Goal: Task Accomplishment & Management: Manage account settings

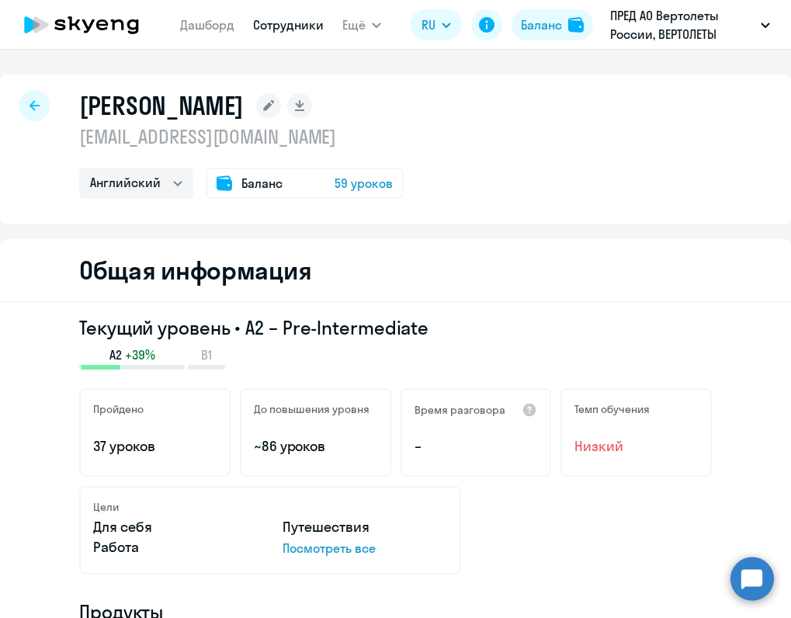
select select "english"
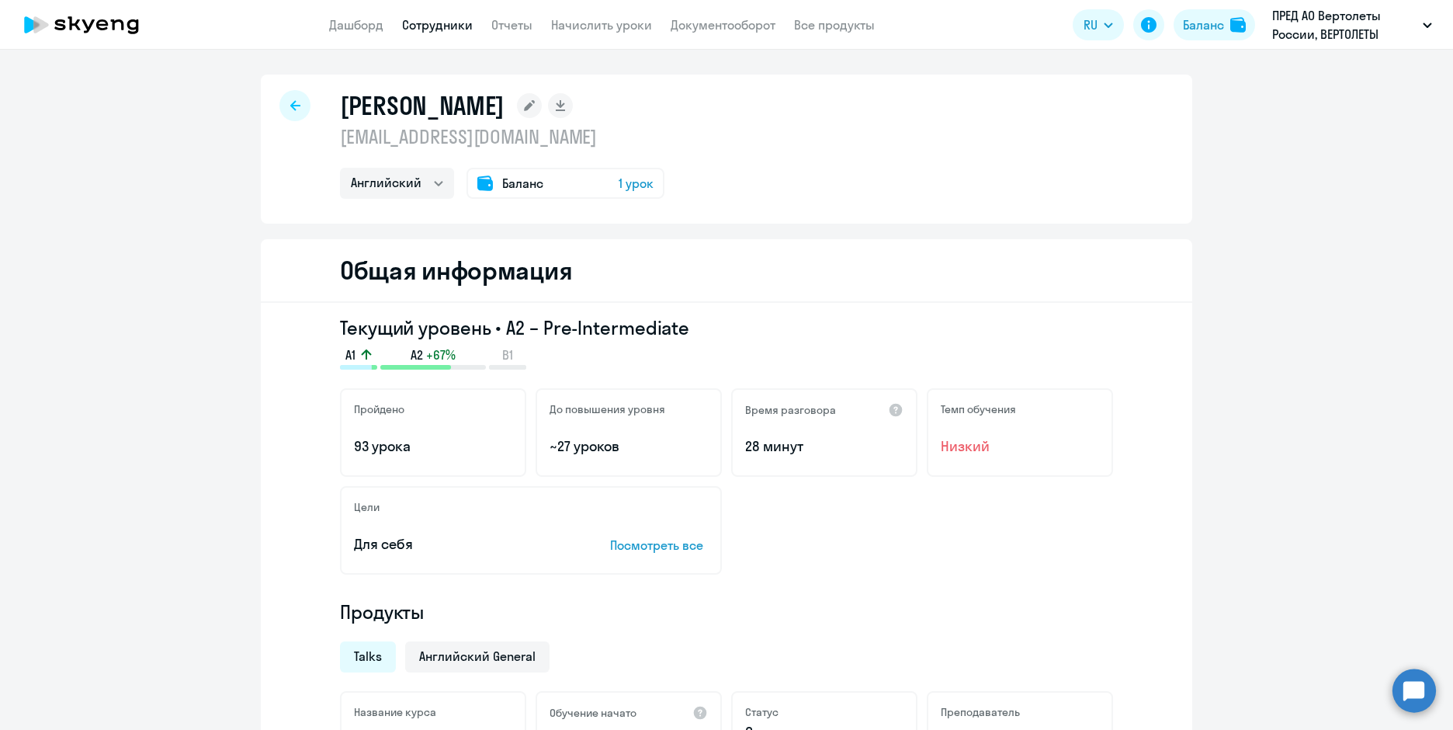
select select "english"
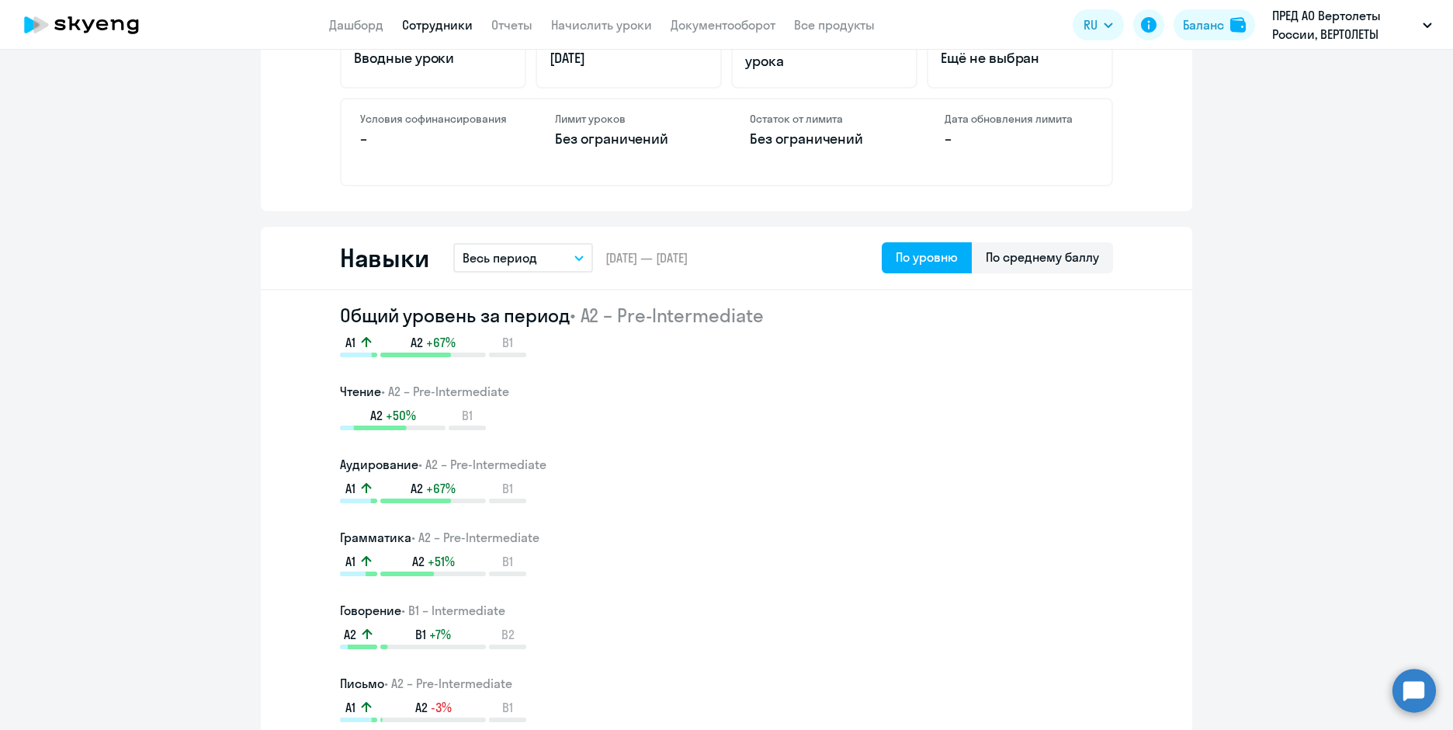
scroll to position [613, 0]
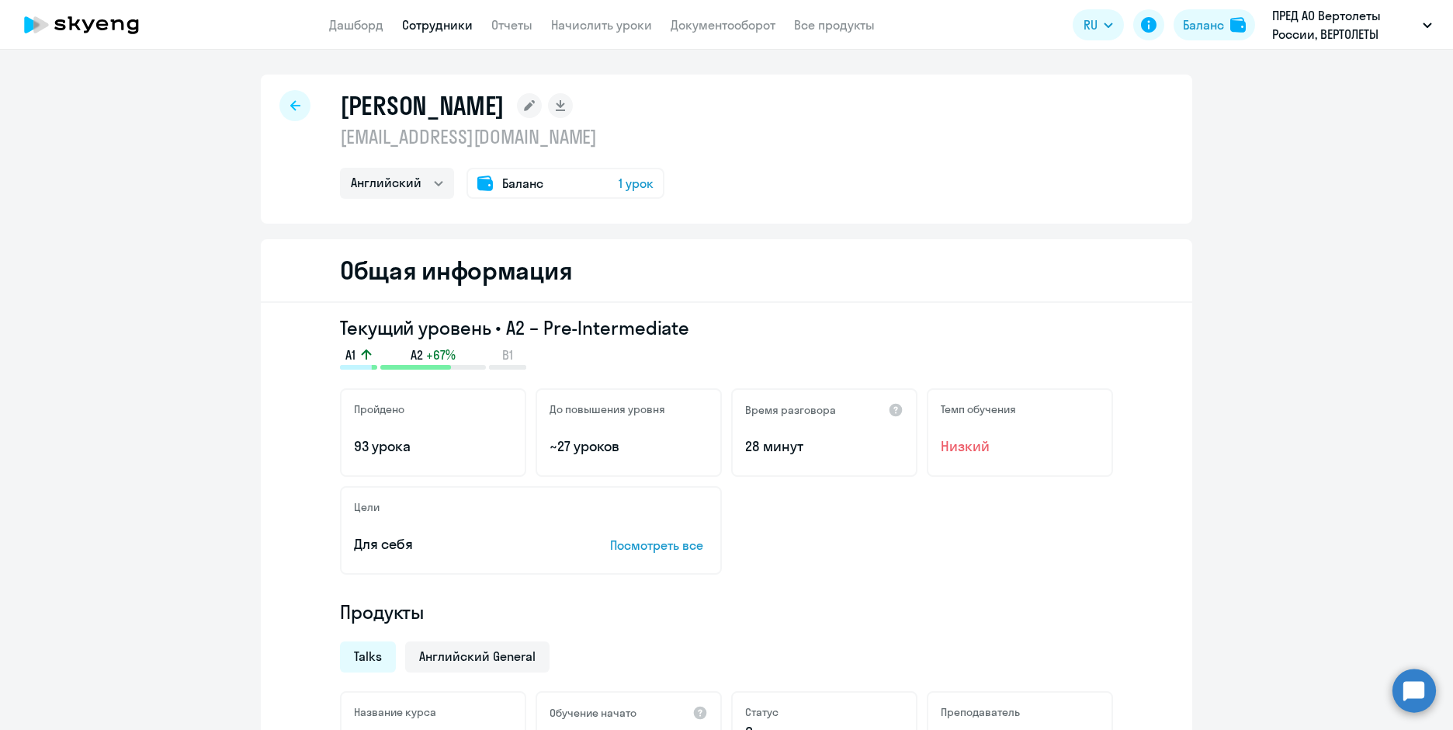
select select "english"
click at [520, 186] on span "Баланс" at bounding box center [522, 183] width 41 height 19
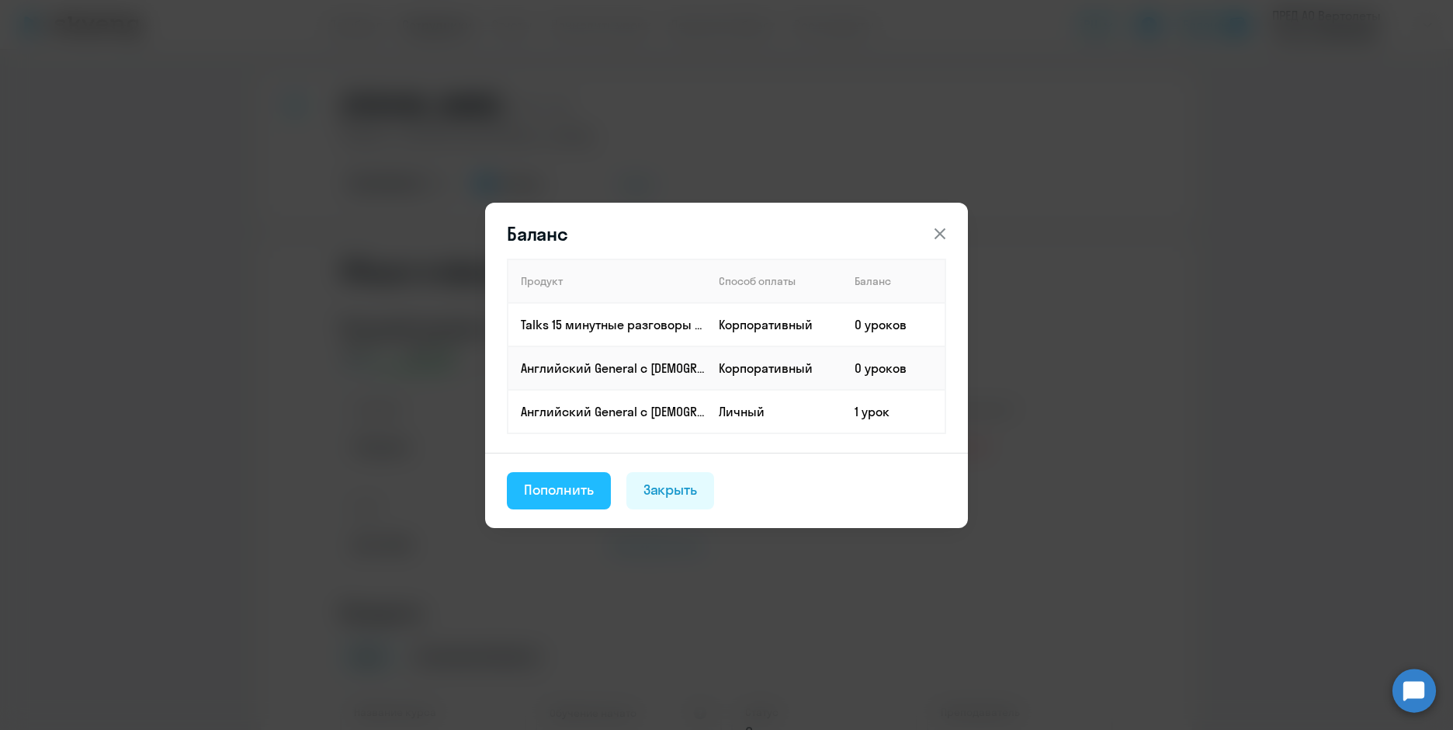
click at [598, 490] on button "Пополнить" at bounding box center [559, 490] width 104 height 37
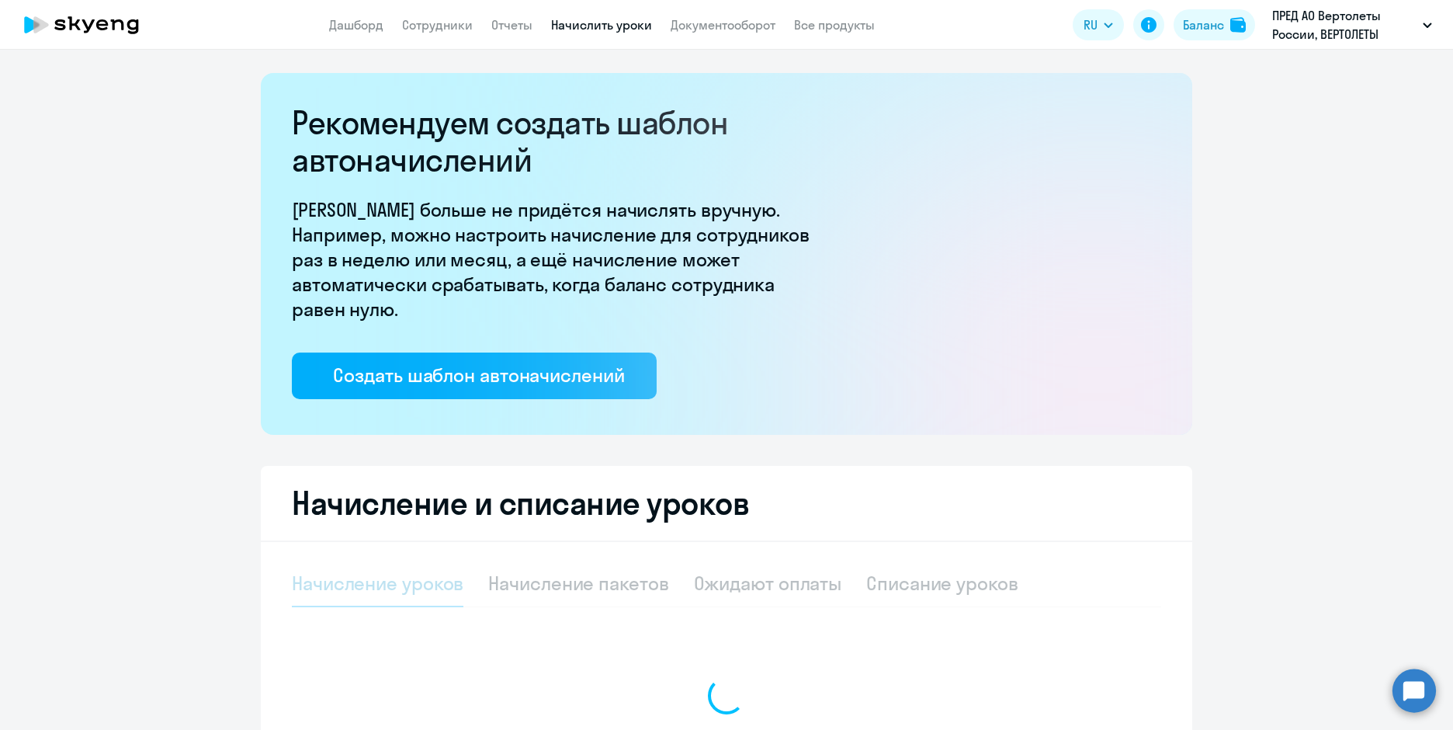
select select "10"
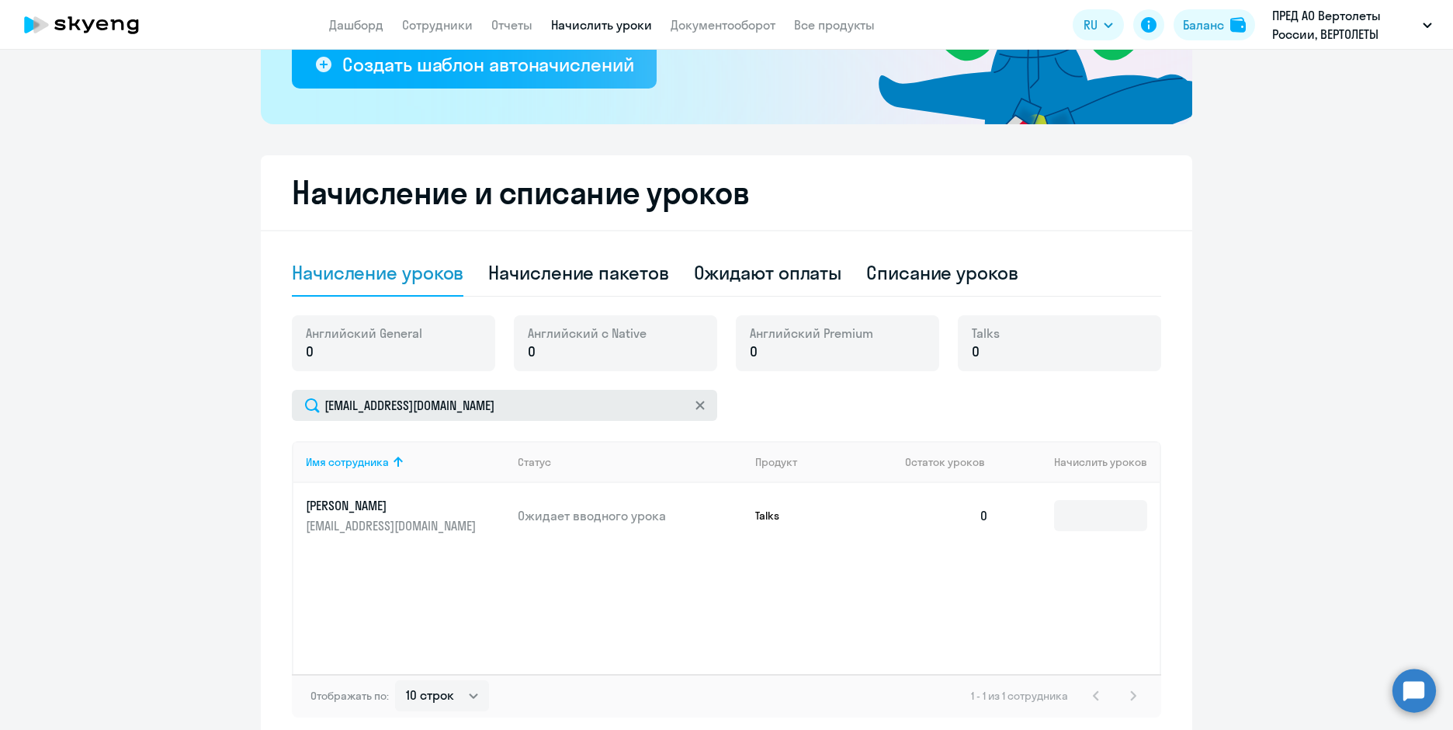
scroll to position [385, 0]
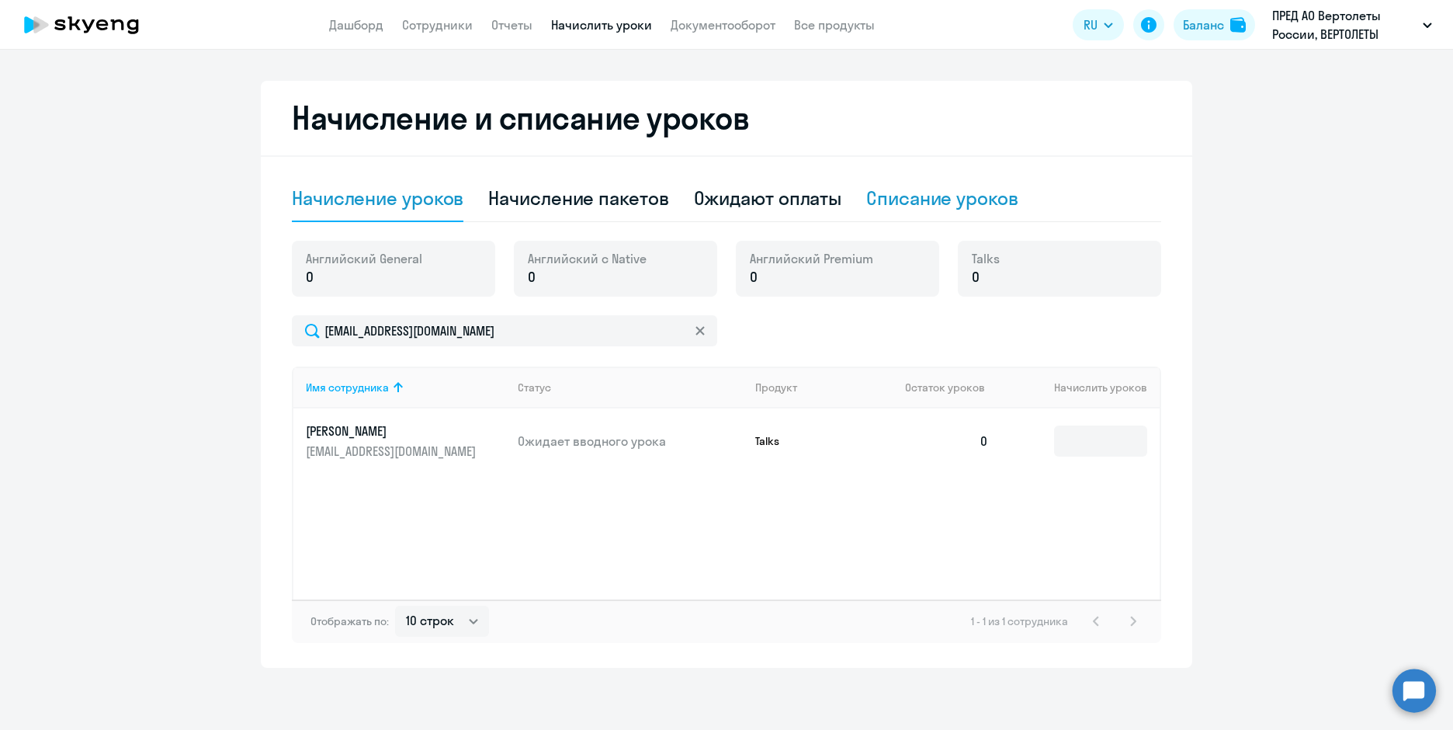
click at [889, 203] on div "Списание уроков" at bounding box center [942, 198] width 152 height 25
select select "10"
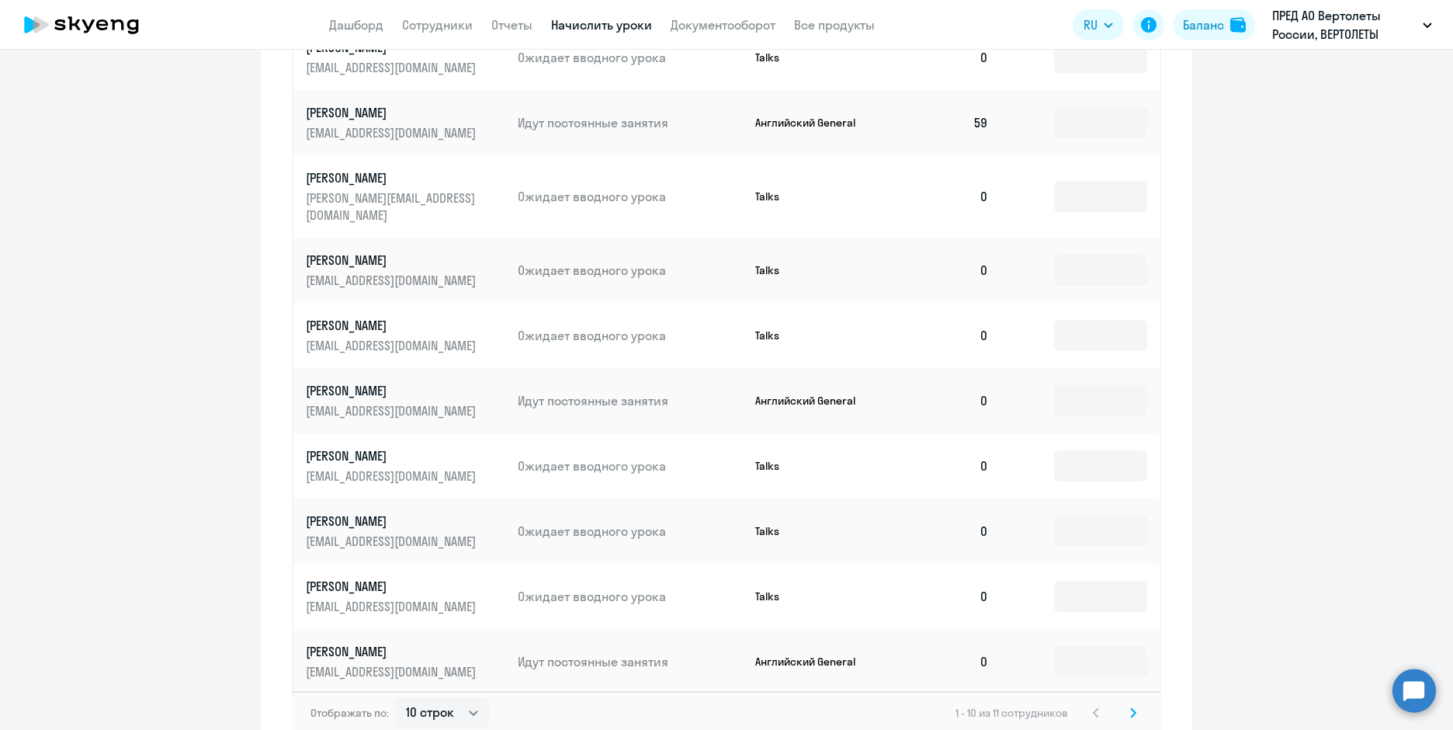
scroll to position [772, 0]
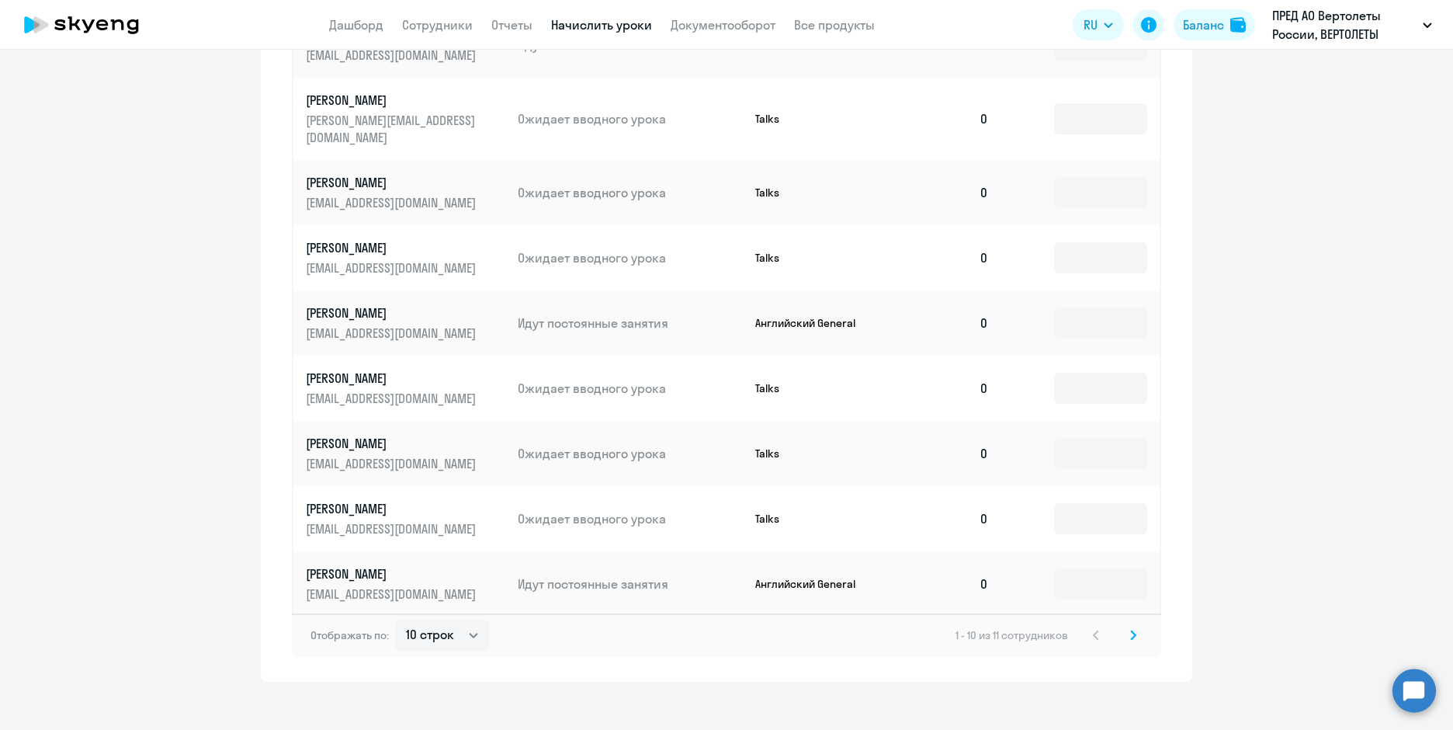
click at [1130, 626] on svg-icon at bounding box center [1133, 635] width 19 height 19
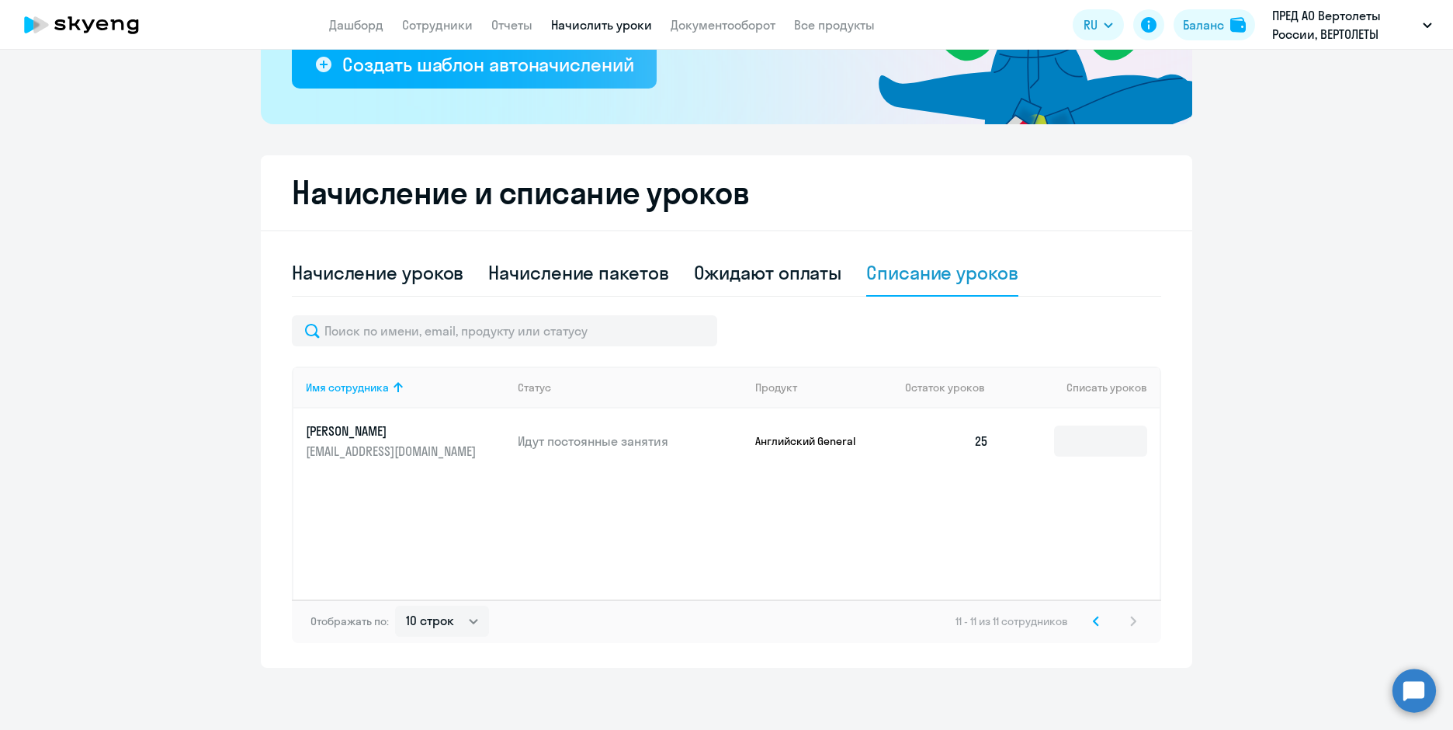
scroll to position [311, 0]
click at [1081, 441] on input at bounding box center [1100, 440] width 93 height 31
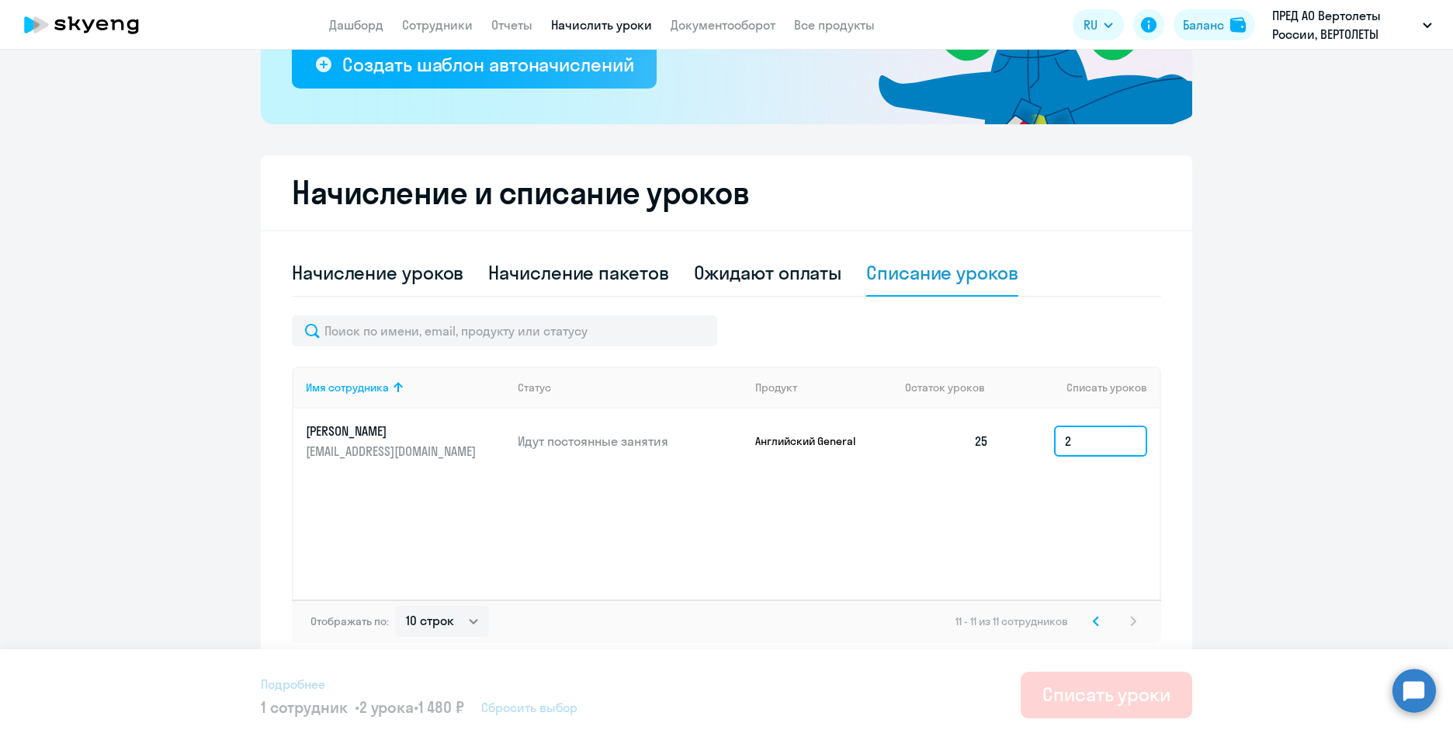
type input "25"
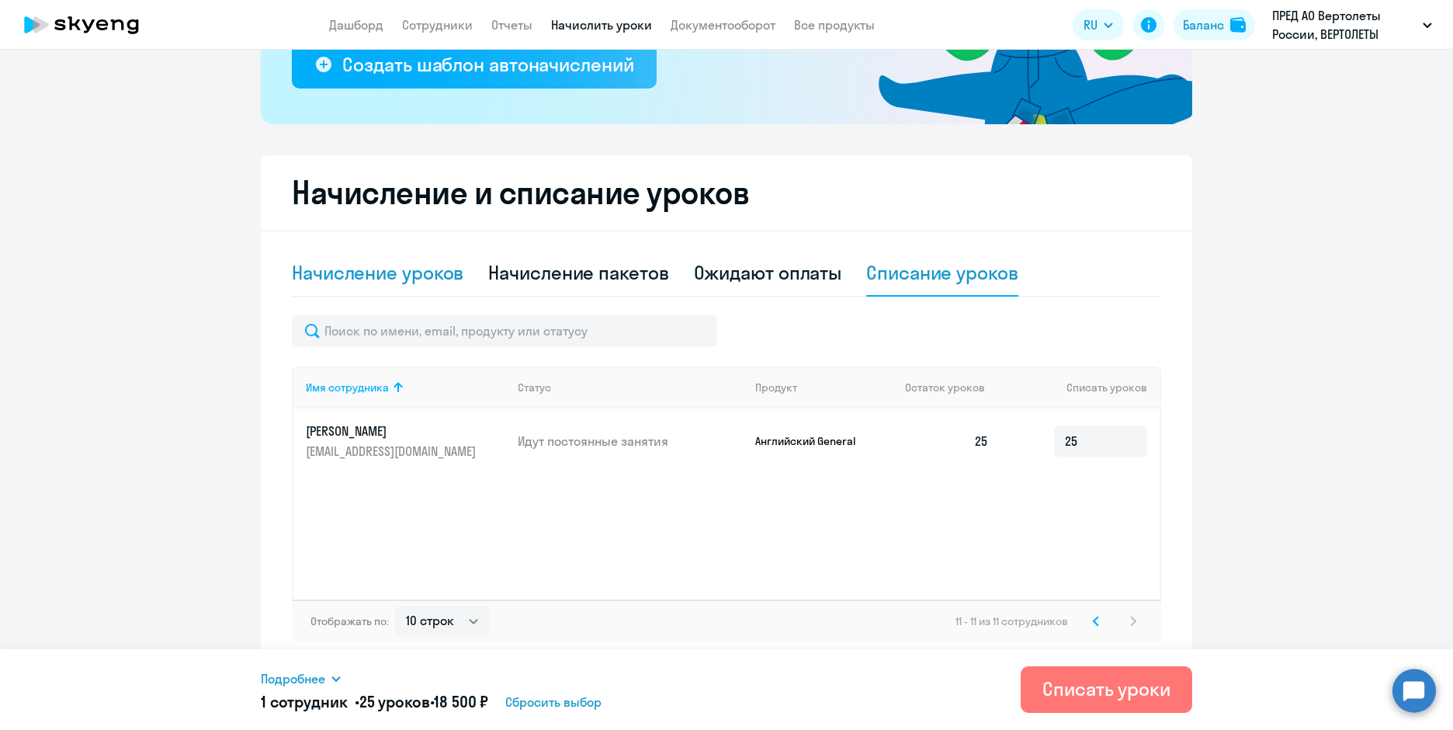
click at [409, 270] on div "Начисление уроков" at bounding box center [378, 272] width 172 height 25
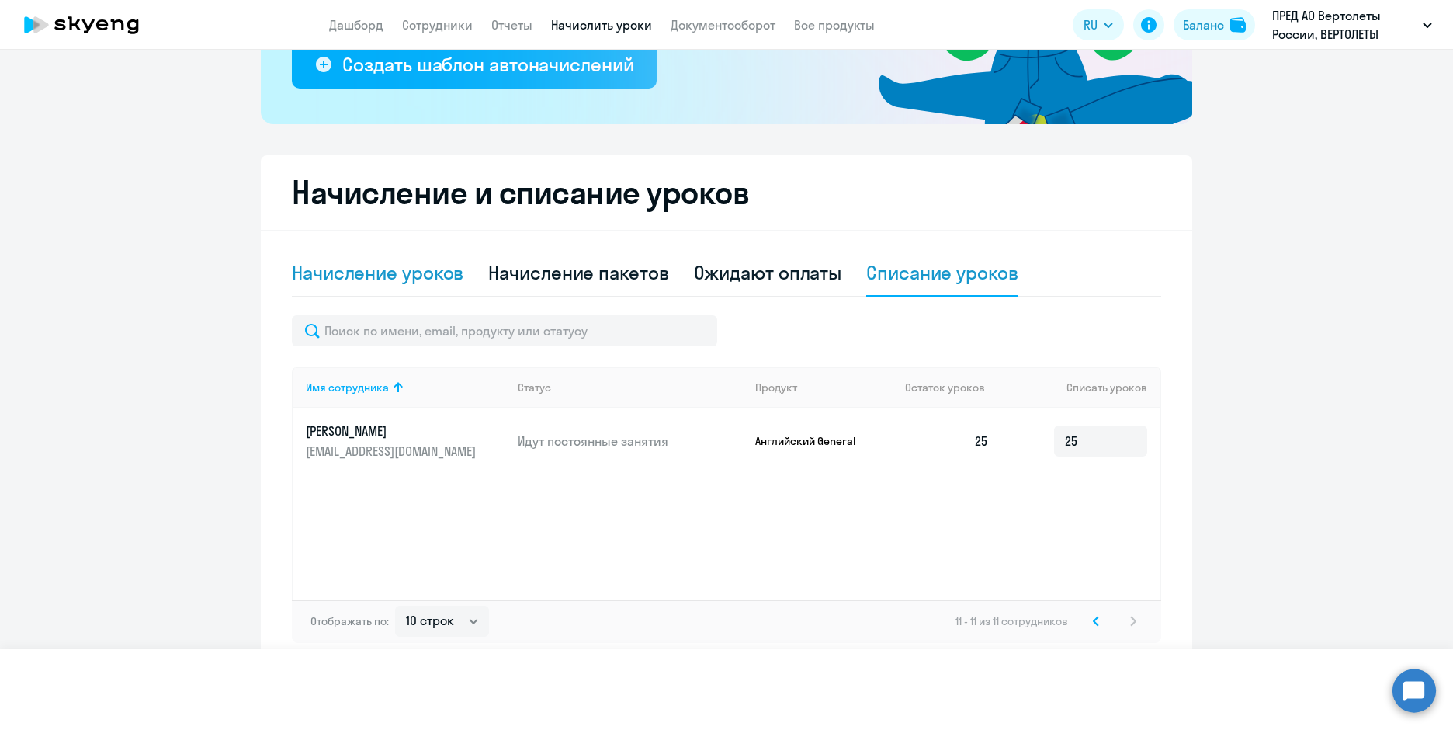
select select "10"
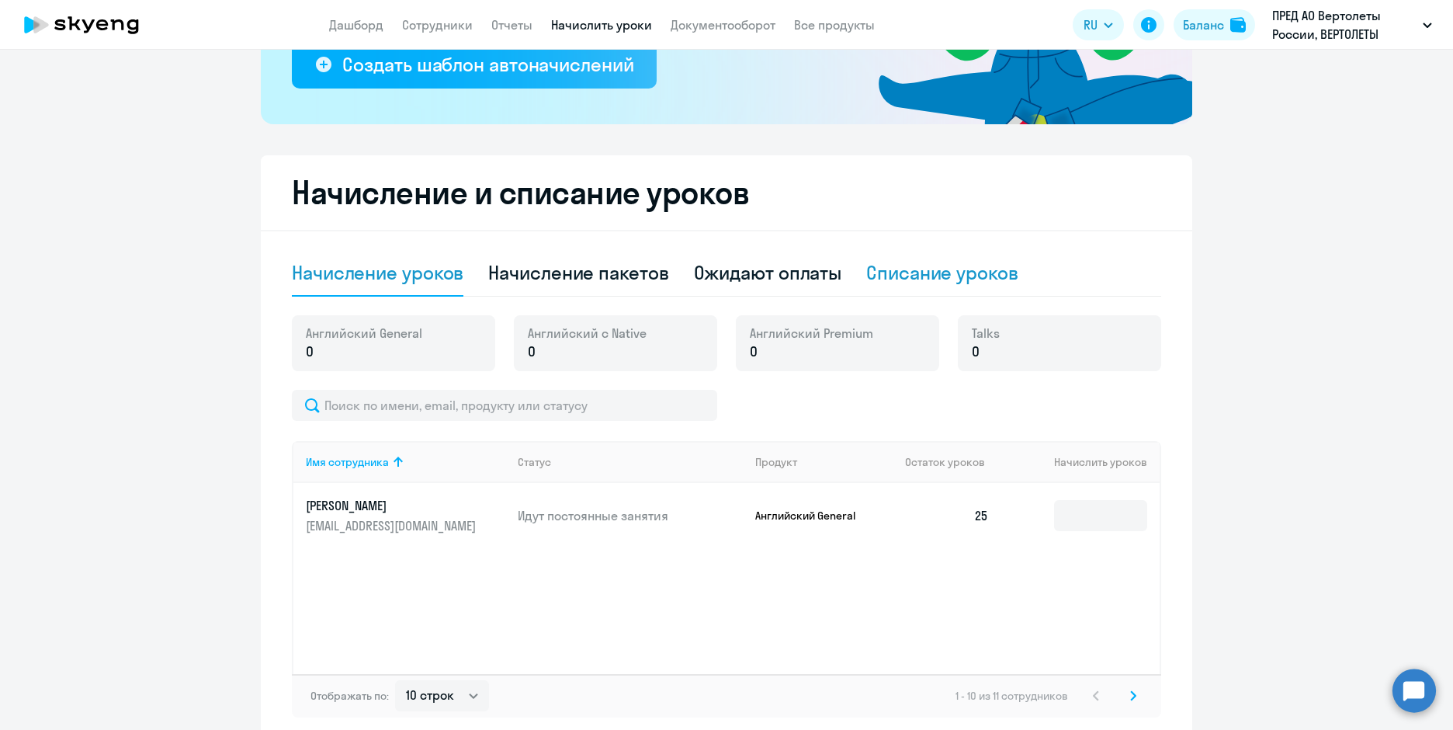
click at [955, 283] on div "Списание уроков" at bounding box center [942, 272] width 152 height 25
select select "10"
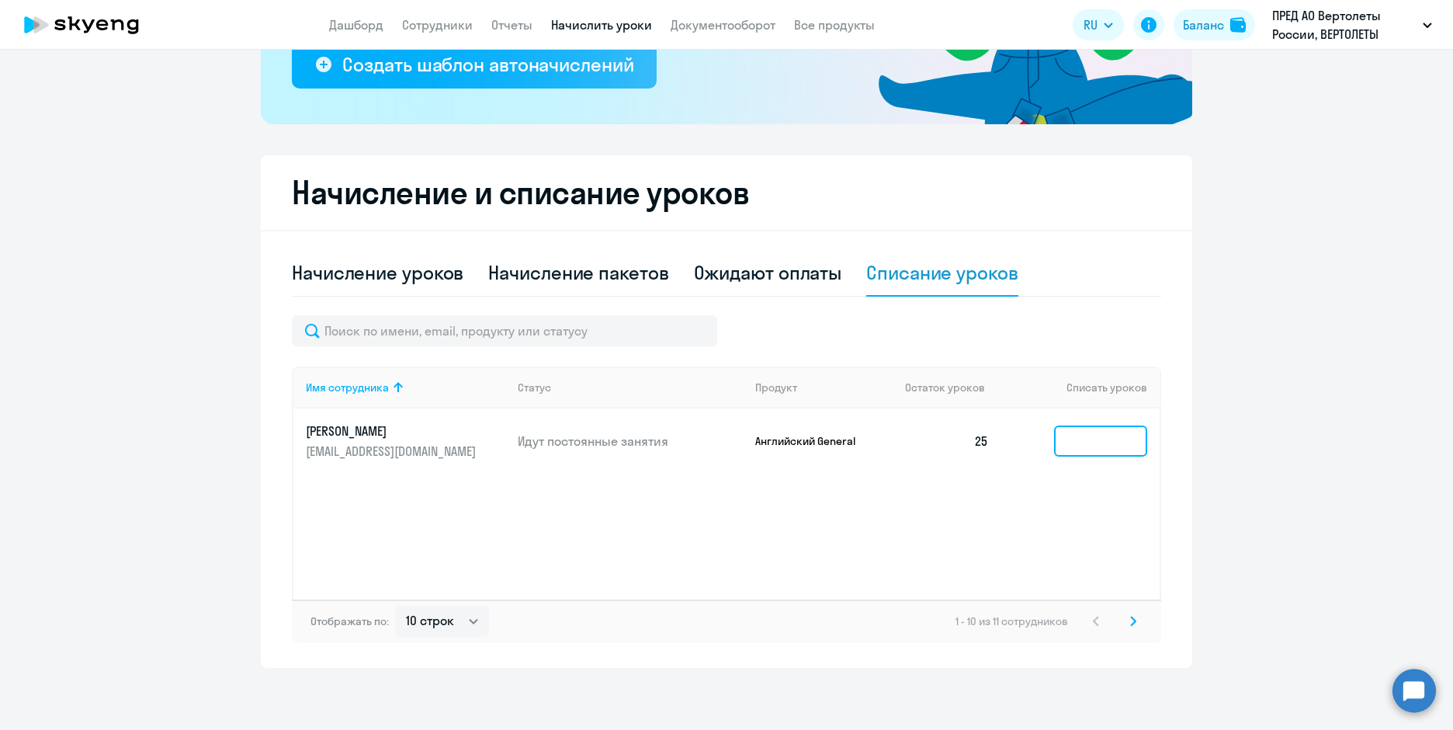
click at [1066, 449] on input at bounding box center [1100, 440] width 93 height 31
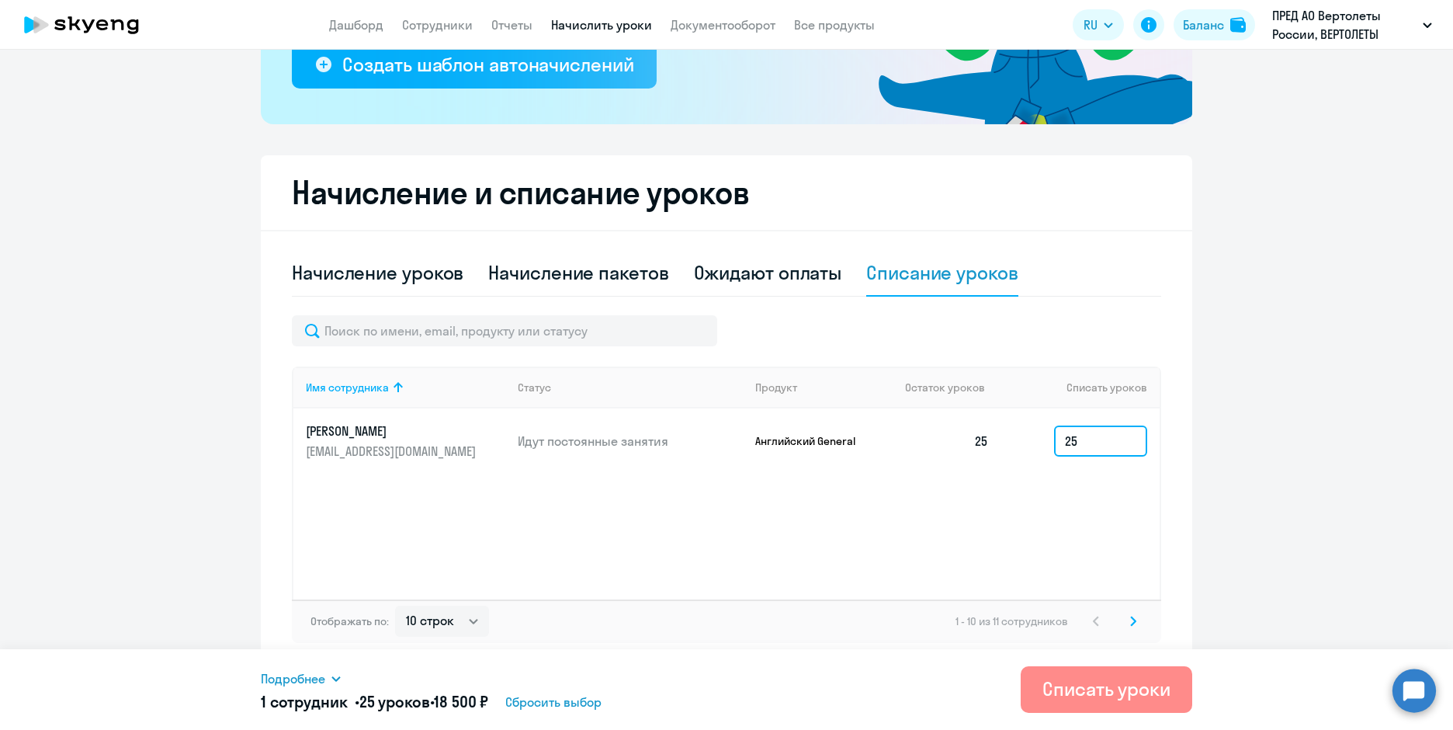
type input "25"
click at [1070, 686] on div "Списать уроки" at bounding box center [1107, 688] width 128 height 25
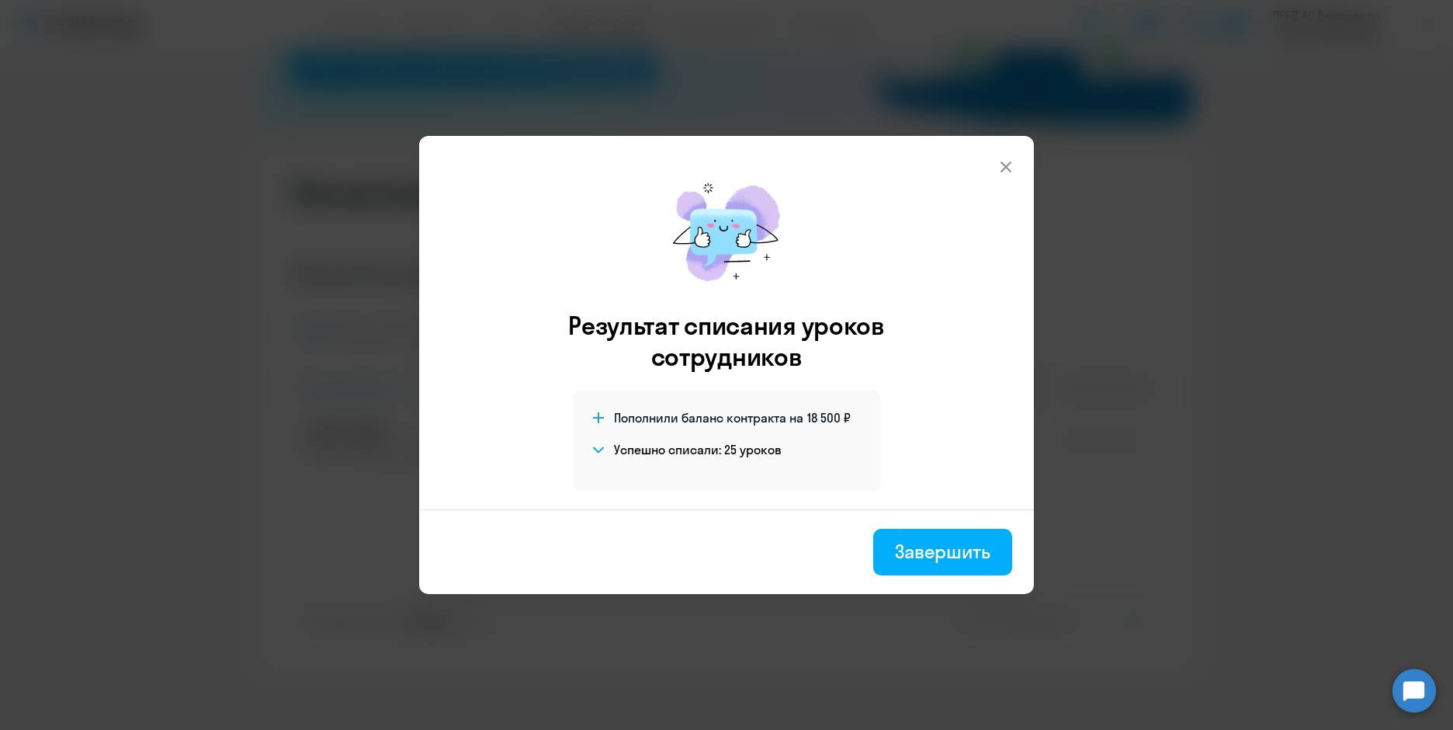
click at [614, 450] on h4 "Успешно списали: 25 уроков" at bounding box center [698, 449] width 168 height 17
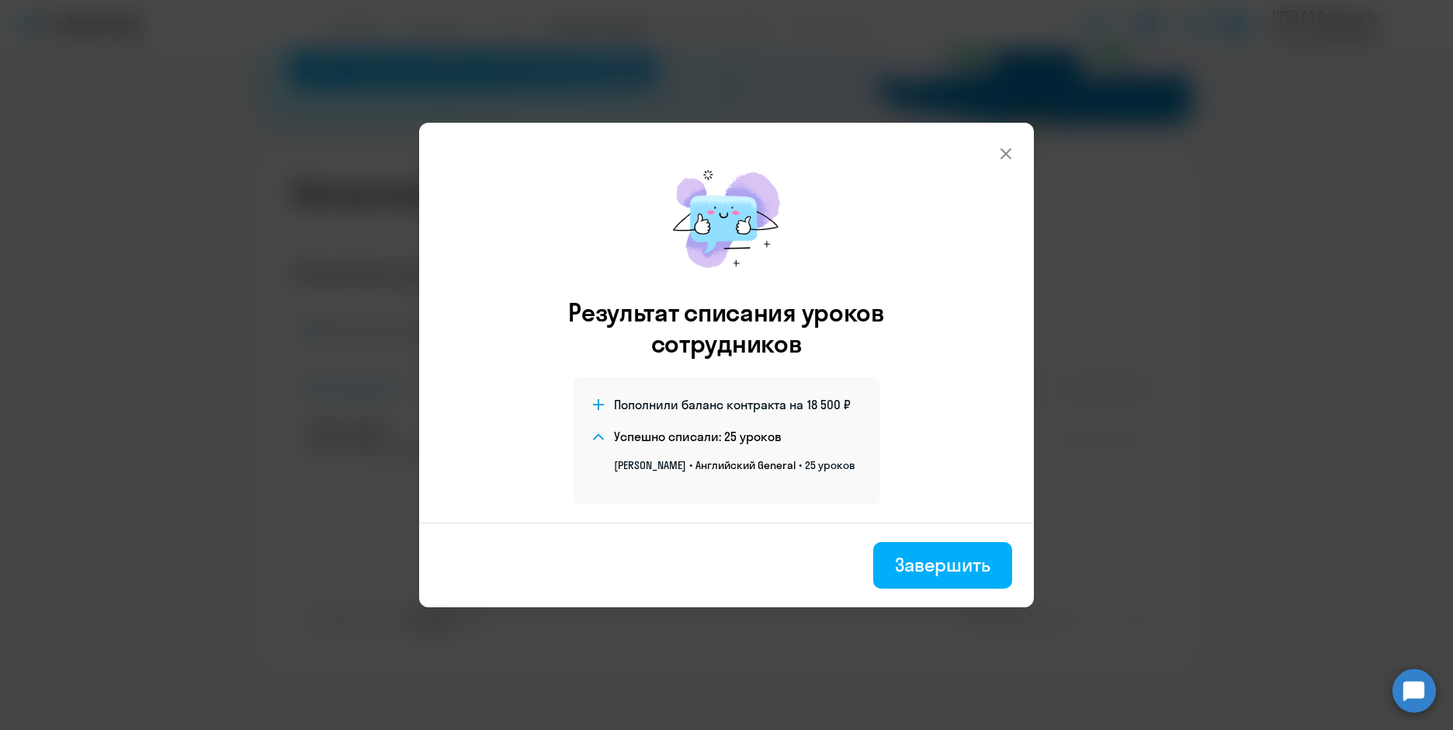
click at [1000, 145] on icon at bounding box center [1006, 153] width 19 height 19
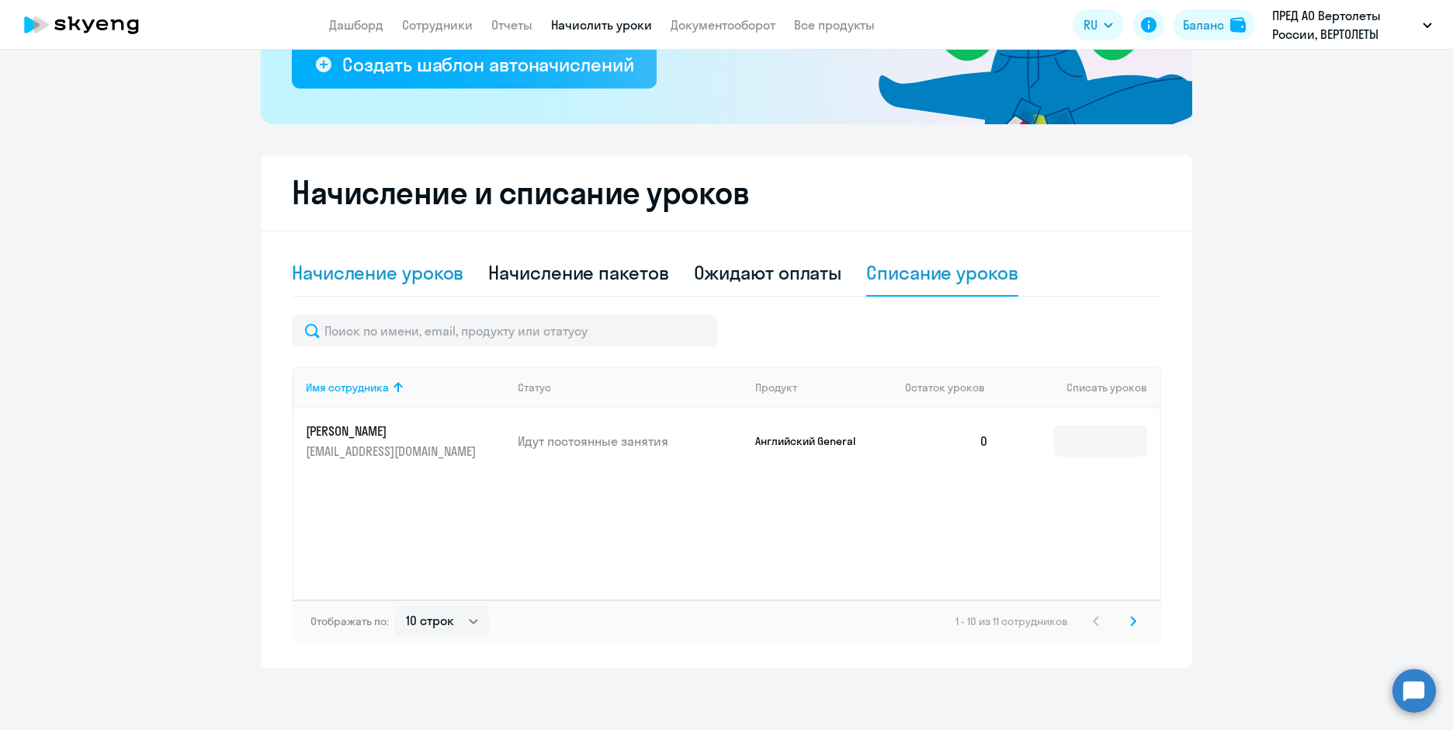
click at [383, 287] on div "Начисление уроков" at bounding box center [378, 273] width 172 height 47
select select "10"
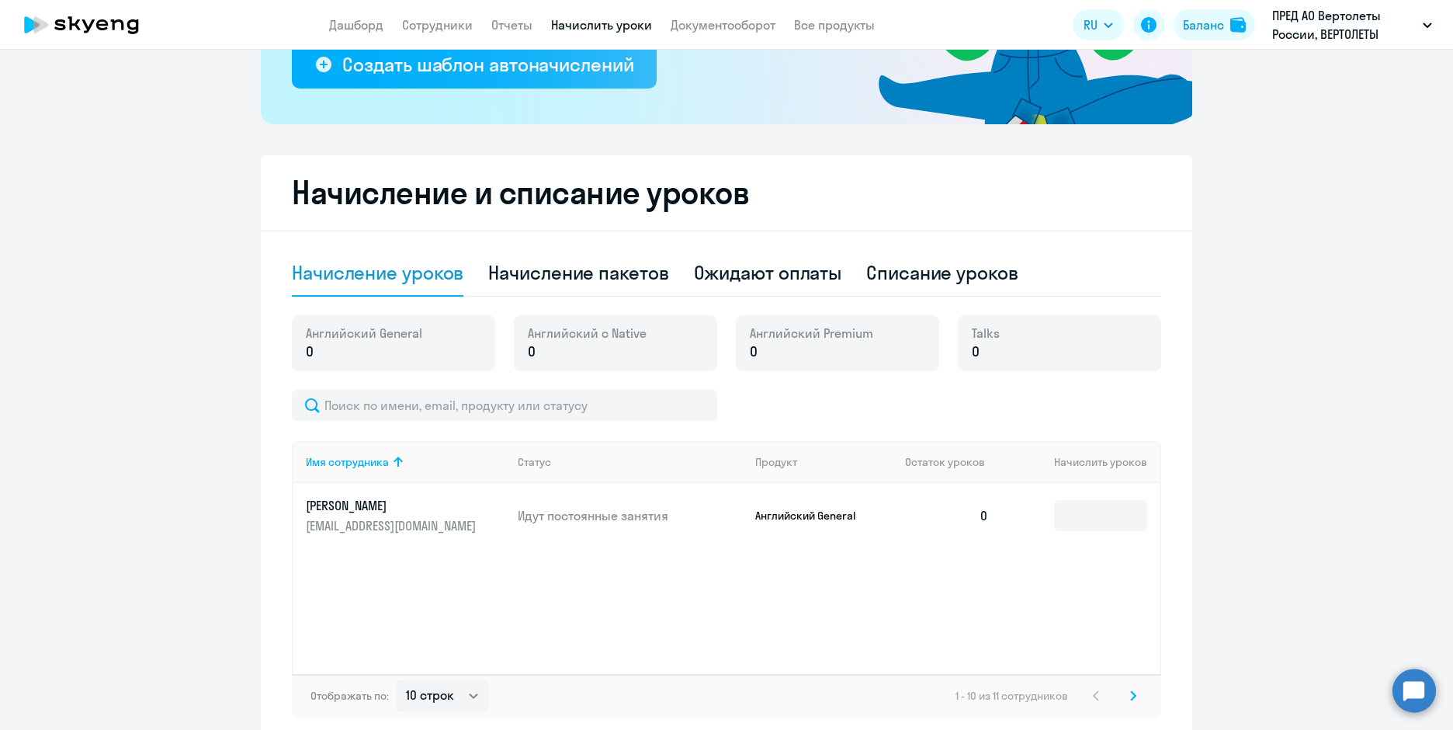
scroll to position [385, 0]
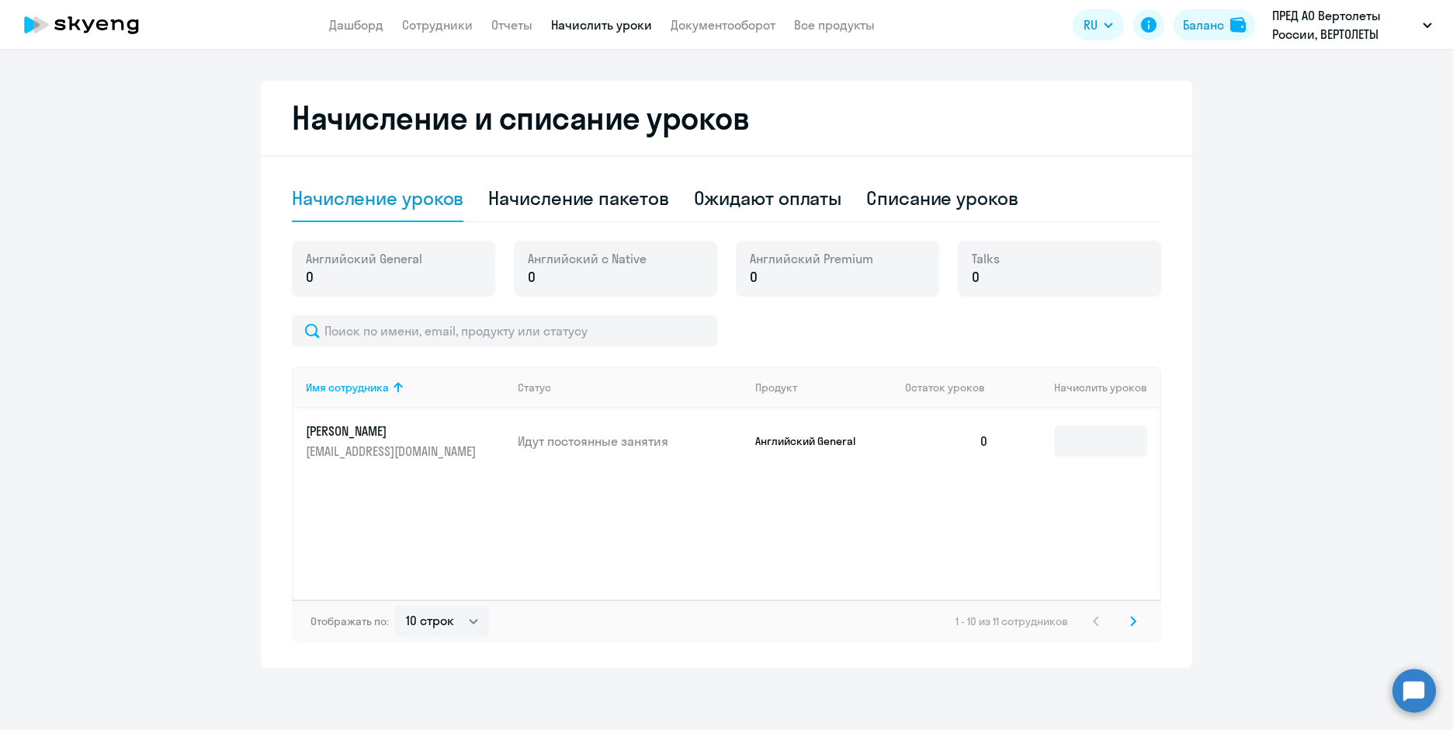
click at [1087, 623] on div "1 - 10 из 11 сотрудников" at bounding box center [1049, 621] width 187 height 19
click at [1130, 621] on icon at bounding box center [1133, 621] width 6 height 11
click at [1093, 619] on icon at bounding box center [1096, 621] width 6 height 11
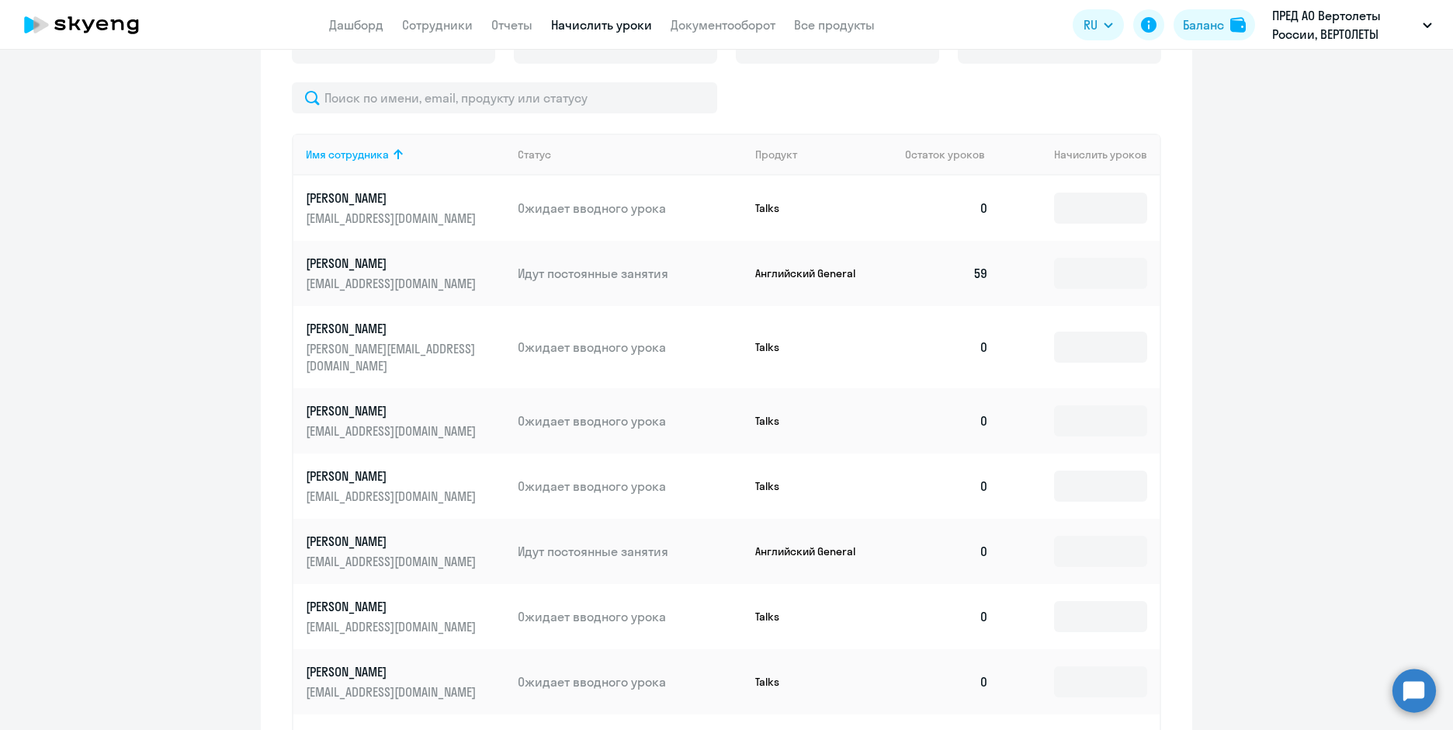
scroll to position [696, 0]
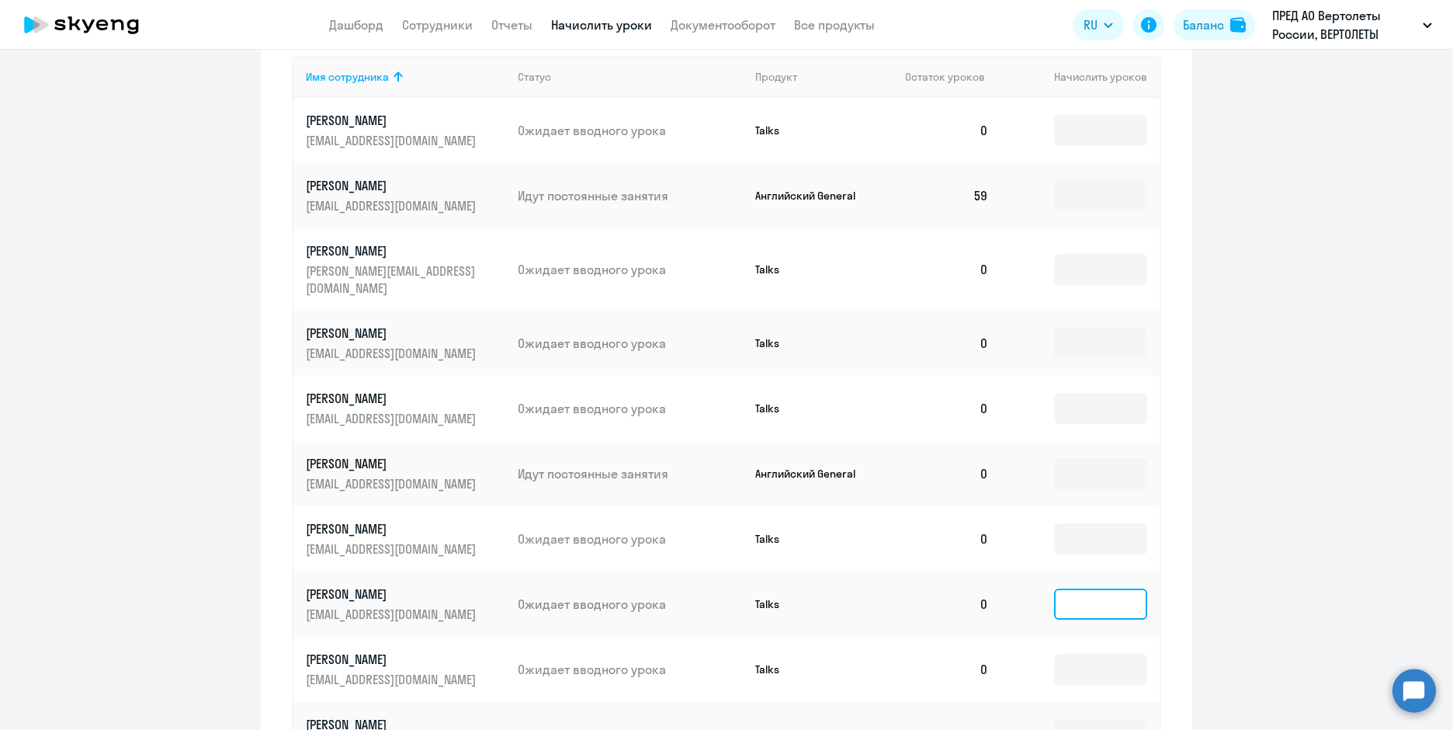
click at [1056, 588] on input at bounding box center [1100, 603] width 93 height 31
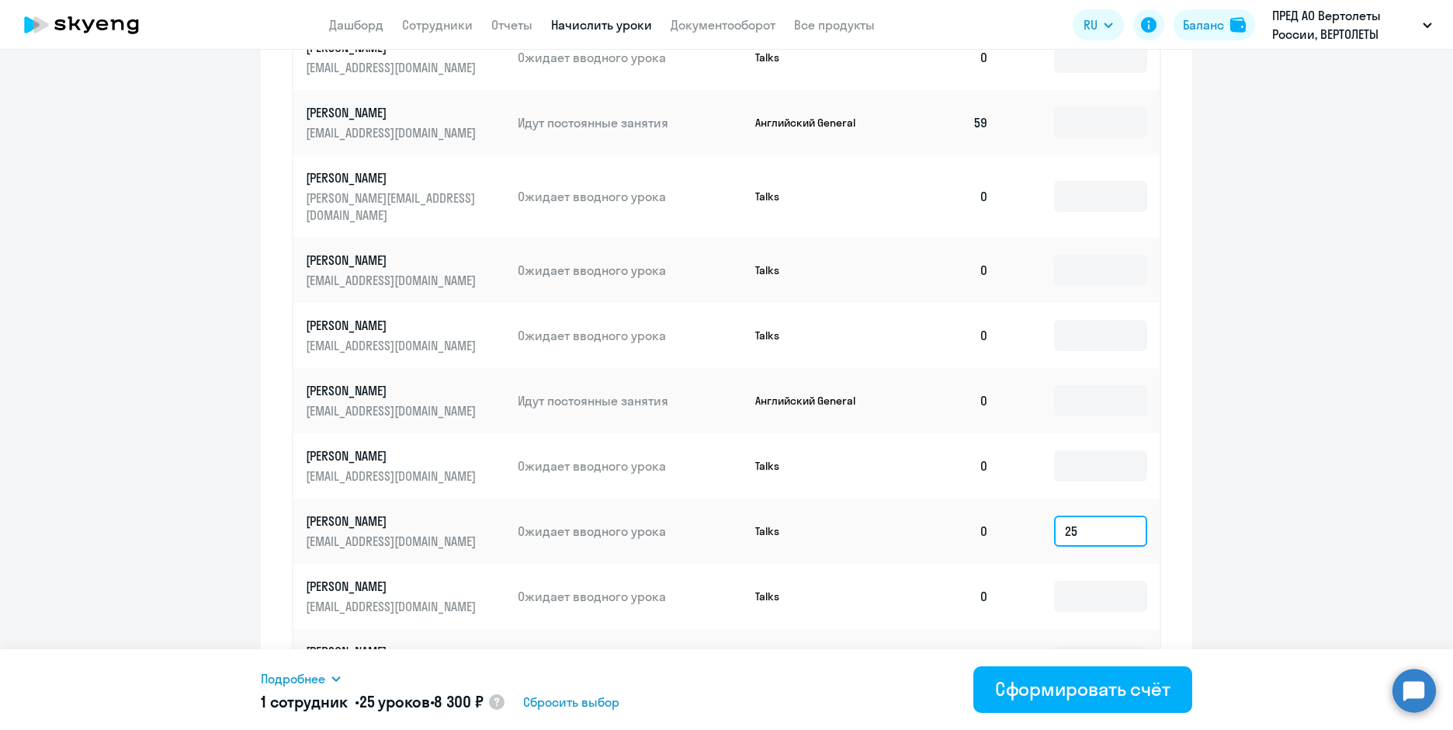
scroll to position [846, 0]
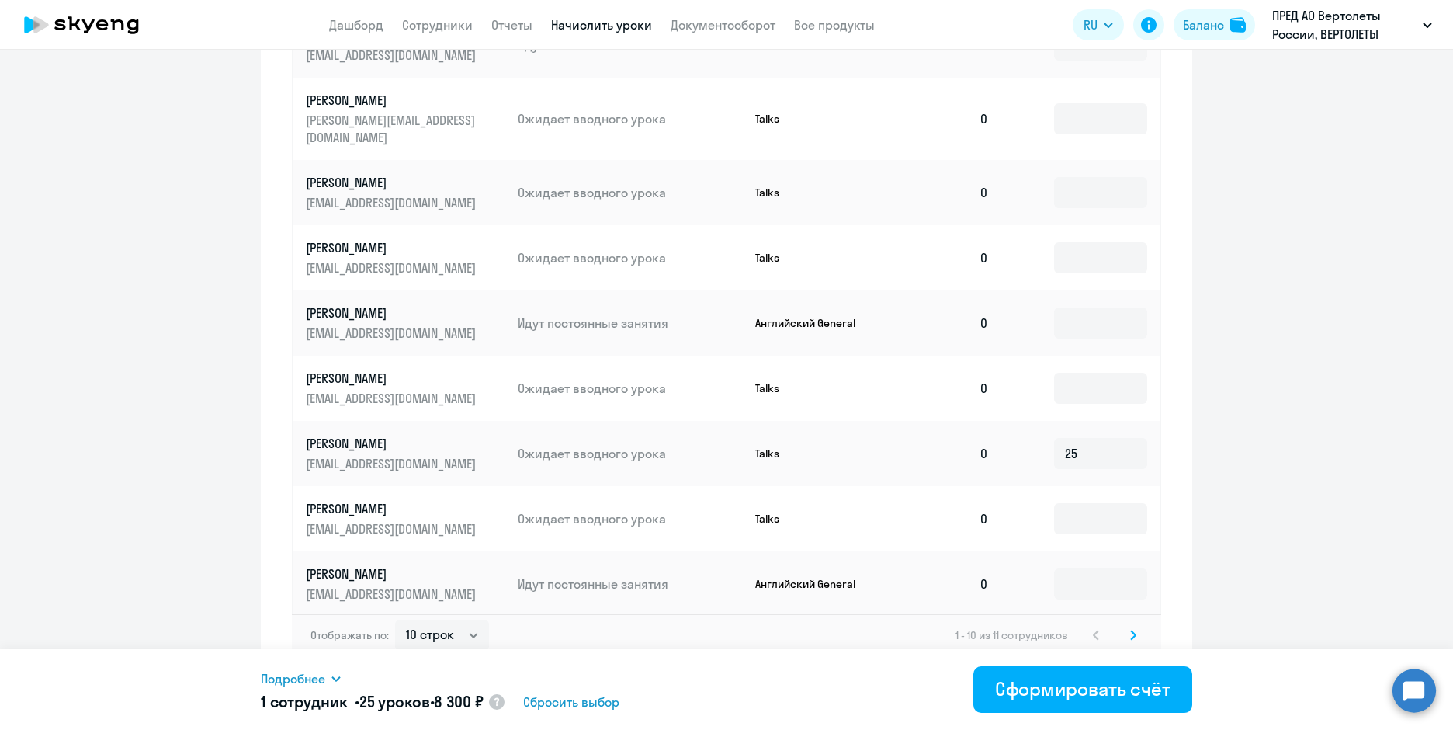
click at [337, 683] on icon at bounding box center [336, 678] width 12 height 12
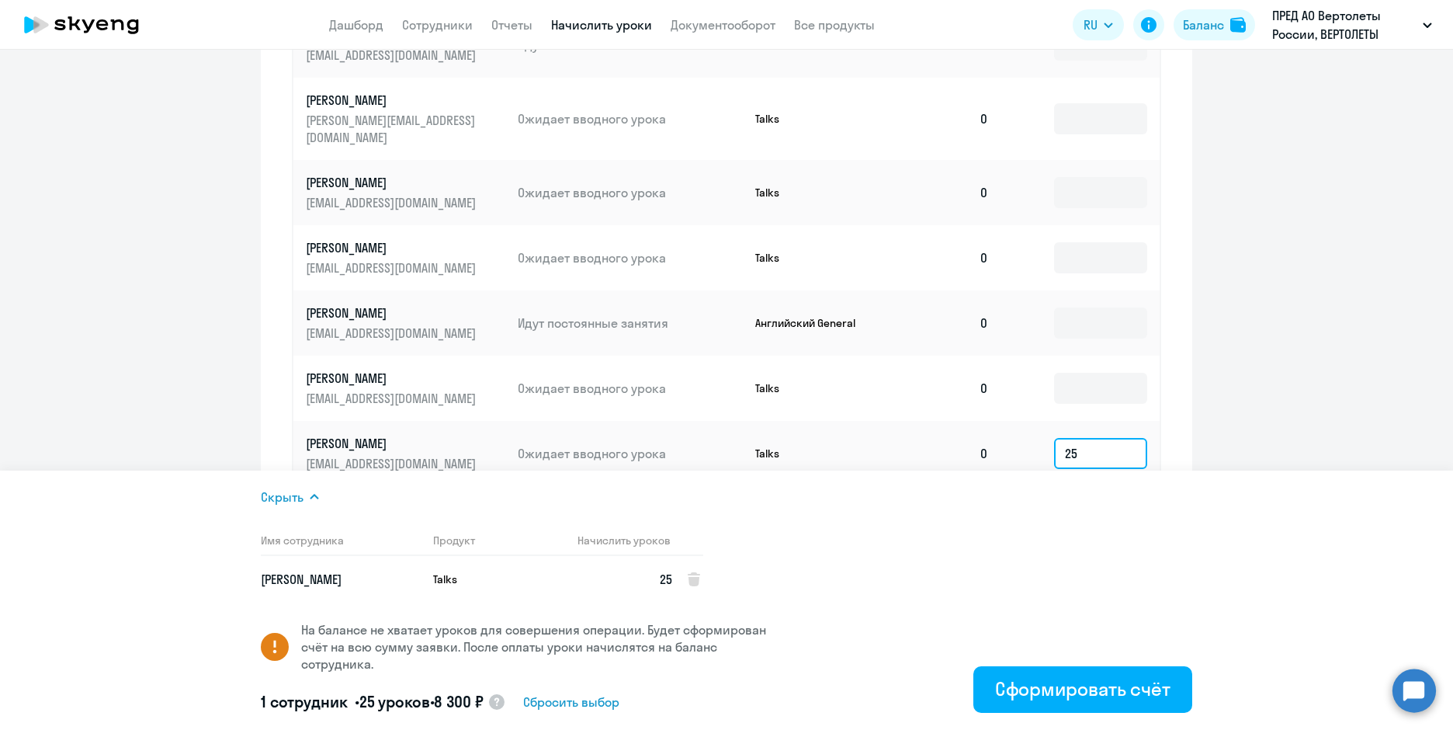
click at [1084, 438] on input "25" at bounding box center [1100, 453] width 93 height 31
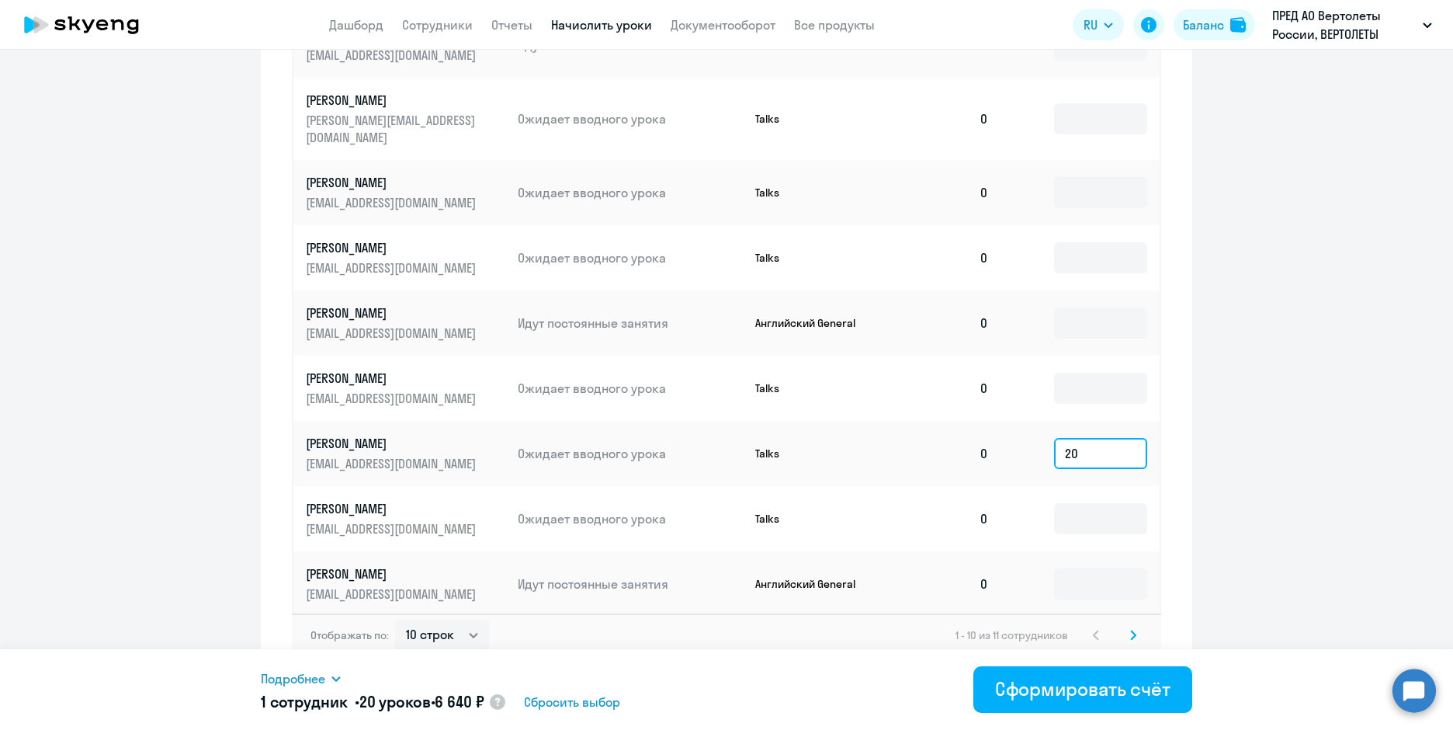
type input "20"
click at [335, 675] on icon at bounding box center [336, 678] width 12 height 12
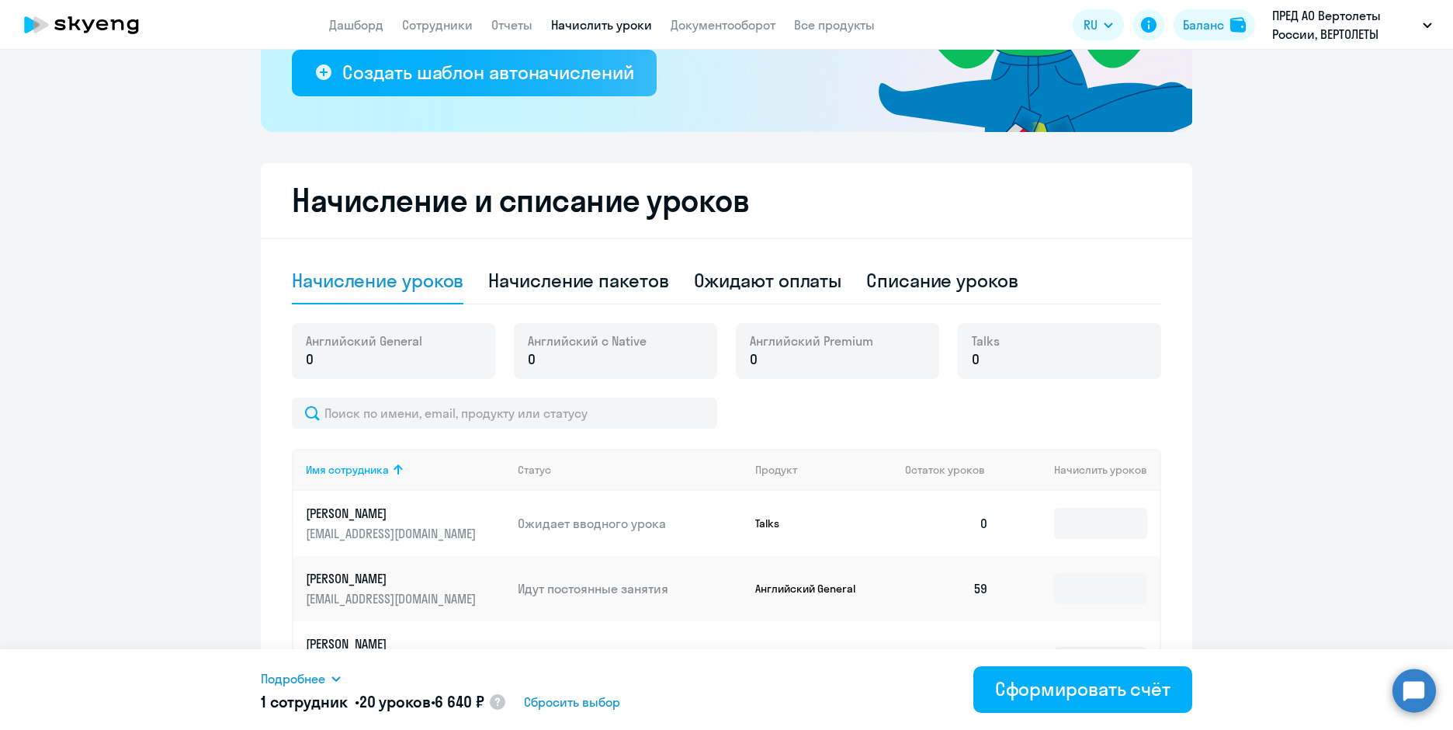
scroll to position [0, 0]
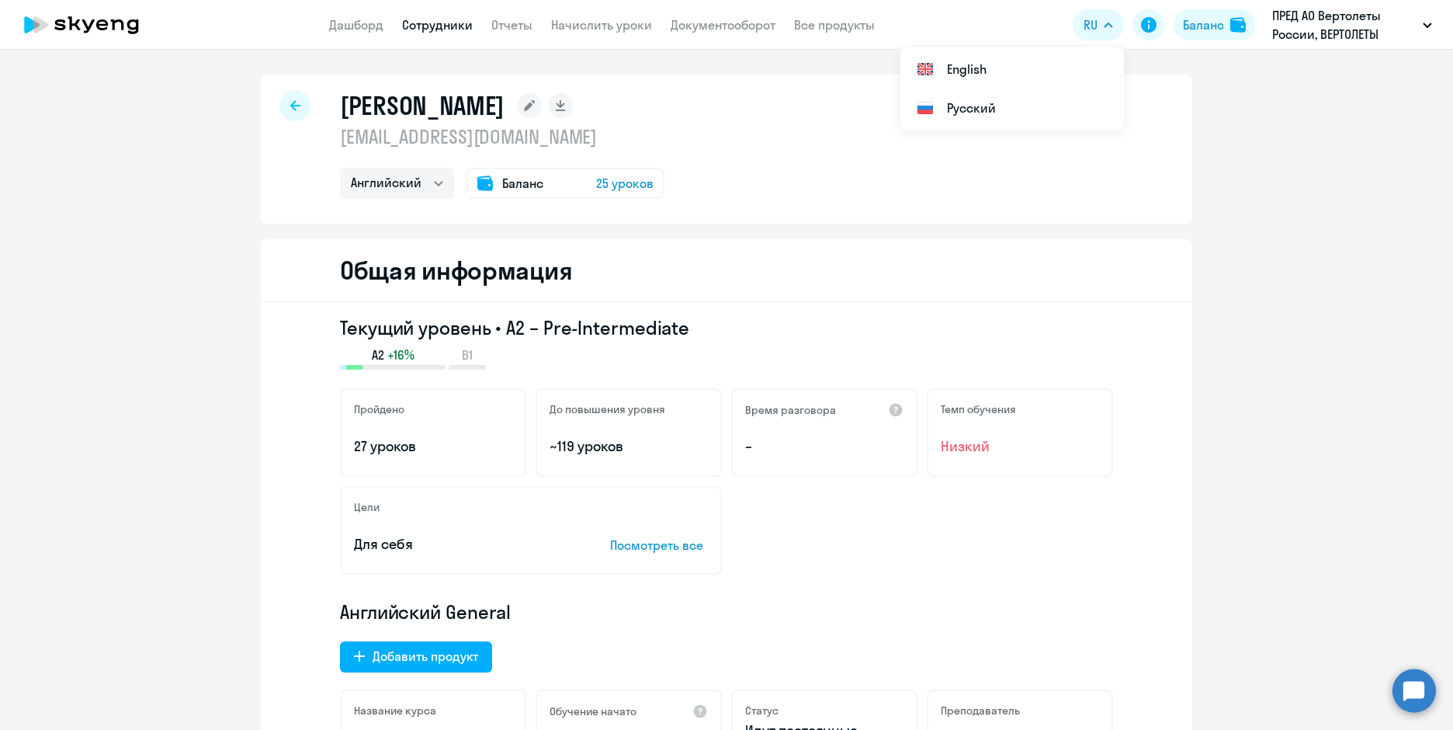
select select "english"
click at [1092, 212] on div "Супрун Алексей Сергеевич mr.suprun95@gmail.com Английский Баланс 25 уроков" at bounding box center [727, 149] width 932 height 149
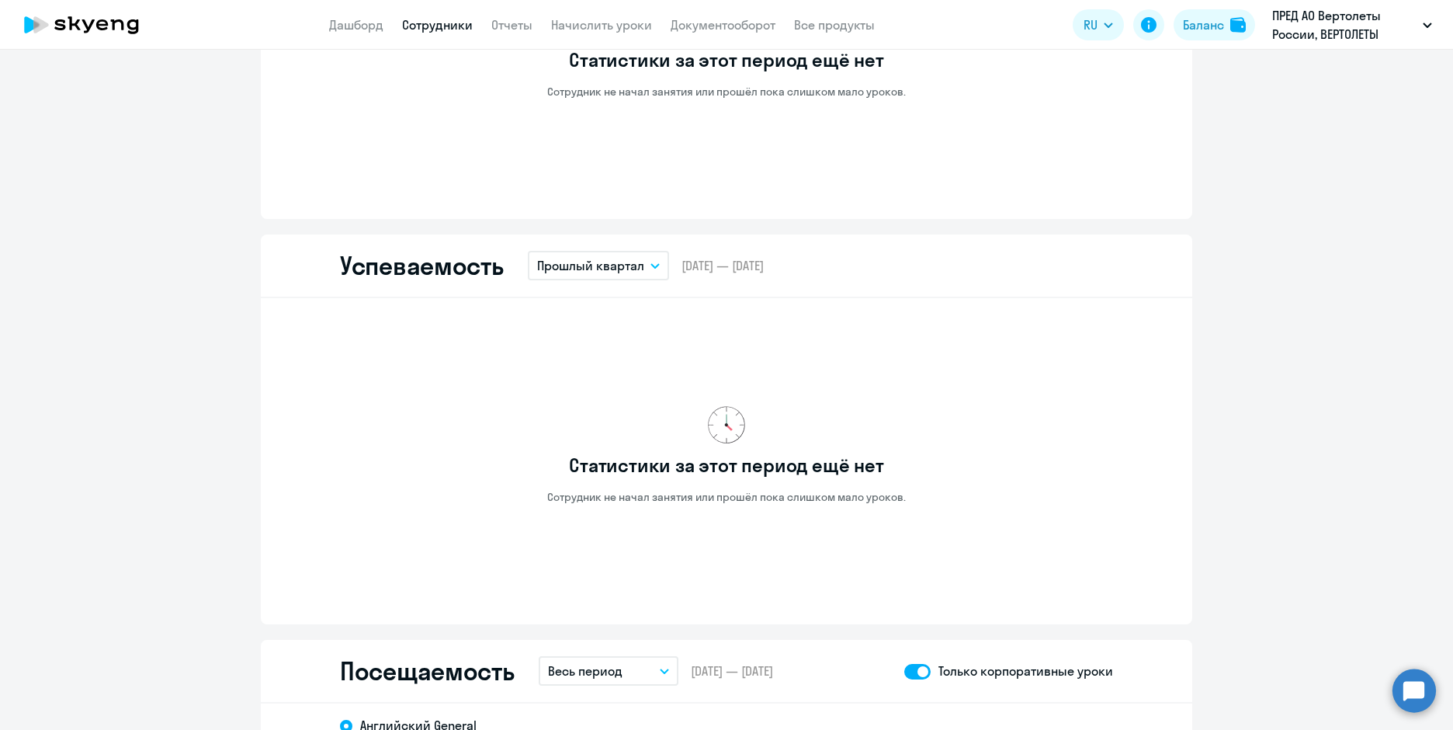
scroll to position [1164, 0]
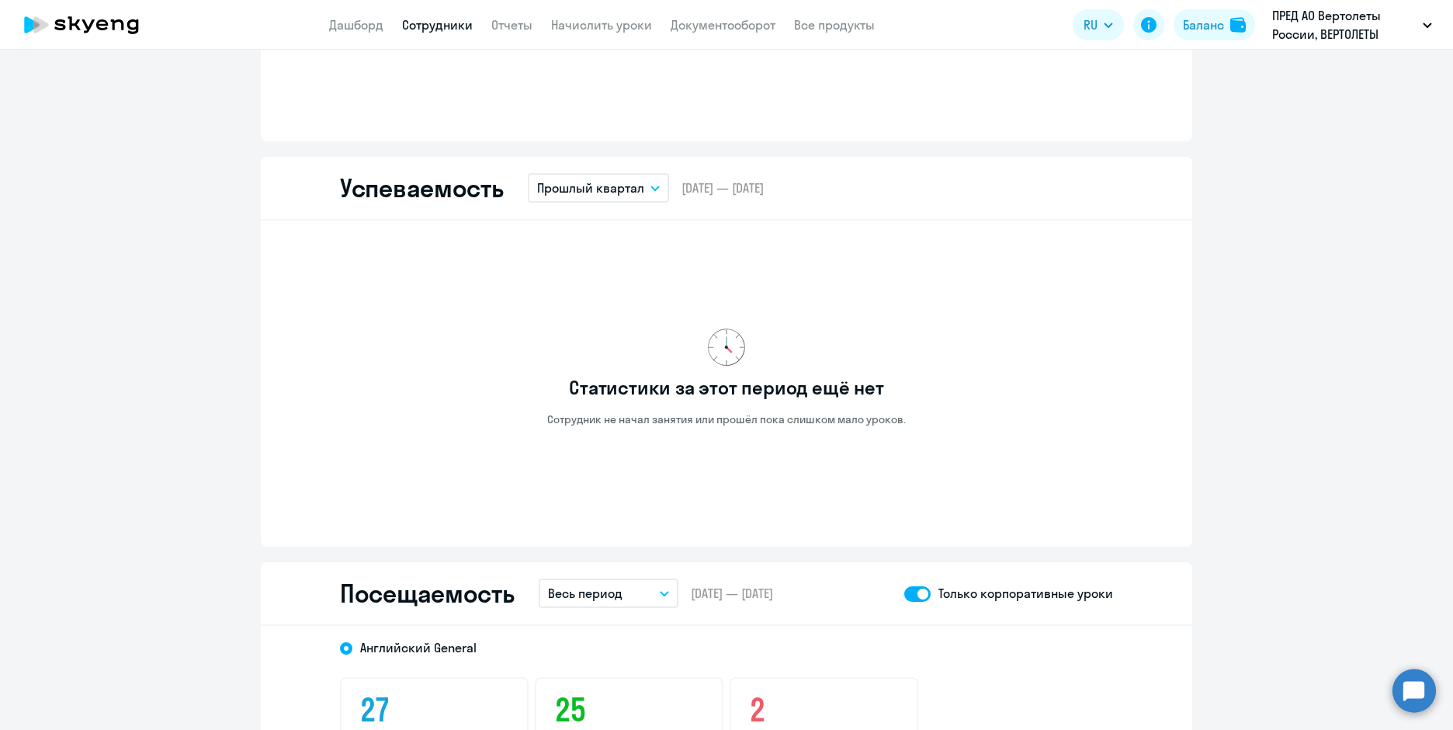
click at [657, 186] on button "Прошлый квартал" at bounding box center [598, 187] width 141 height 29
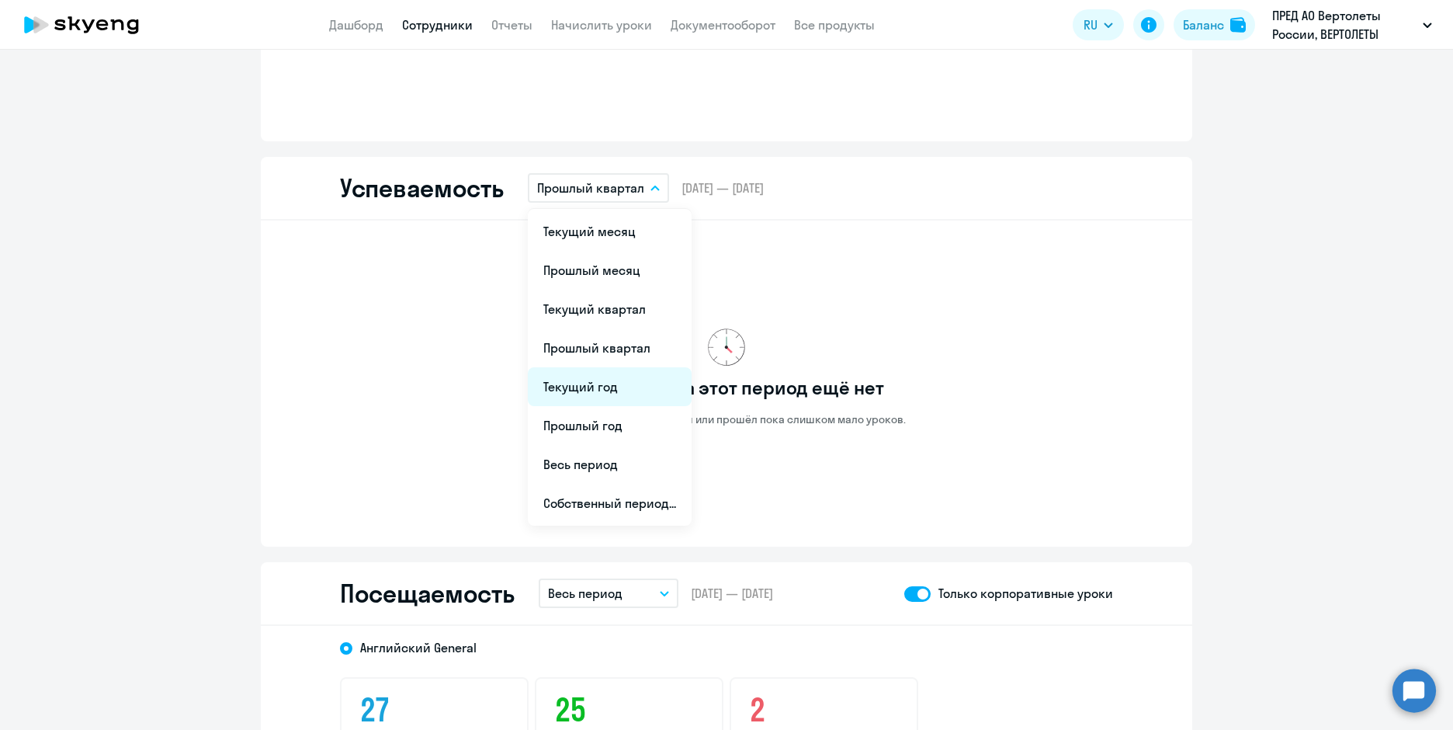
click at [608, 388] on li "Текущий год" at bounding box center [610, 386] width 164 height 39
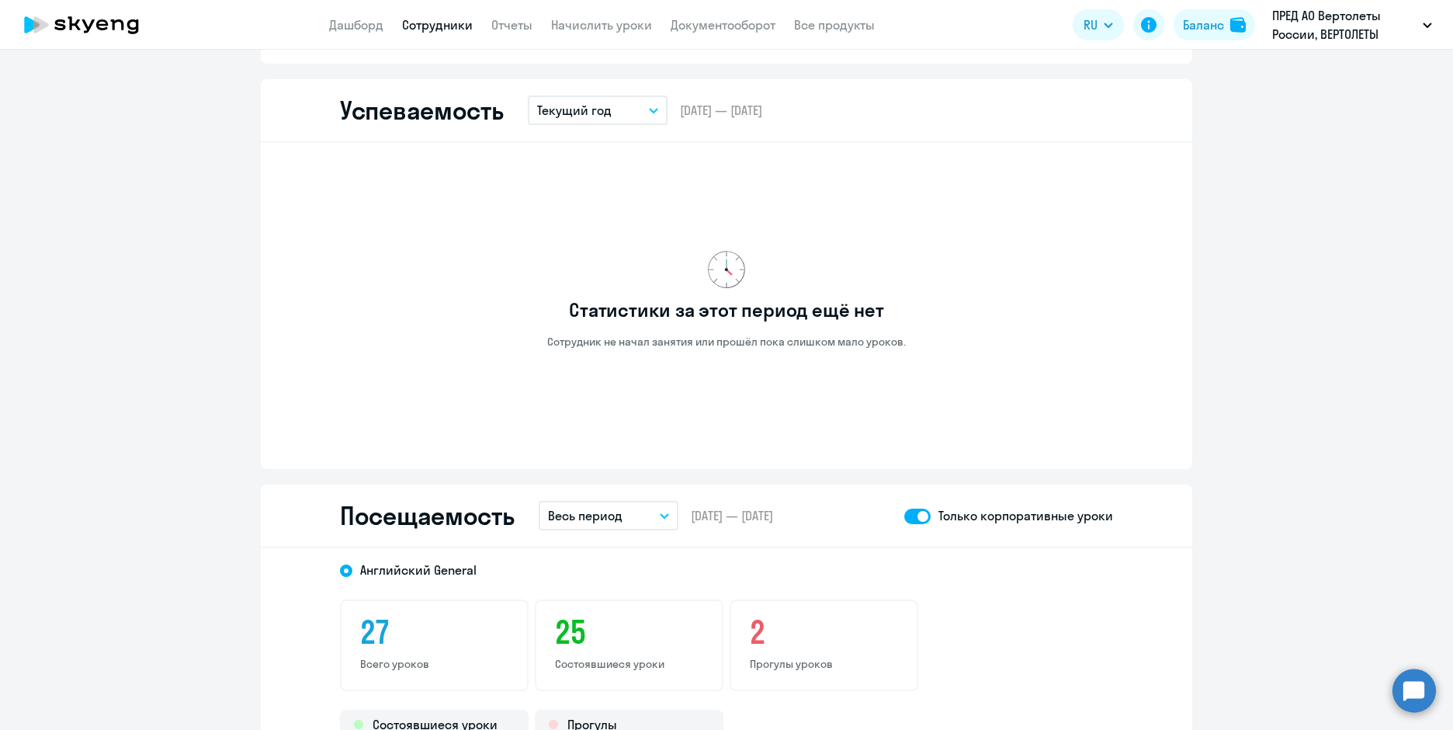
scroll to position [1320, 0]
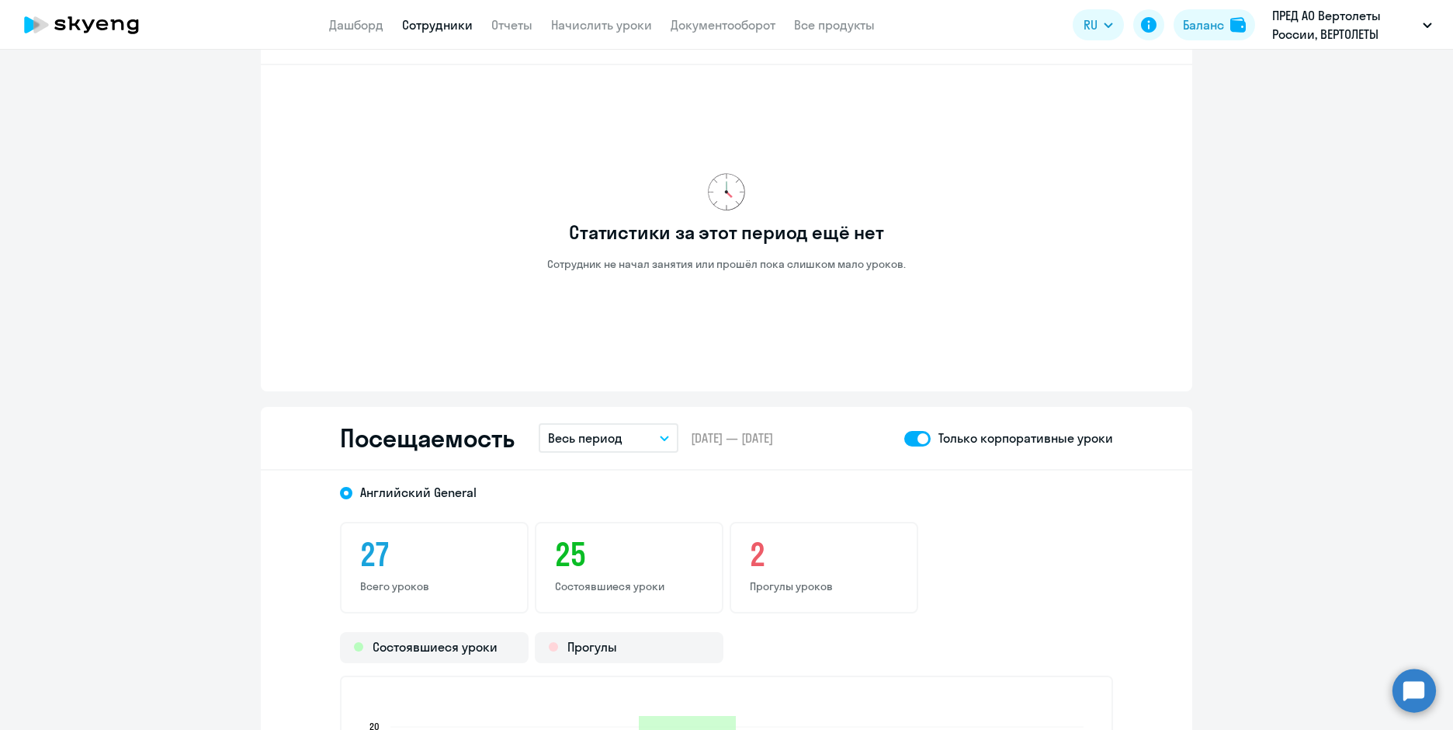
click at [660, 438] on icon "button" at bounding box center [664, 437] width 9 height 5
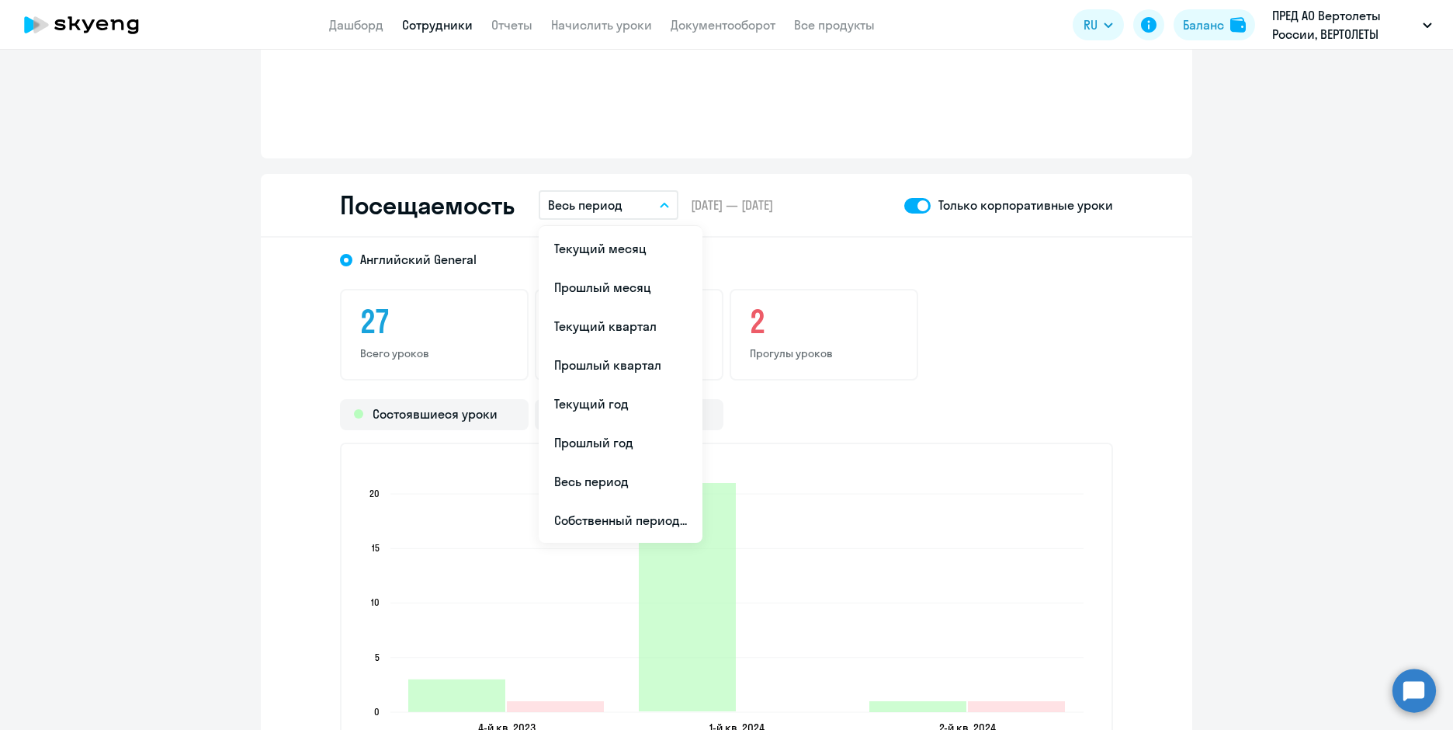
scroll to position [1708, 0]
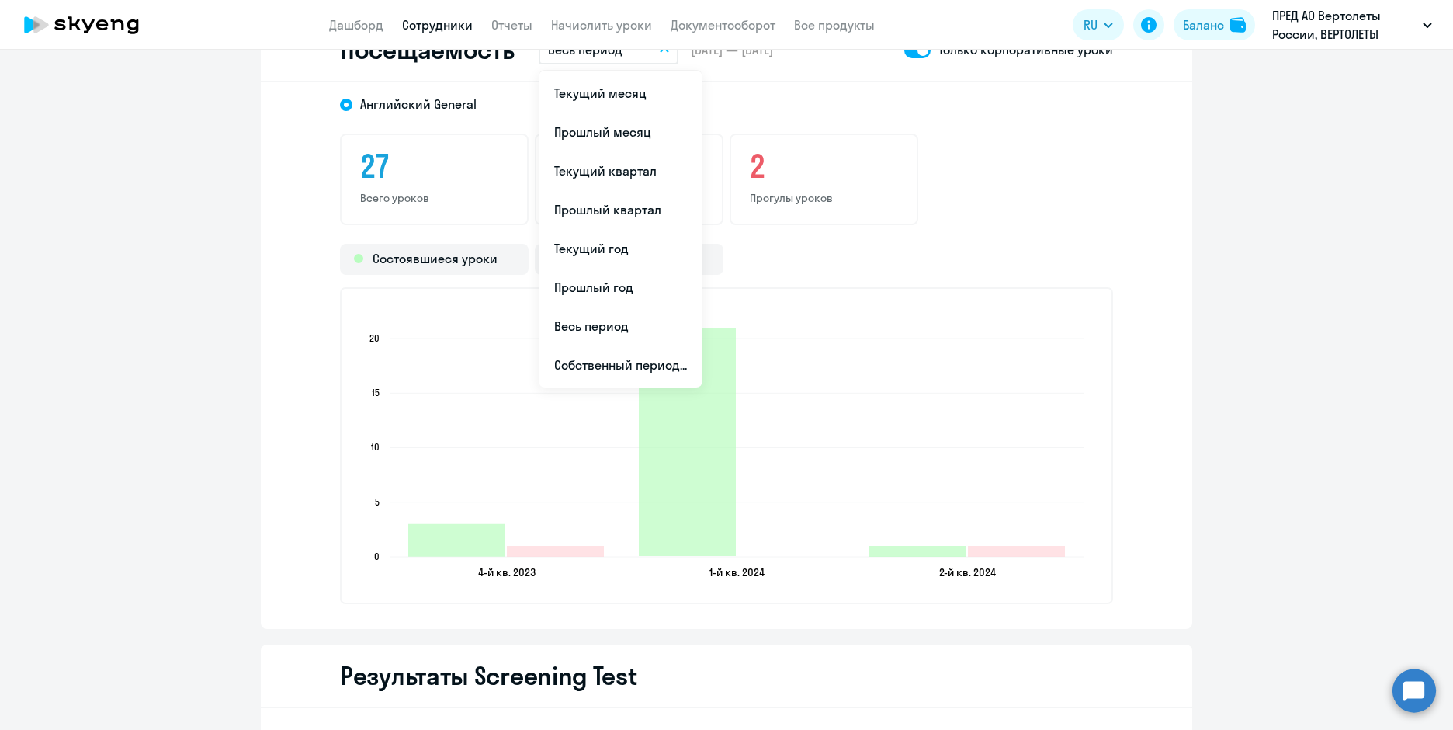
click at [949, 404] on icon "4-й кв. 2023 4-й кв. 2023 1-й кв. 2024 1-й кв. 2024 2-й кв. 2024 2-й кв. 2024 0…" at bounding box center [726, 445] width 737 height 273
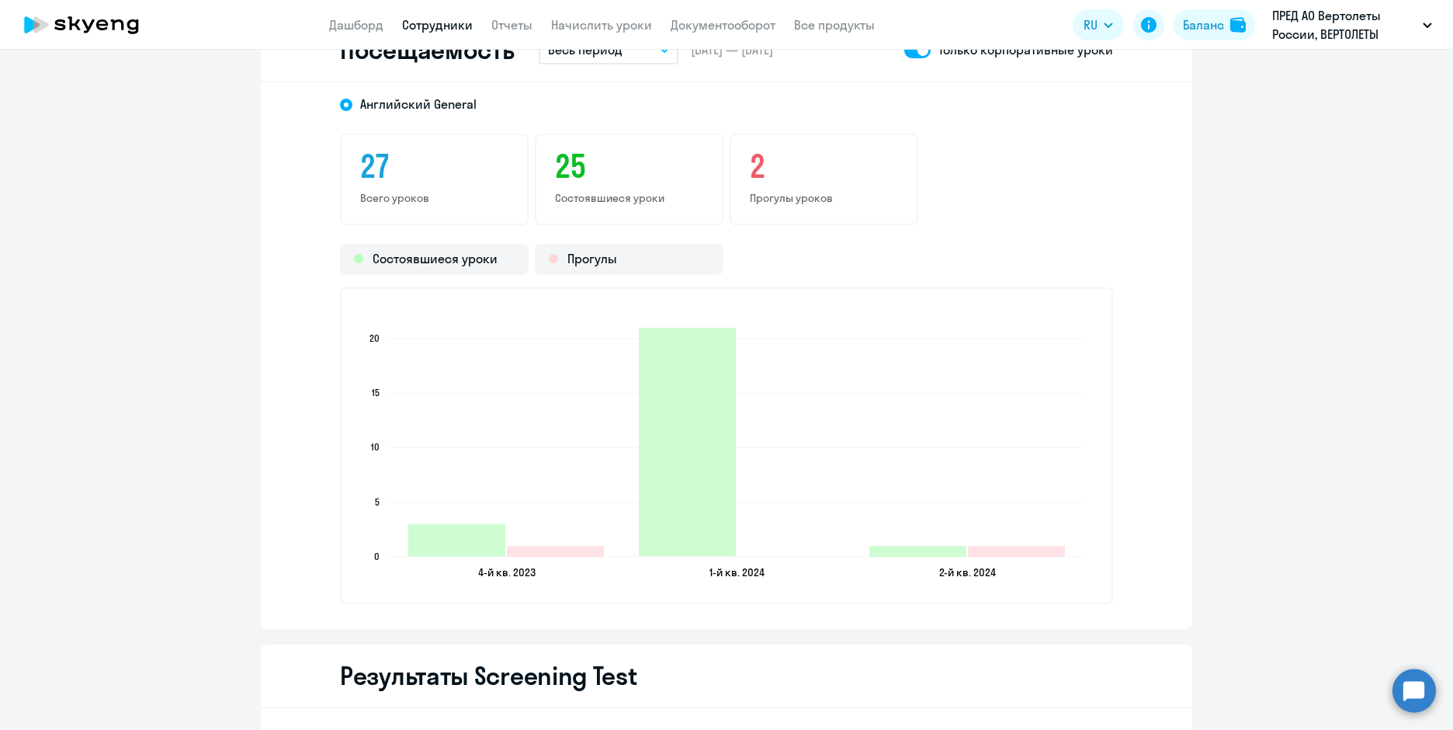
scroll to position [1630, 0]
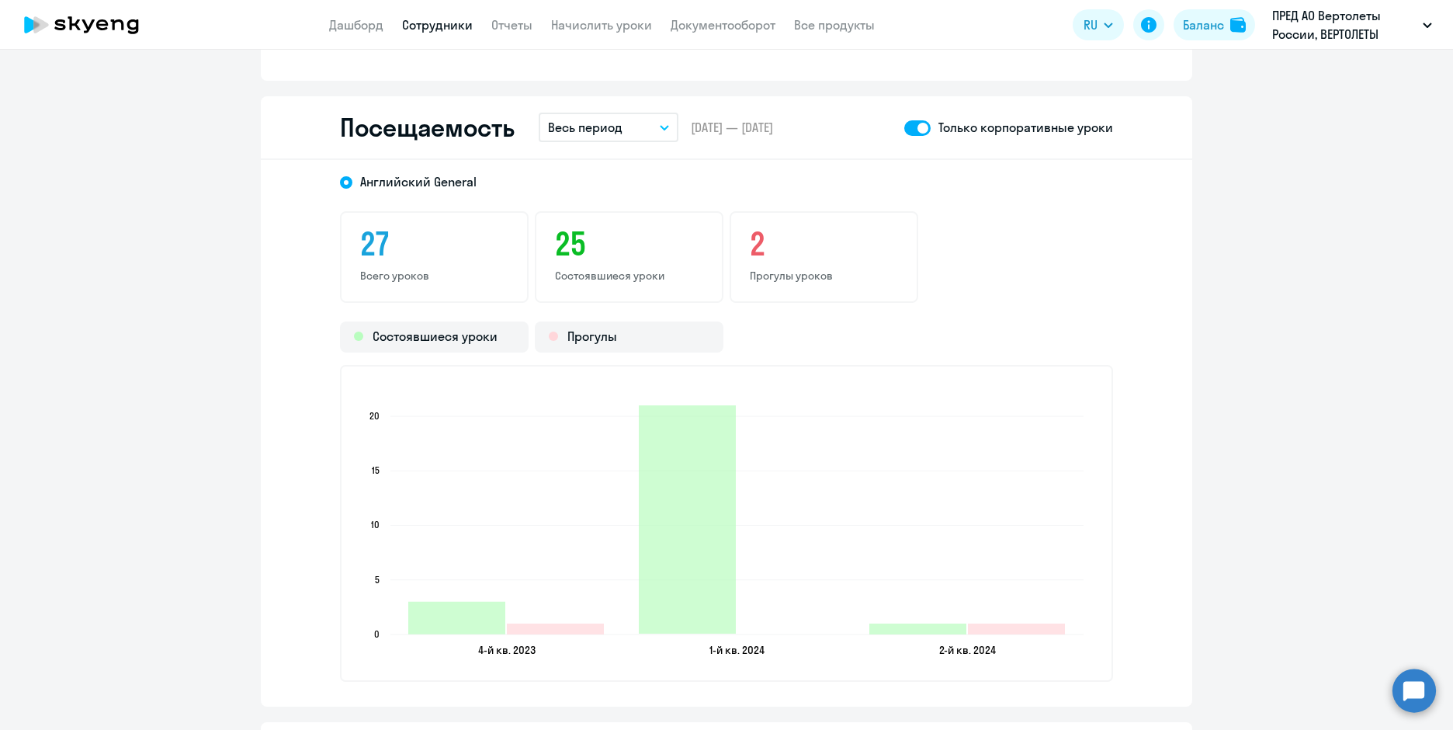
click at [658, 120] on button "Весь период" at bounding box center [609, 127] width 140 height 29
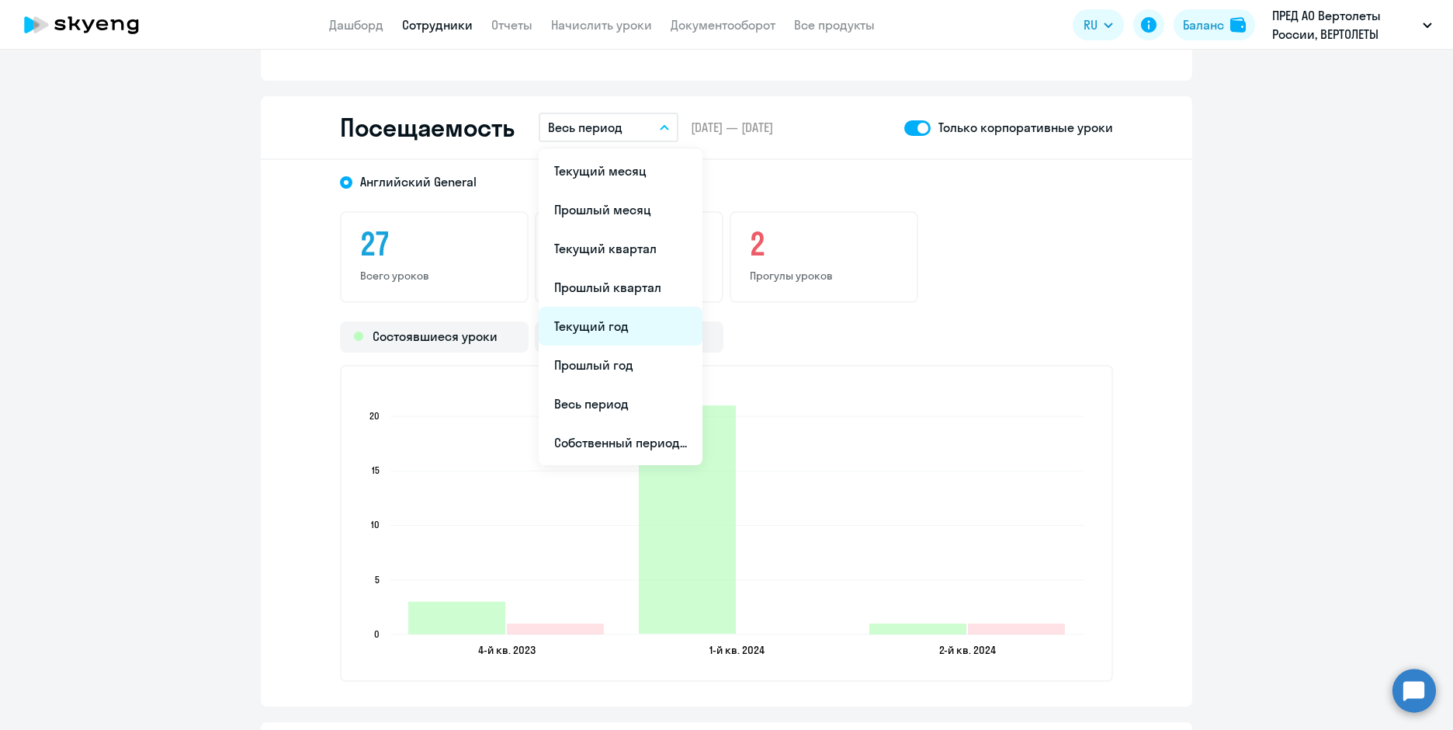
click at [642, 324] on li "Текущий год" at bounding box center [621, 326] width 164 height 39
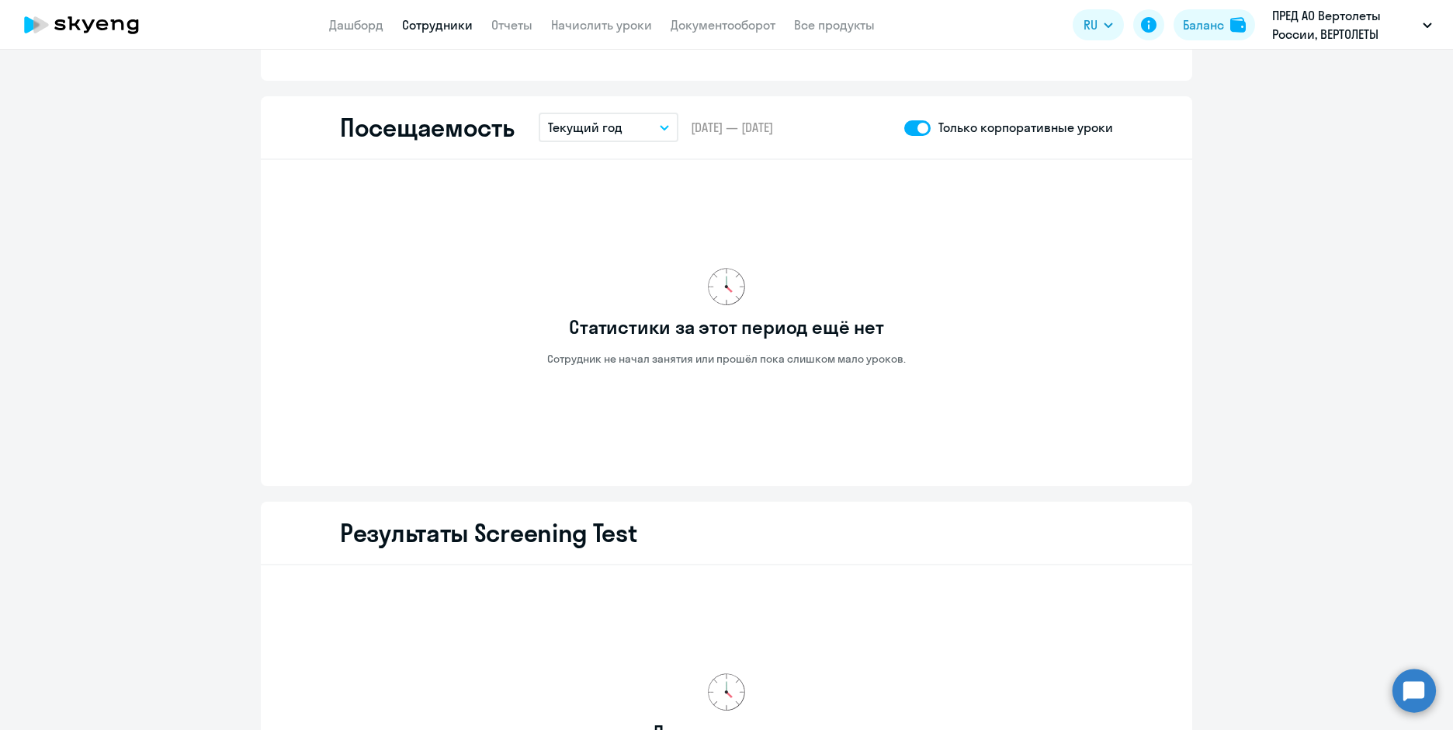
click at [656, 135] on button "Текущий год" at bounding box center [609, 127] width 140 height 29
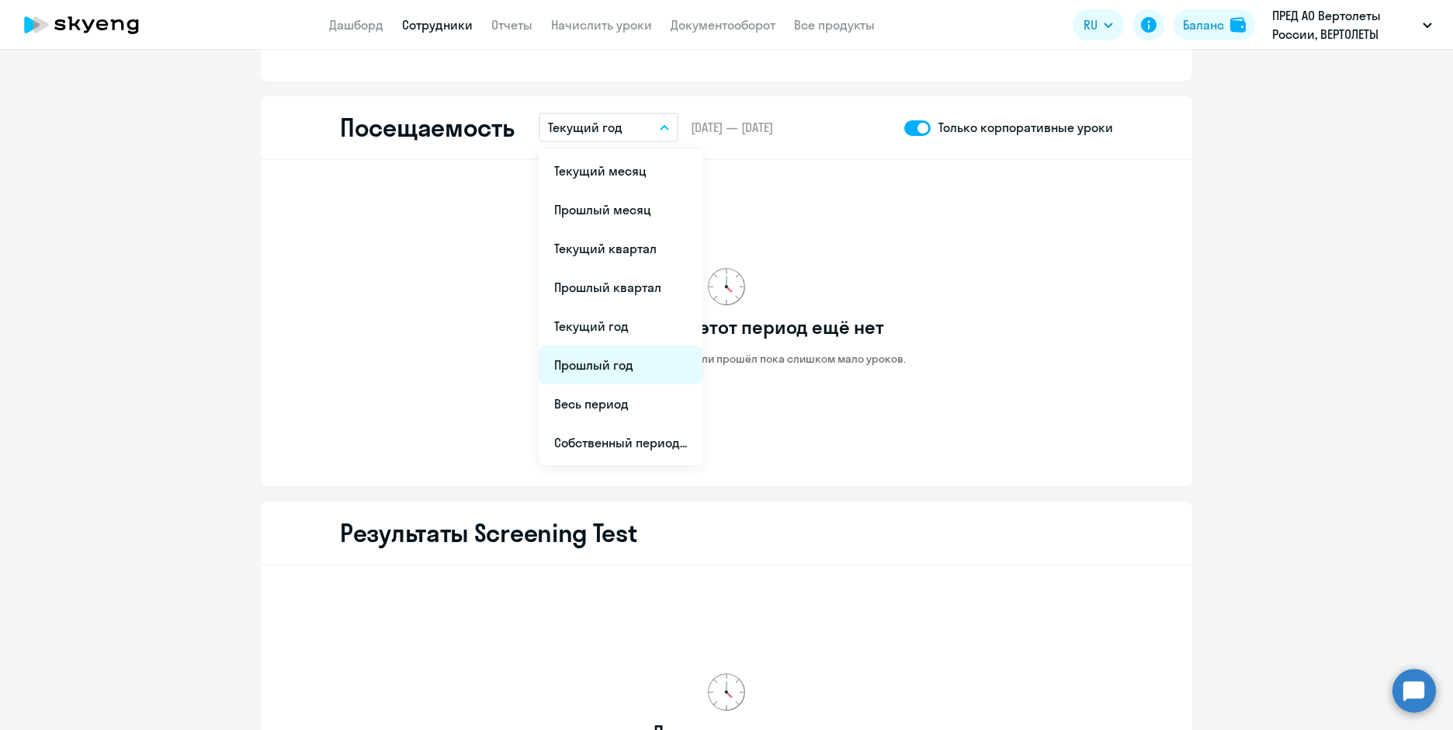
click at [635, 363] on li "Прошлый год" at bounding box center [621, 364] width 164 height 39
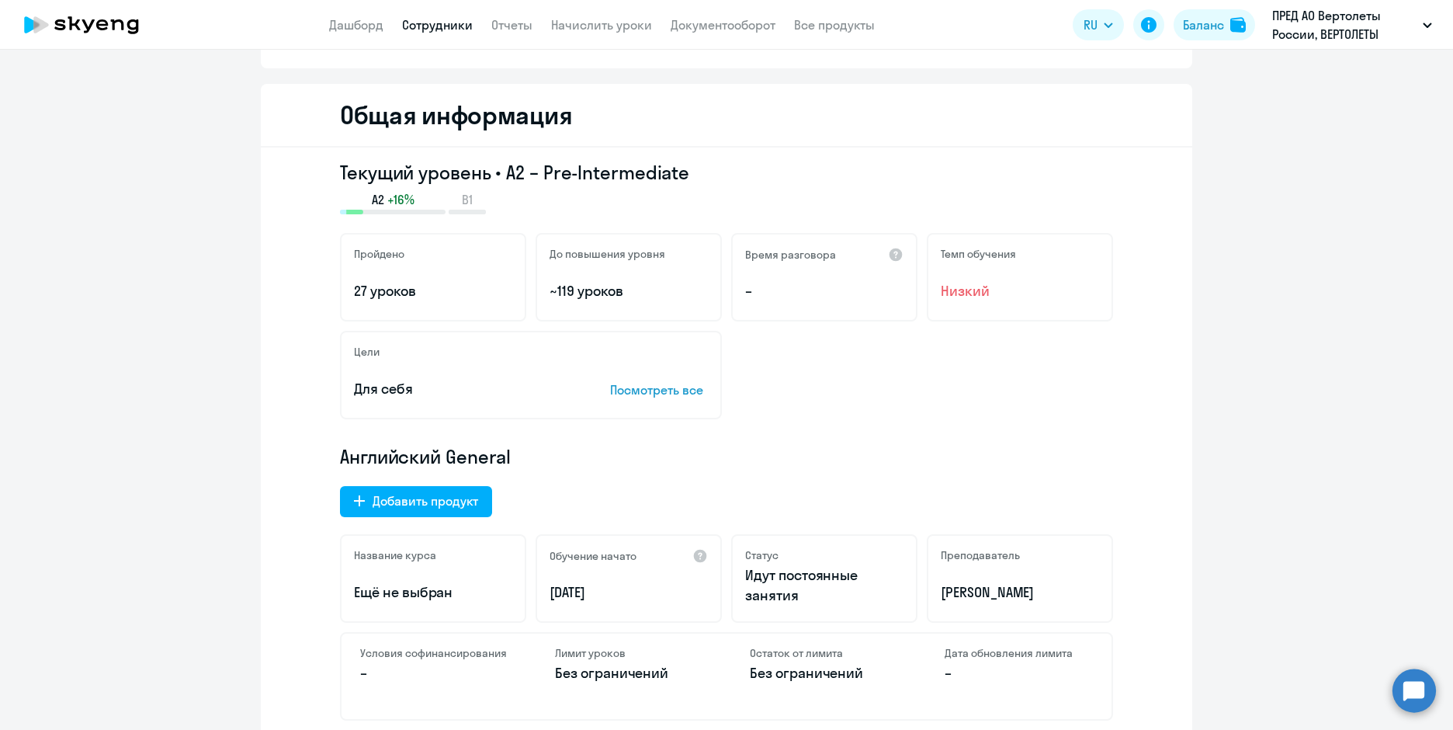
scroll to position [0, 0]
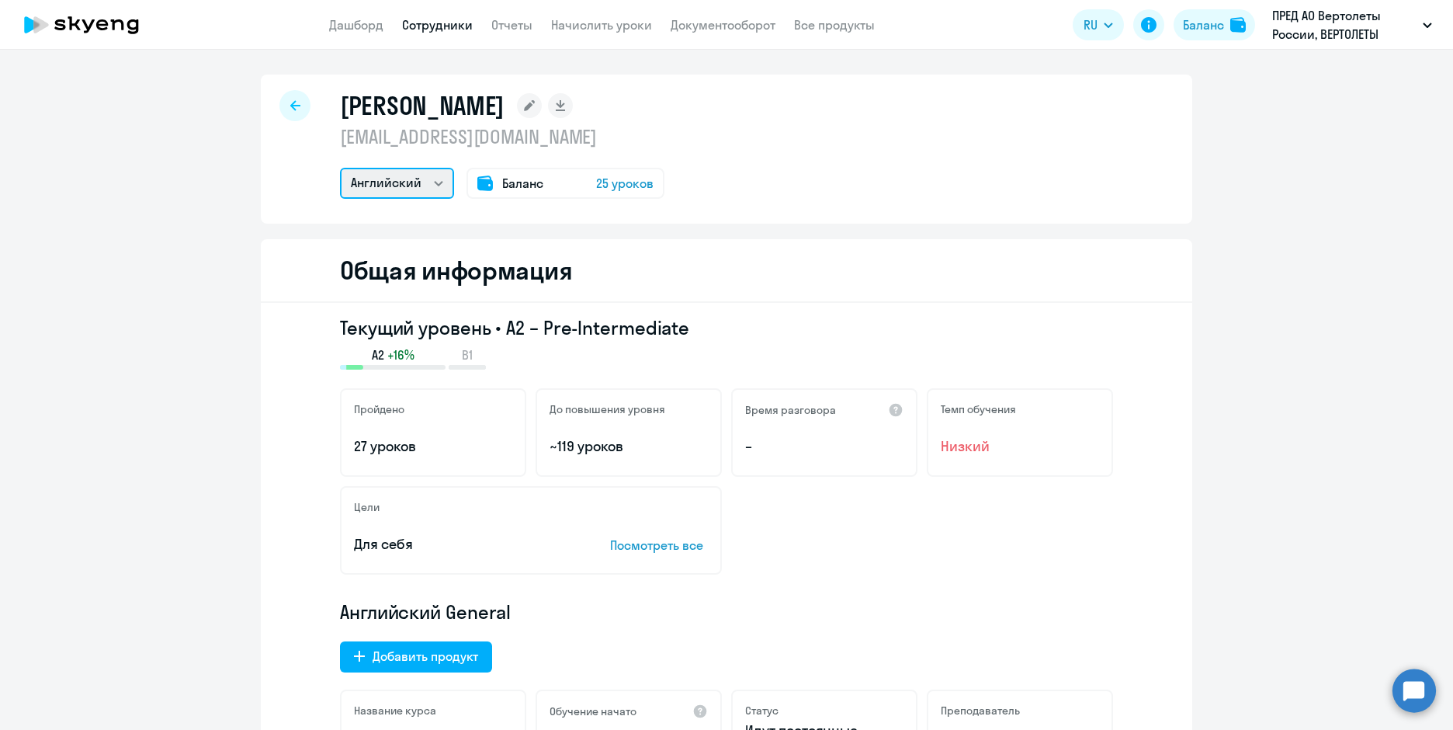
click at [436, 180] on select "Английский" at bounding box center [397, 183] width 114 height 31
click at [531, 181] on span "Баланс" at bounding box center [522, 183] width 41 height 19
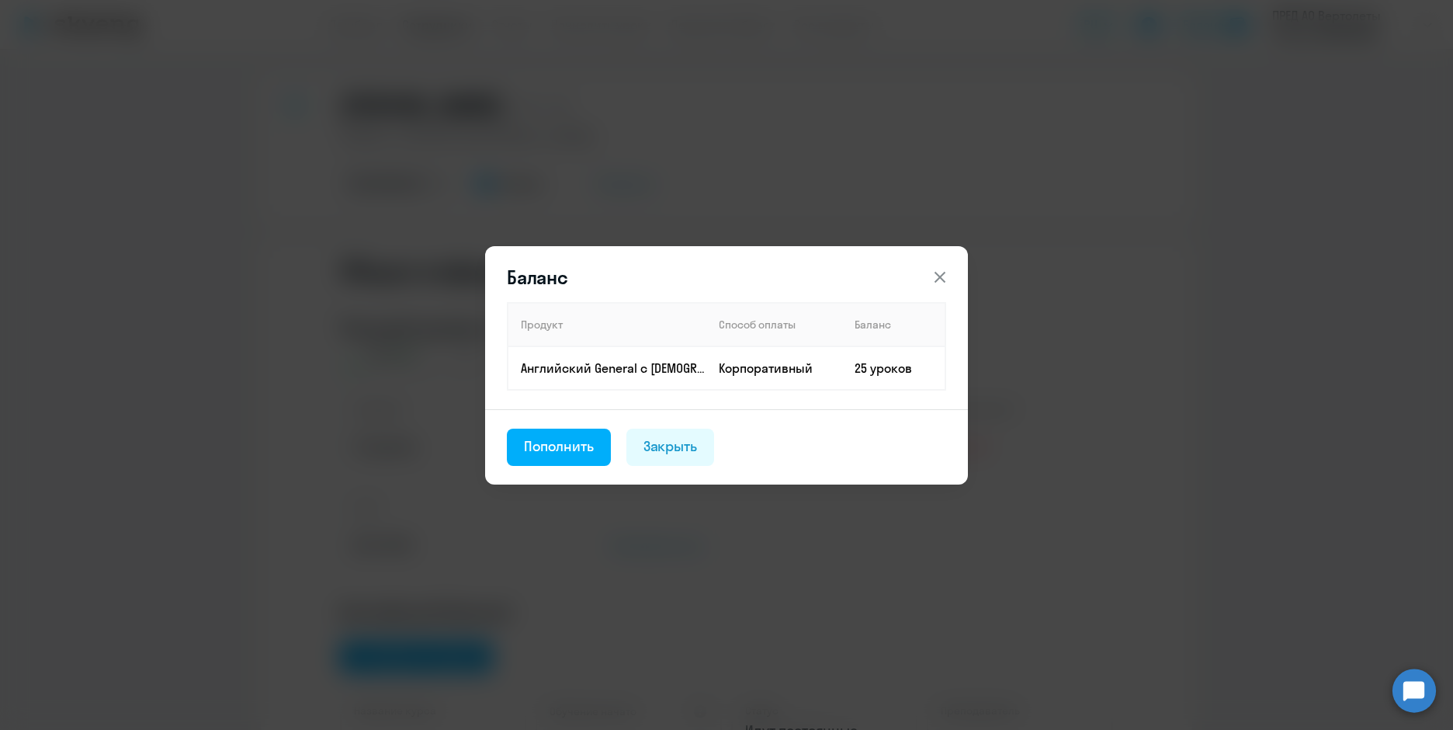
click at [926, 281] on button at bounding box center [940, 277] width 31 height 31
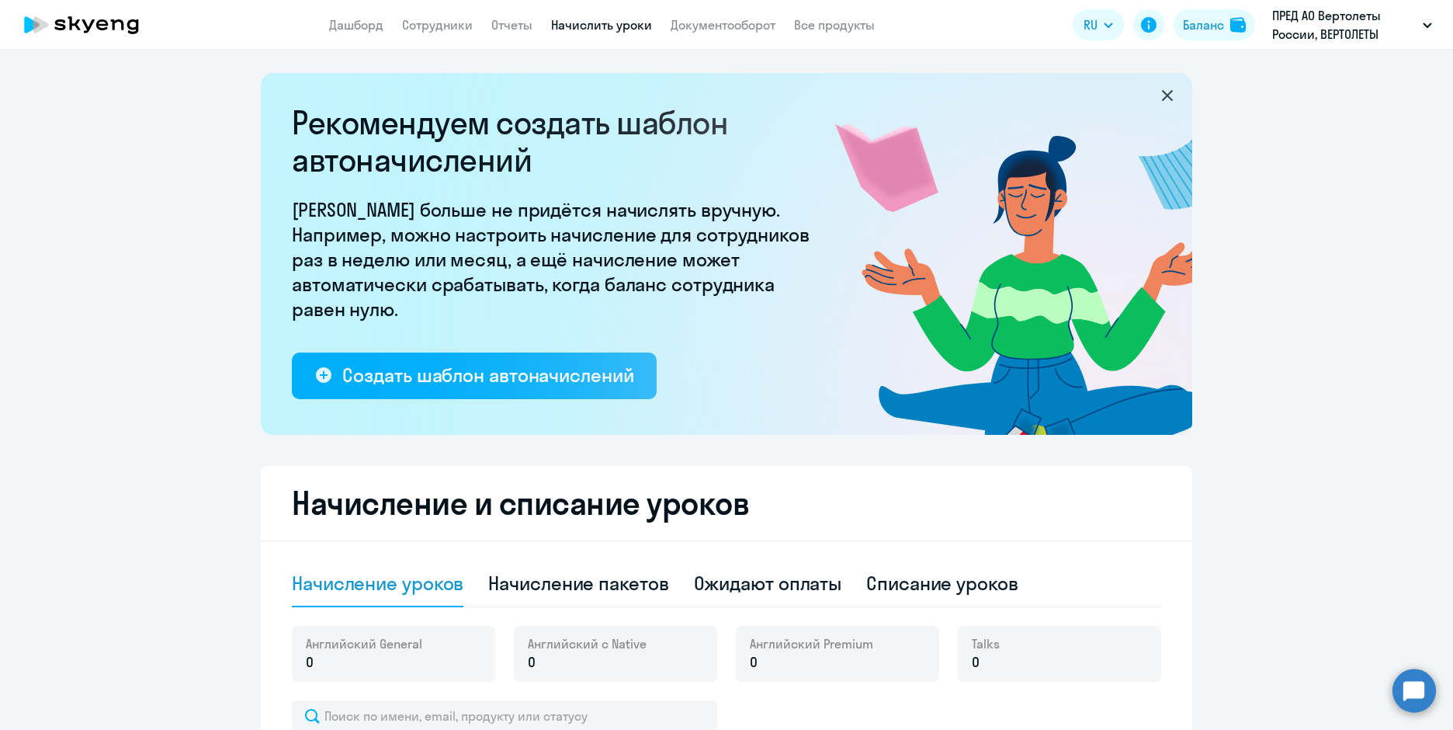
select select "10"
click at [1237, 25] on img at bounding box center [1238, 25] width 16 height 16
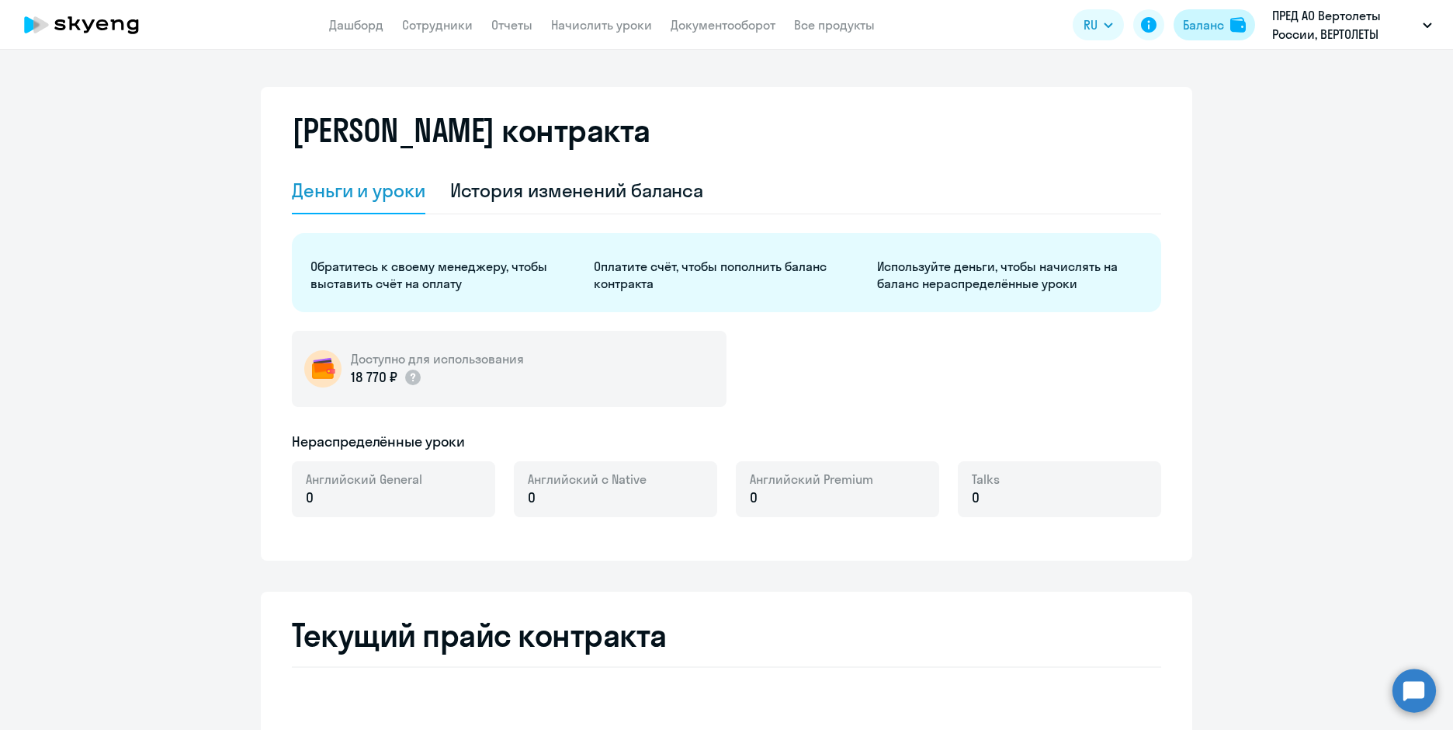
select select "english_adult_not_native_speaker"
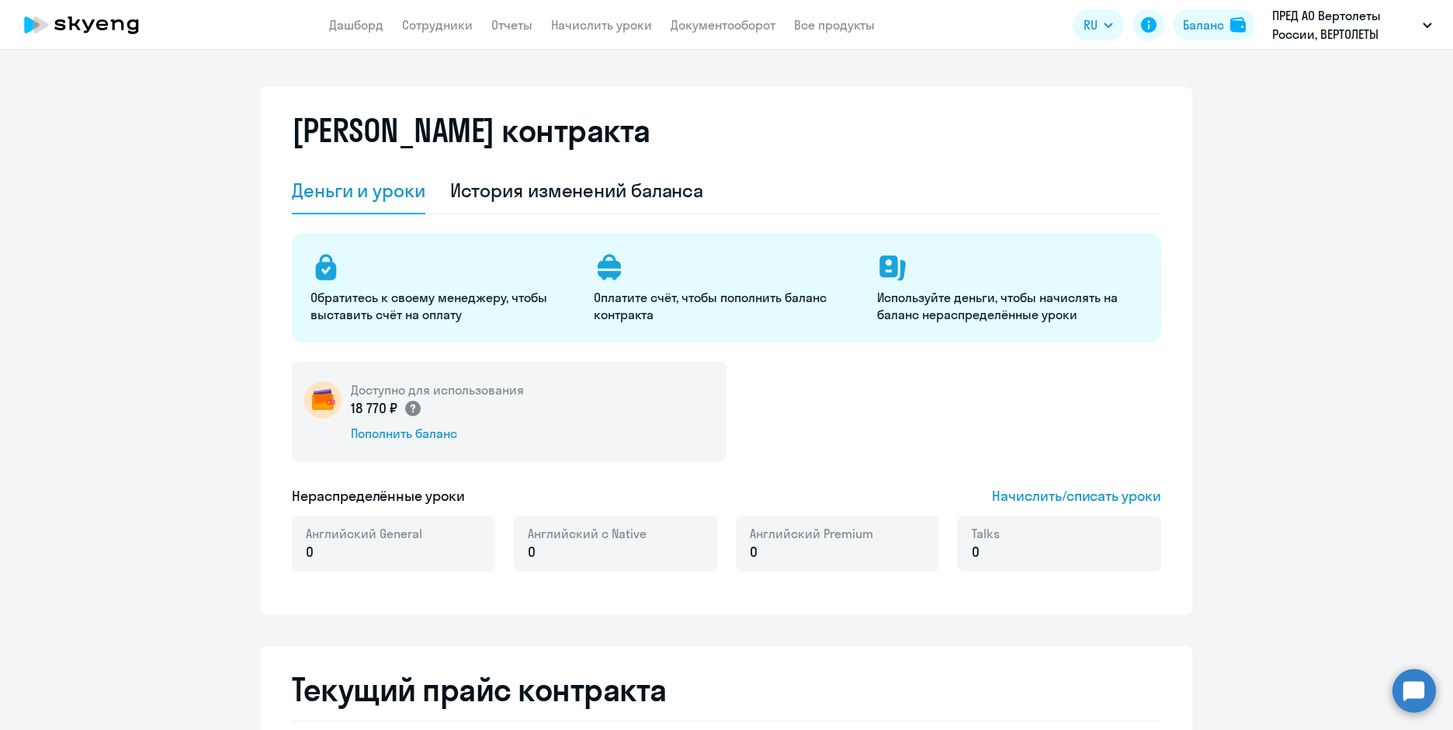
click at [410, 411] on icon at bounding box center [412, 408] width 5 height 9
click at [600, 25] on link "Начислить уроки" at bounding box center [601, 25] width 101 height 16
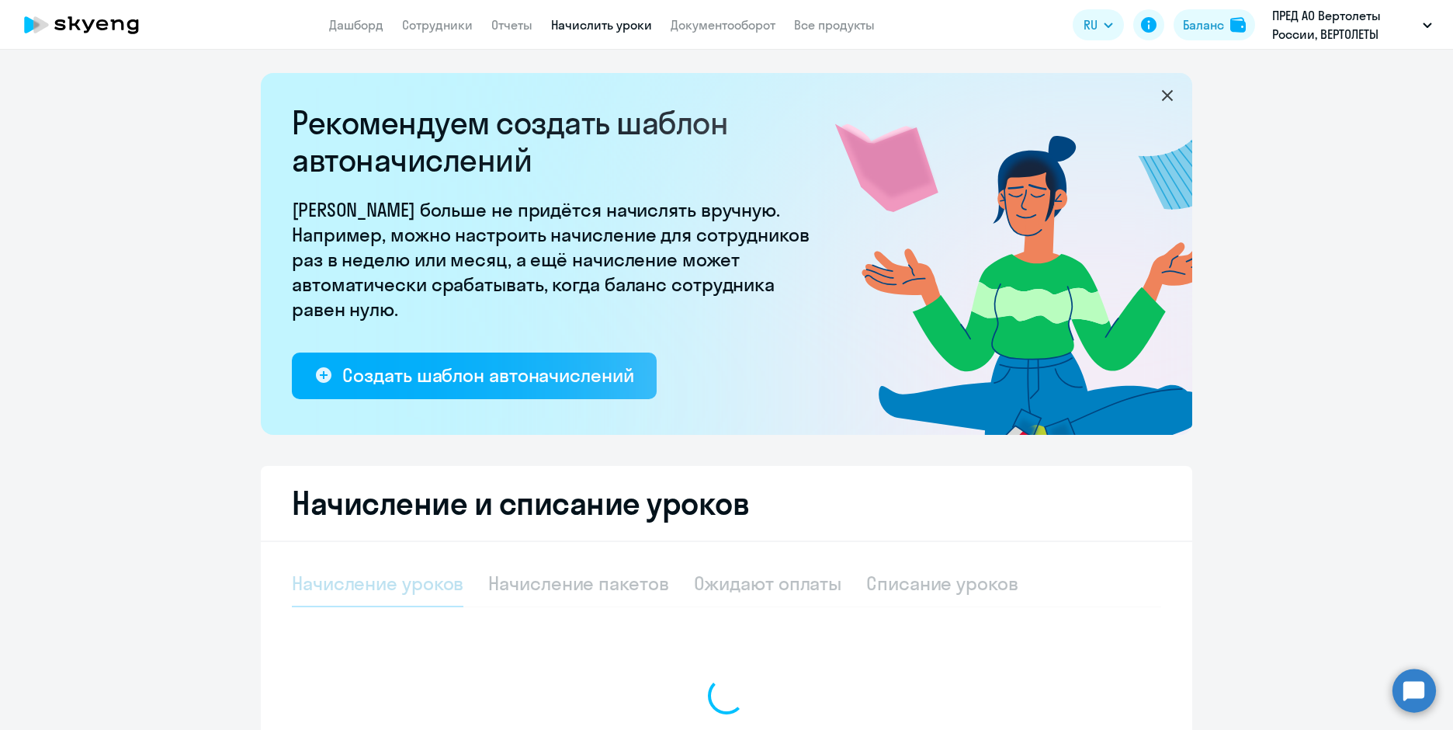
select select "10"
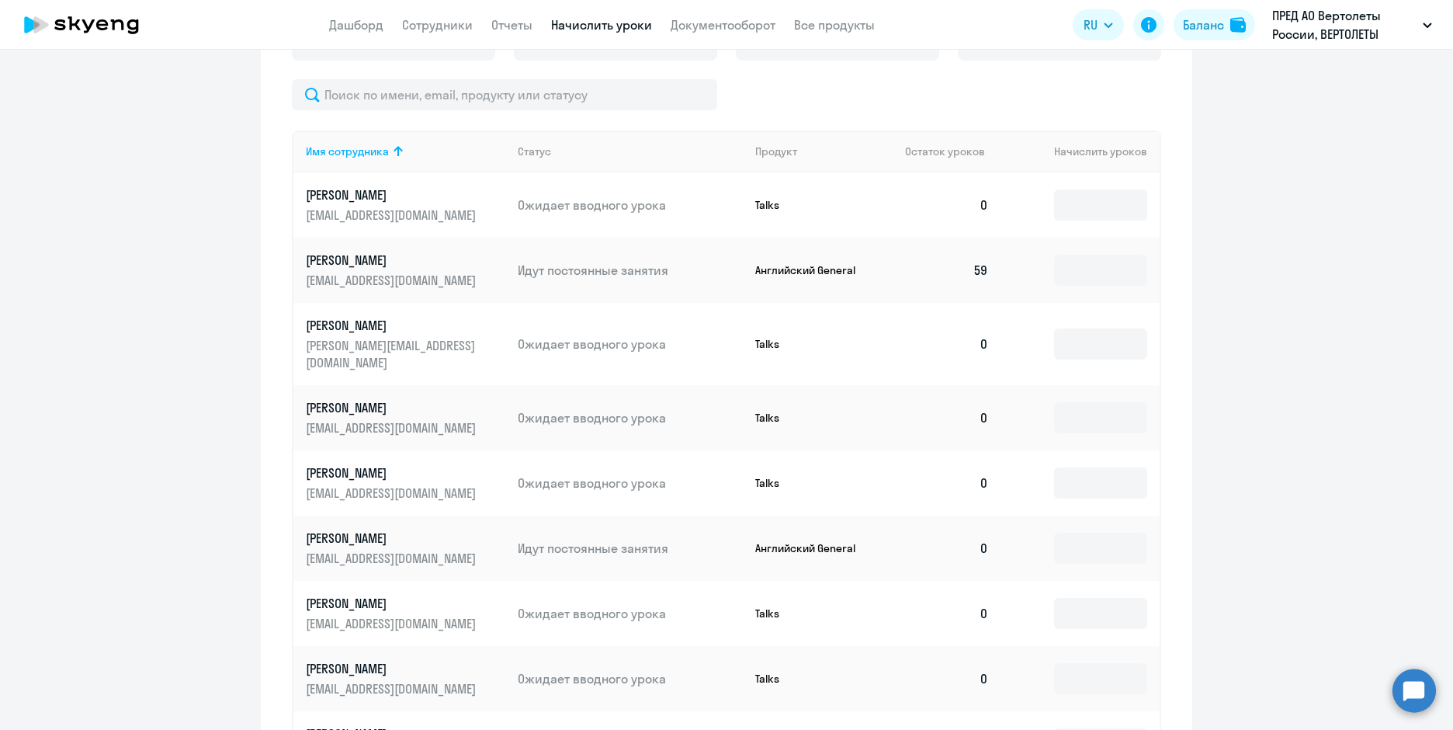
scroll to position [699, 0]
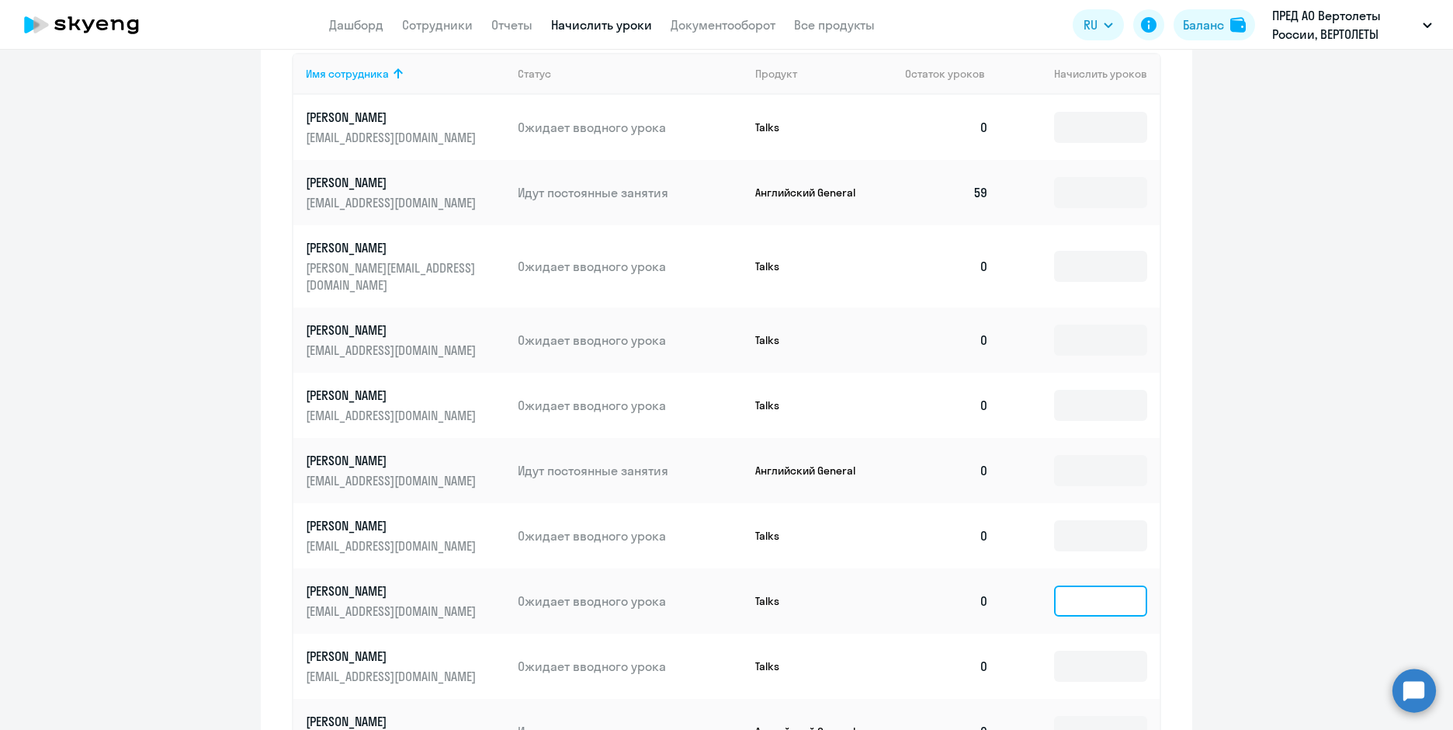
click at [1088, 585] on input at bounding box center [1100, 600] width 93 height 31
click at [1072, 586] on input at bounding box center [1100, 600] width 93 height 31
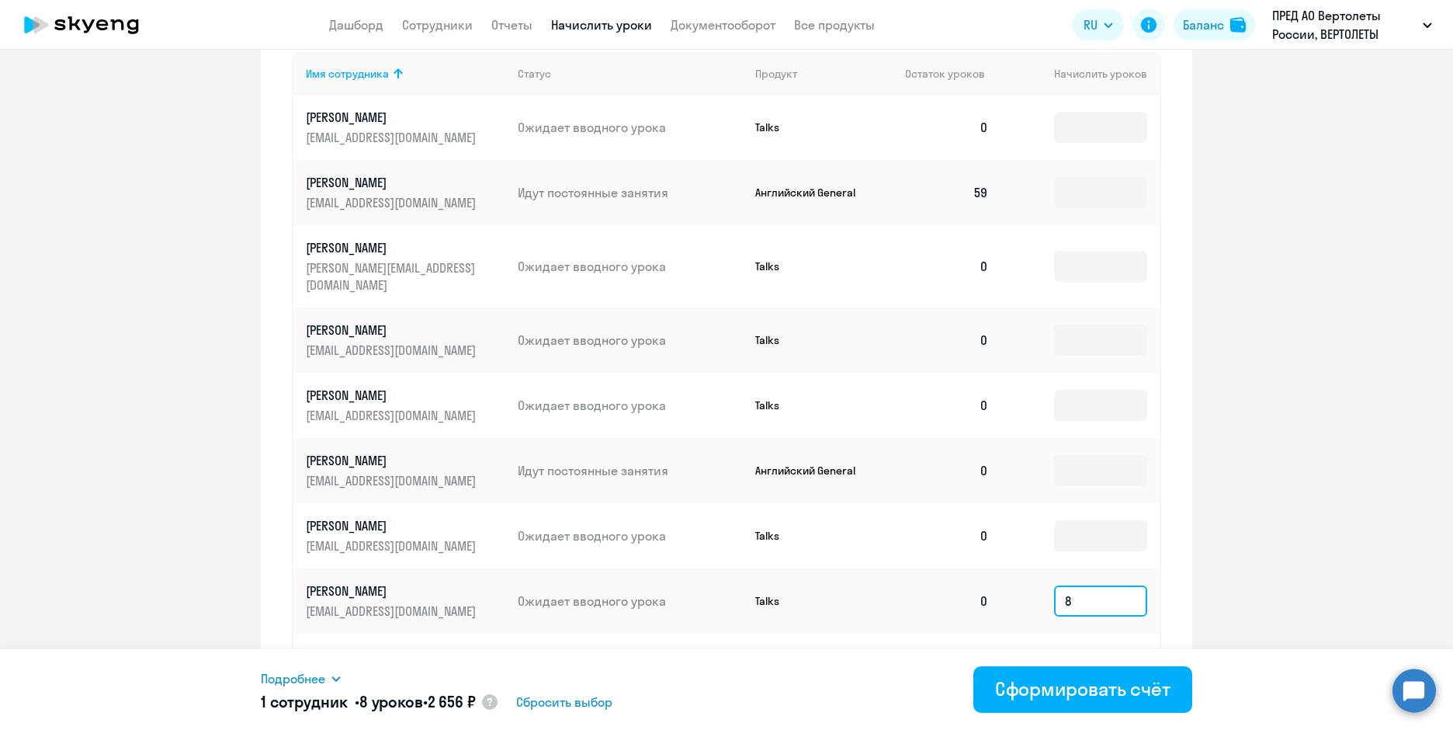
type input "8"
click at [332, 675] on icon at bounding box center [336, 678] width 12 height 12
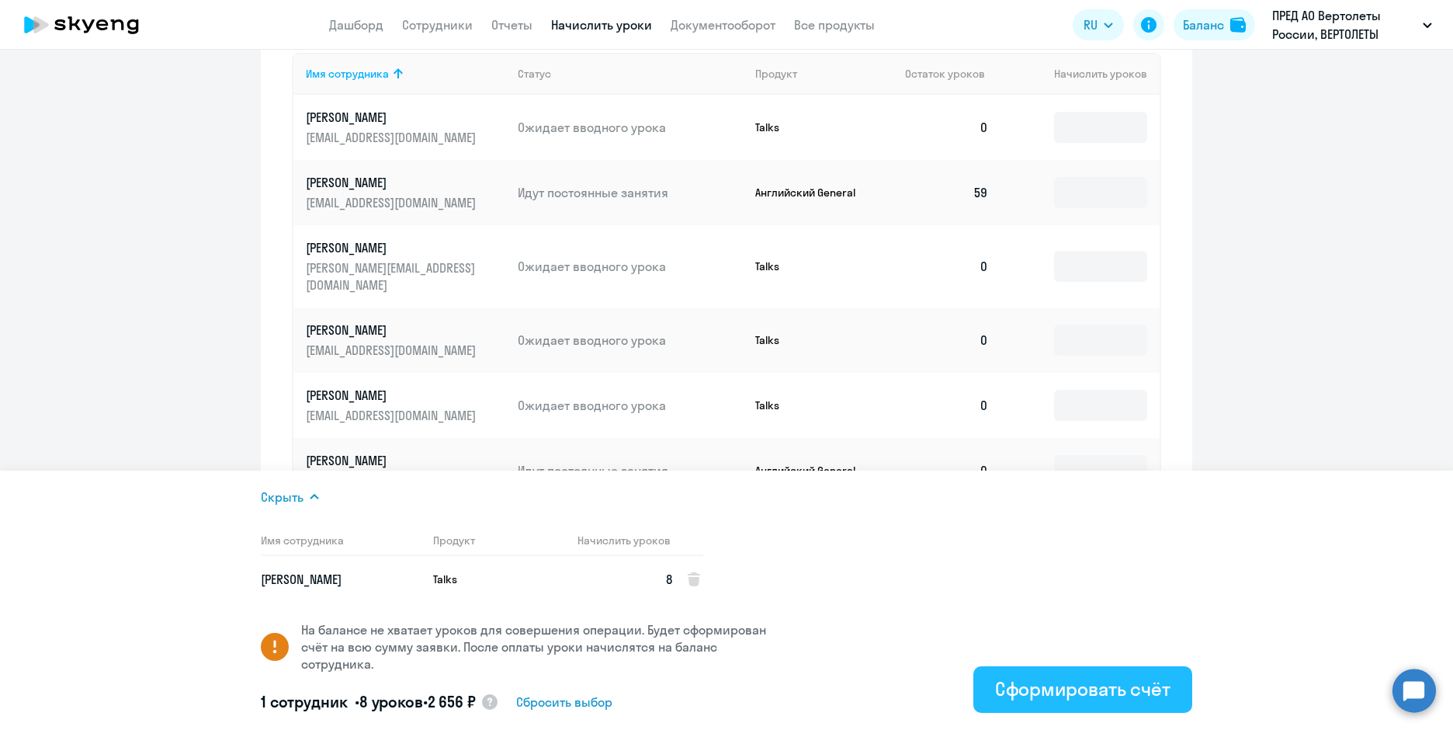
click at [1081, 689] on div "Сформировать счёт" at bounding box center [1082, 688] width 175 height 25
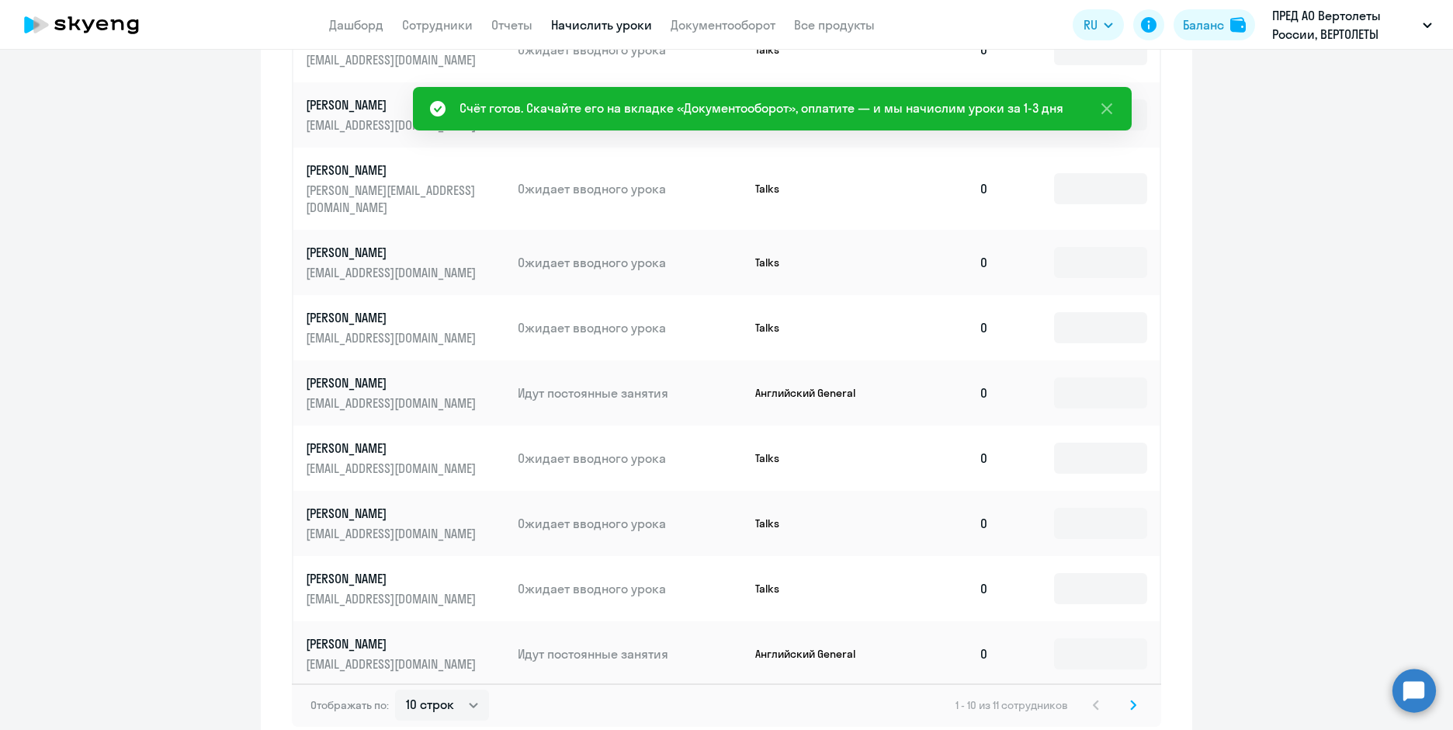
scroll to position [846, 0]
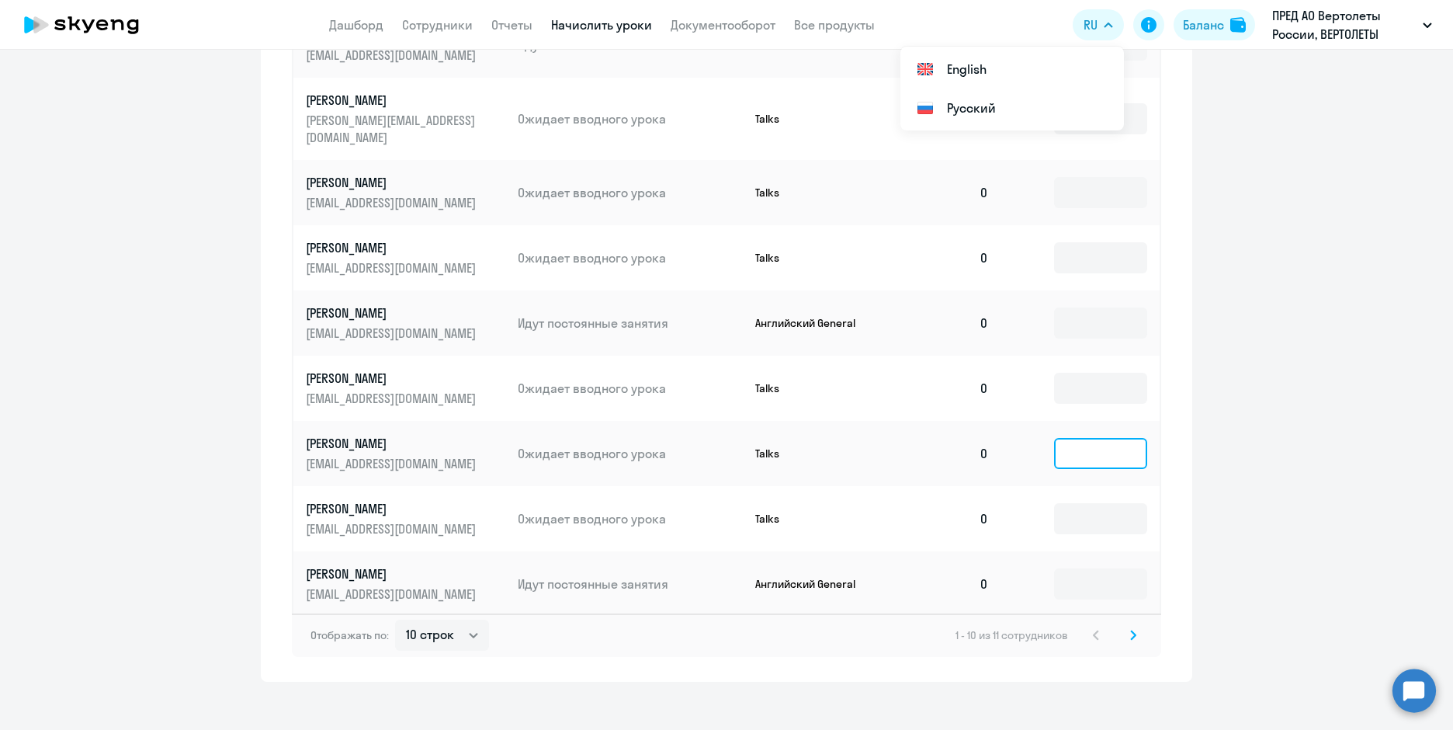
click at [1065, 442] on input at bounding box center [1100, 453] width 93 height 31
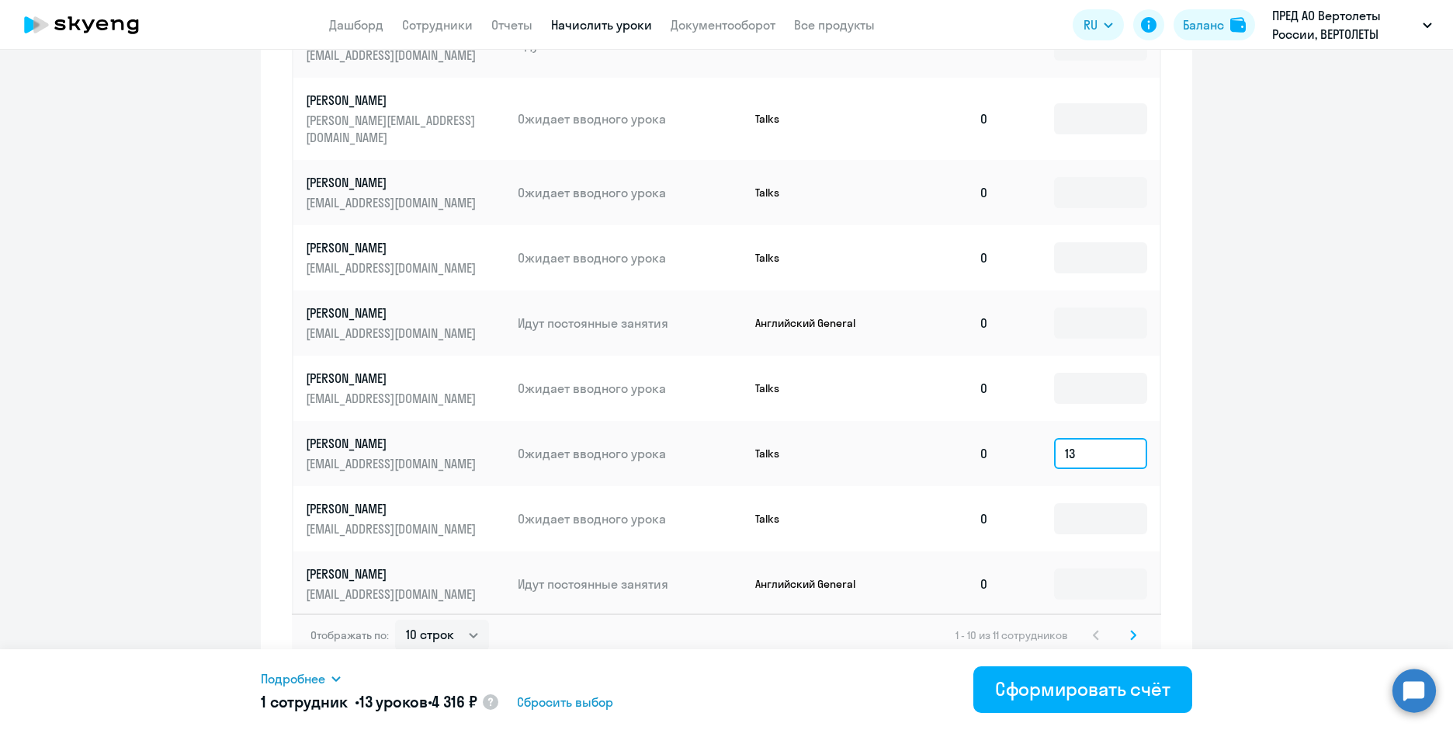
type input "13"
click at [340, 677] on icon at bounding box center [335, 678] width 9 height 5
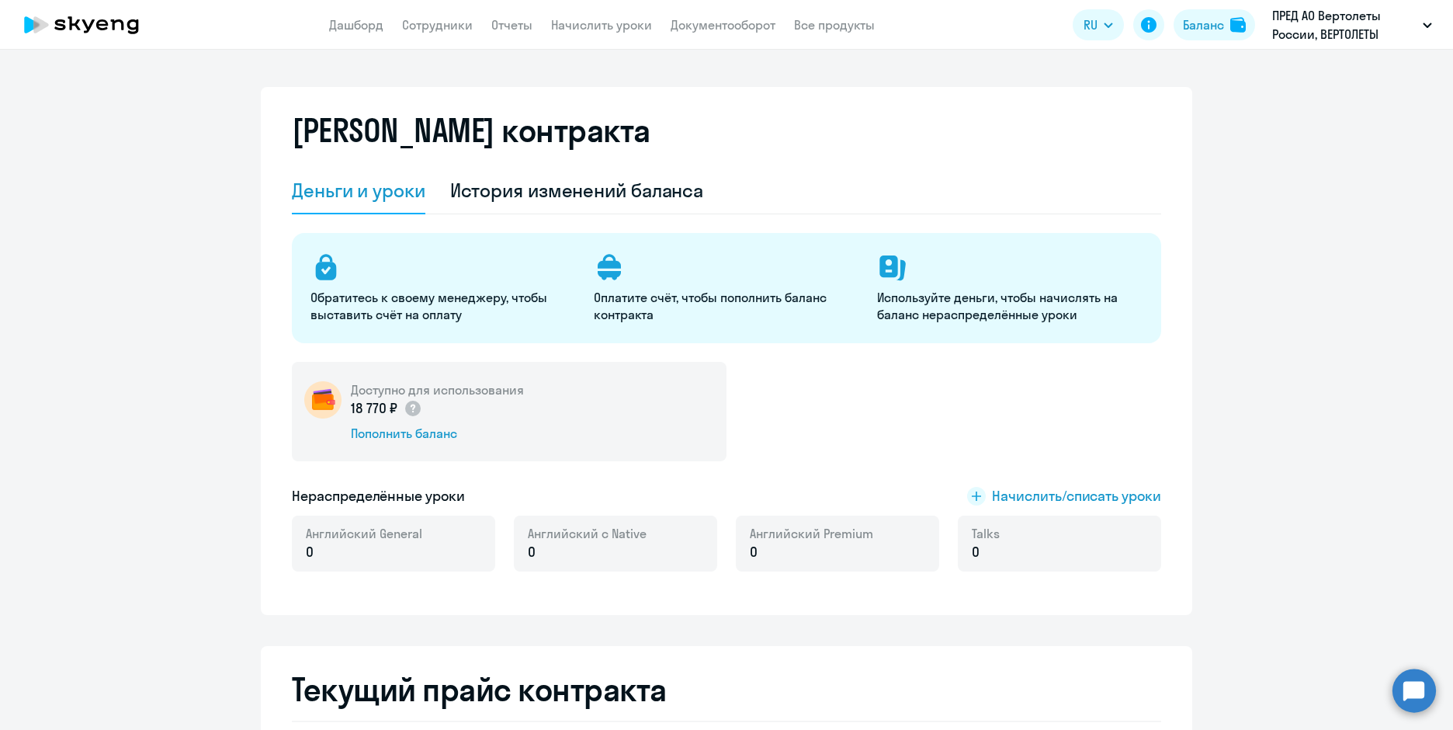
select select "english_adult_not_native_speaker"
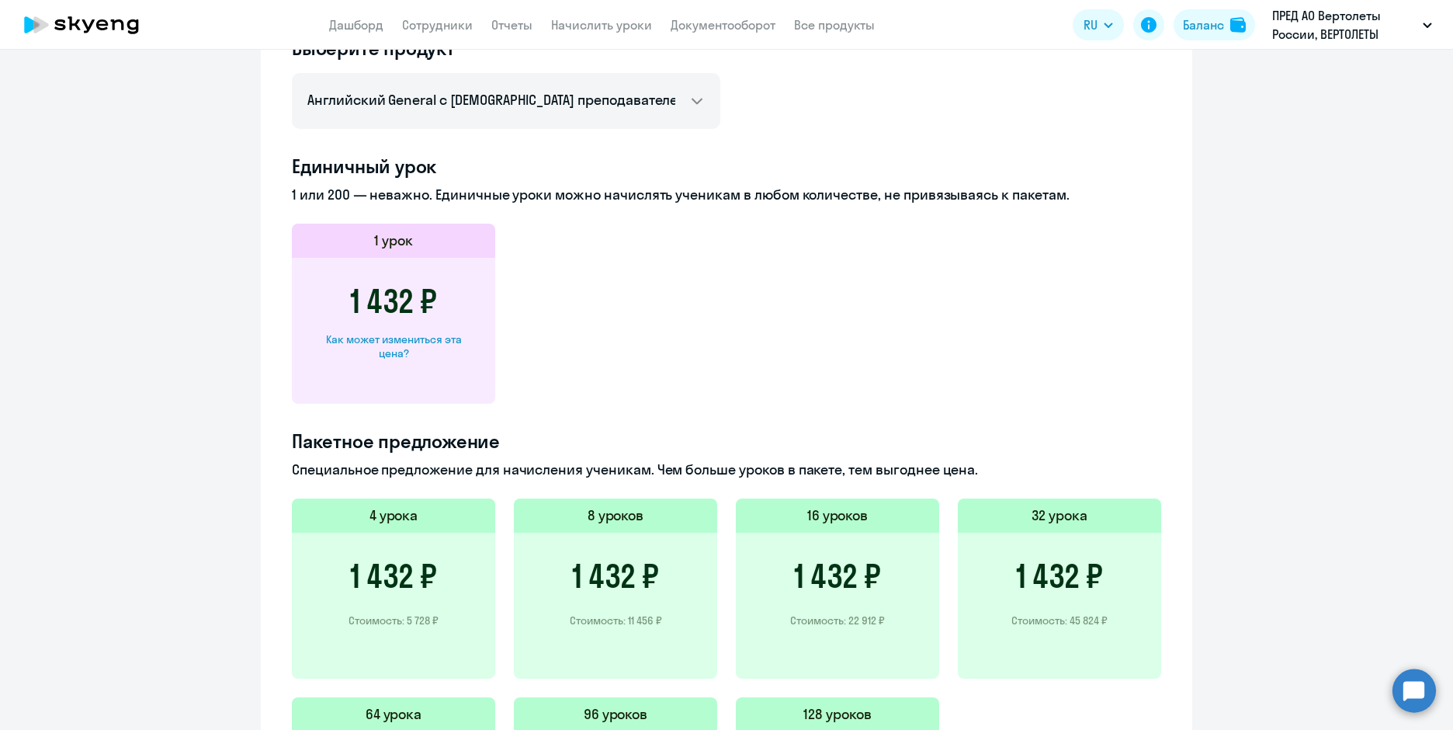
scroll to position [776, 0]
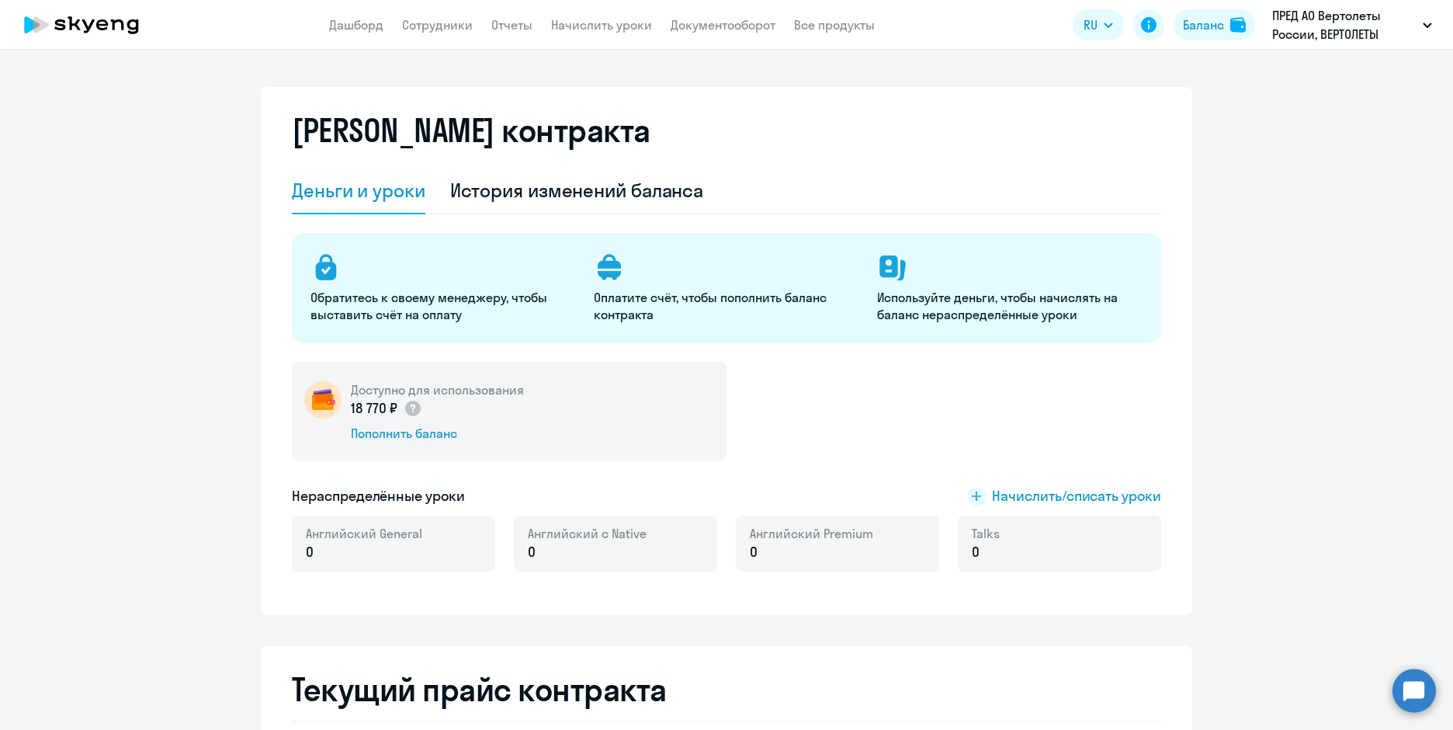
select select "english_adult_not_native_speaker"
click at [428, 384] on h5 "Доступно для использования" at bounding box center [437, 389] width 173 height 17
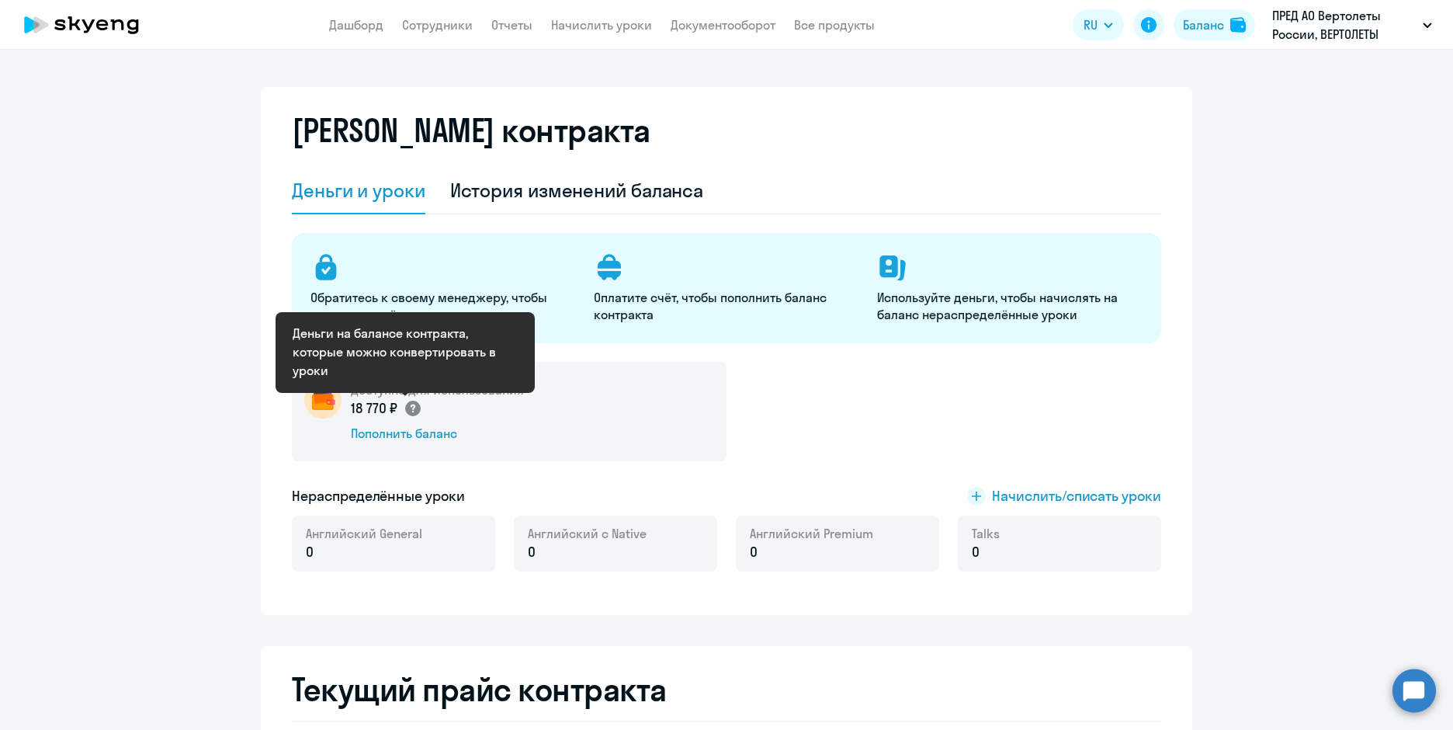
click at [410, 404] on icon at bounding box center [412, 408] width 5 height 9
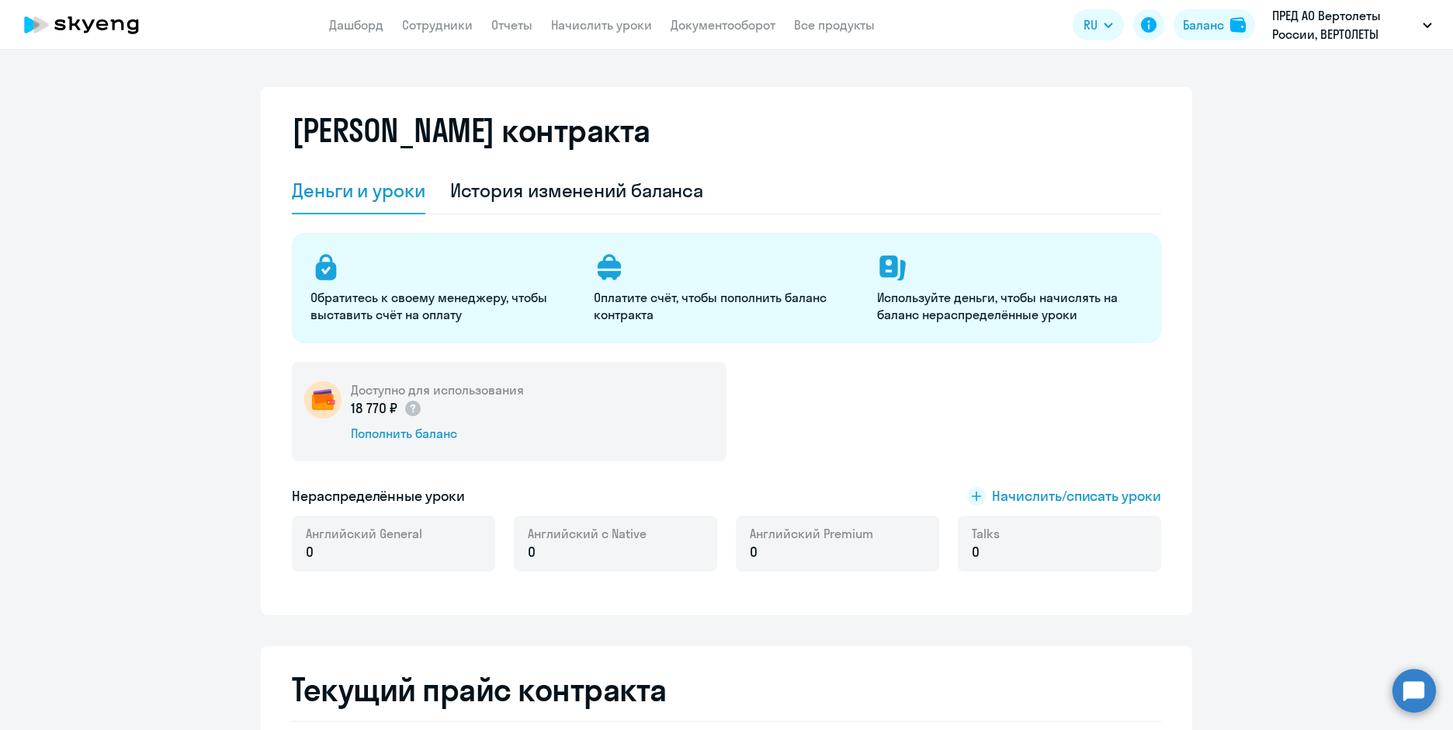
click at [322, 403] on img at bounding box center [322, 399] width 37 height 37
click at [318, 400] on img at bounding box center [322, 399] width 37 height 37
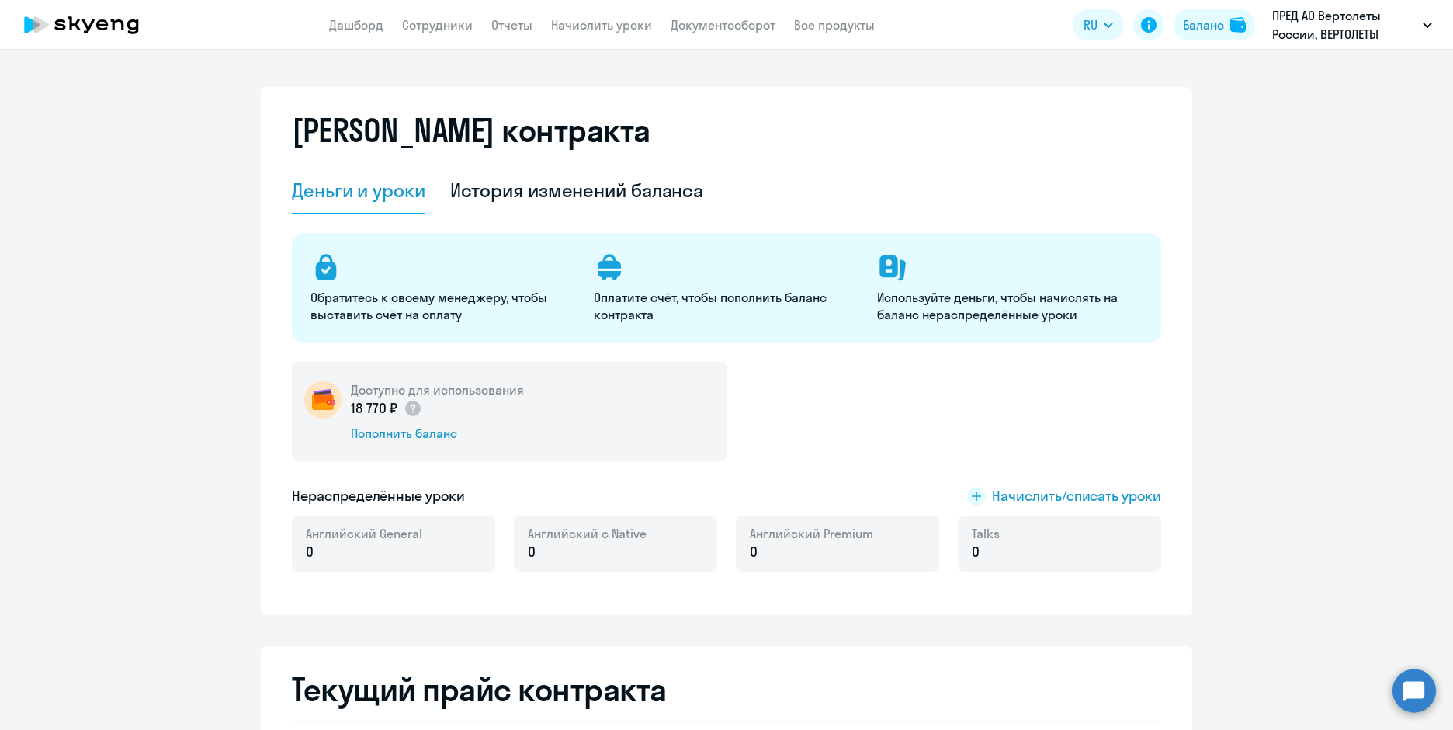
click at [318, 400] on img at bounding box center [322, 399] width 37 height 37
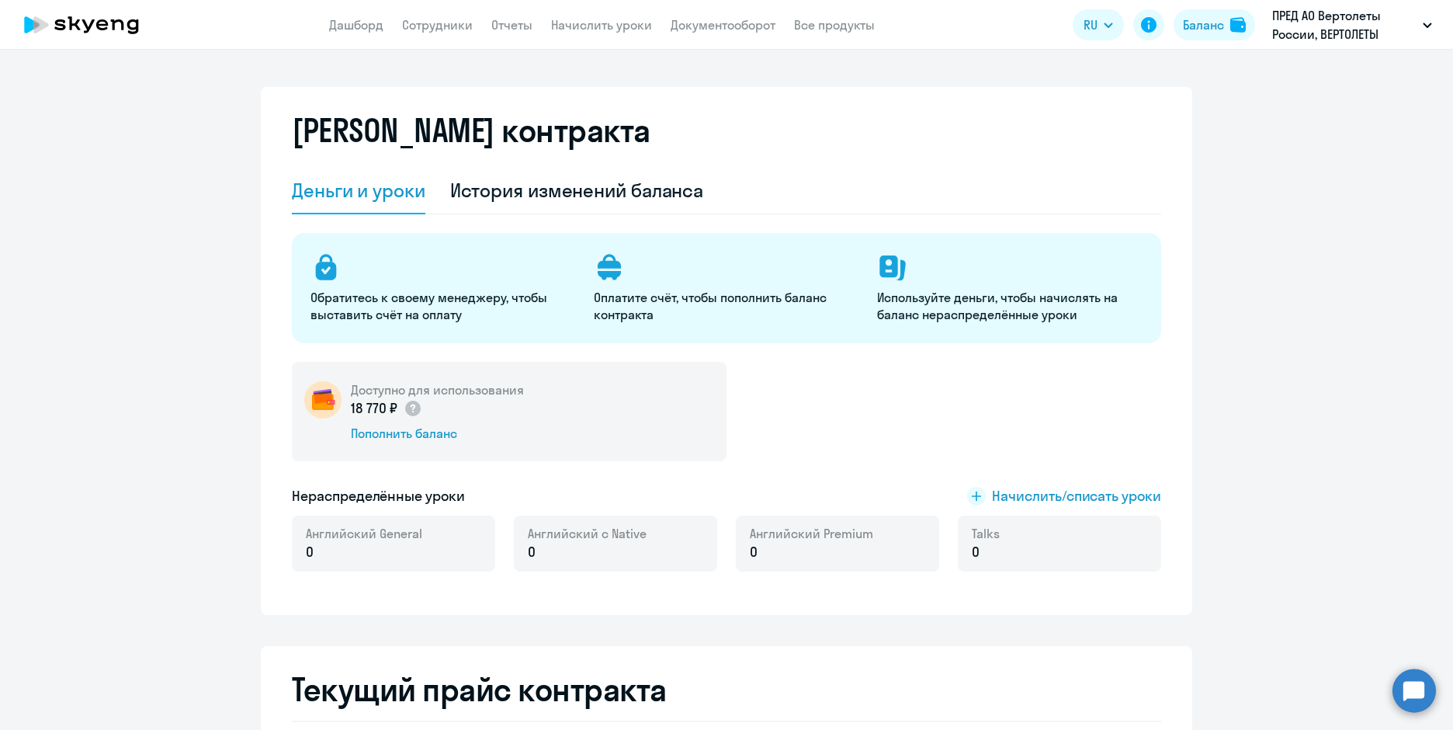
click at [318, 400] on img at bounding box center [322, 399] width 37 height 37
click at [324, 396] on img at bounding box center [322, 399] width 37 height 37
click at [522, 193] on div "История изменений баланса" at bounding box center [577, 190] width 254 height 25
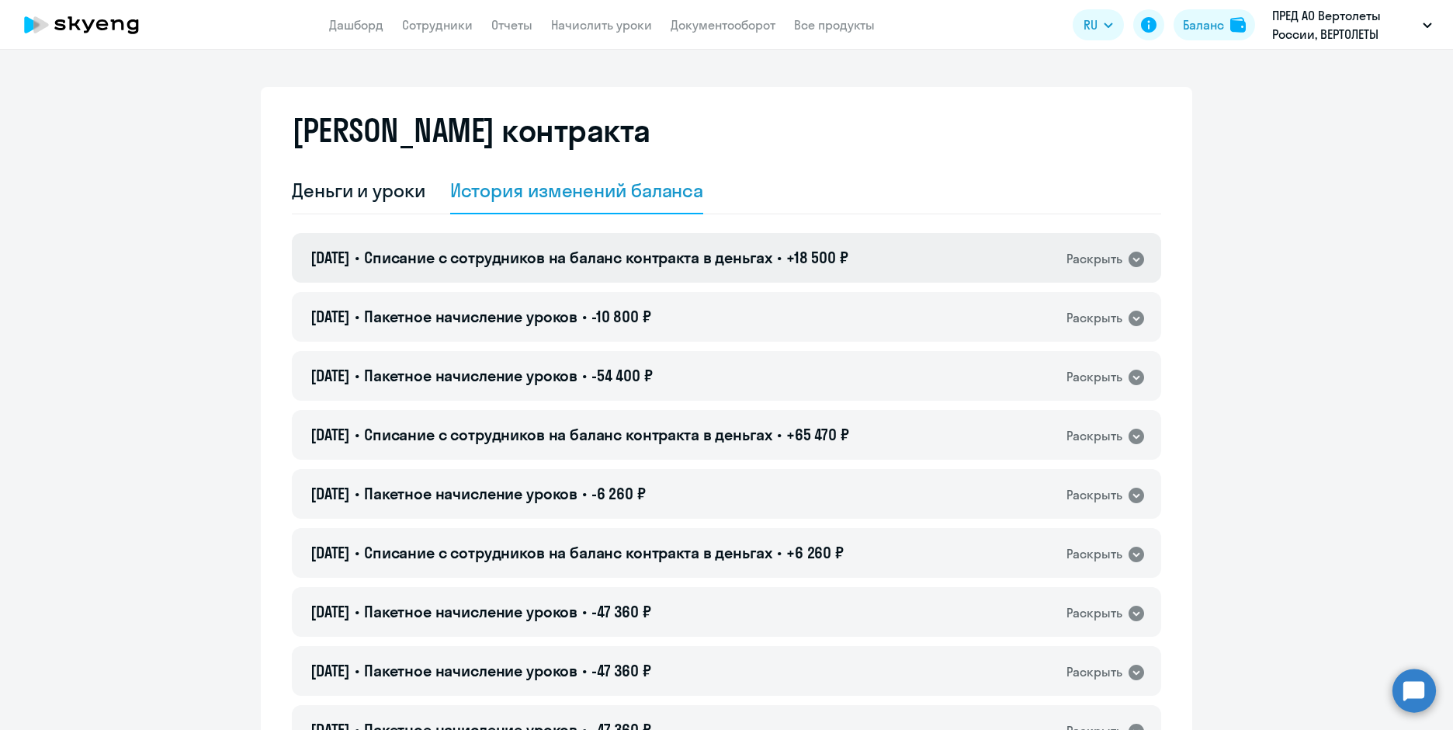
click at [1129, 255] on icon at bounding box center [1137, 260] width 16 height 16
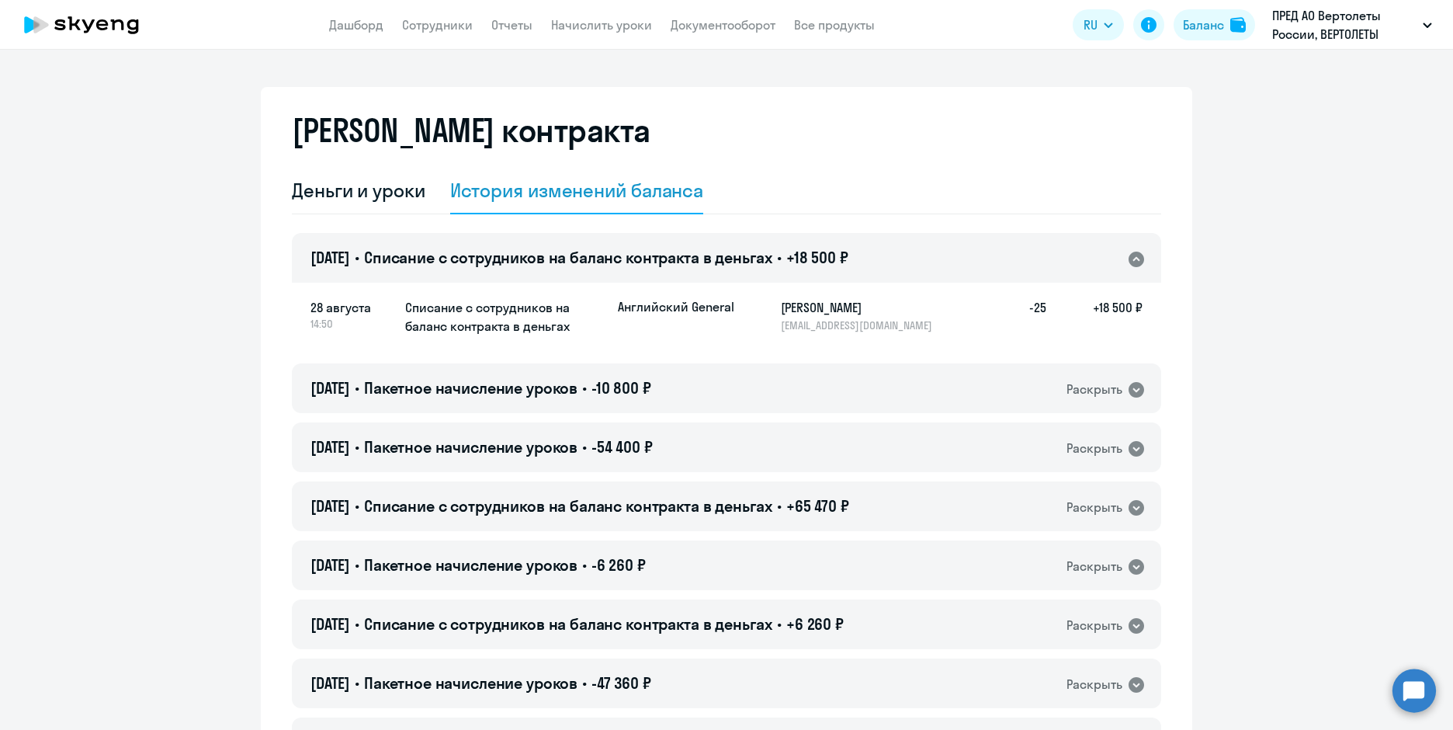
drag, startPoint x: 1031, startPoint y: 305, endPoint x: 1136, endPoint y: 307, distance: 104.8
click at [1136, 307] on div "Английский General [PERSON_NAME] [EMAIL_ADDRESS][DOMAIN_NAME] -25 +18 500 ₽" at bounding box center [880, 315] width 525 height 34
click at [377, 196] on div "Деньги и уроки" at bounding box center [359, 190] width 134 height 25
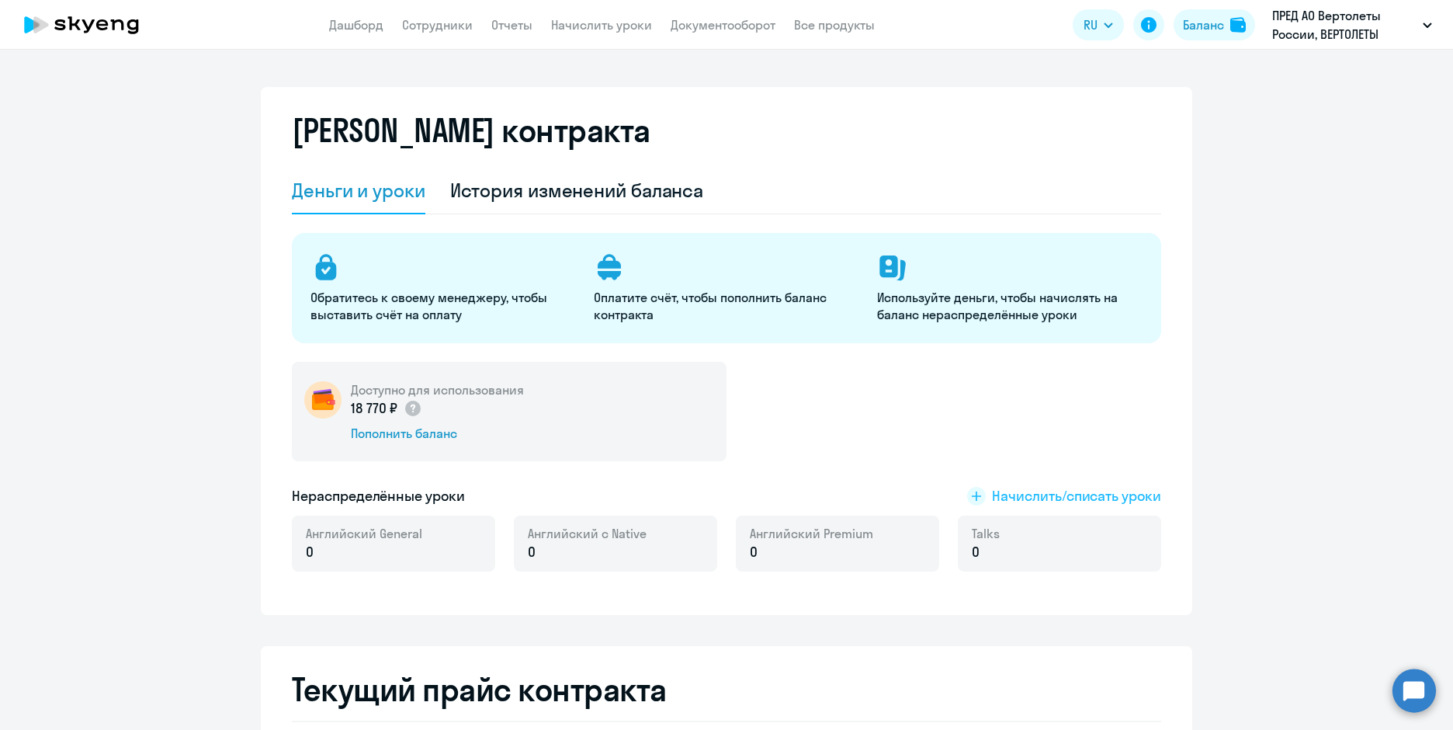
click at [992, 494] on span "Начислить/списать уроки" at bounding box center [1076, 496] width 169 height 20
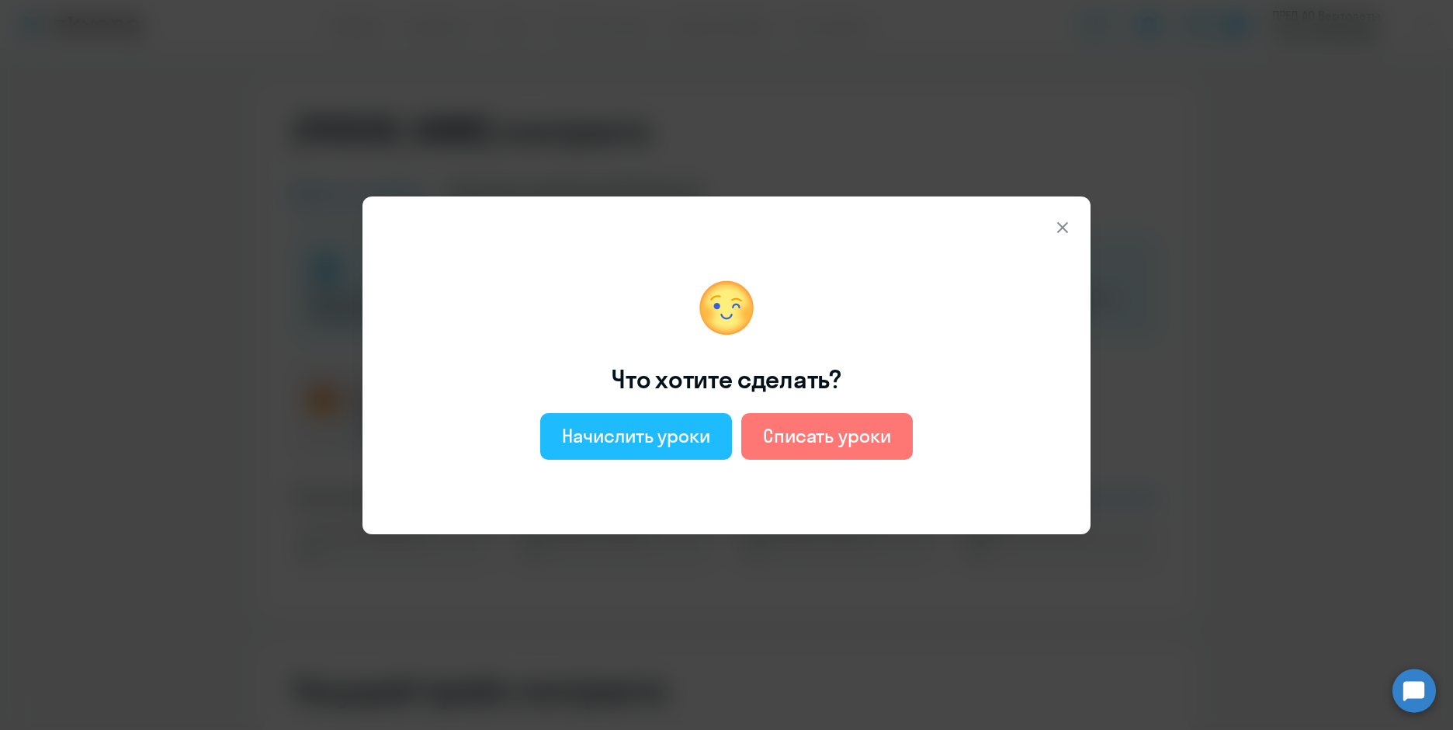
click at [640, 440] on div "Начислить уроки" at bounding box center [636, 435] width 148 height 25
select select "english_adult_not_native_speaker"
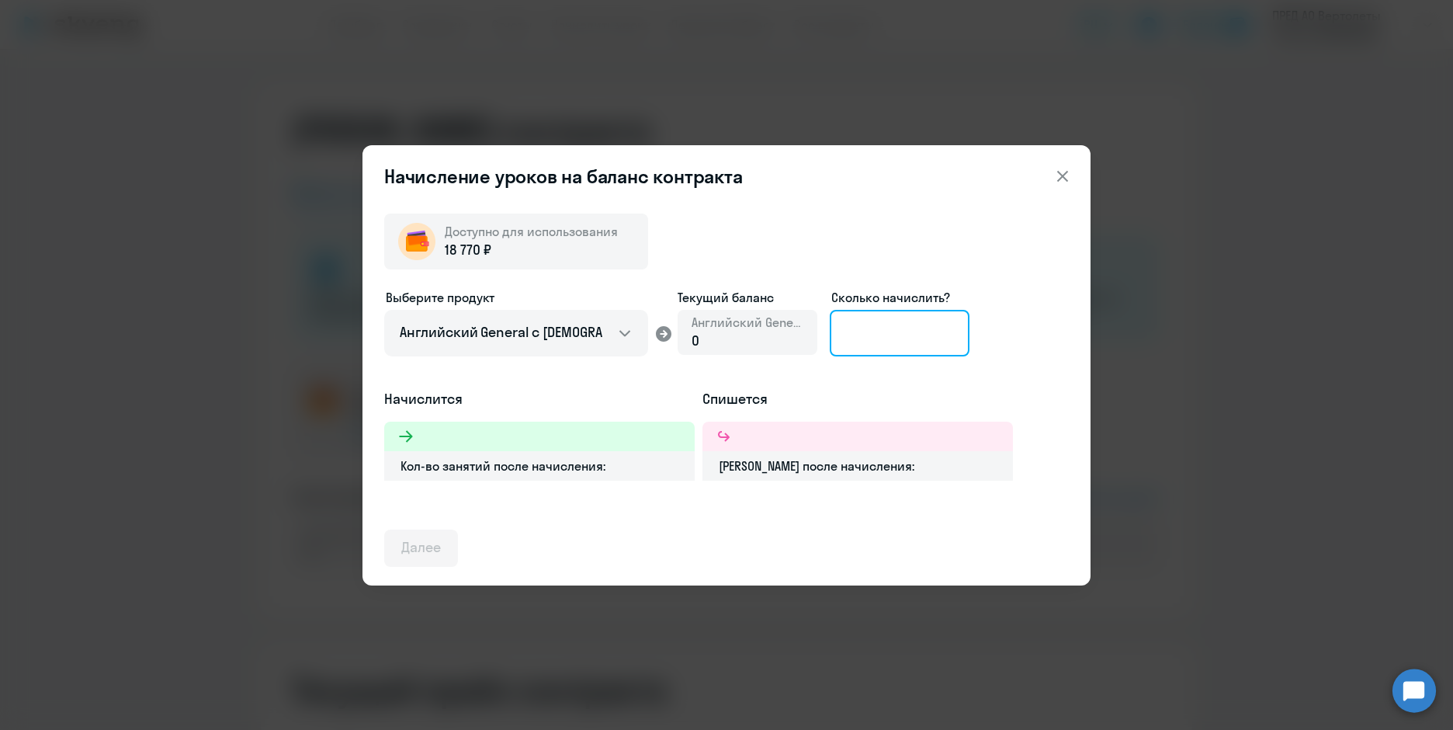
click at [839, 335] on input at bounding box center [900, 333] width 140 height 47
type input "8"
type input "13"
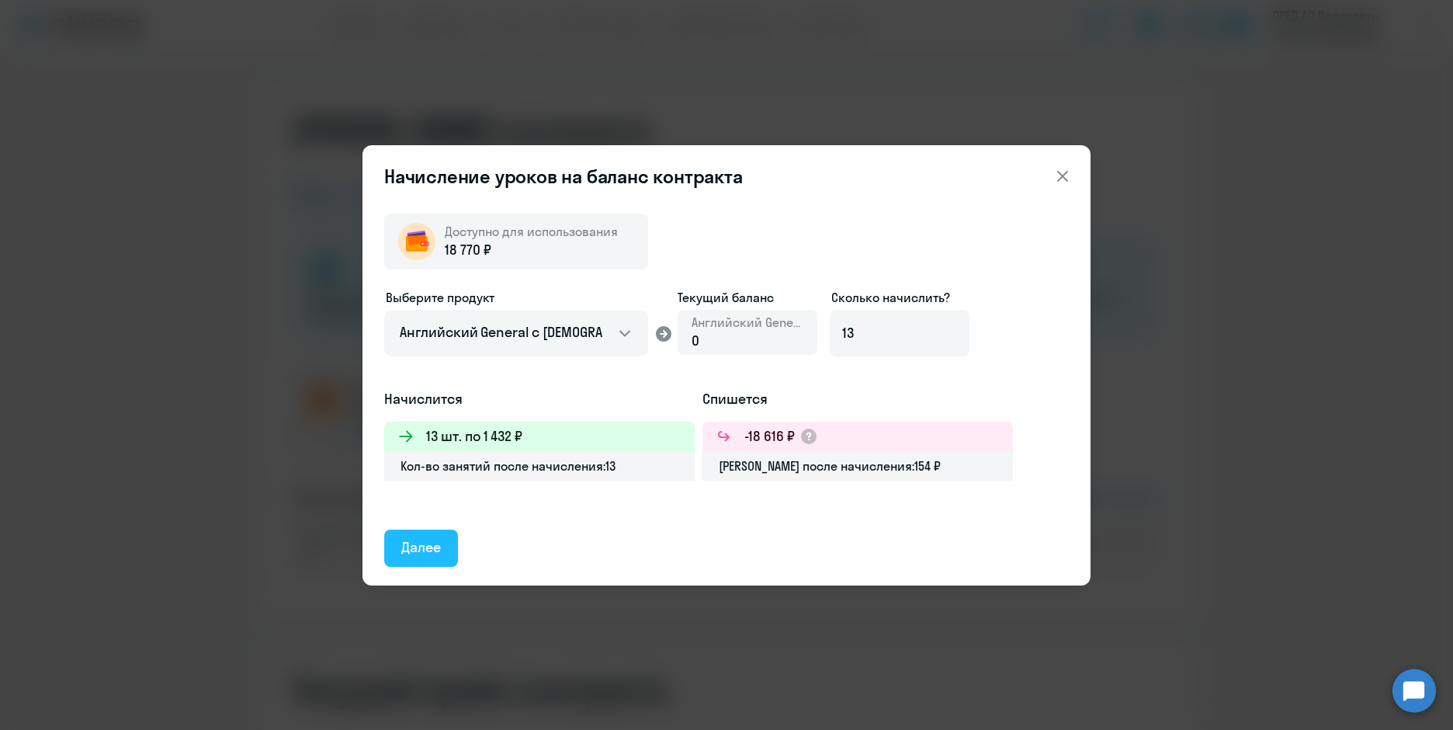
click at [427, 555] on div "Далее" at bounding box center [421, 547] width 40 height 20
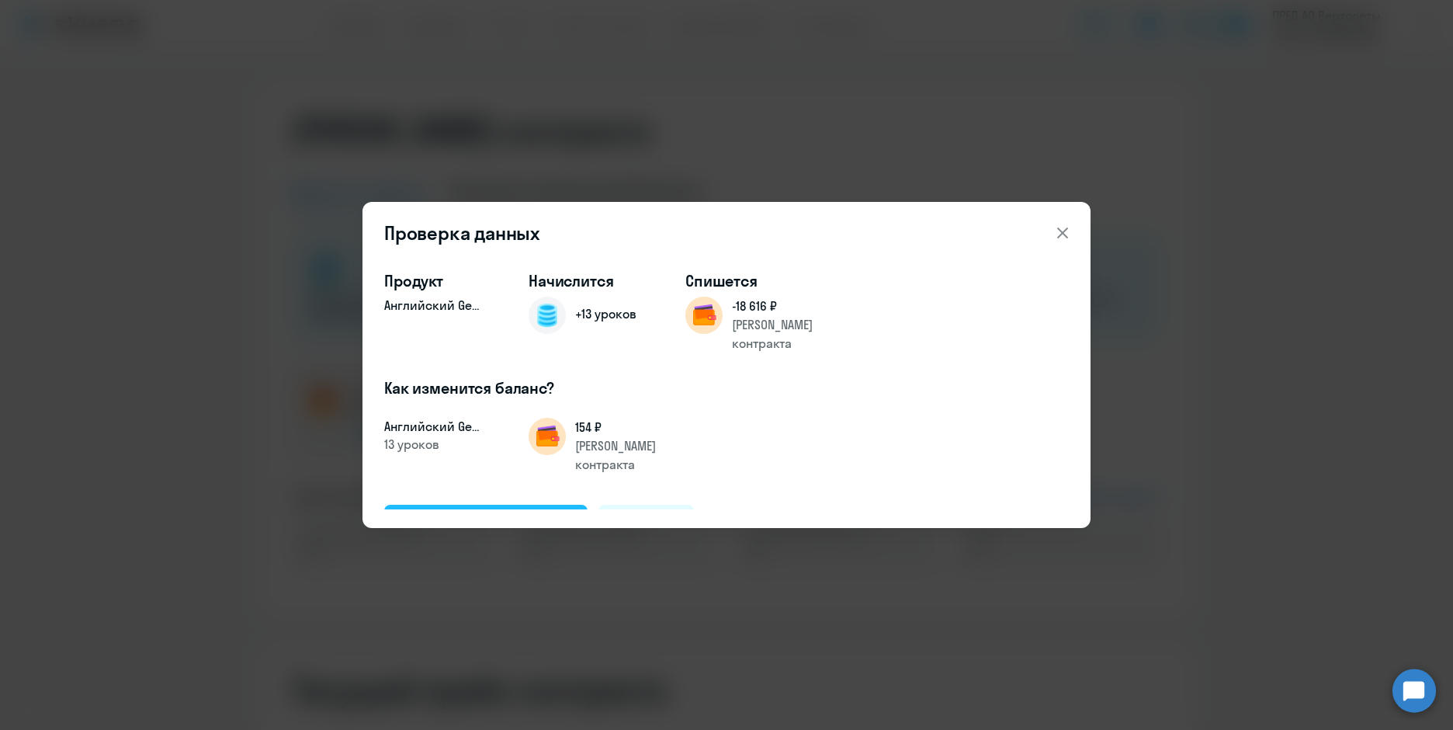
click at [489, 512] on div "Подтвердить и начислить" at bounding box center [485, 522] width 169 height 20
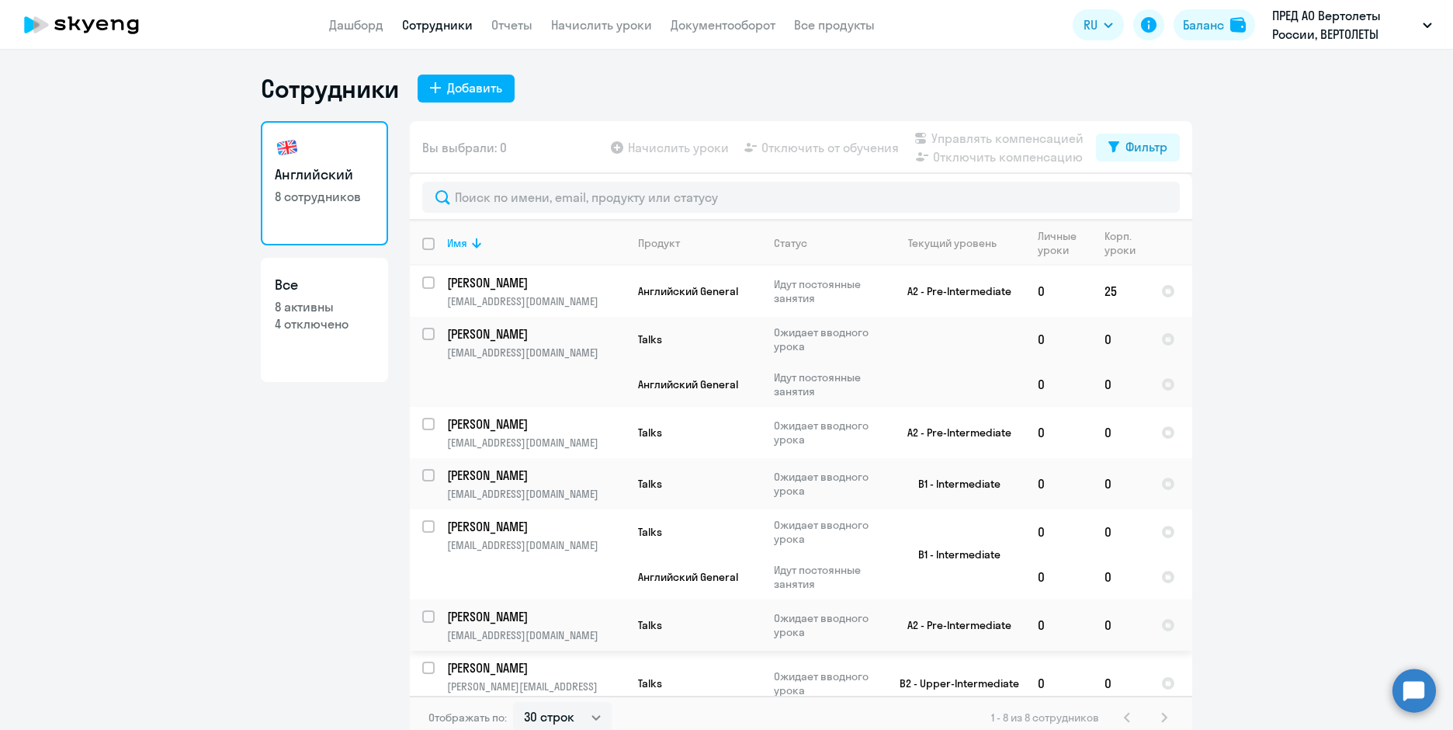
select select "30"
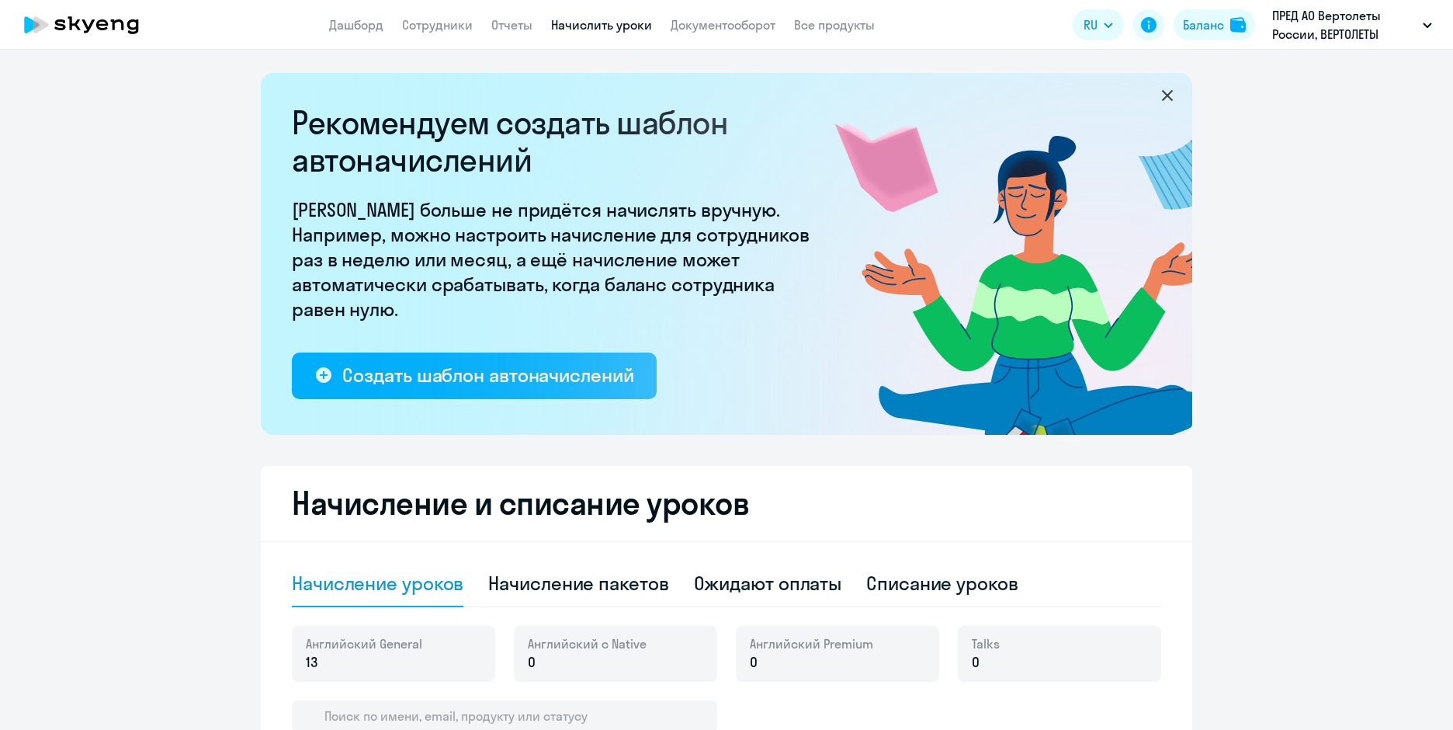
select select "10"
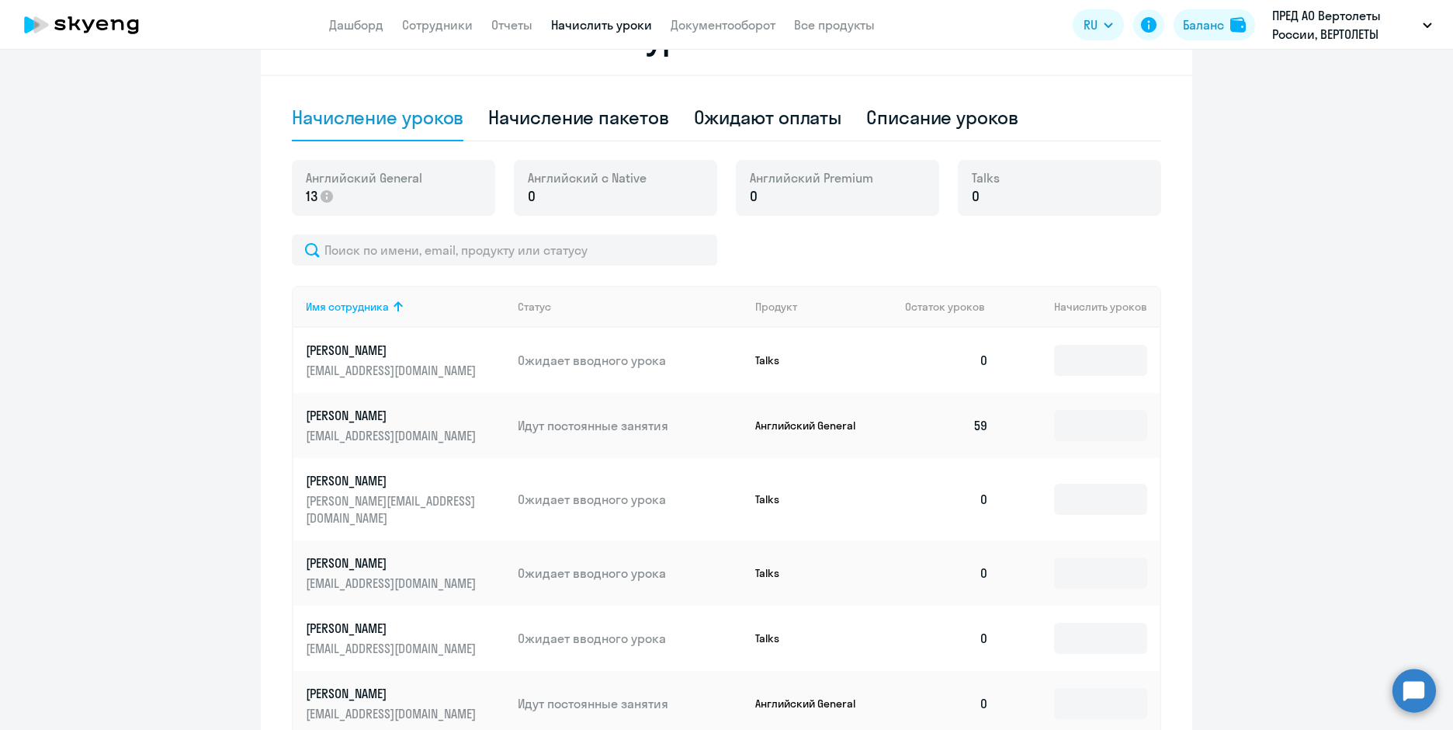
scroll to position [543, 0]
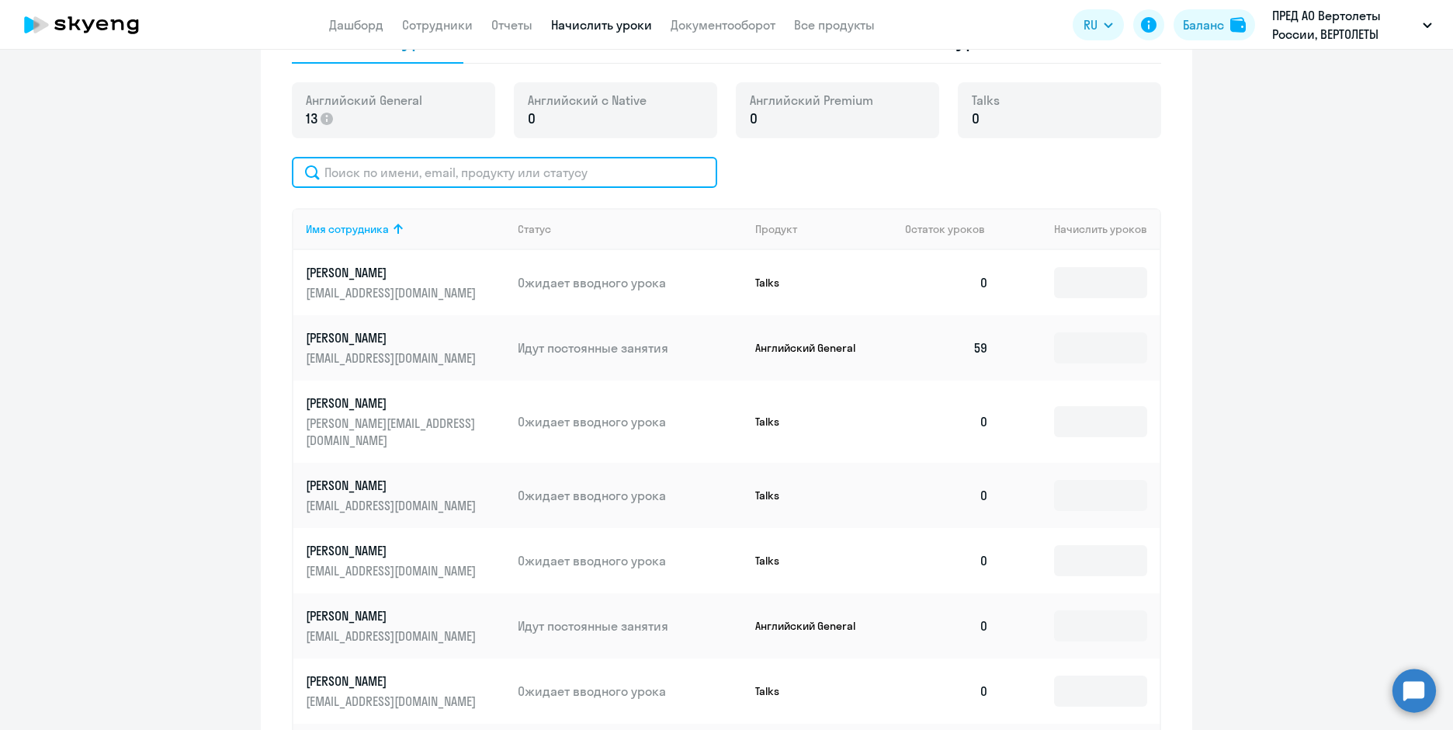
click at [364, 176] on input "text" at bounding box center [504, 172] width 425 height 31
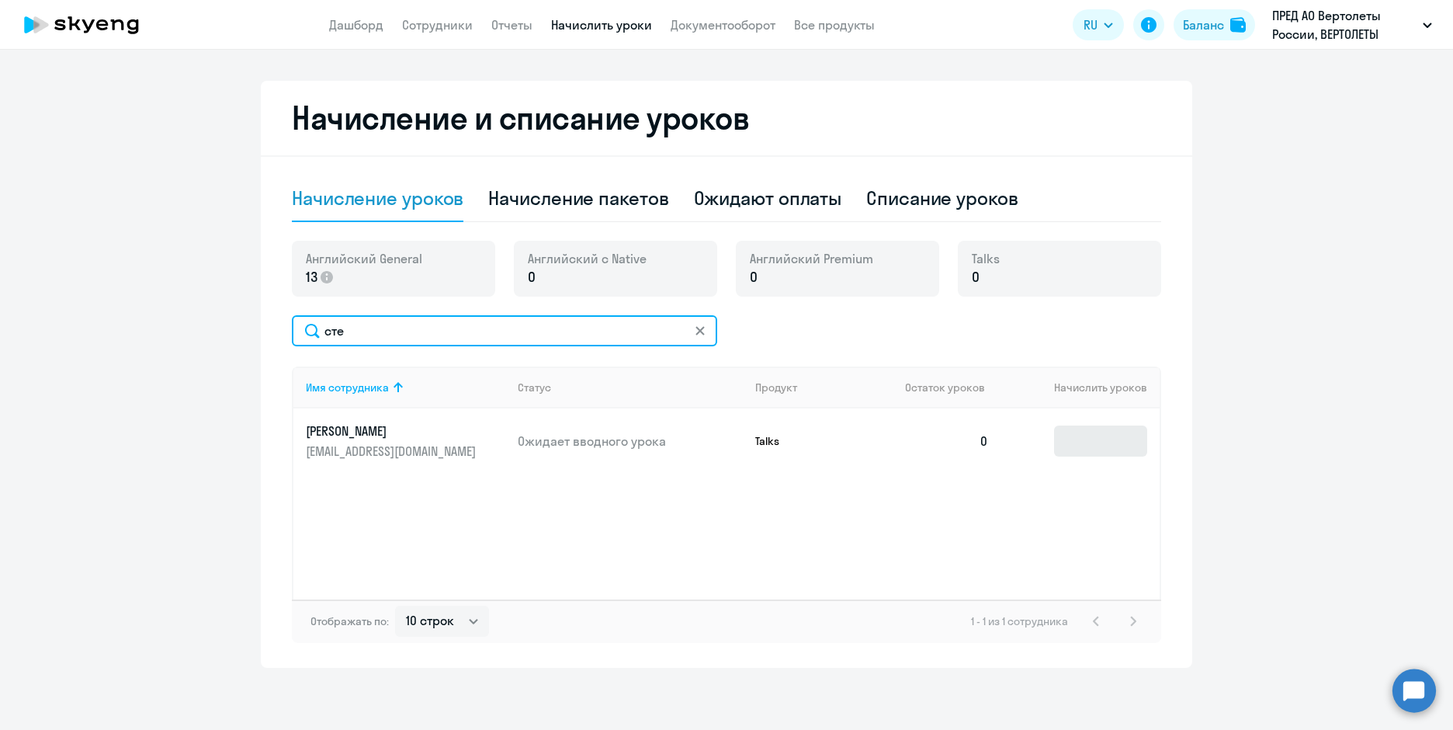
type input "сте"
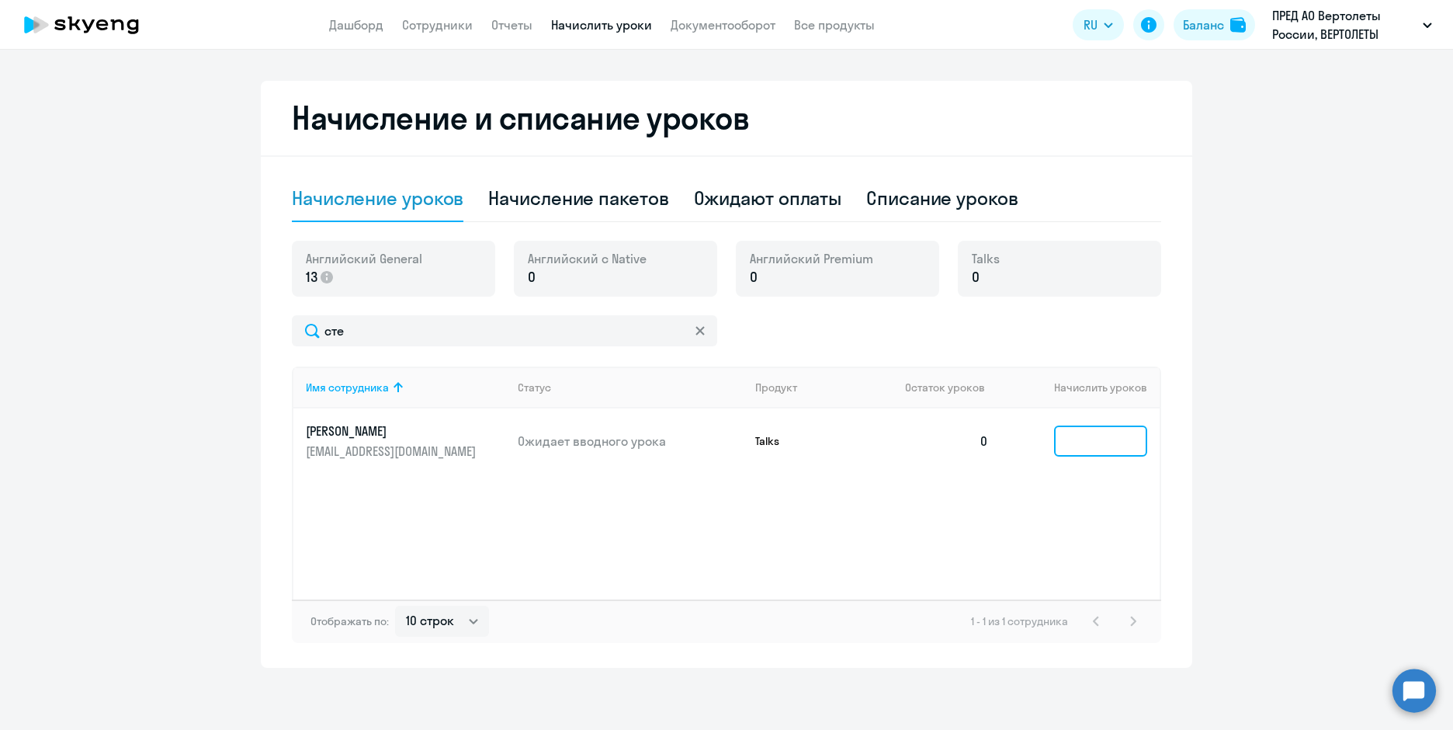
click at [1099, 445] on input at bounding box center [1100, 440] width 93 height 31
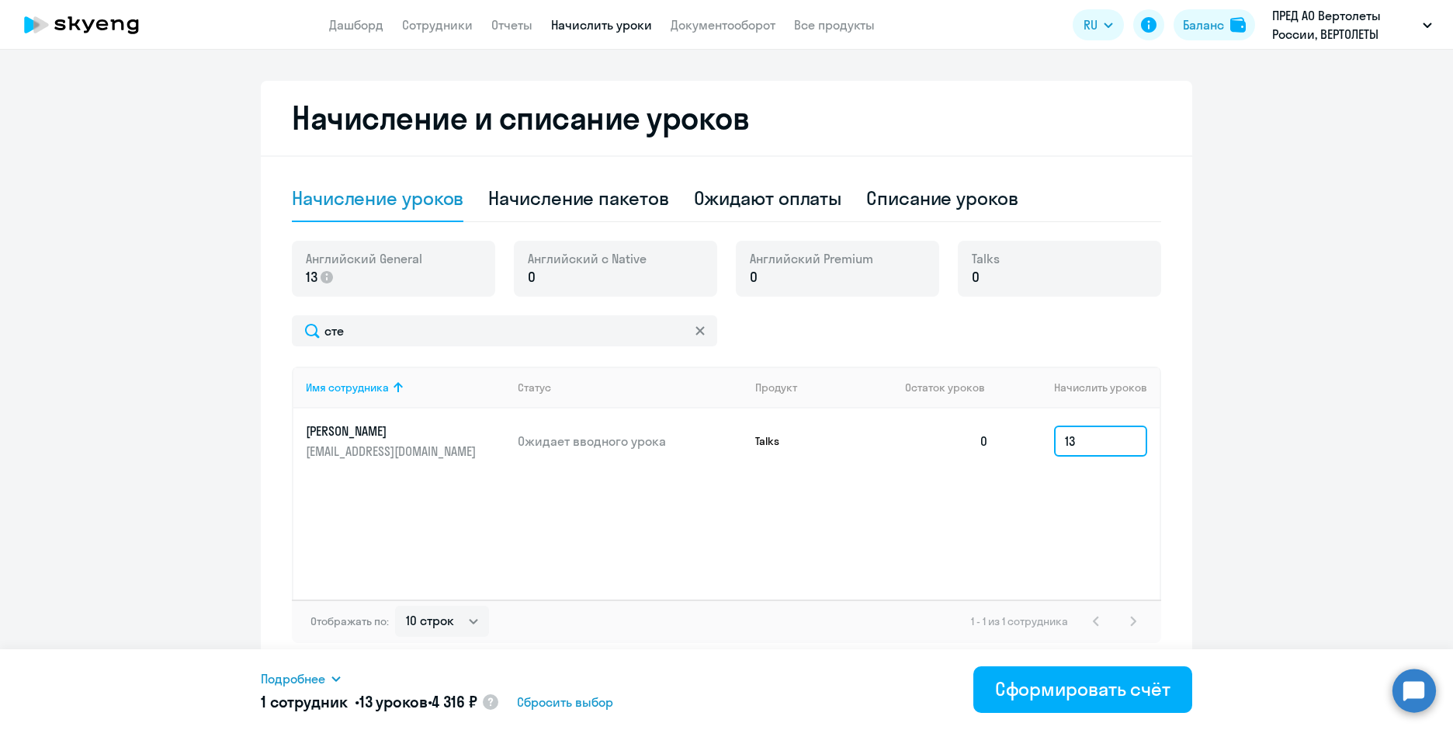
type input "13"
click at [331, 673] on div "Подробнее" at bounding box center [523, 678] width 525 height 19
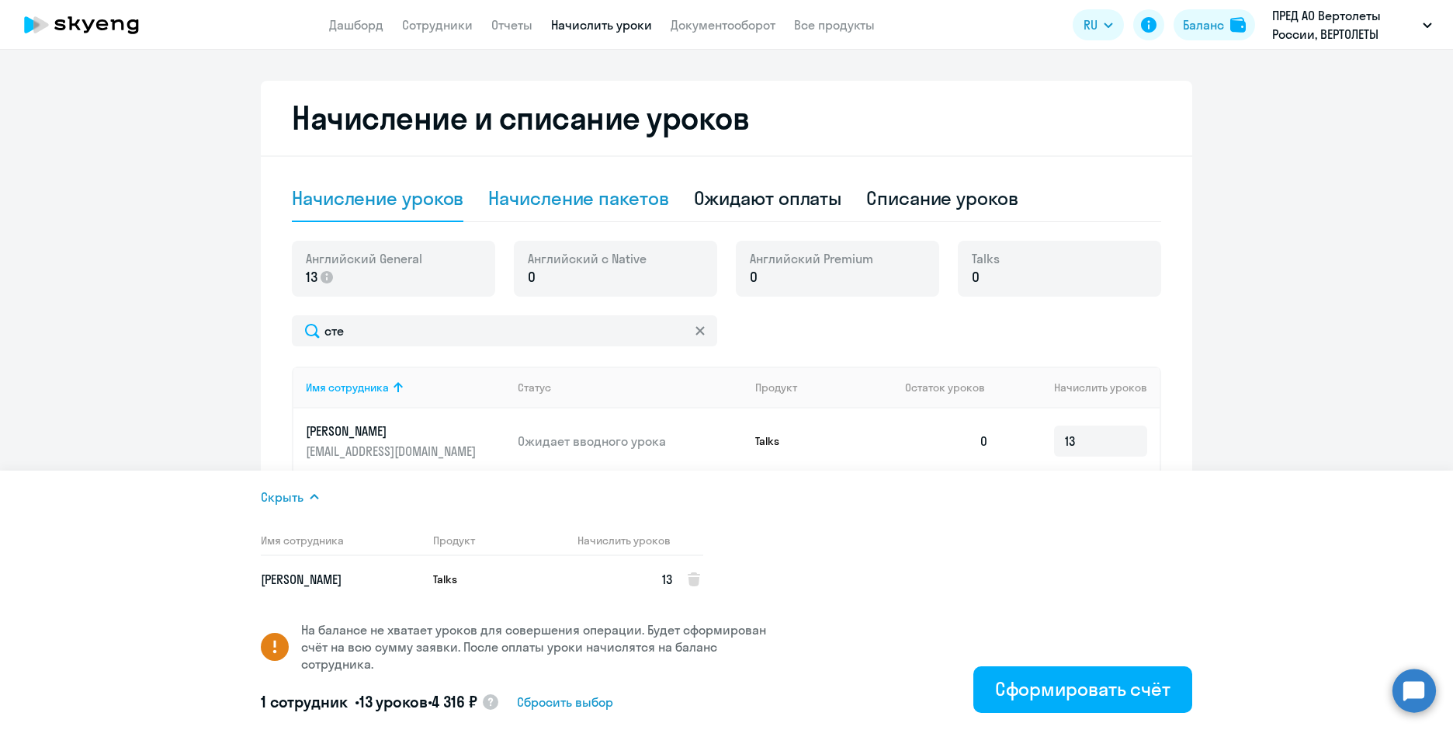
click at [589, 193] on div "Начисление пакетов" at bounding box center [578, 198] width 180 height 25
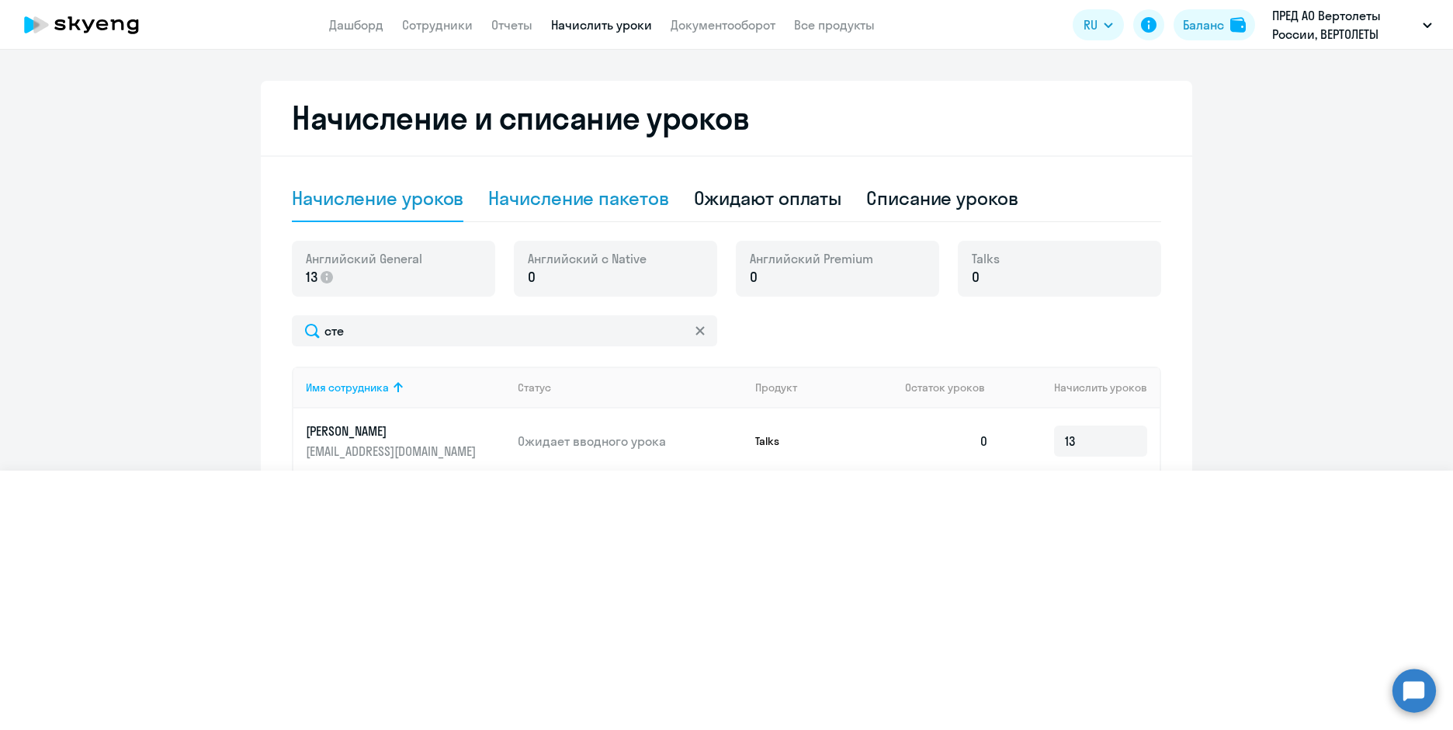
select select "10"
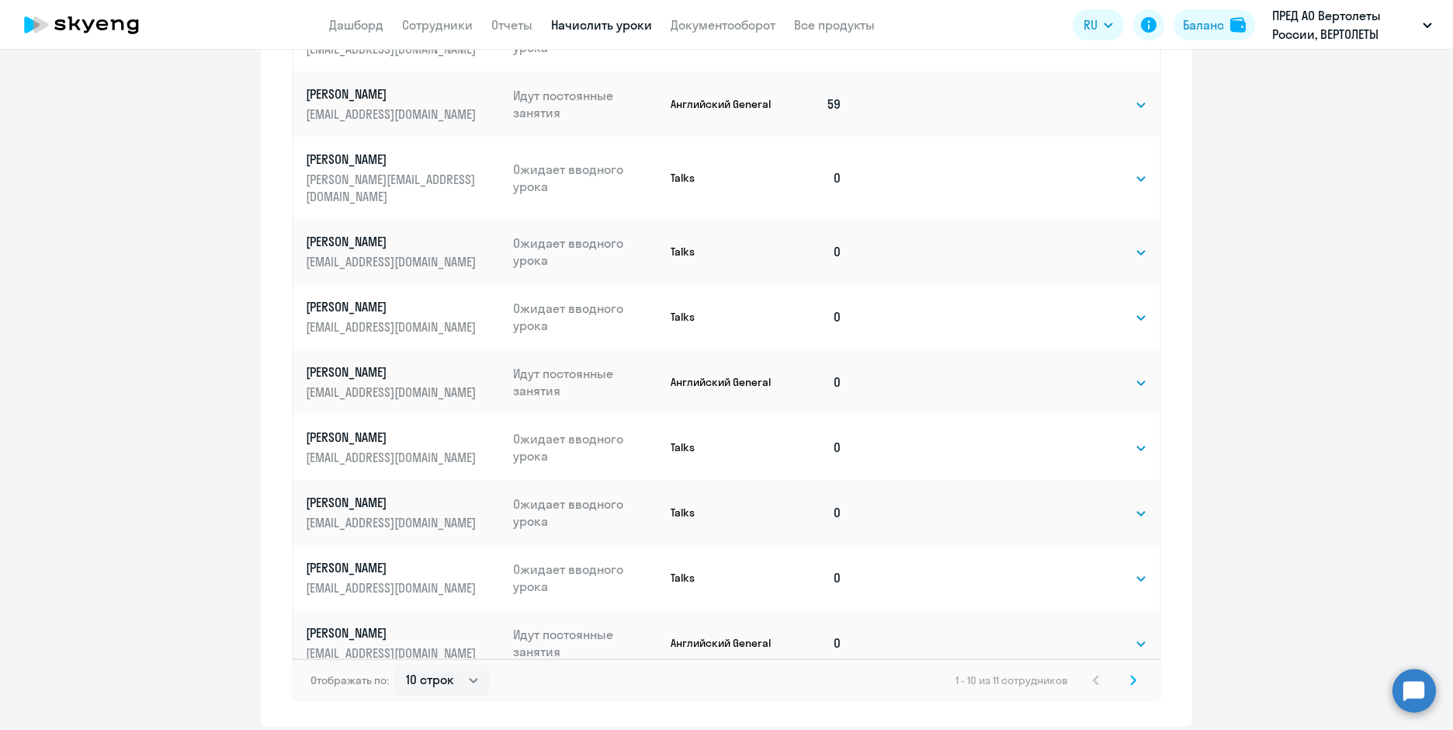
scroll to position [910, 0]
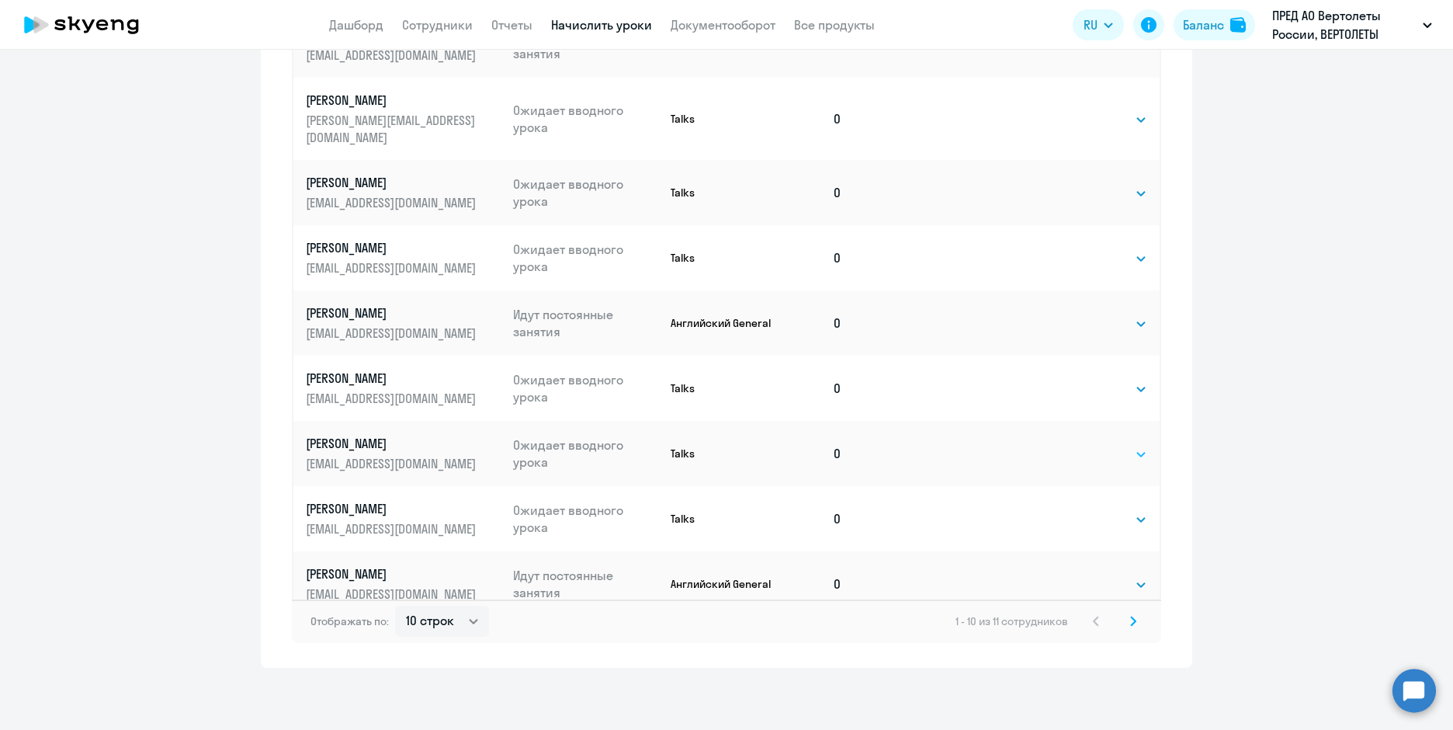
click at [1092, 445] on select "Выбрать 1 6 12 20 40" at bounding box center [1116, 454] width 64 height 19
select select "12"
click at [1084, 445] on select "Выбрать 1 6 12 20 40" at bounding box center [1116, 454] width 64 height 19
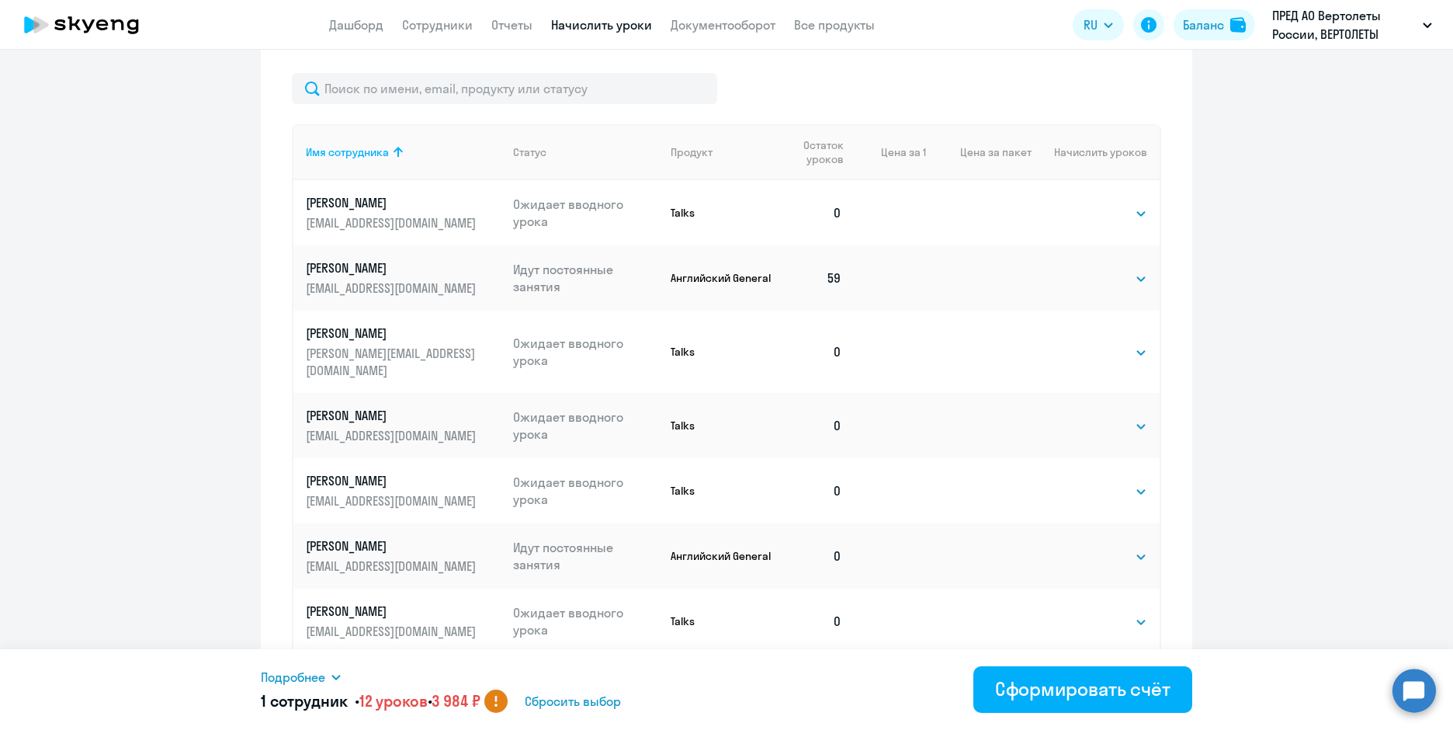
scroll to position [755, 0]
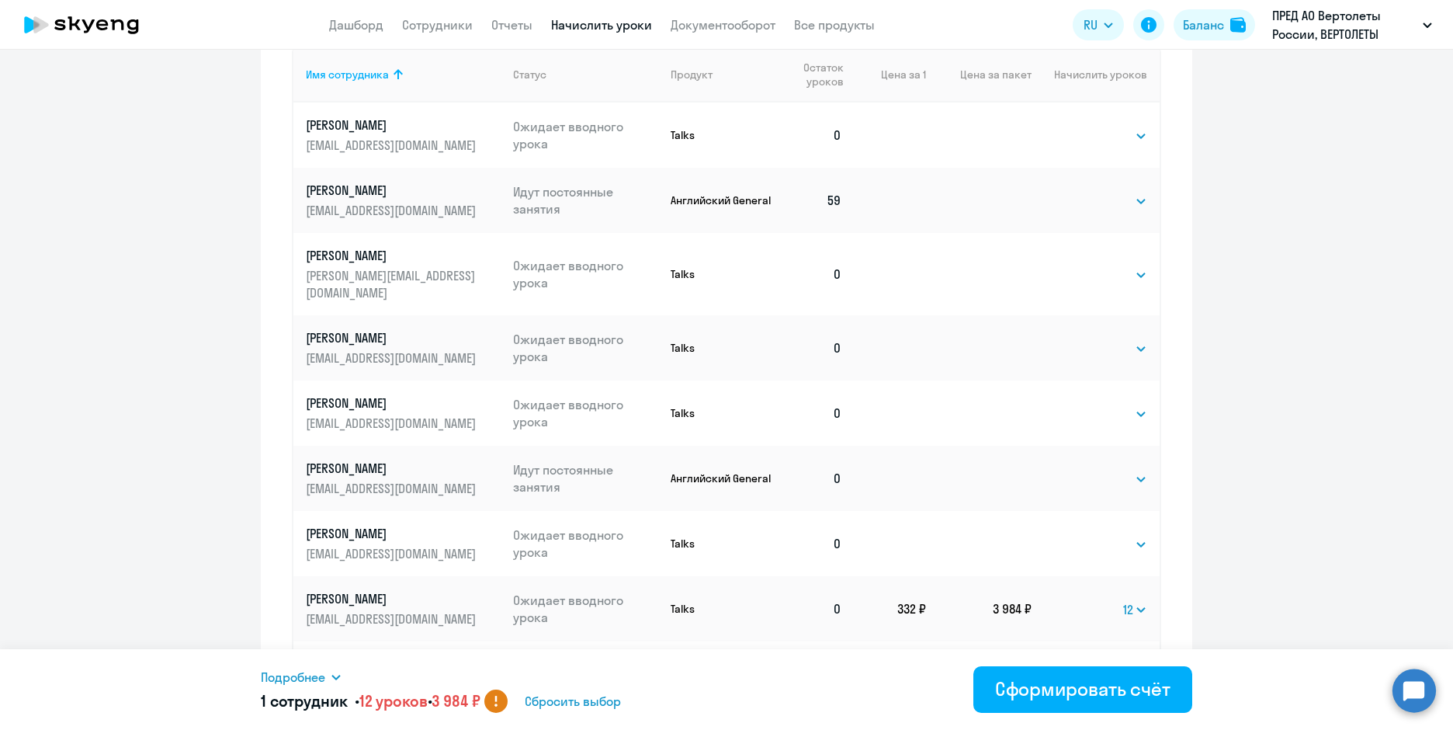
click at [335, 672] on icon at bounding box center [336, 677] width 12 height 12
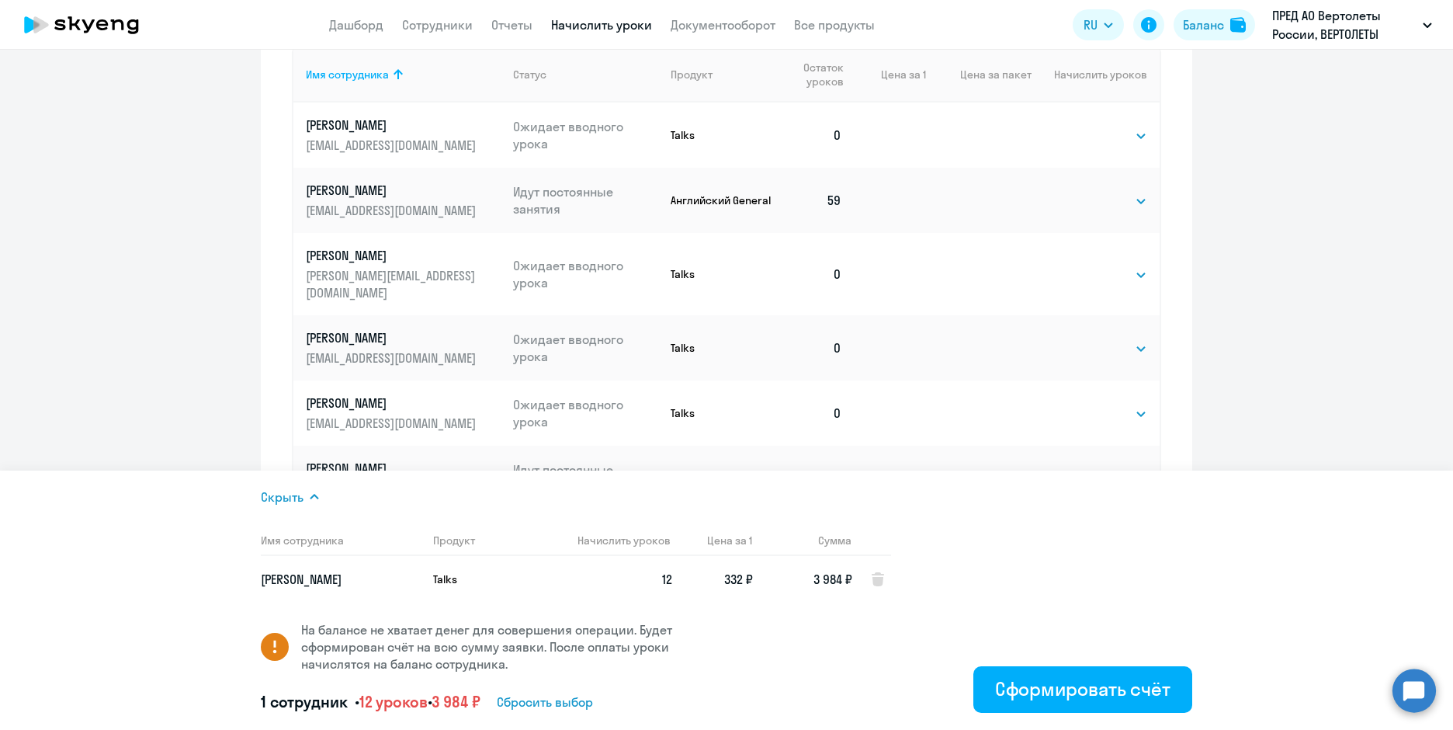
click at [1291, 376] on ng-component "Рекомендуем создать шаблон автоначислений Уроки больше не придётся начислять вр…" at bounding box center [726, 70] width 1453 height 1504
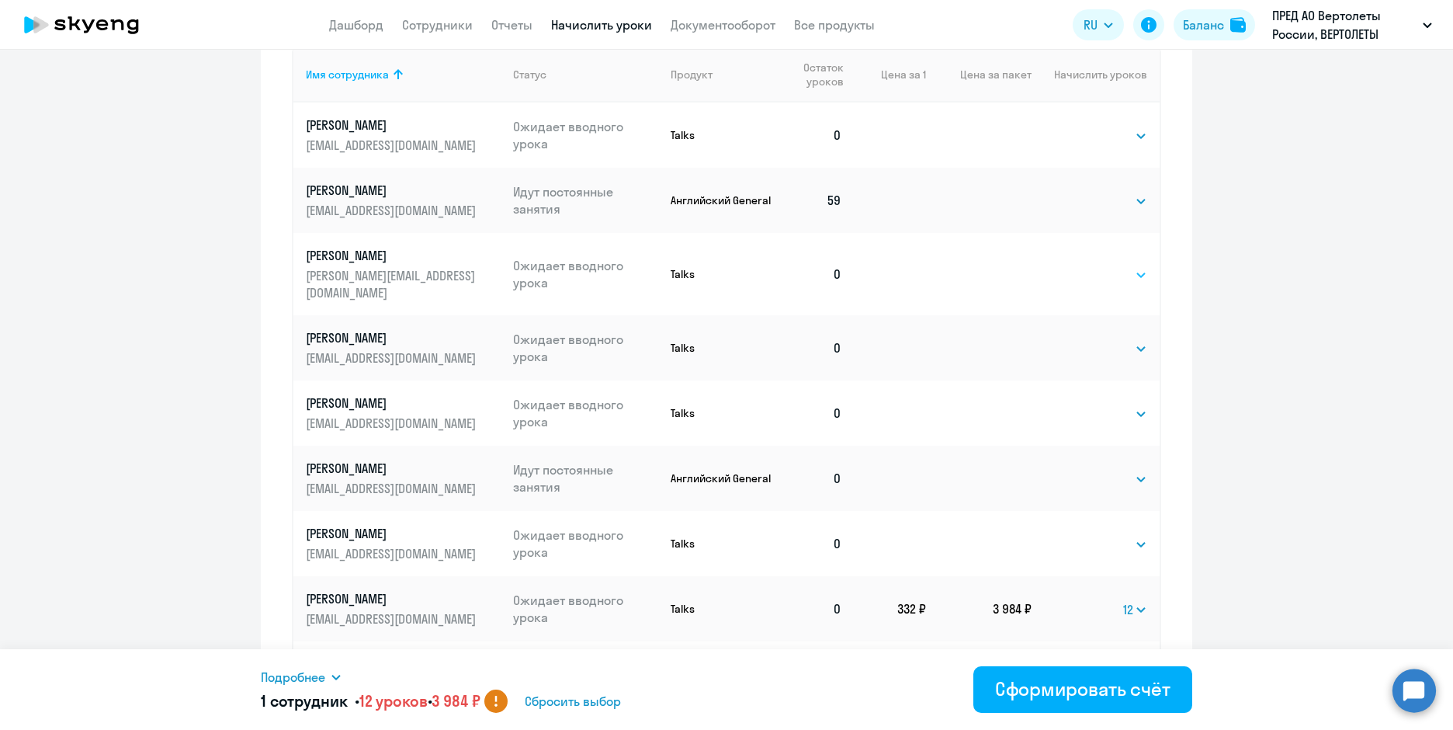
click at [1133, 265] on select "Выбрать 1 6 12 20 40" at bounding box center [1116, 274] width 64 height 19
click at [1214, 265] on ng-component "Рекомендуем создать шаблон автоначислений Уроки больше не придётся начислять вр…" at bounding box center [726, 70] width 1453 height 1504
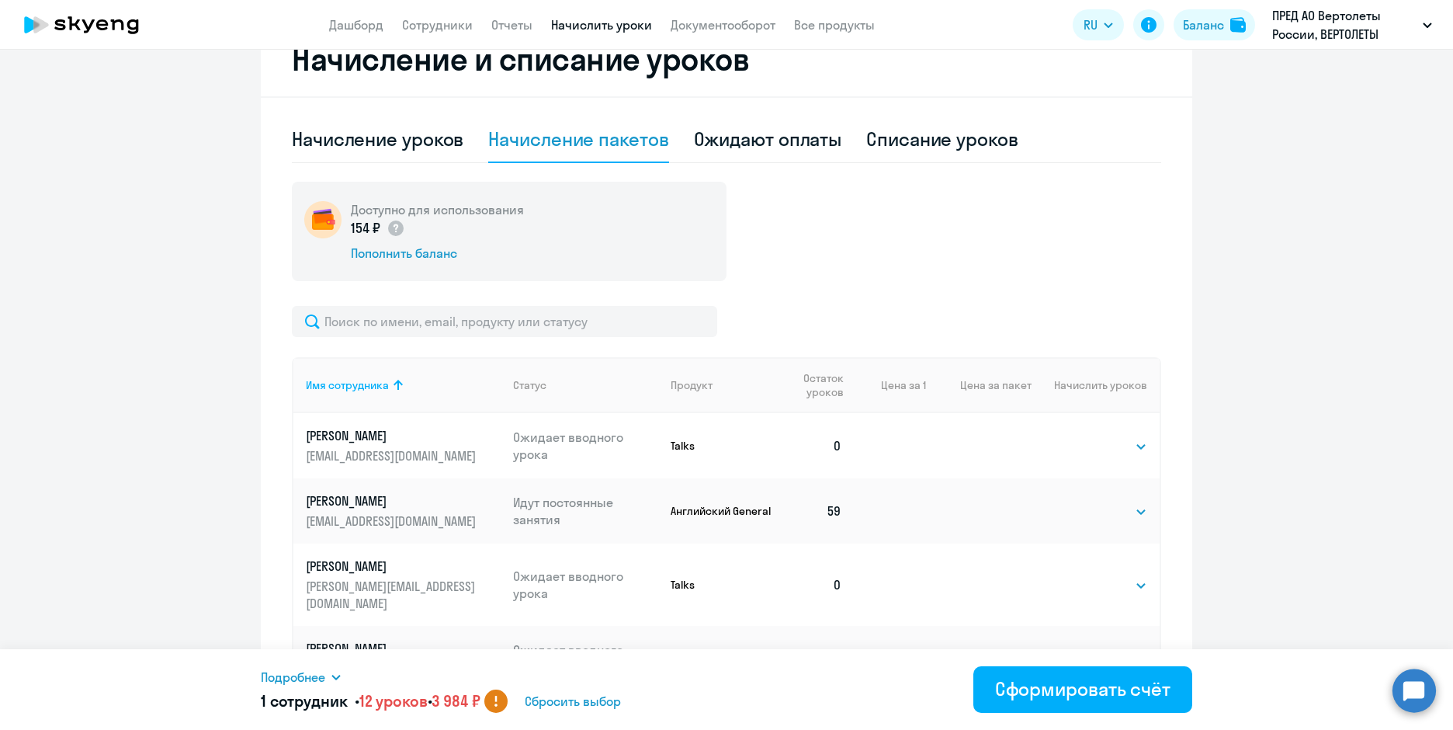
scroll to position [366, 0]
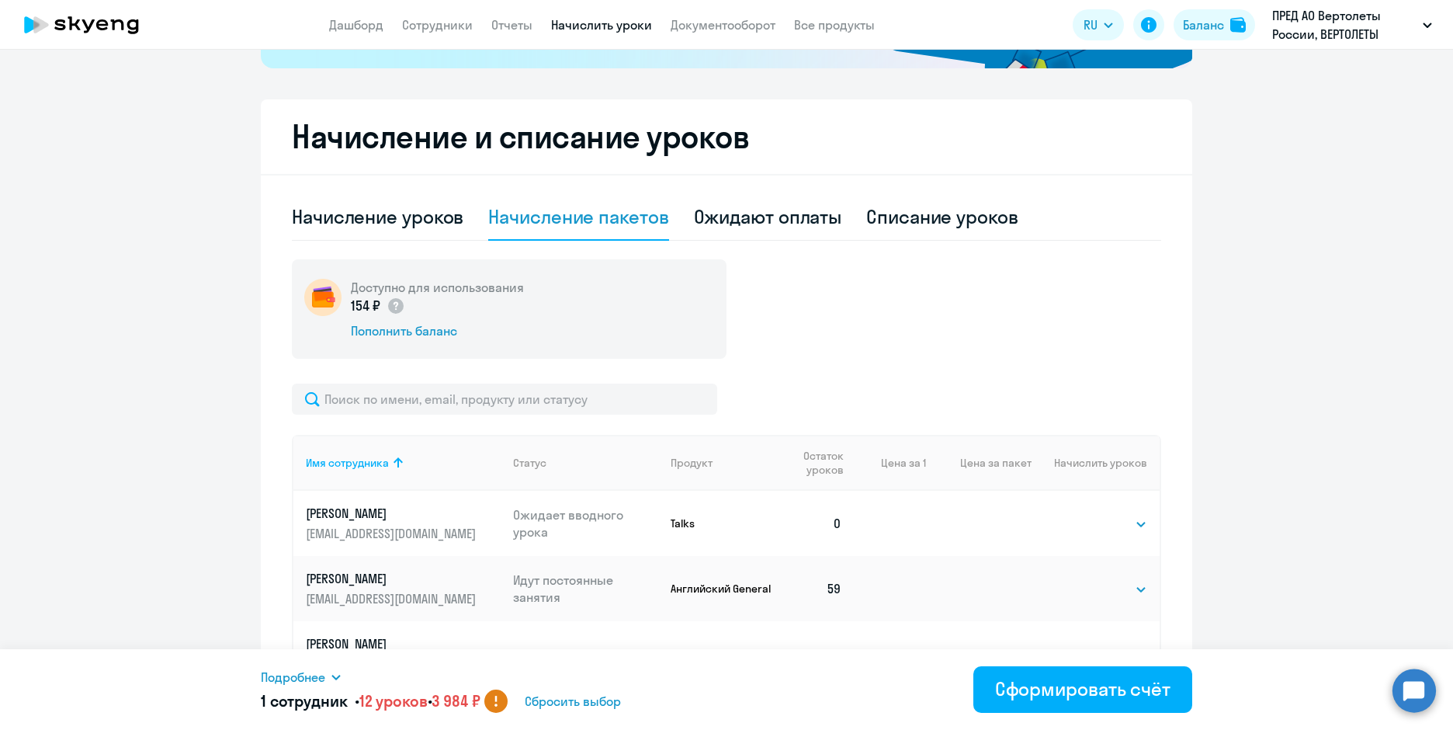
click at [809, 216] on div "Ожидают оплаты" at bounding box center [768, 216] width 148 height 25
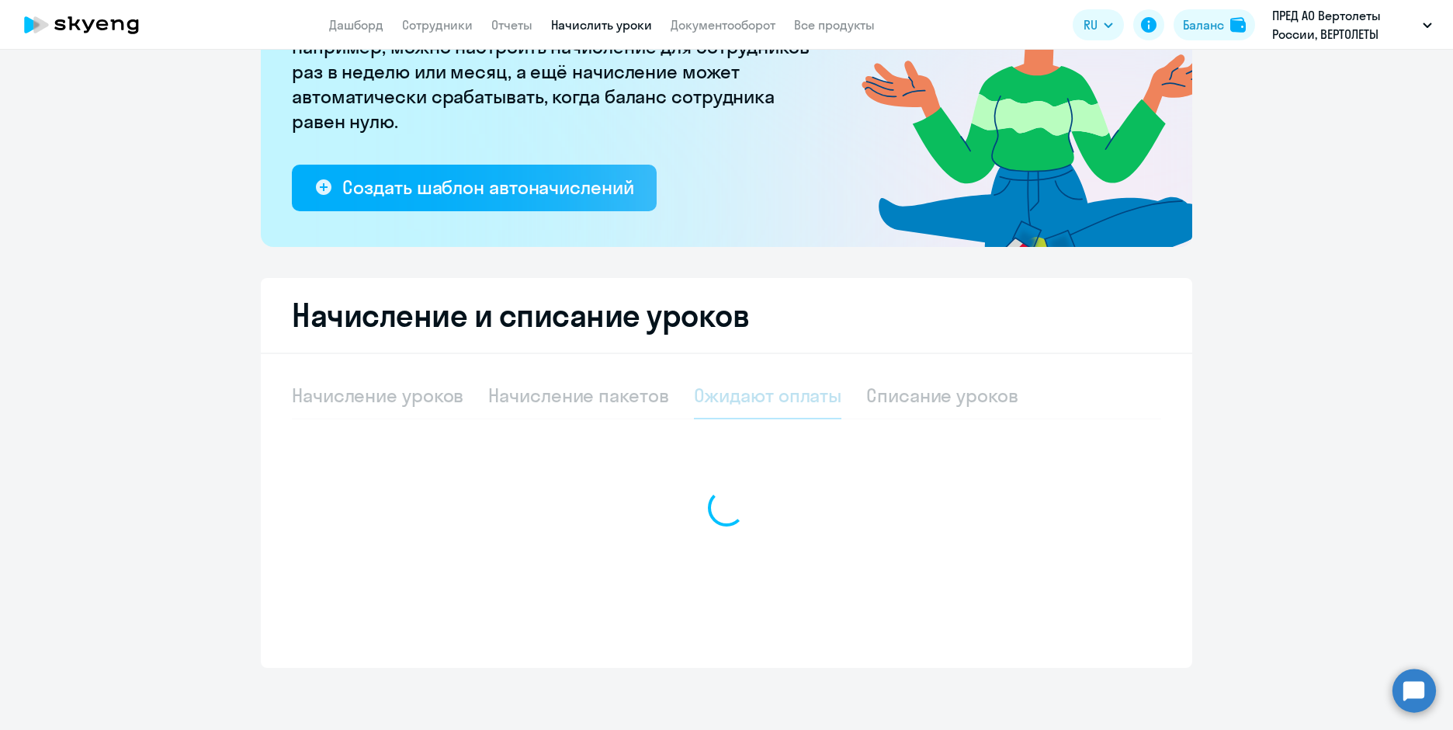
scroll to position [188, 0]
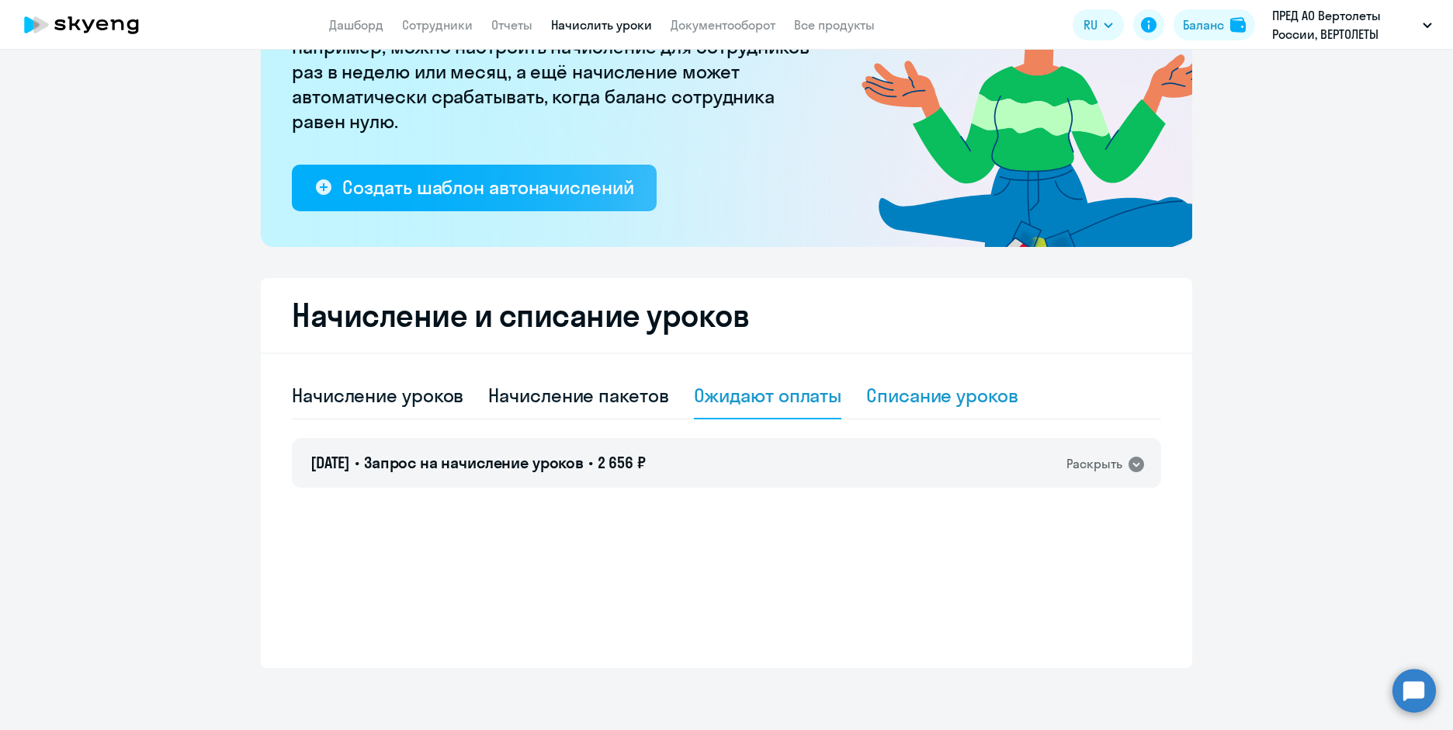
click at [952, 390] on div "Списание уроков" at bounding box center [942, 395] width 152 height 25
select select "10"
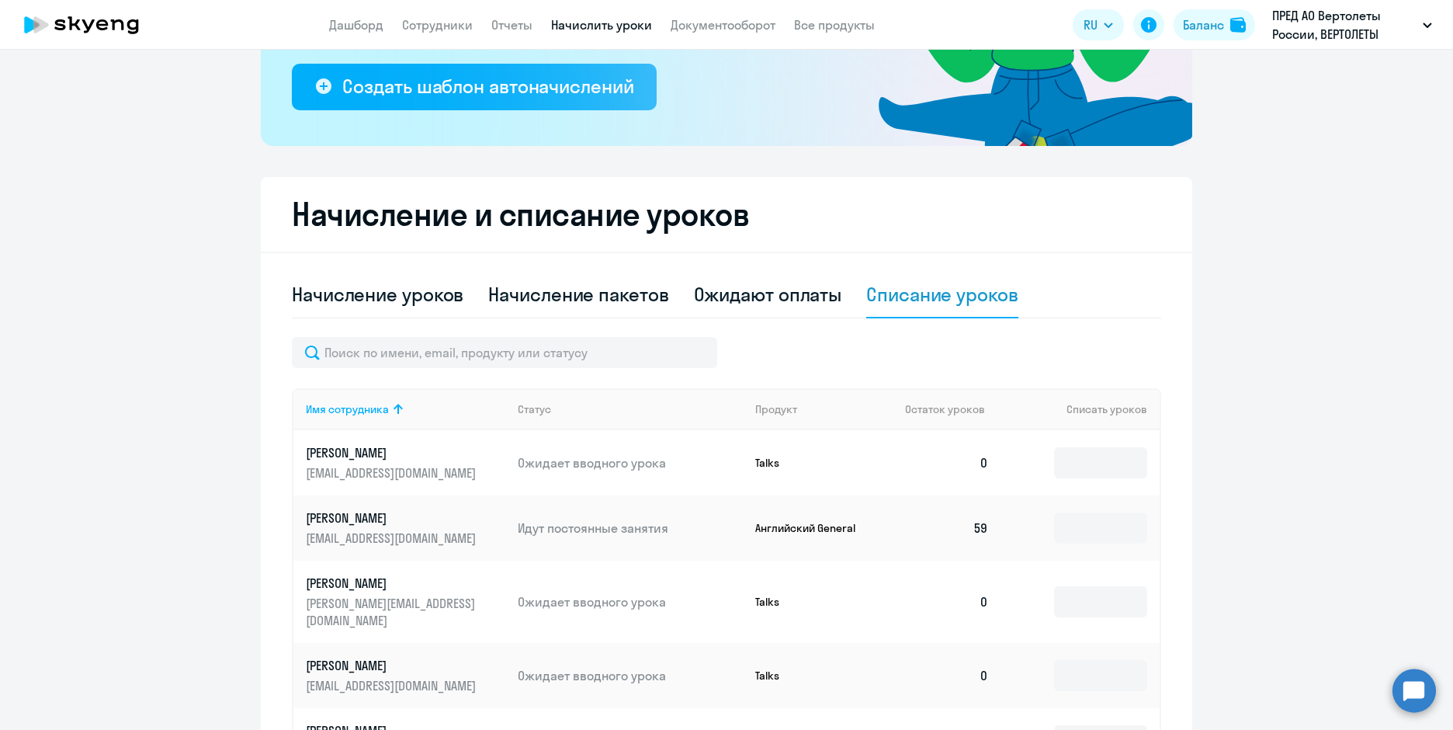
scroll to position [56, 0]
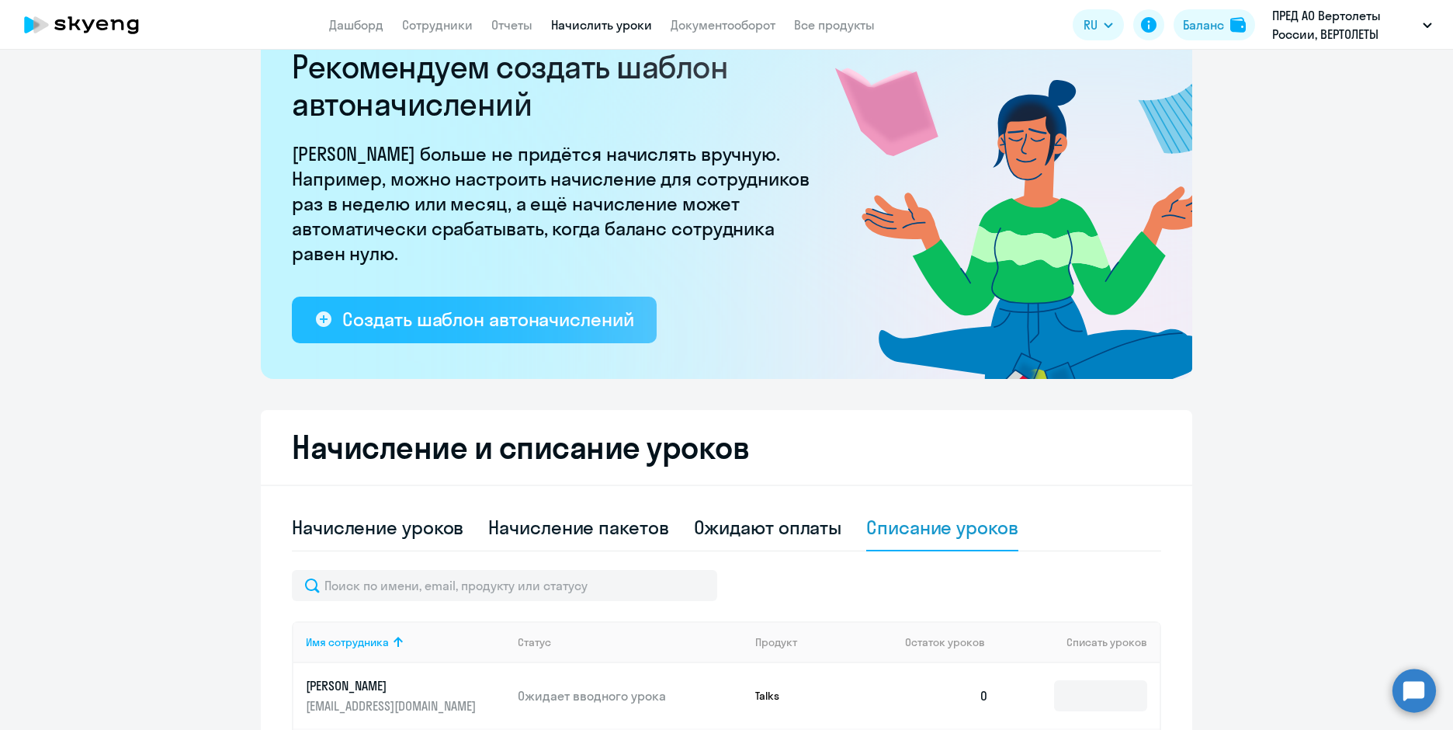
click at [580, 312] on div "Создать шаблон автоначислений" at bounding box center [487, 319] width 291 height 25
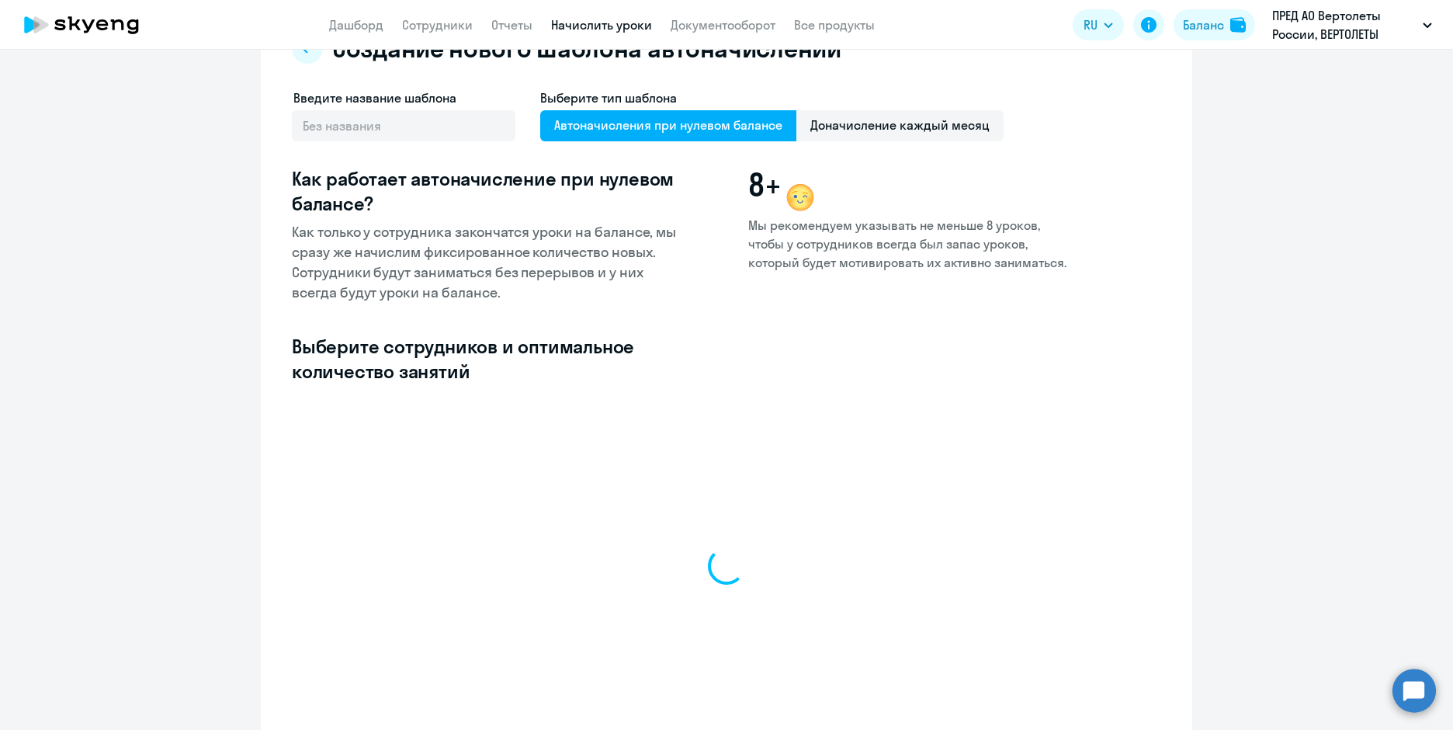
select select "10"
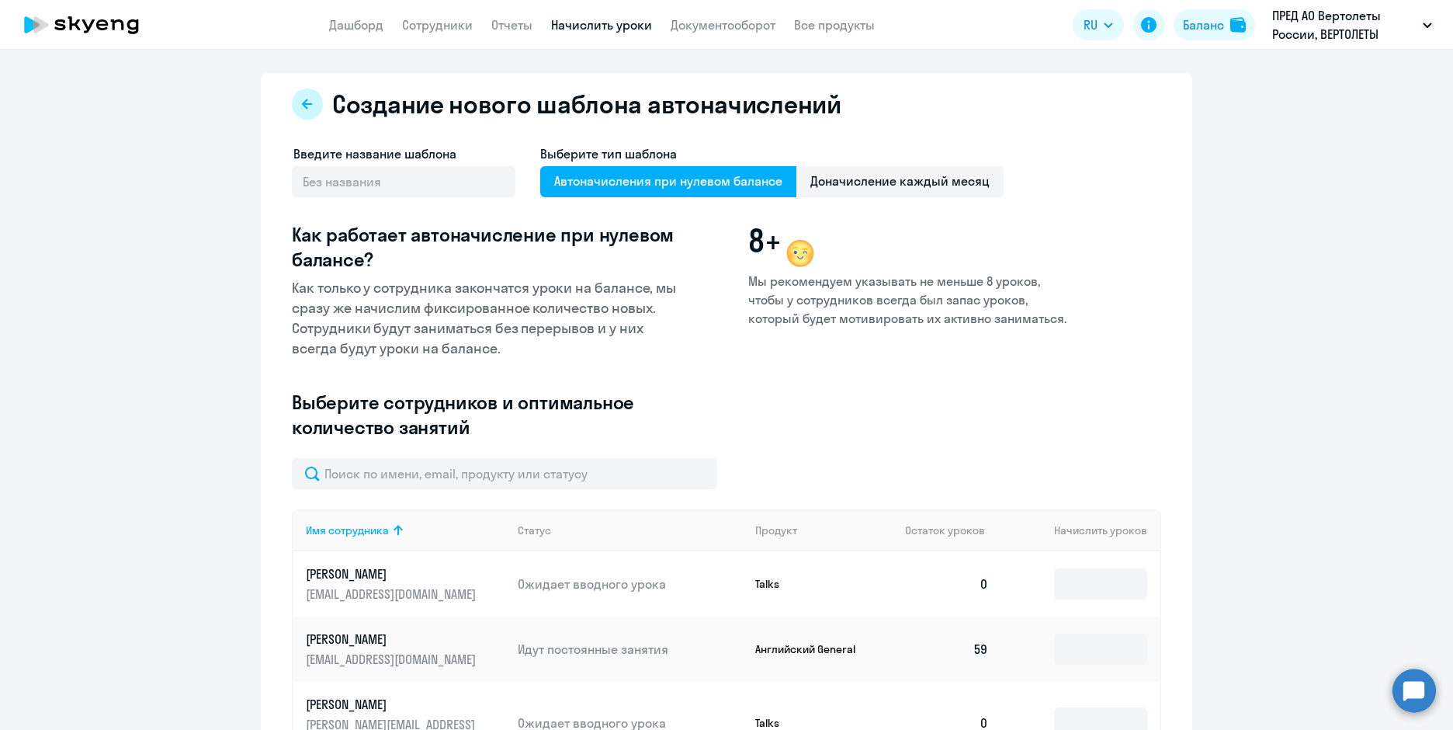
click at [301, 106] on icon at bounding box center [307, 104] width 12 height 12
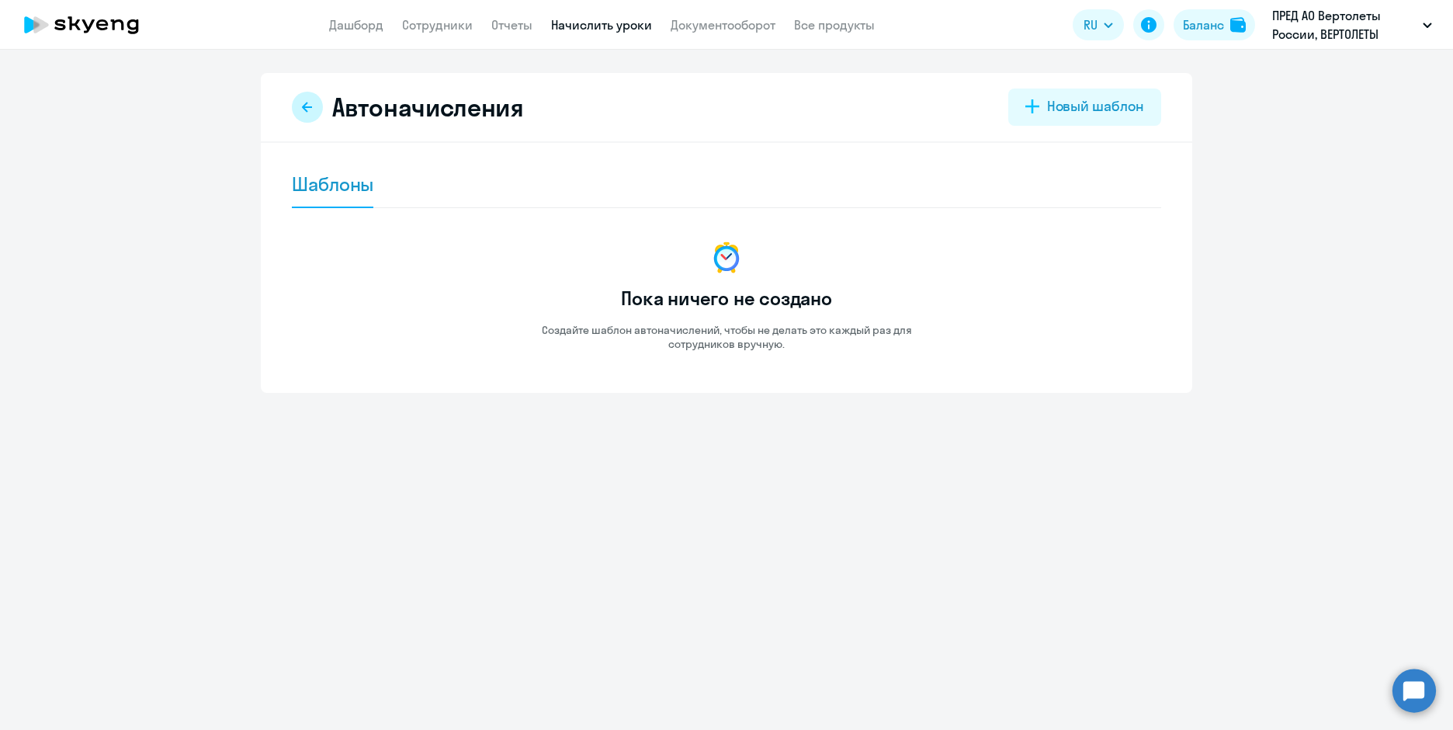
click at [309, 99] on button at bounding box center [307, 107] width 31 height 31
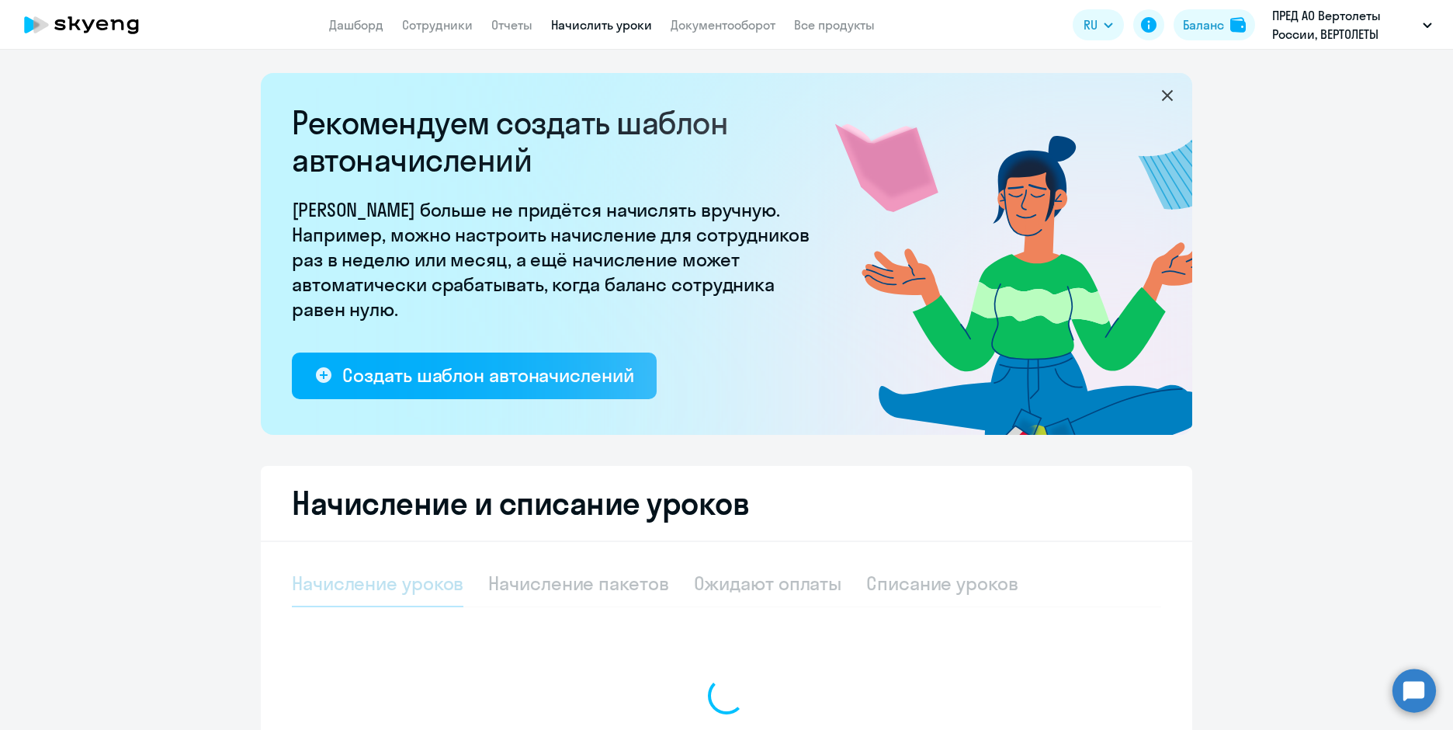
select select "10"
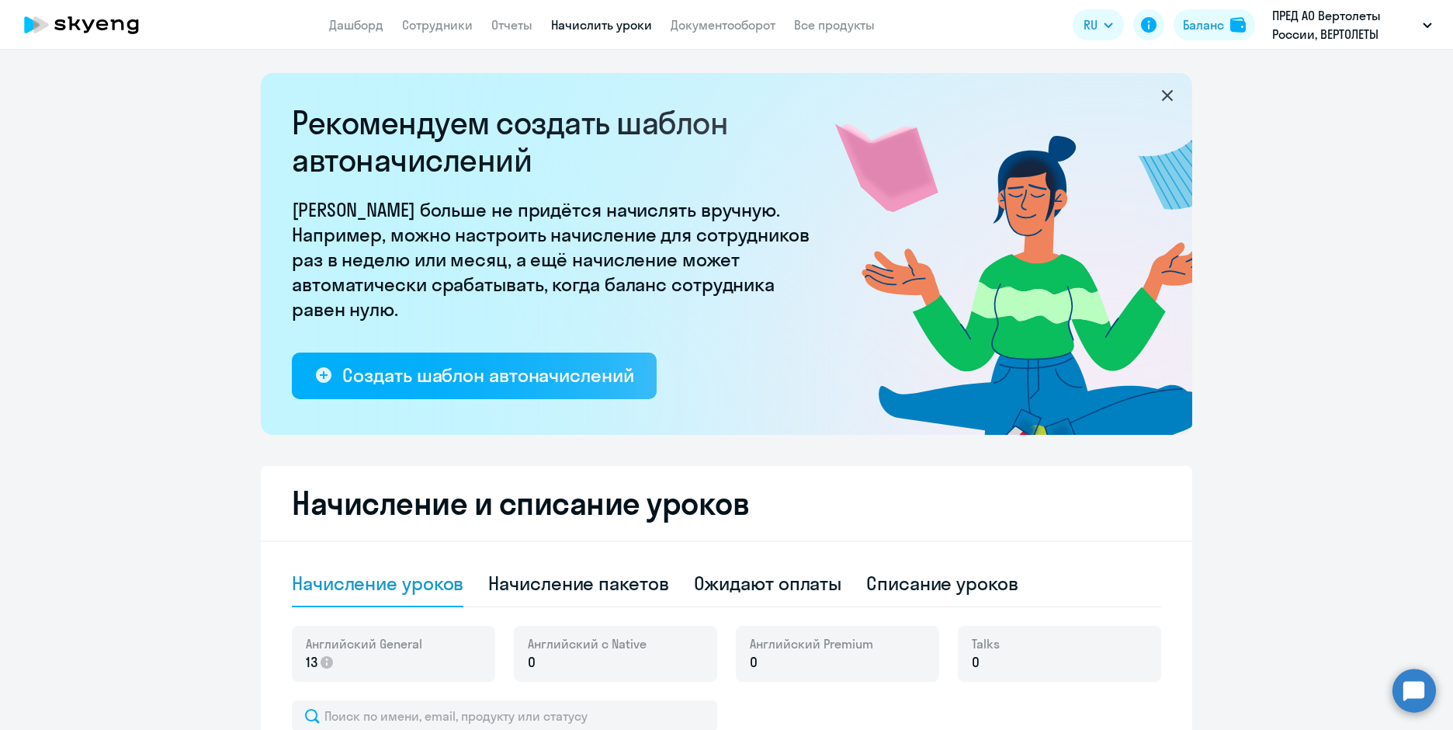
click at [581, 23] on link "Начислить уроки" at bounding box center [601, 25] width 101 height 16
click at [759, 23] on link "Документооборот" at bounding box center [723, 25] width 105 height 16
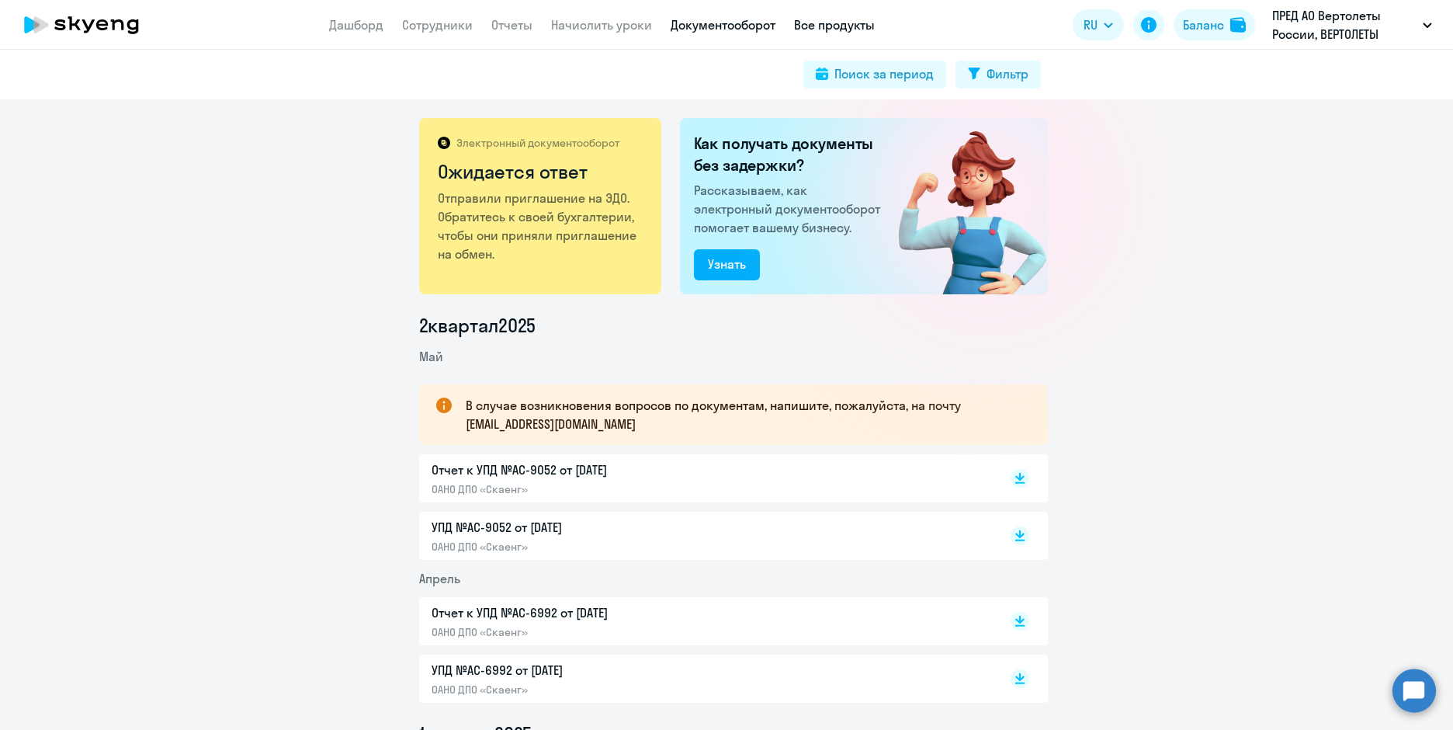
click at [815, 29] on link "Все продукты" at bounding box center [834, 25] width 81 height 16
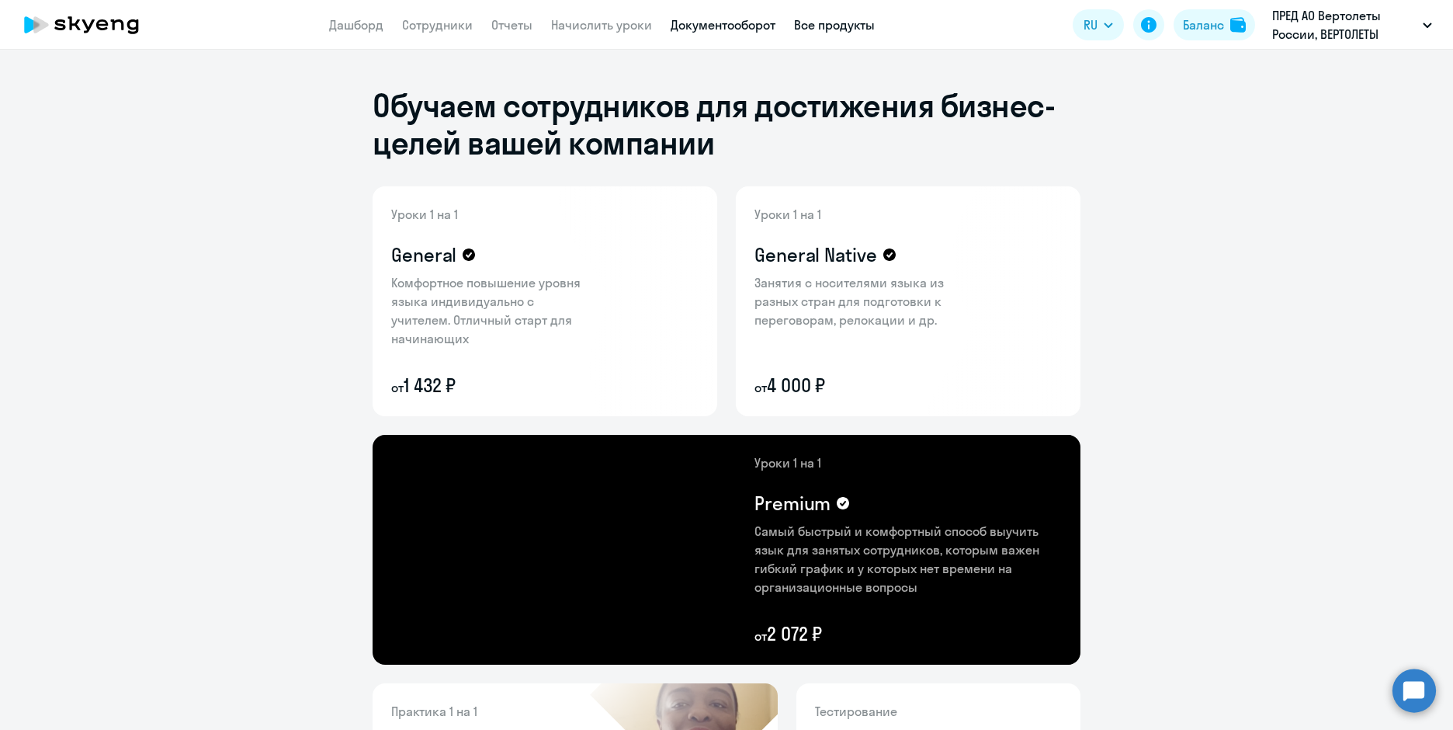
click at [768, 23] on link "Документооборот" at bounding box center [723, 25] width 105 height 16
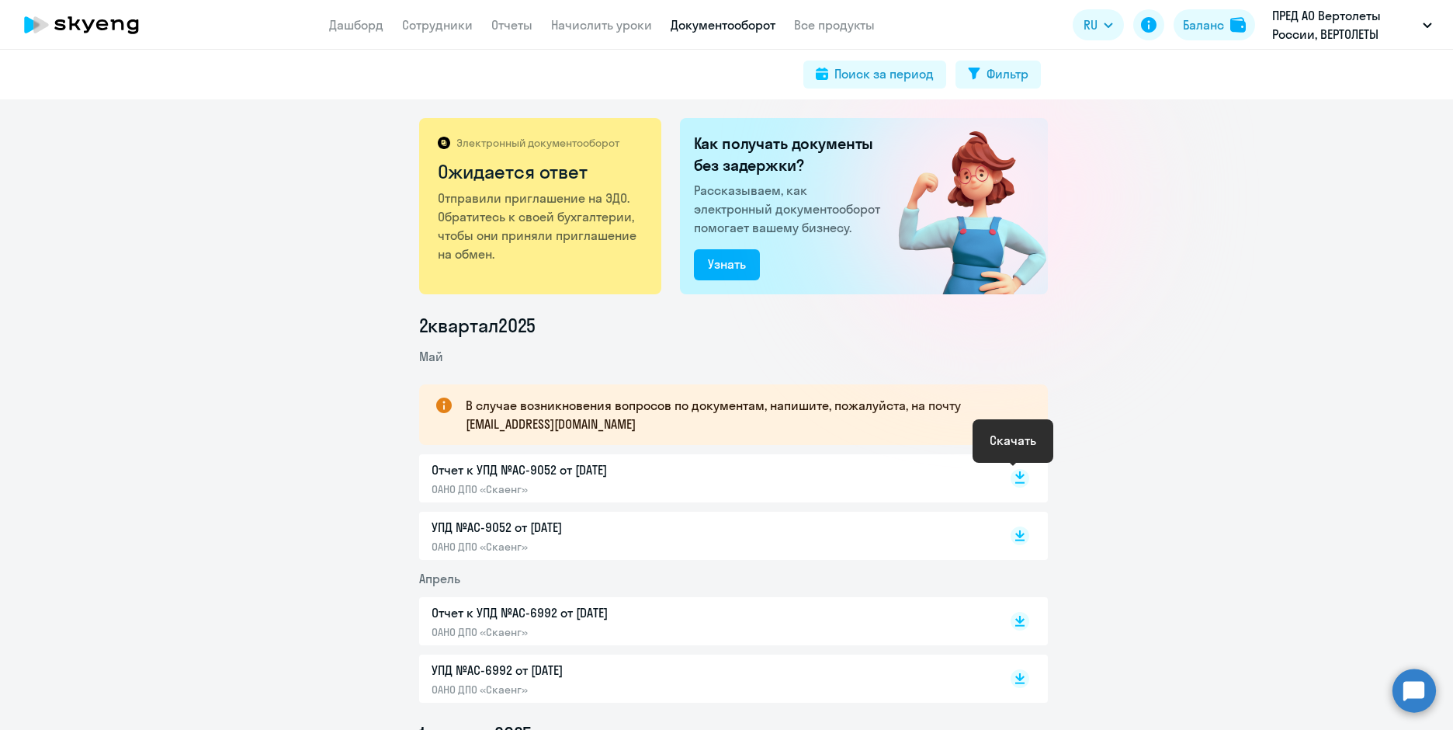
click at [1011, 481] on rect at bounding box center [1020, 478] width 19 height 19
click at [601, 31] on link "Начислить уроки" at bounding box center [601, 25] width 101 height 16
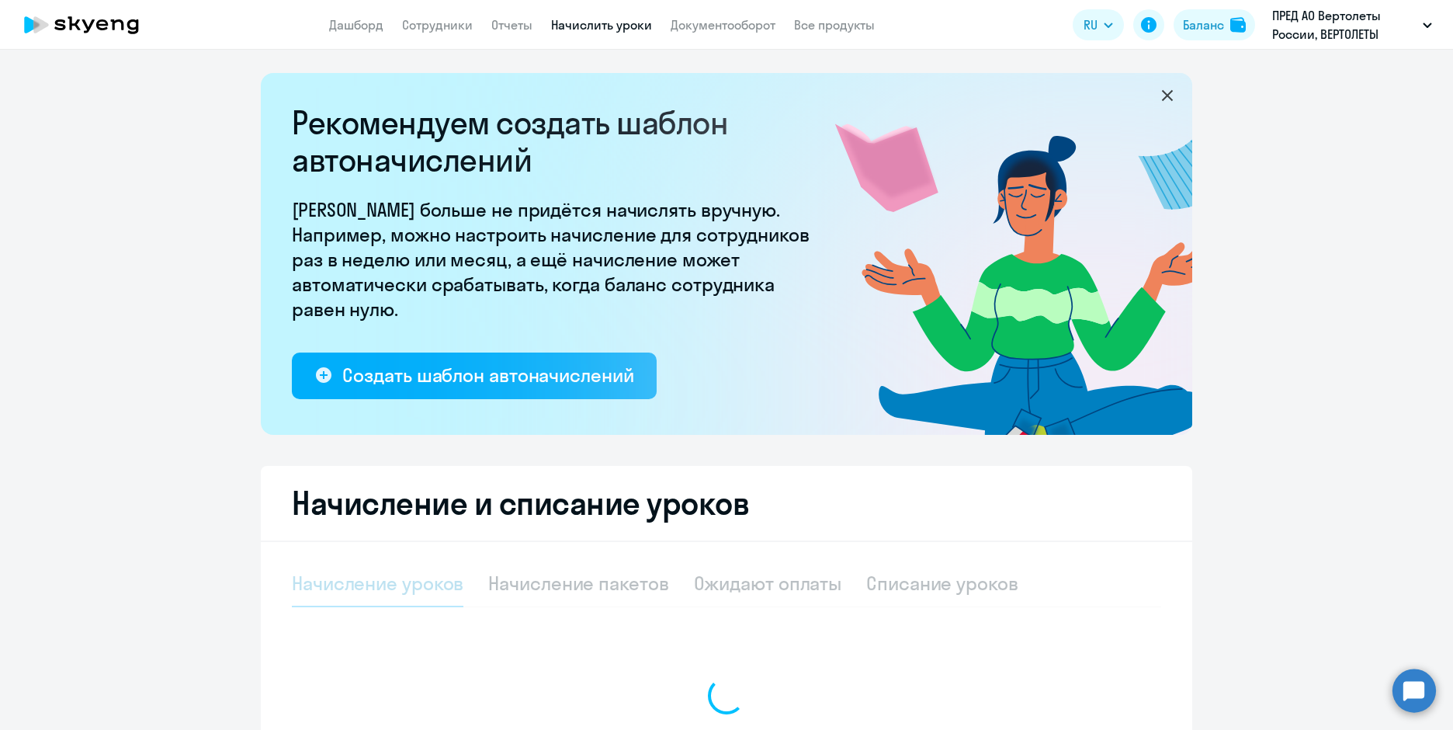
select select "10"
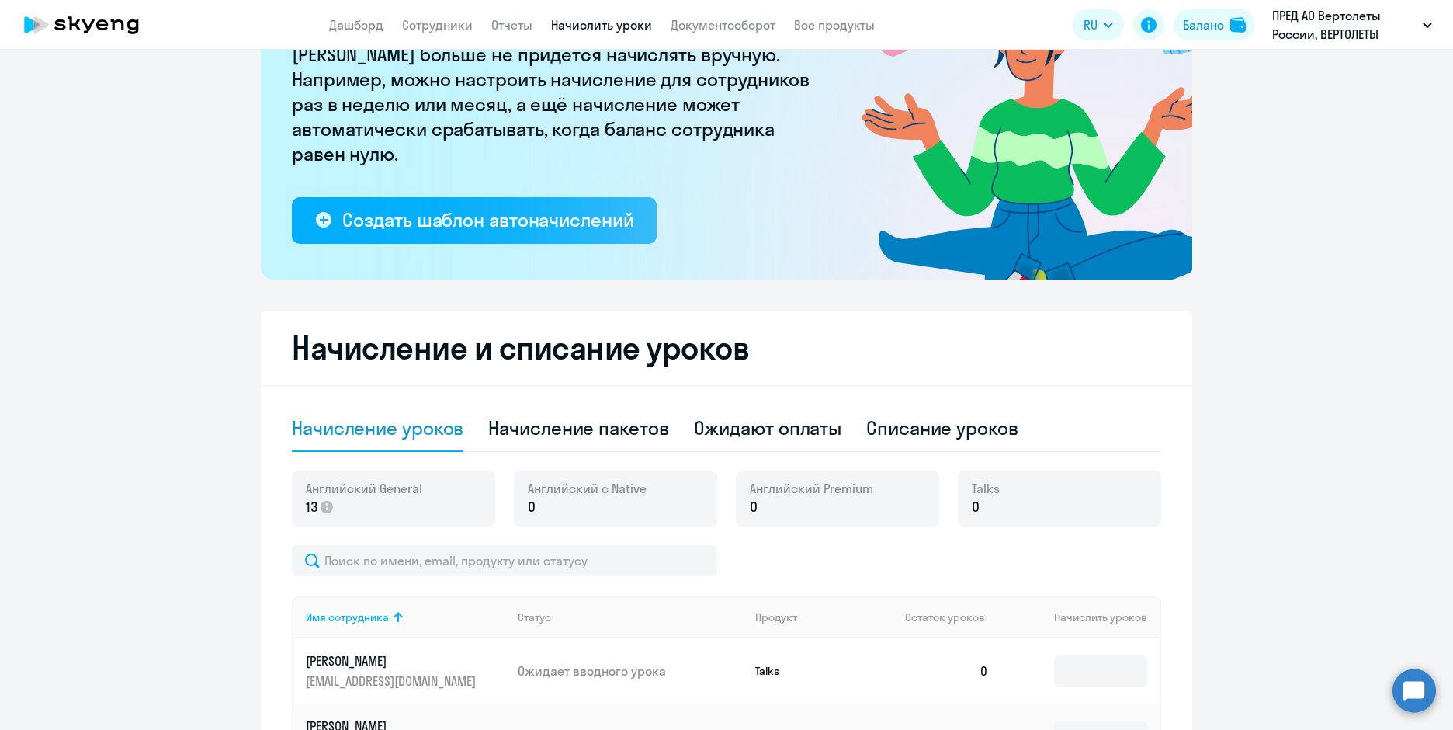
scroll to position [233, 0]
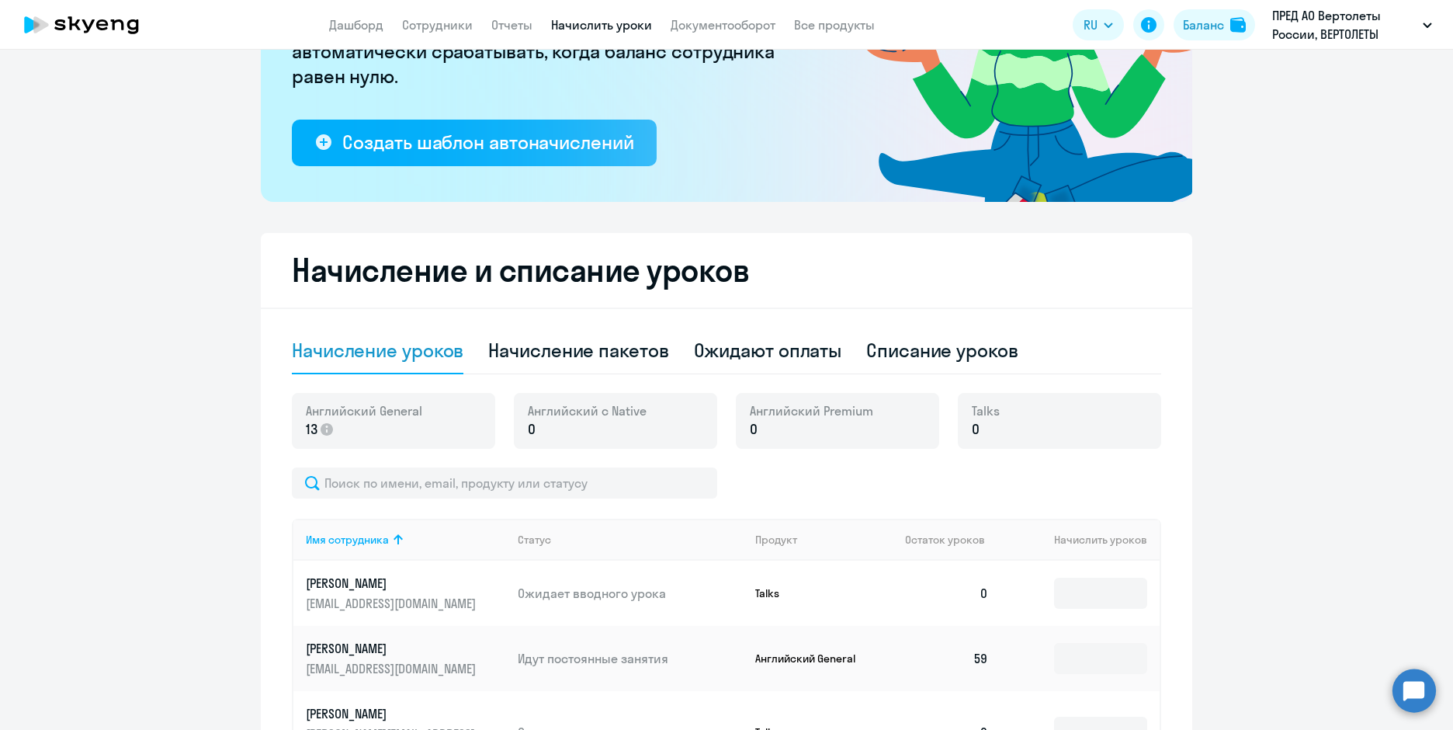
click at [378, 442] on div "Английский General 13" at bounding box center [393, 421] width 203 height 56
click at [387, 422] on p "13" at bounding box center [364, 429] width 116 height 20
click at [322, 430] on icon at bounding box center [327, 429] width 12 height 12
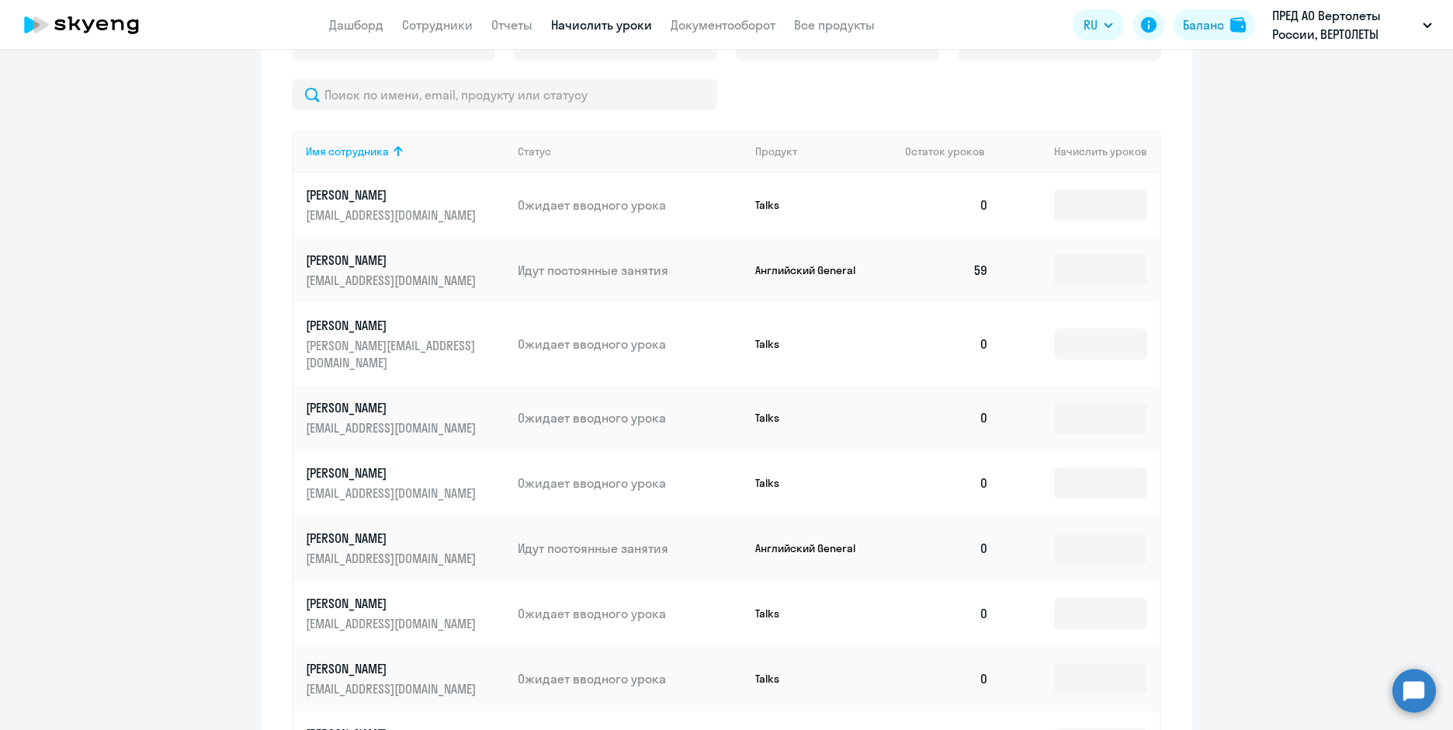
scroll to position [699, 0]
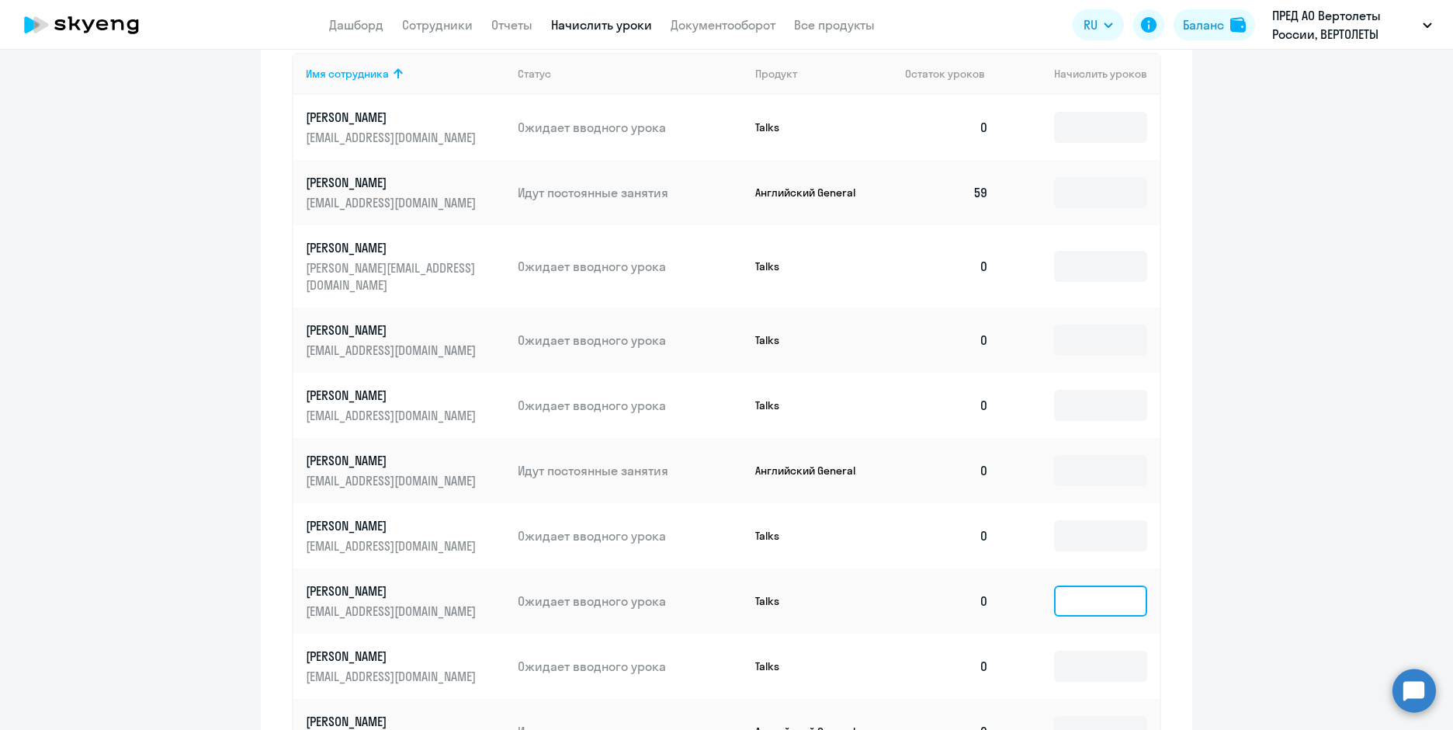
click at [1098, 585] on input at bounding box center [1100, 600] width 93 height 31
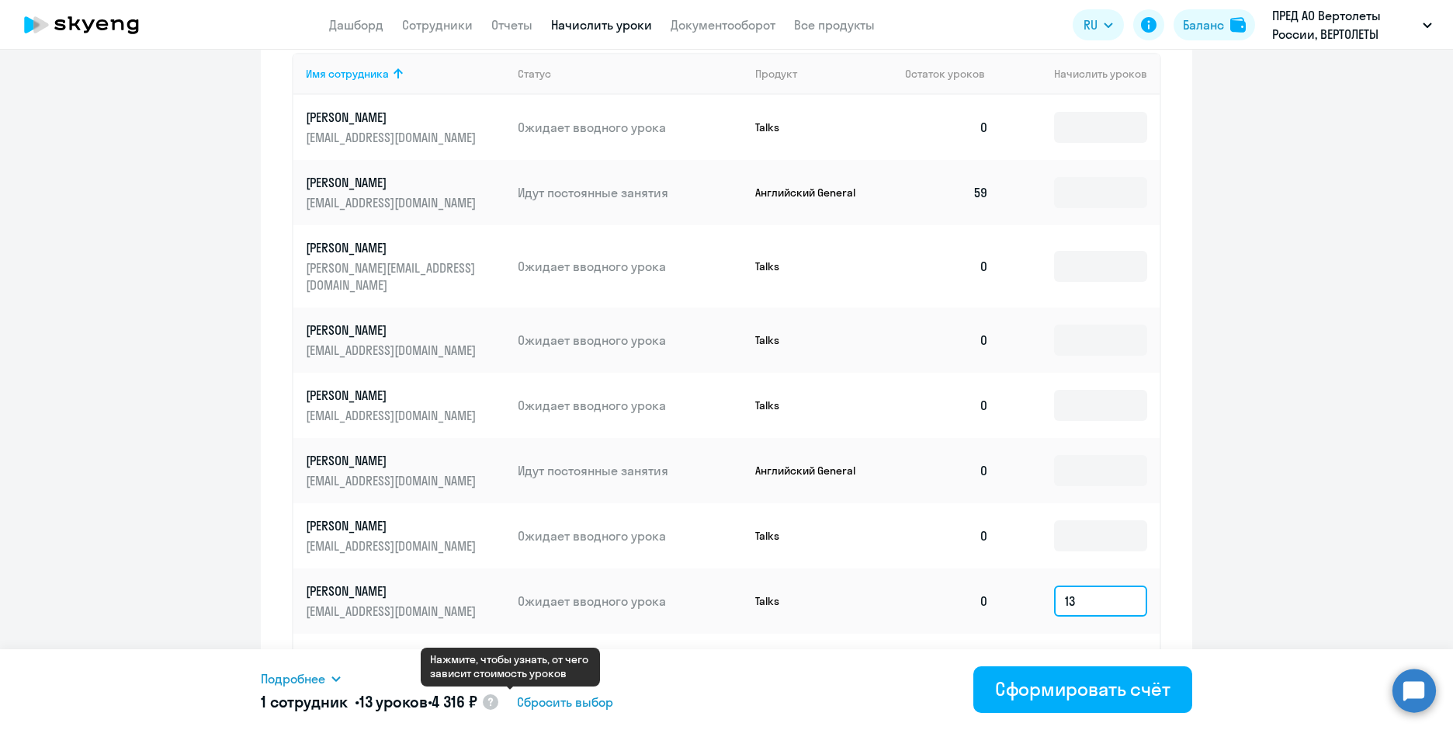
type input "13"
click at [498, 703] on circle at bounding box center [491, 702] width 16 height 16
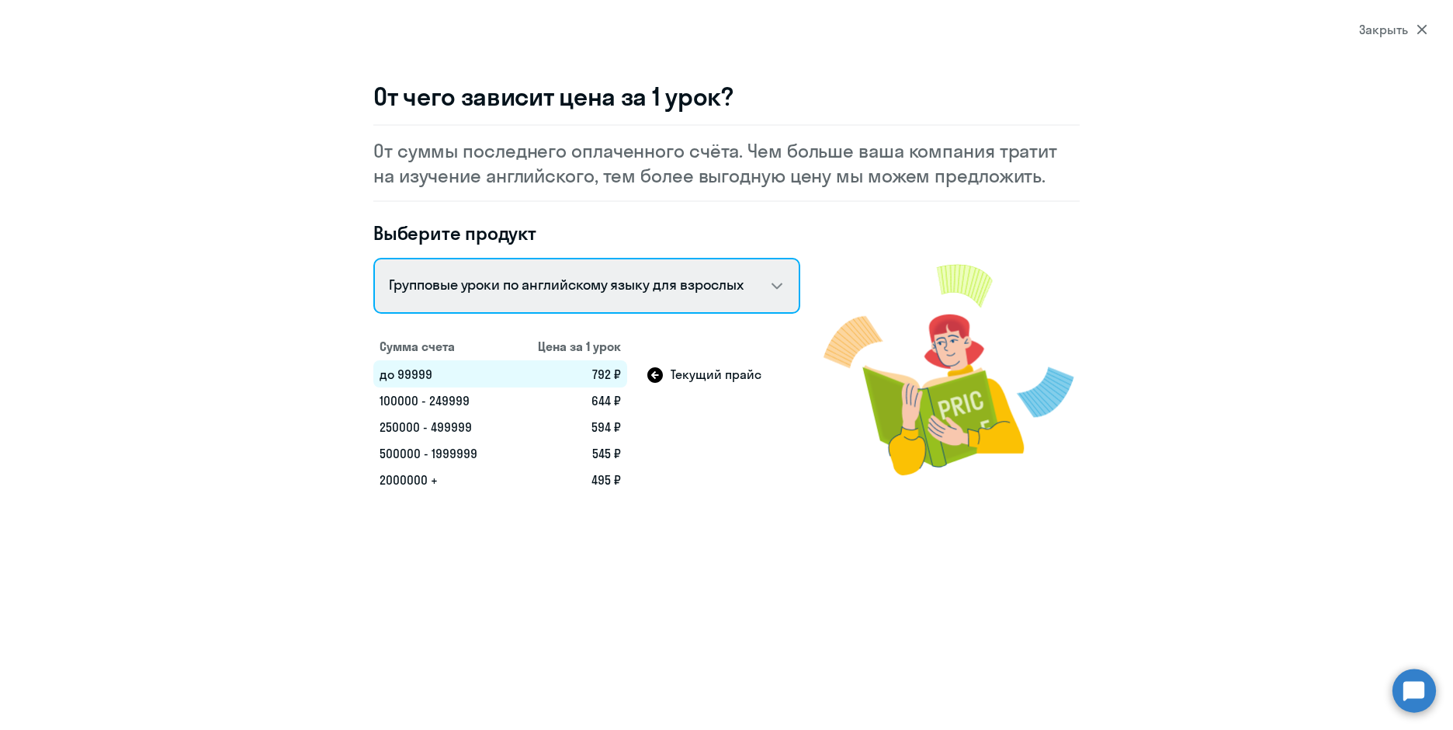
click at [774, 285] on select "Talks 15 минутные разговоры на английском Английский General с русскоговорящим …" at bounding box center [586, 286] width 427 height 56
select select "english_adult_not_native_speaker"
click at [373, 258] on select "Talks 15 минутные разговоры на английском Английский General с русскоговорящим …" at bounding box center [586, 286] width 427 height 56
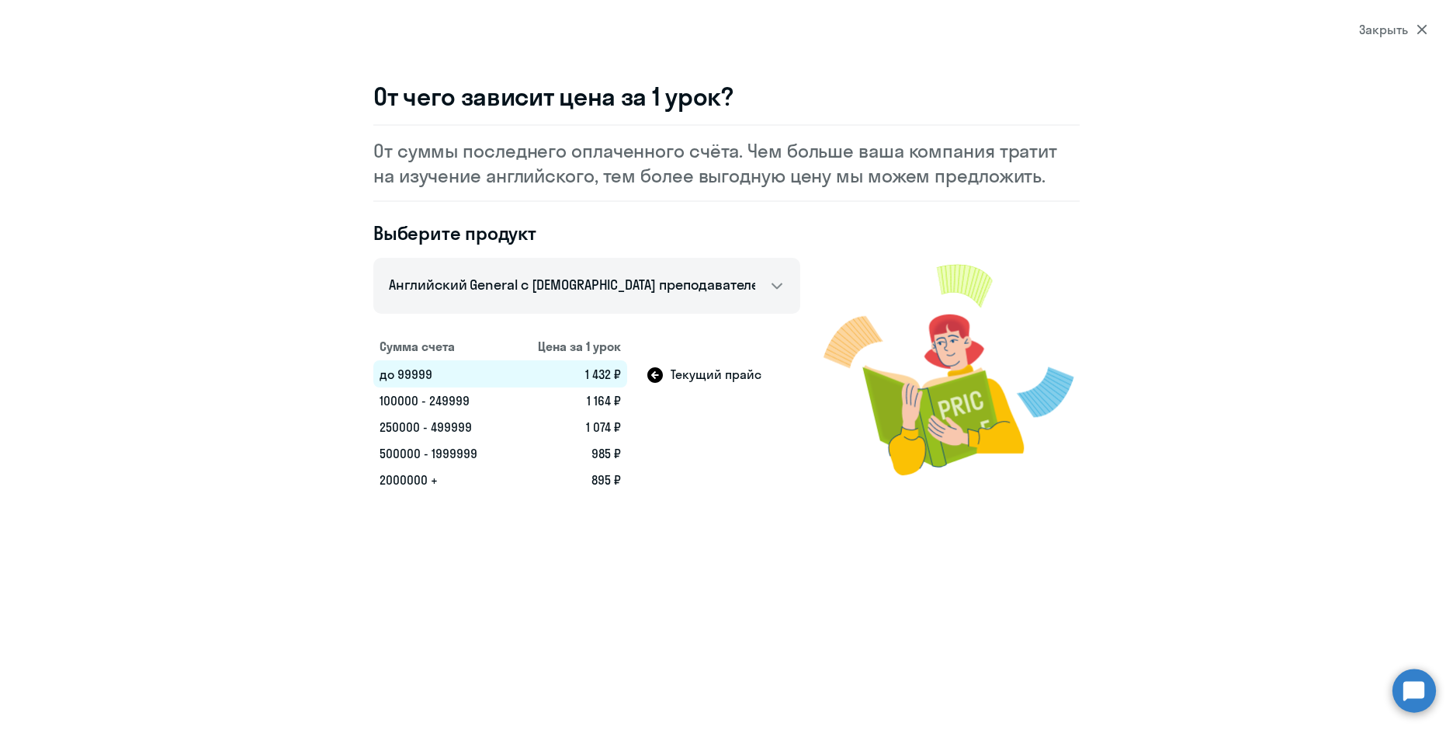
click at [1418, 24] on icon at bounding box center [1422, 29] width 11 height 11
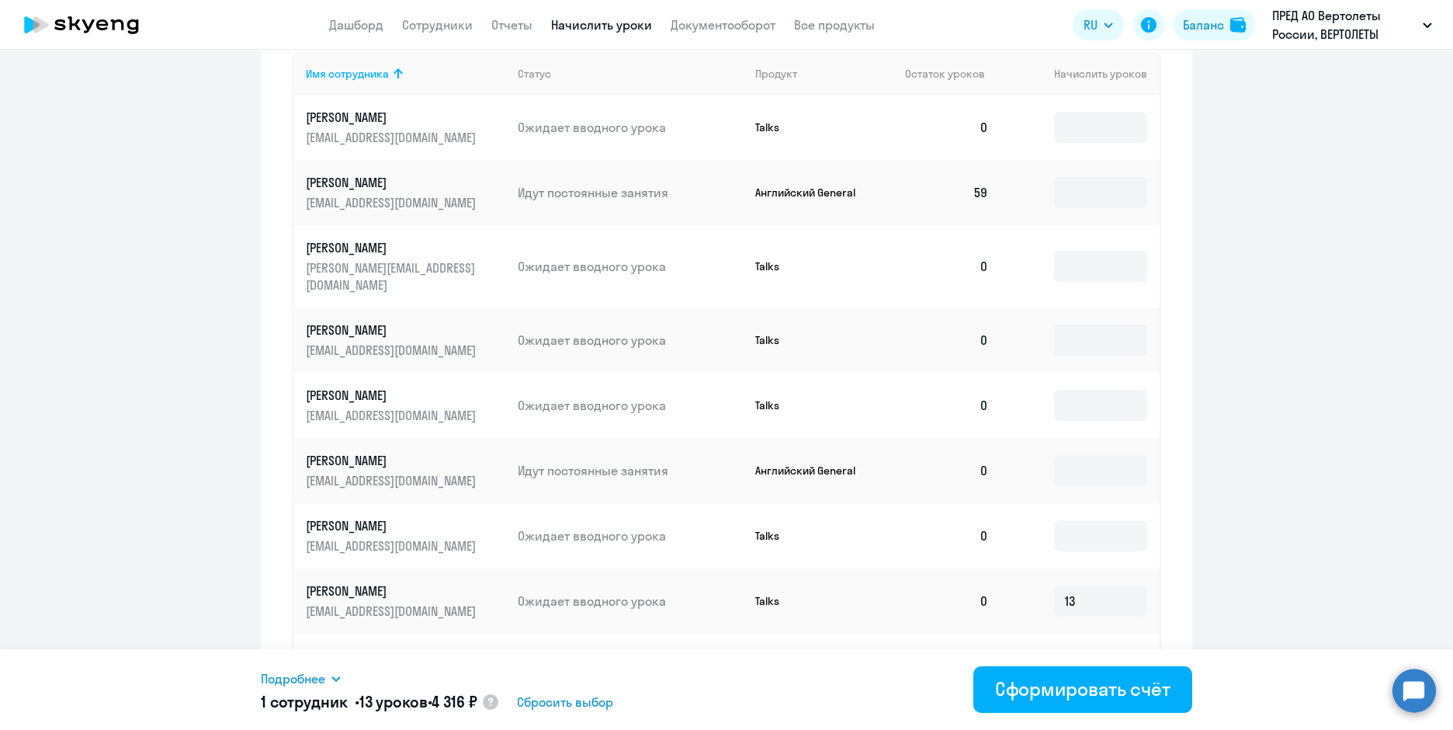
click at [767, 592] on td "Talks" at bounding box center [818, 600] width 151 height 65
click at [762, 594] on p "Talks" at bounding box center [813, 601] width 116 height 14
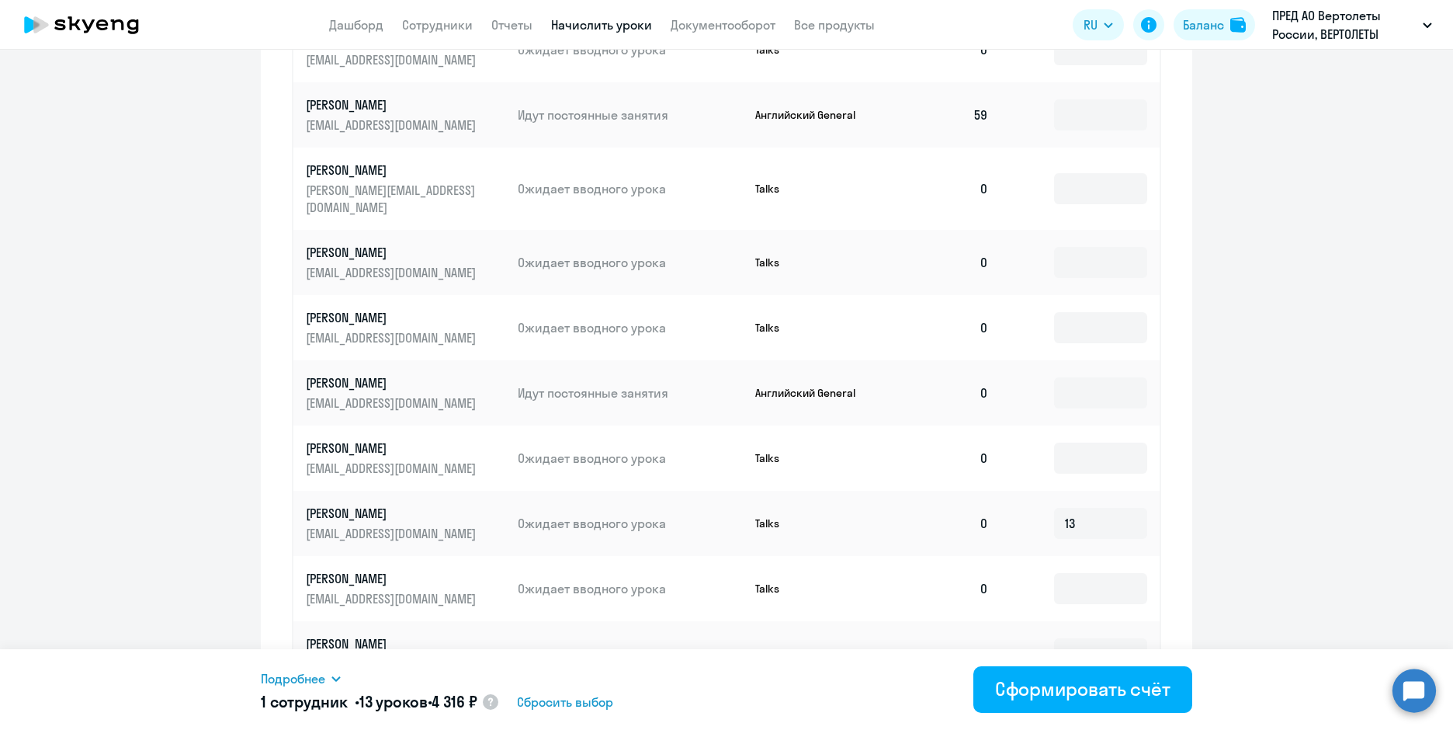
scroll to position [846, 0]
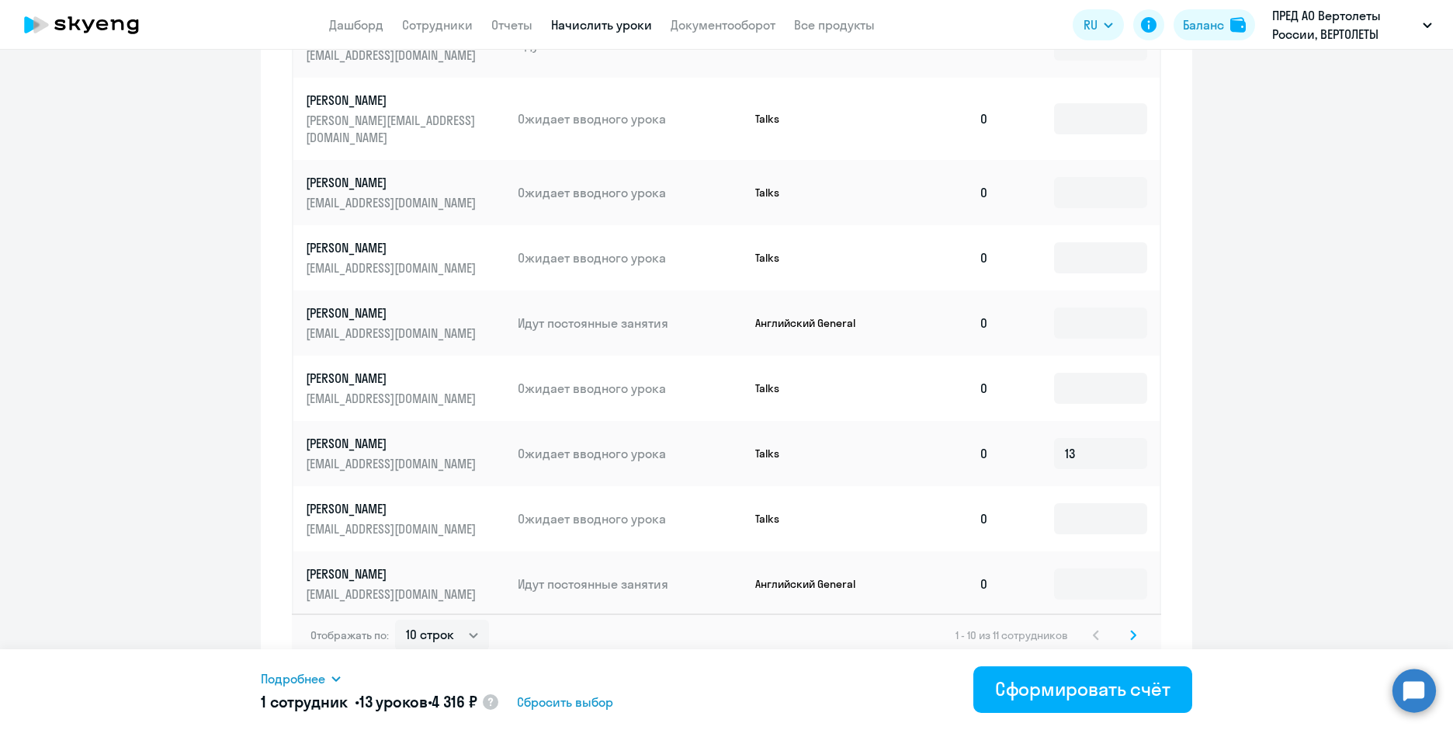
click at [411, 435] on p "[PERSON_NAME]" at bounding box center [393, 443] width 174 height 17
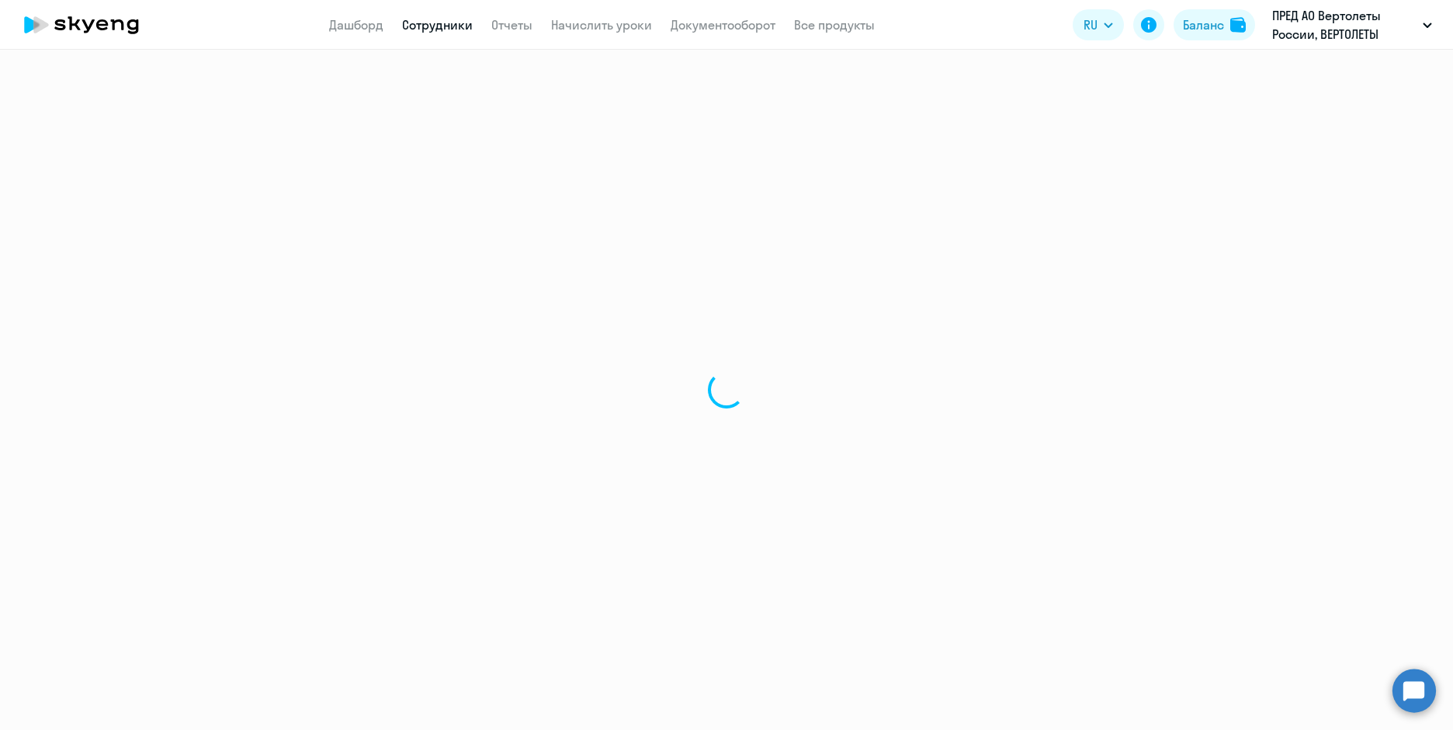
select select "english"
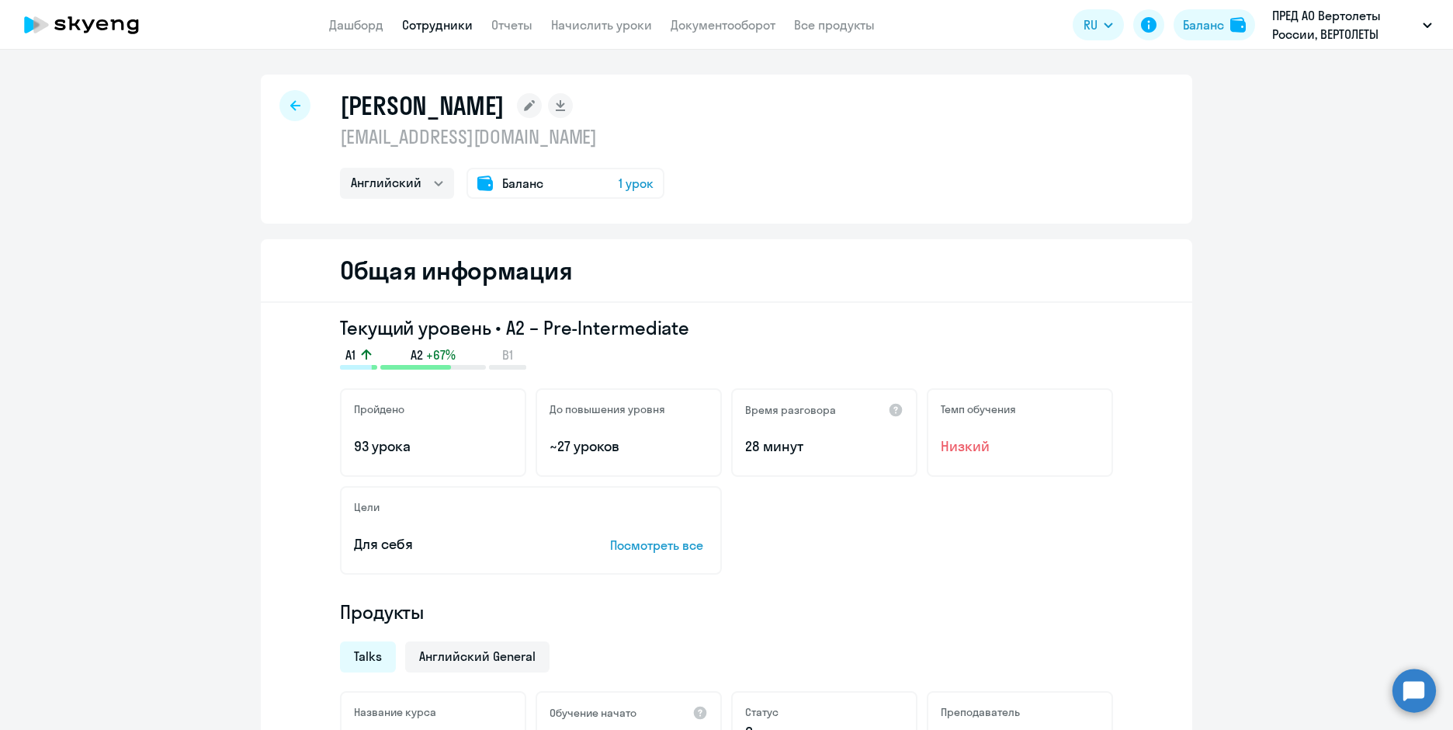
click at [574, 182] on div "Баланс 1 урок" at bounding box center [566, 183] width 198 height 31
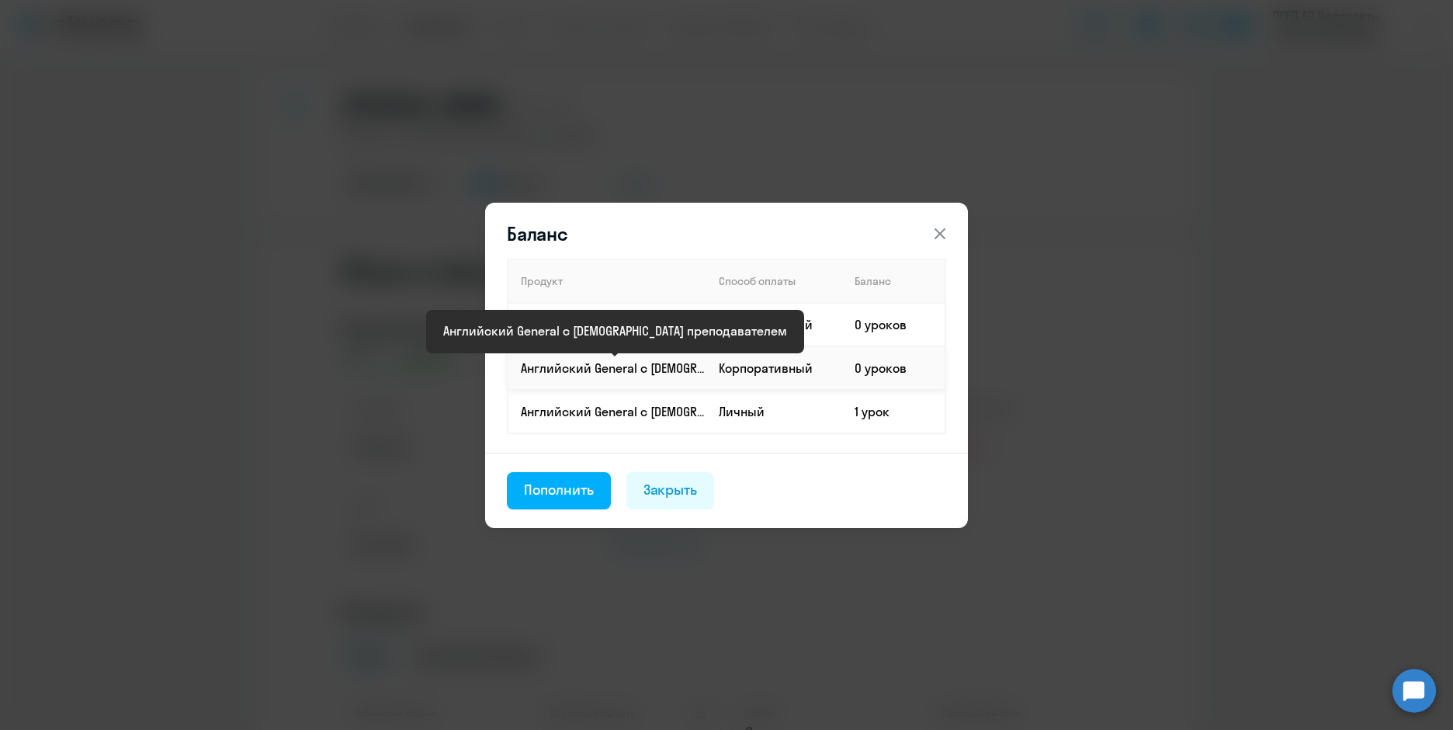
click at [619, 365] on p "Английский General с [DEMOGRAPHIC_DATA] преподавателем" at bounding box center [613, 367] width 185 height 17
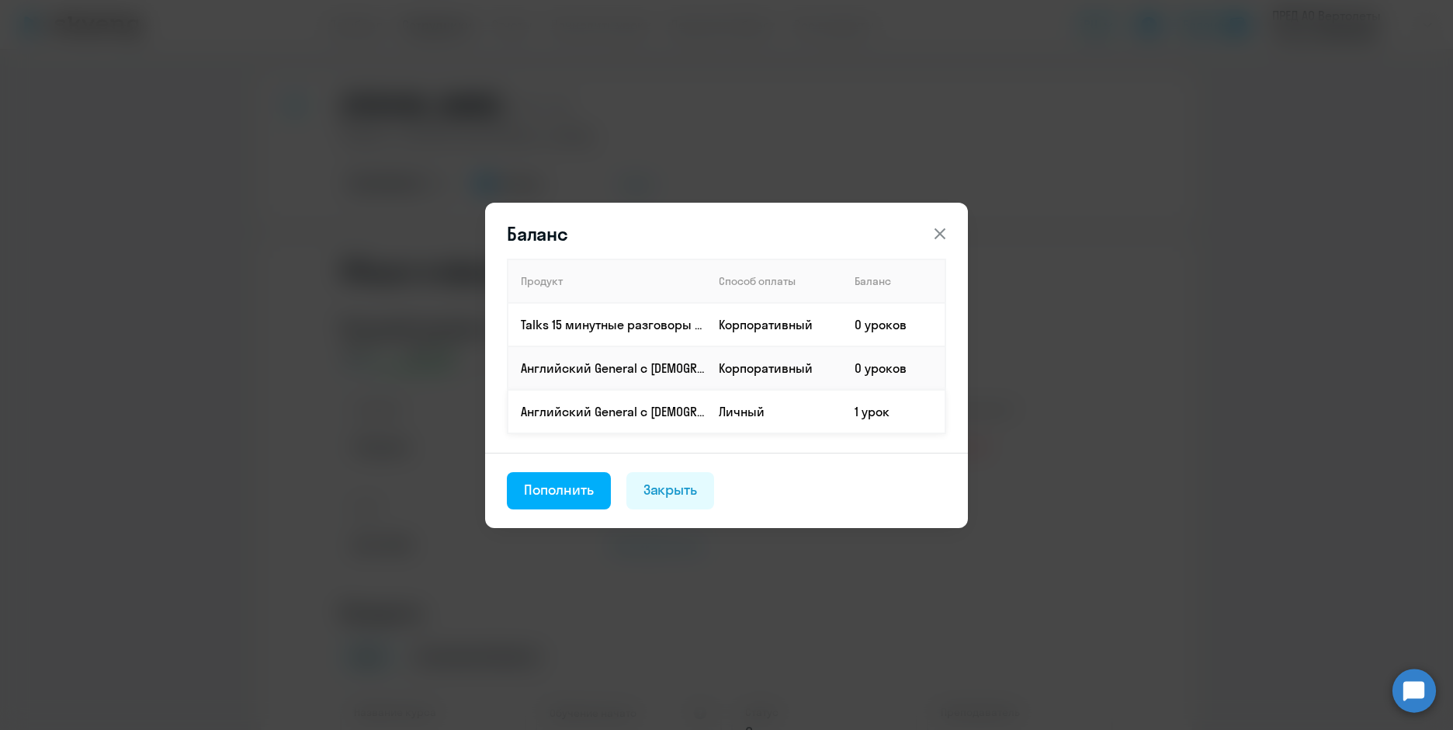
click at [869, 406] on td "1 урок" at bounding box center [893, 411] width 103 height 43
click at [868, 416] on td "1 урок" at bounding box center [893, 411] width 103 height 43
click at [605, 491] on button "Пополнить" at bounding box center [559, 490] width 104 height 37
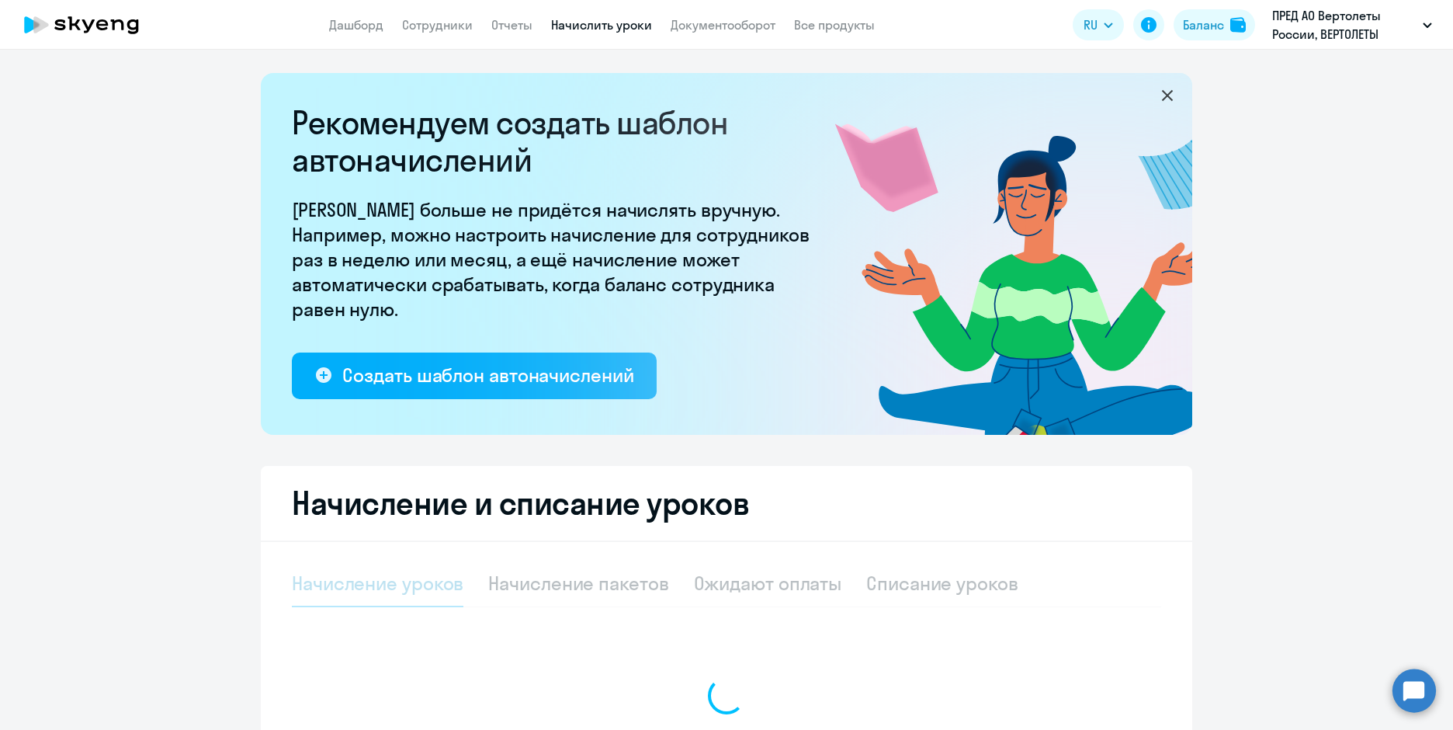
select select "10"
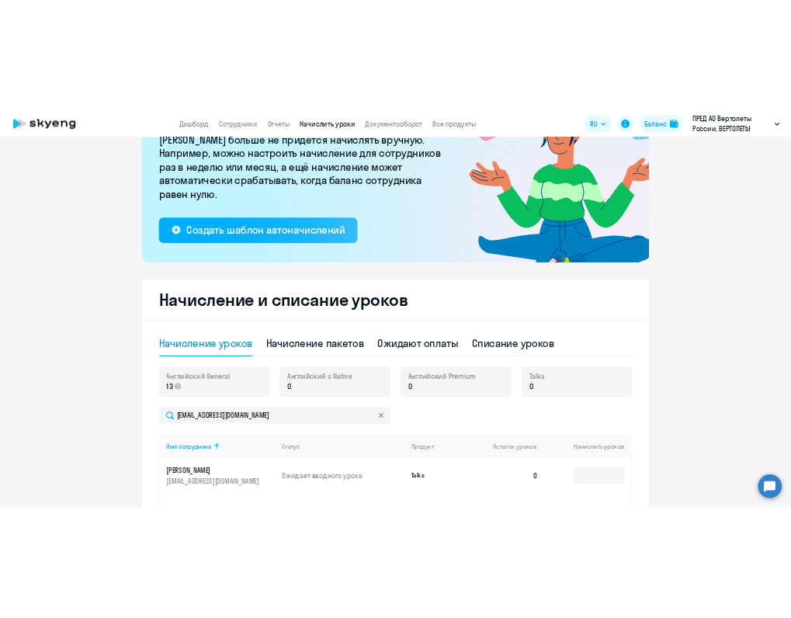
scroll to position [233, 0]
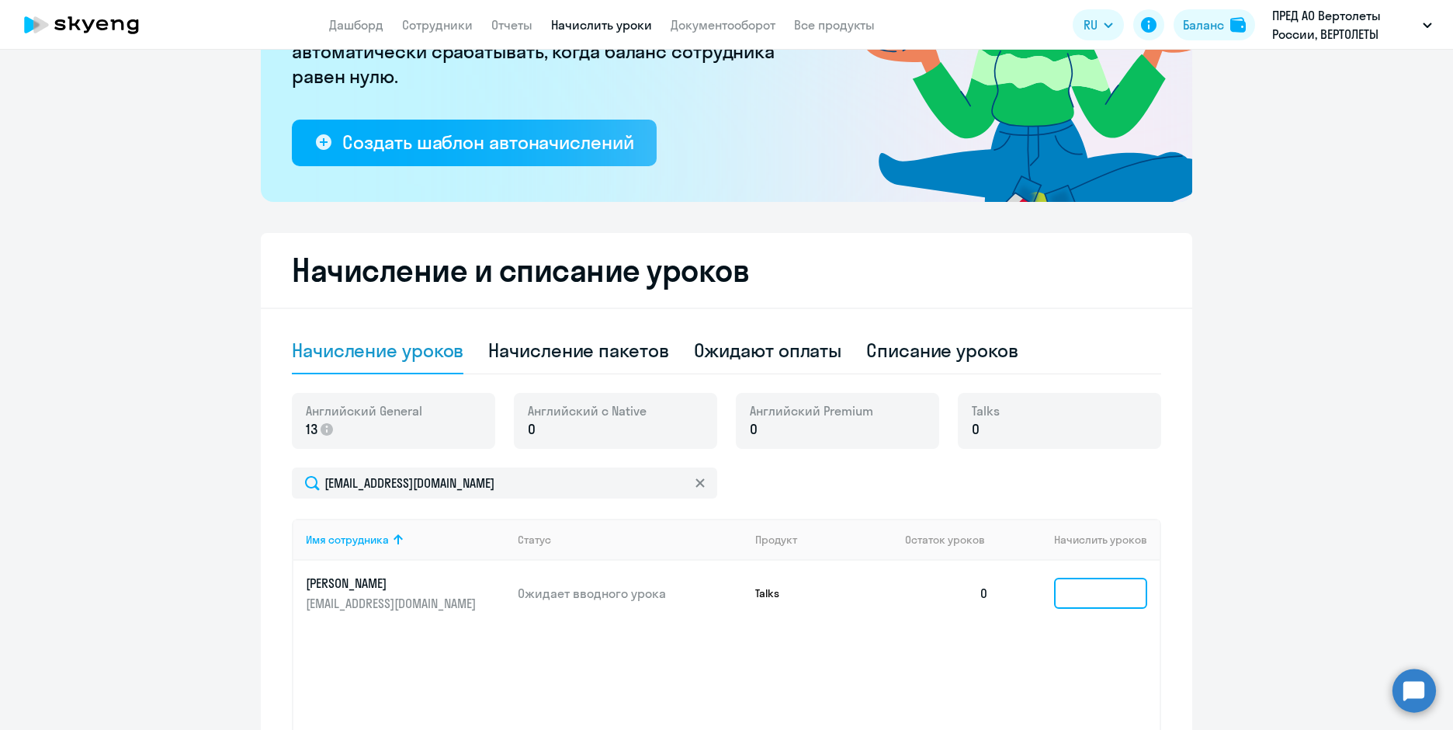
click at [1078, 587] on input at bounding box center [1100, 593] width 93 height 31
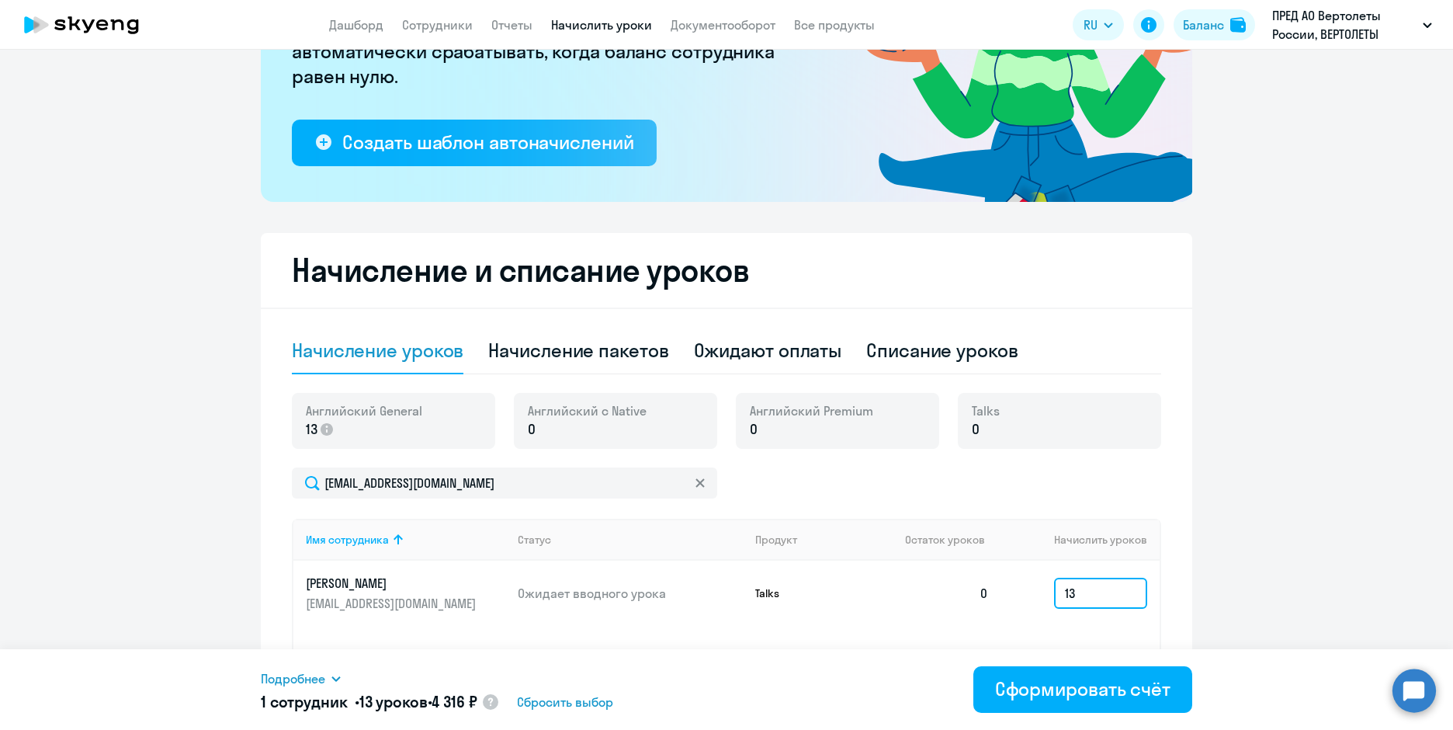
type input "13"
click at [755, 599] on p "Talks" at bounding box center [813, 593] width 116 height 14
click at [765, 595] on p "Talks" at bounding box center [813, 593] width 116 height 14
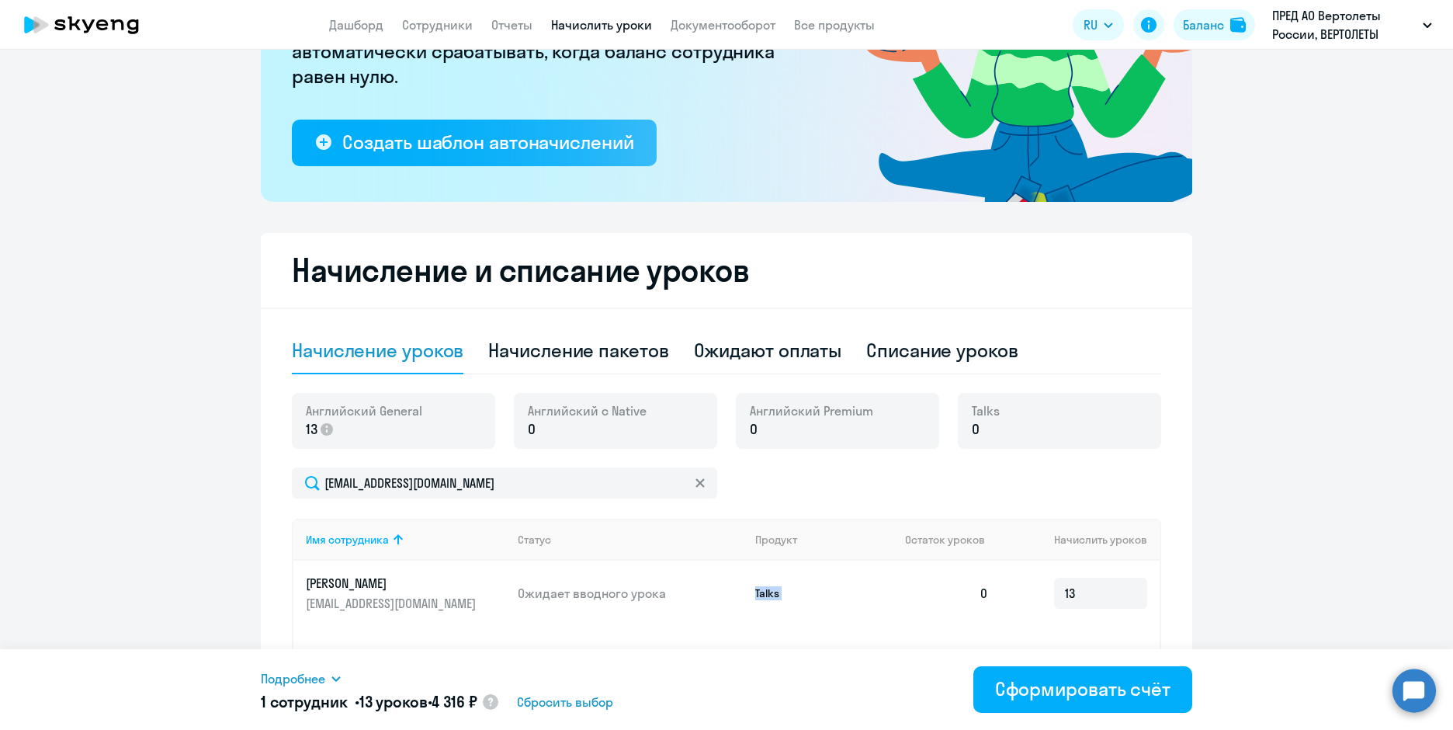
click at [765, 595] on p "Talks" at bounding box center [813, 593] width 116 height 14
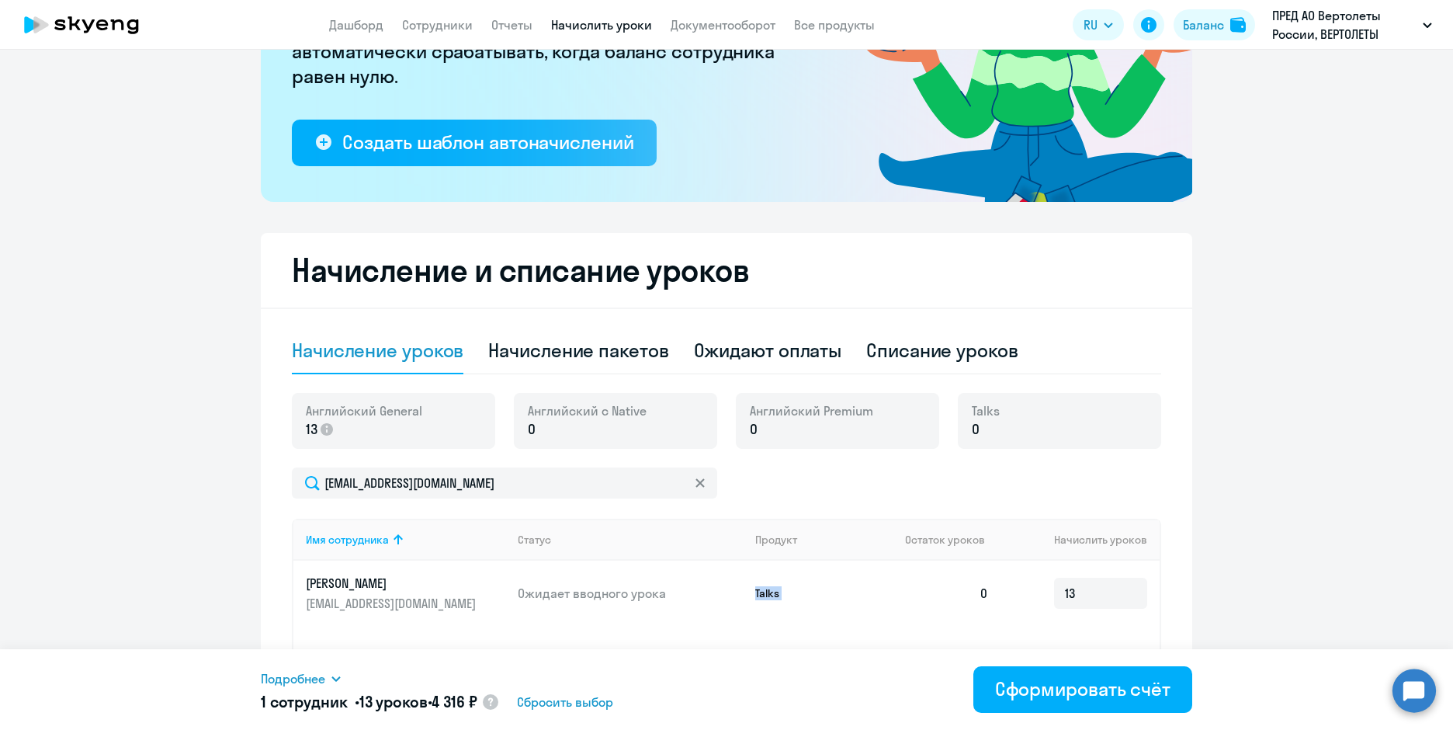
click at [765, 595] on p "Talks" at bounding box center [813, 593] width 116 height 14
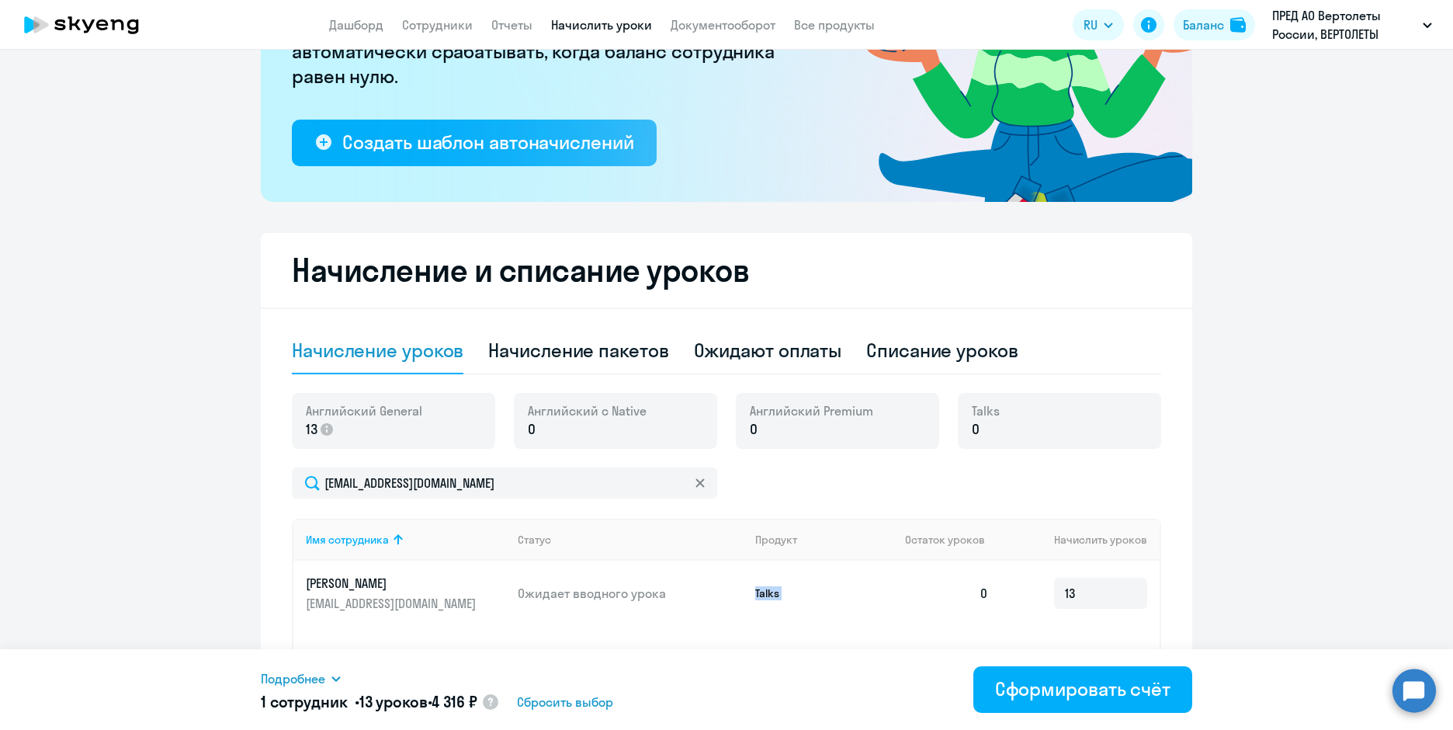
click at [765, 595] on p "Talks" at bounding box center [813, 593] width 116 height 14
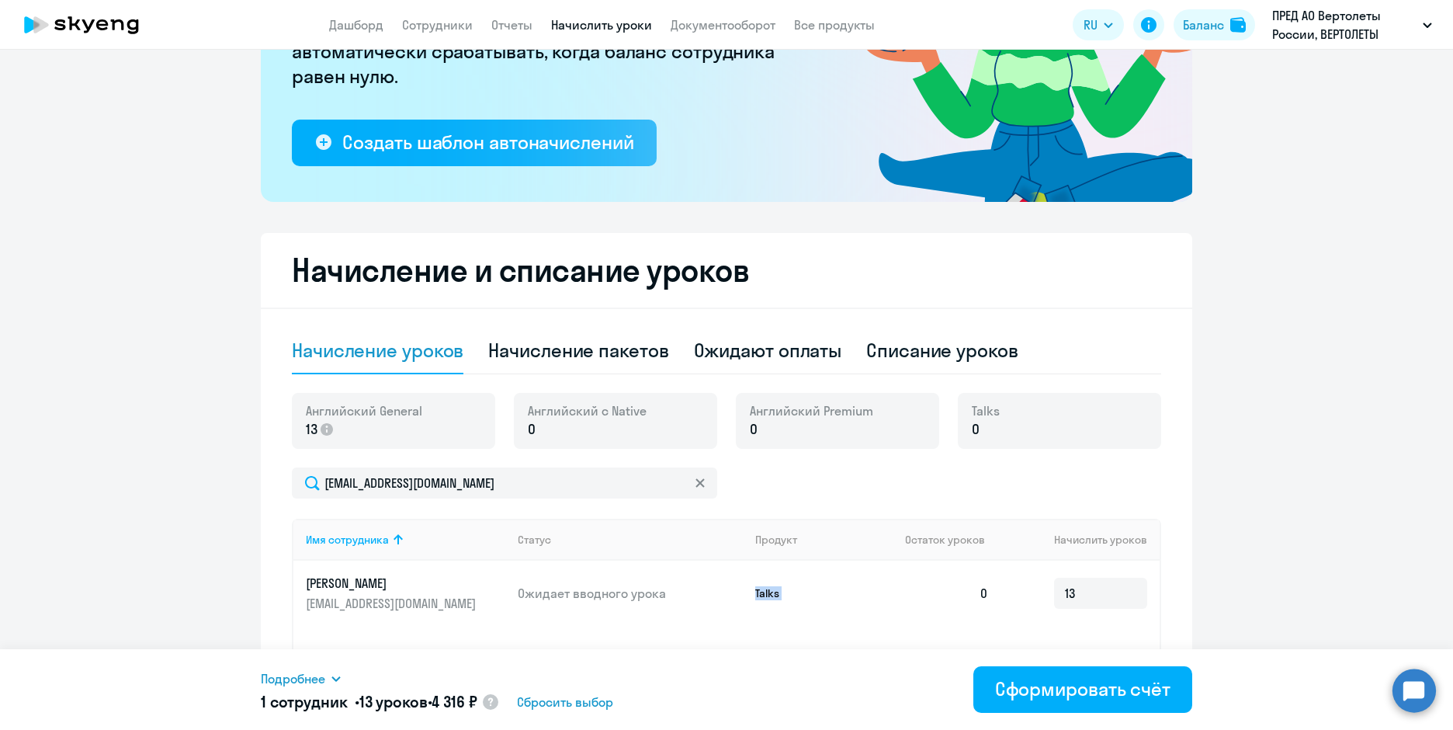
click at [765, 595] on p "Talks" at bounding box center [813, 593] width 116 height 14
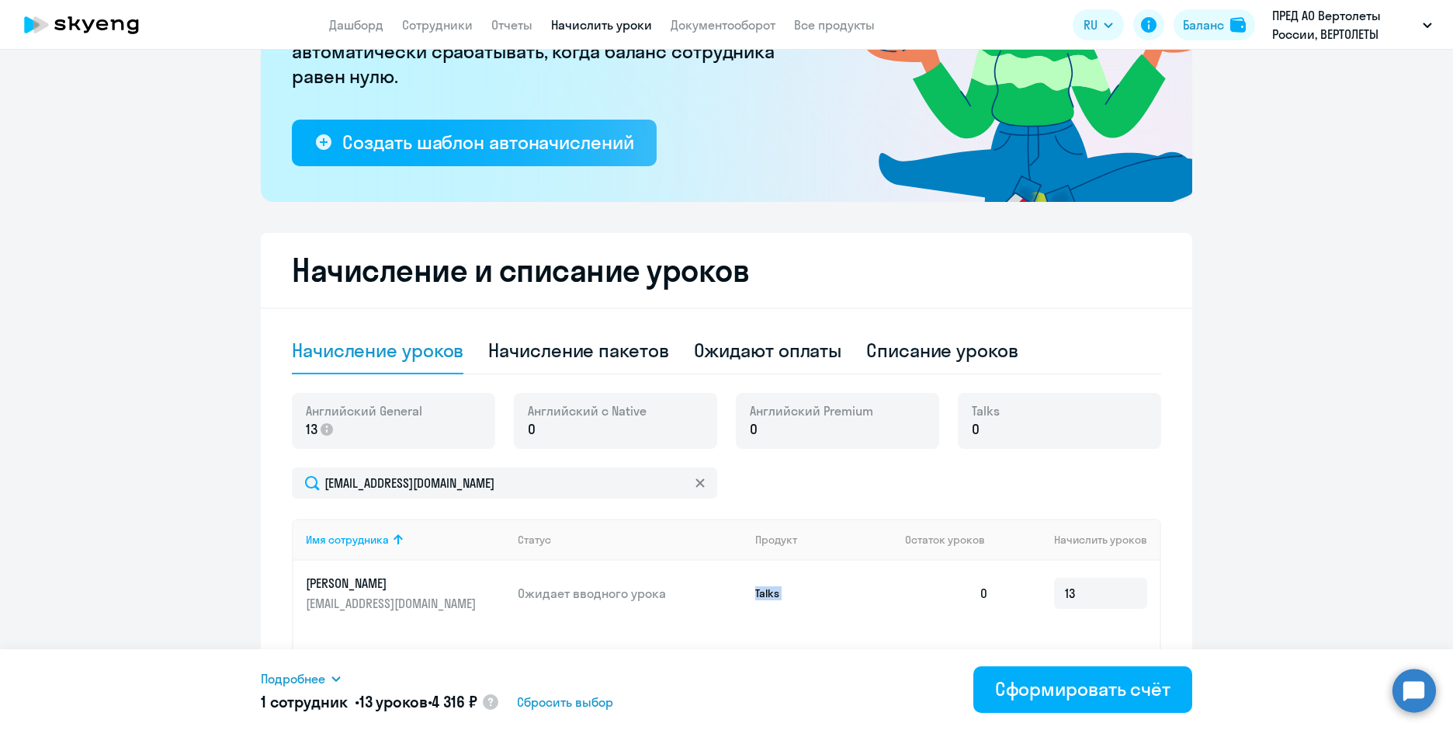
click at [765, 595] on p "Talks" at bounding box center [813, 593] width 116 height 14
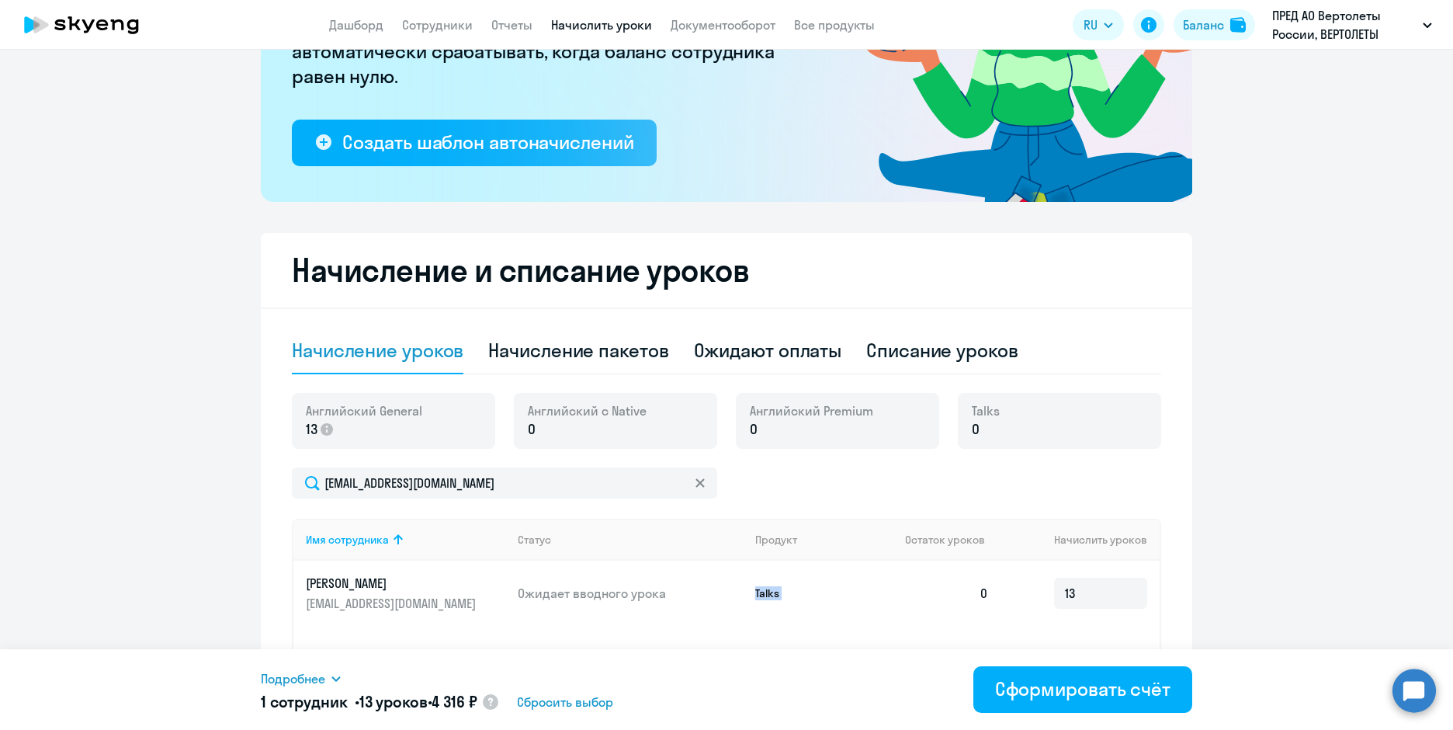
click at [765, 595] on p "Talks" at bounding box center [813, 593] width 116 height 14
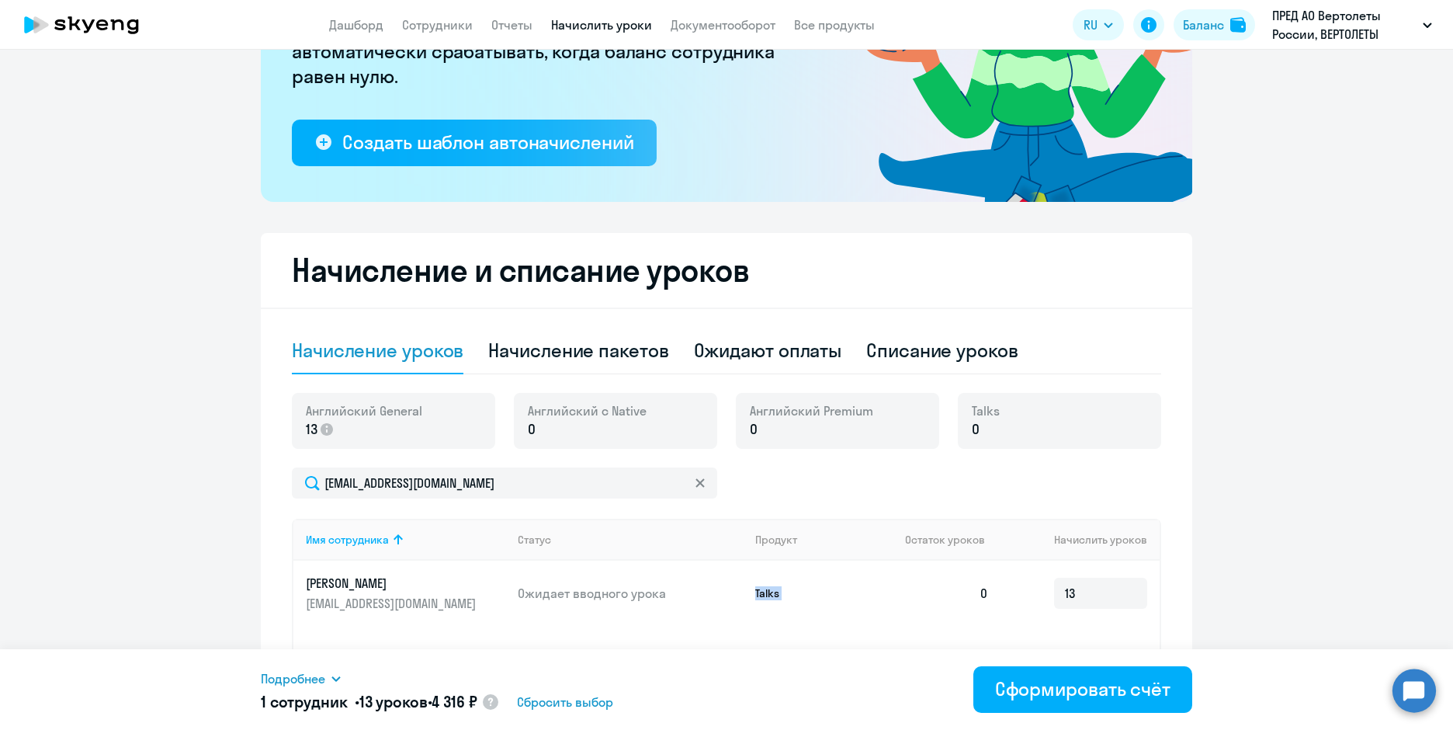
click at [765, 595] on p "Talks" at bounding box center [813, 593] width 116 height 14
click at [635, 597] on p "Ожидает вводного урока" at bounding box center [630, 593] width 225 height 17
click at [760, 597] on p "Talks" at bounding box center [813, 593] width 116 height 14
click at [964, 586] on td "0" at bounding box center [947, 592] width 109 height 65
click at [1088, 591] on input "13" at bounding box center [1100, 593] width 93 height 31
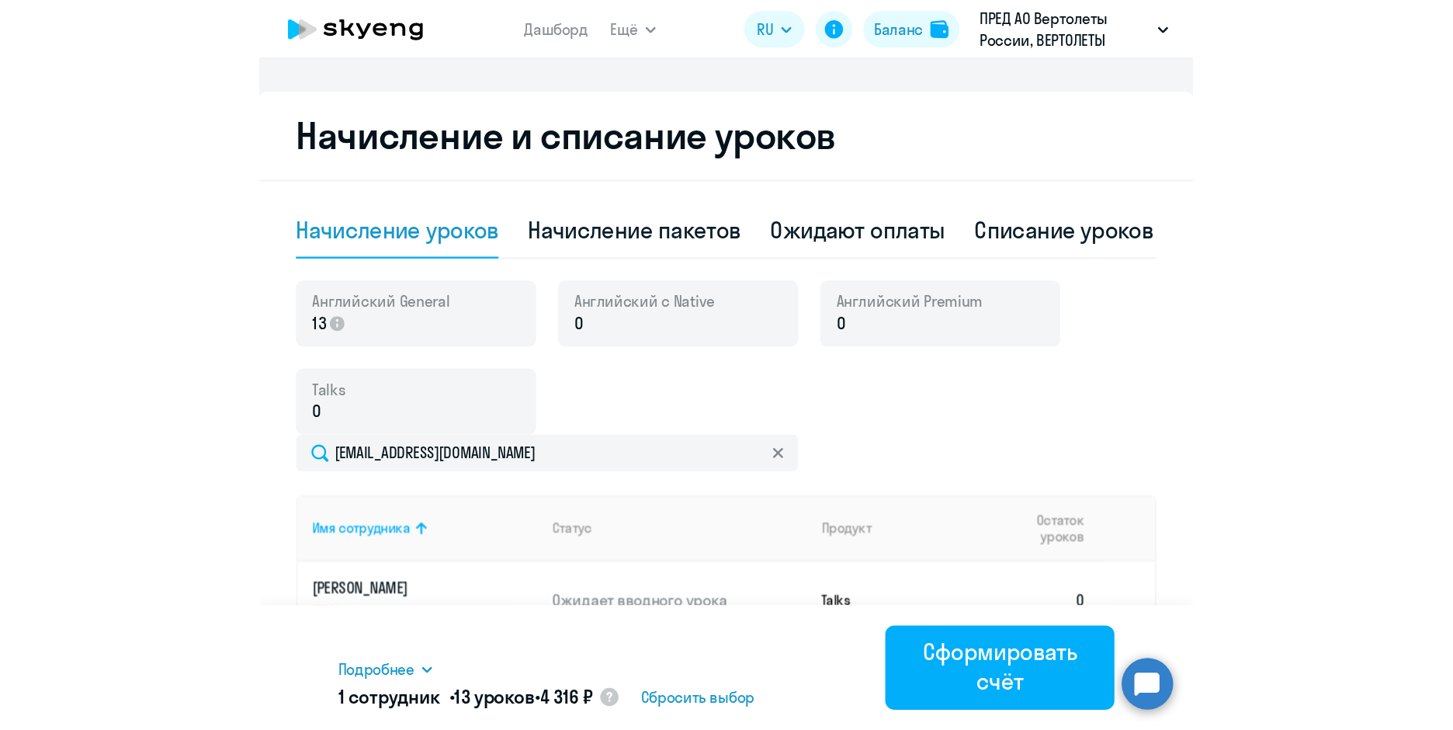
scroll to position [466, 0]
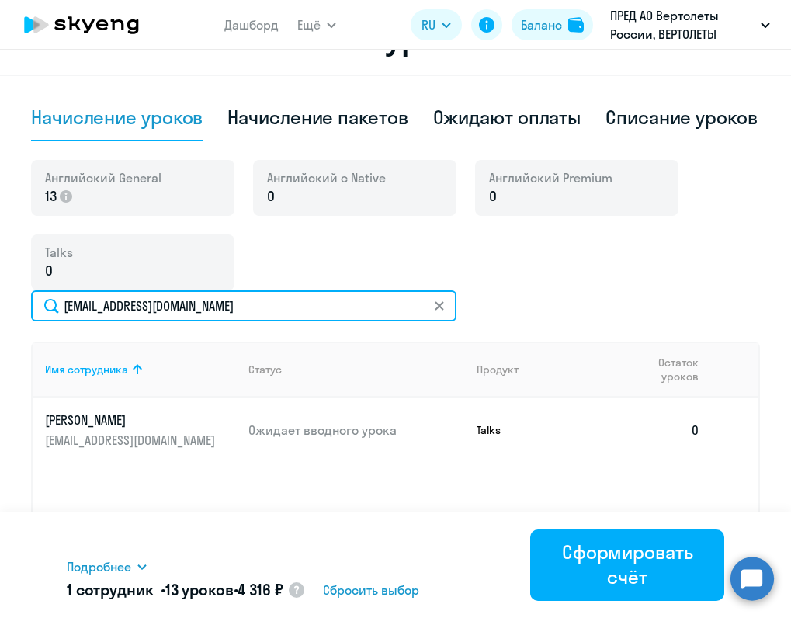
drag, startPoint x: 64, startPoint y: 321, endPoint x: 196, endPoint y: 321, distance: 132.7
click at [196, 321] on input "[EMAIL_ADDRESS][DOMAIN_NAME]" at bounding box center [243, 305] width 425 height 31
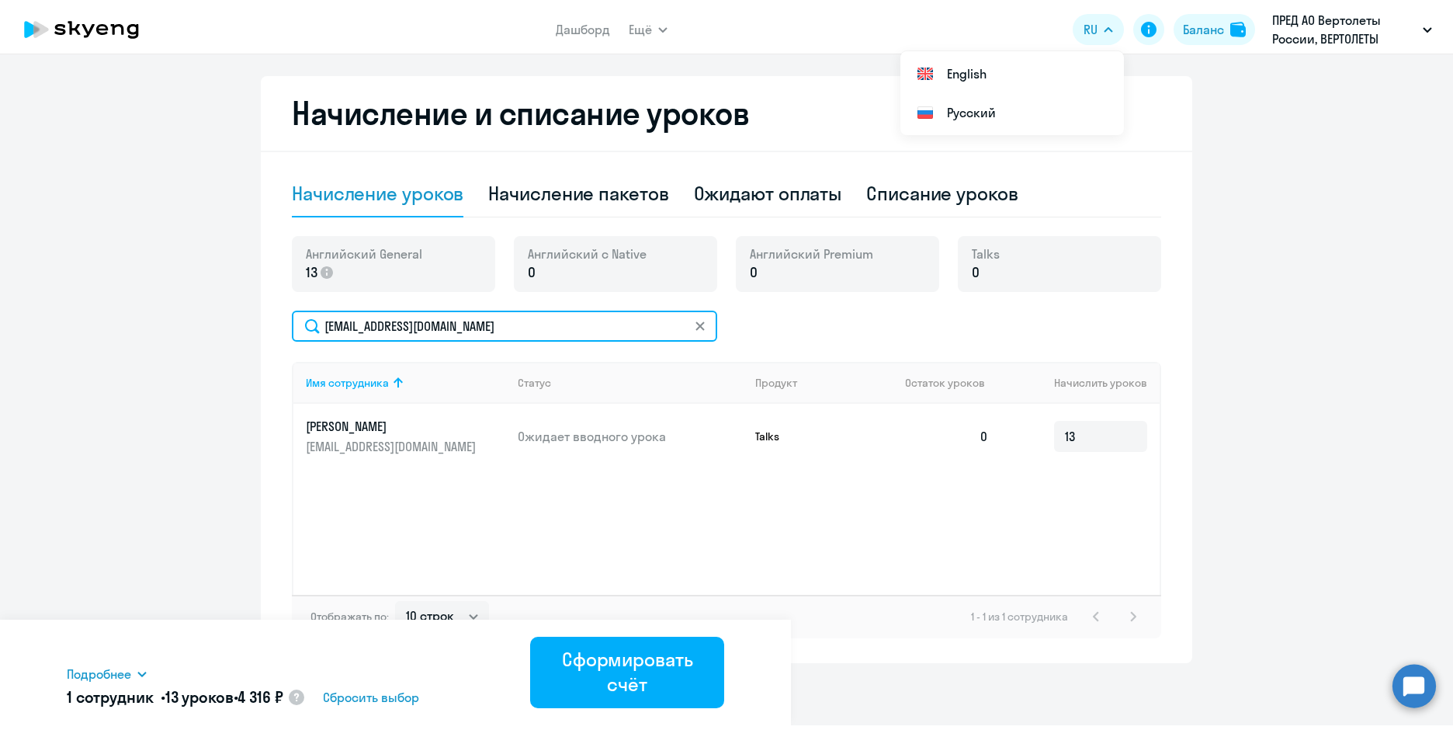
scroll to position [385, 0]
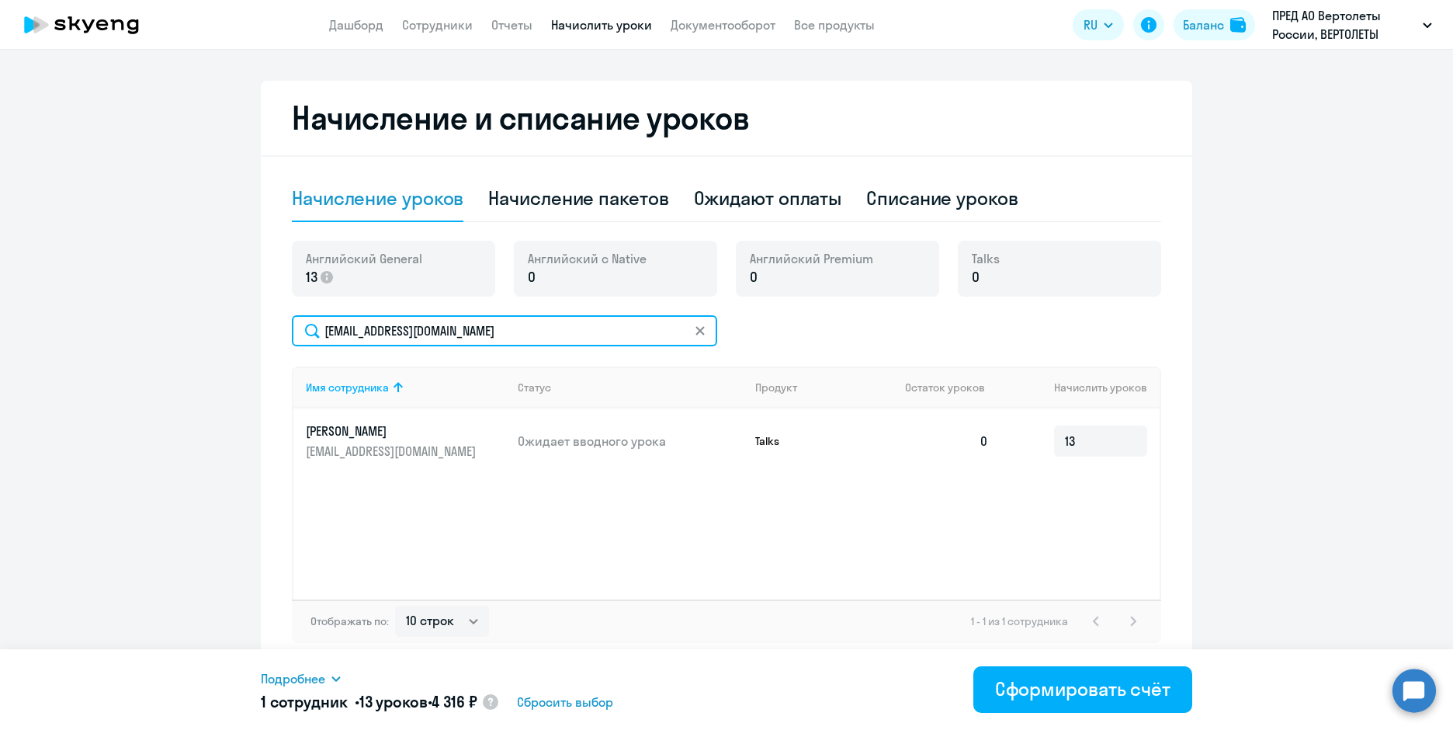
click at [450, 336] on input "[EMAIL_ADDRESS][DOMAIN_NAME]" at bounding box center [504, 330] width 425 height 31
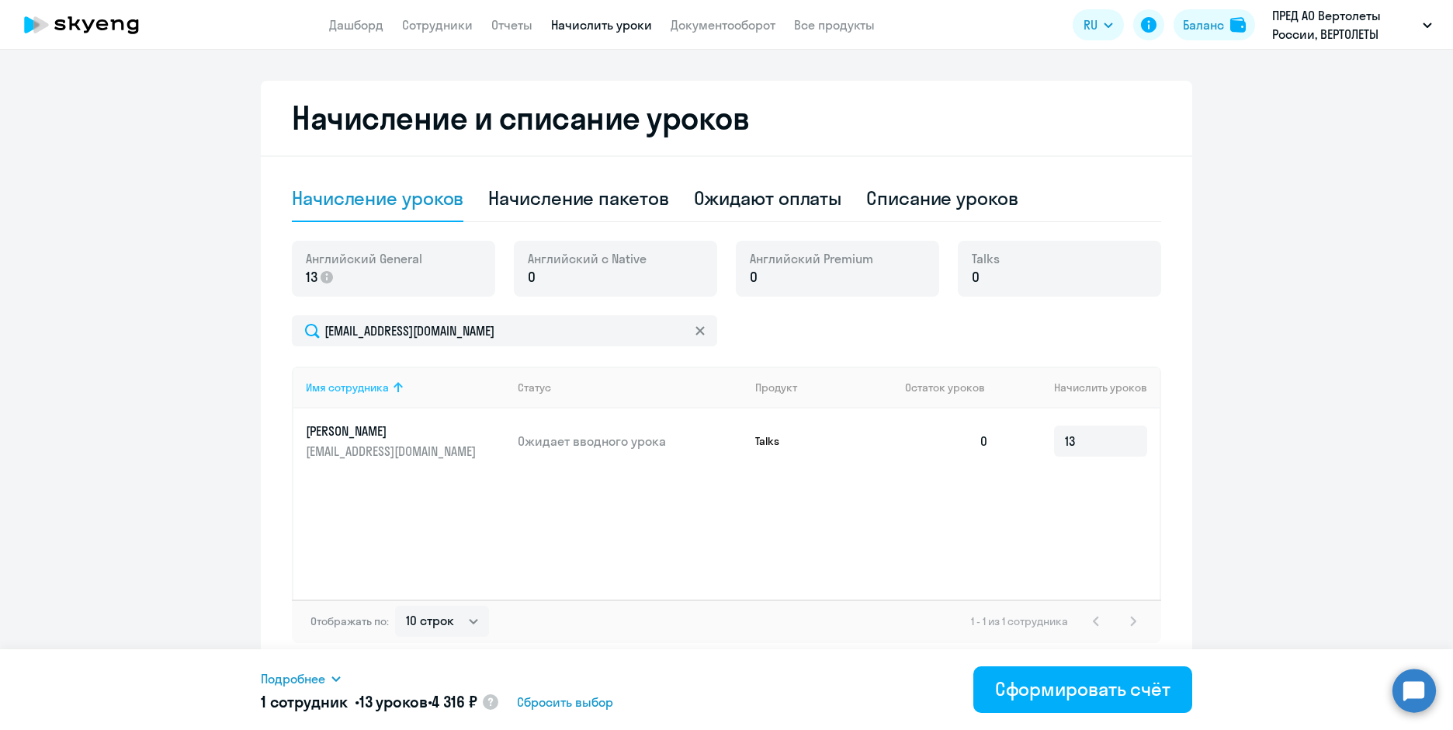
click at [453, 370] on th "Имя сотрудника" at bounding box center [399, 387] width 212 height 42
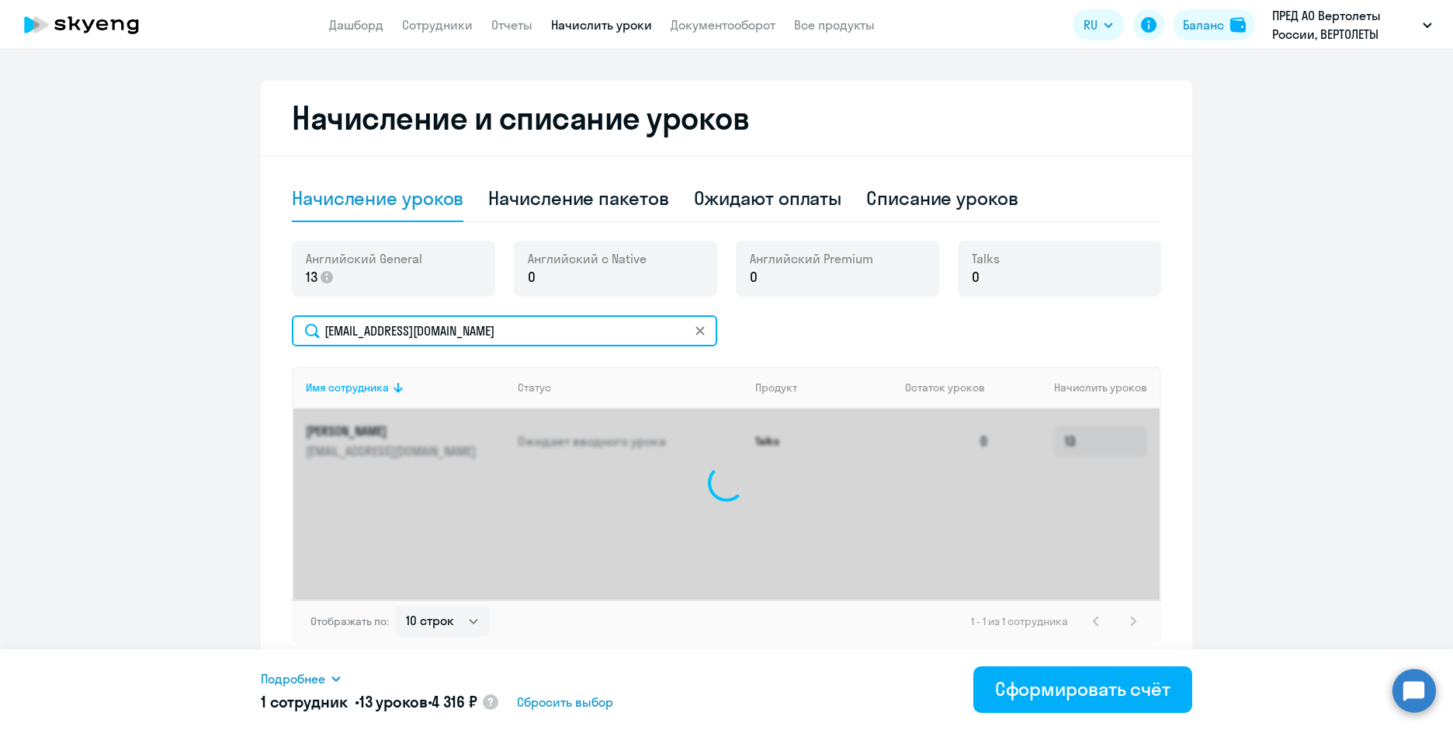
click at [458, 330] on input "[EMAIL_ADDRESS][DOMAIN_NAME]" at bounding box center [504, 330] width 425 height 31
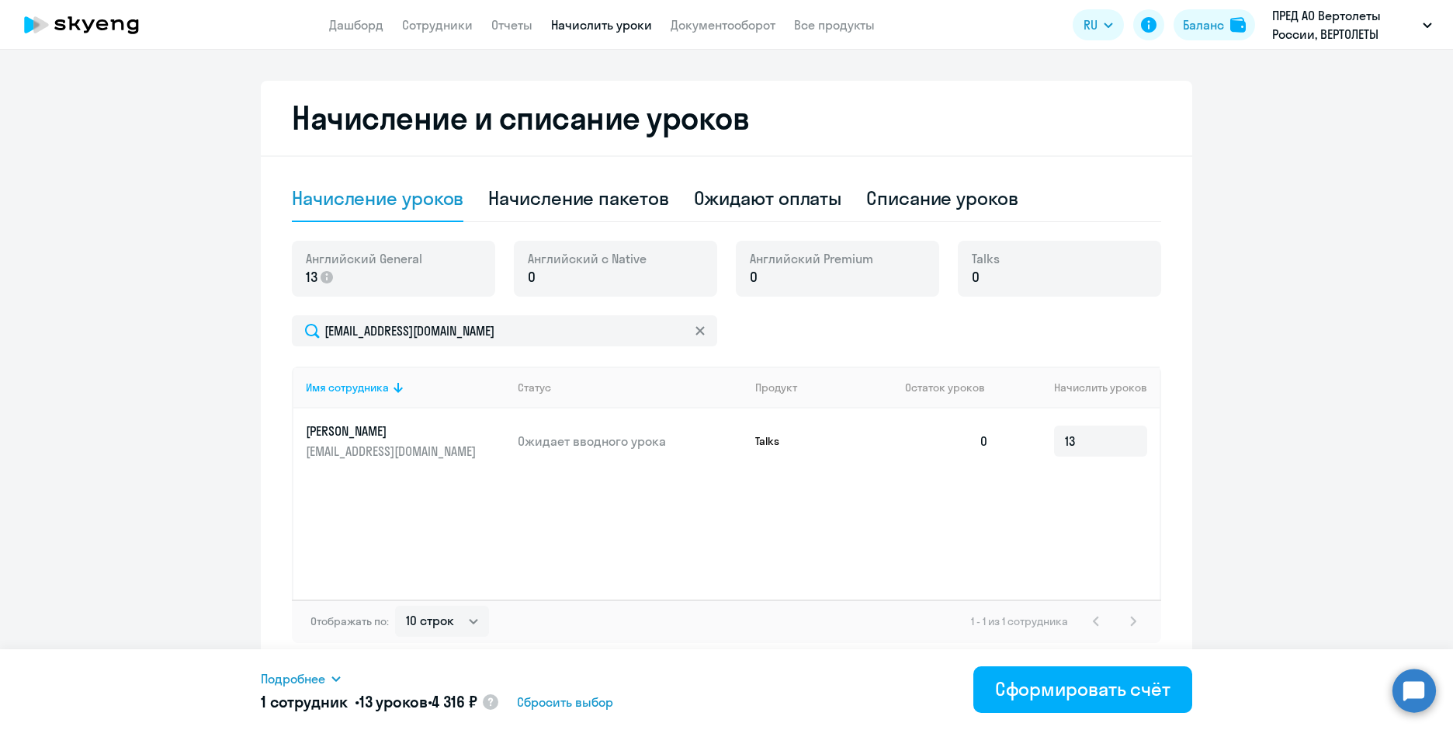
click at [612, 444] on p "Ожидает вводного урока" at bounding box center [630, 440] width 225 height 17
click at [1081, 442] on input "13" at bounding box center [1100, 440] width 93 height 31
click at [803, 191] on div "Ожидают оплаты" at bounding box center [768, 198] width 148 height 25
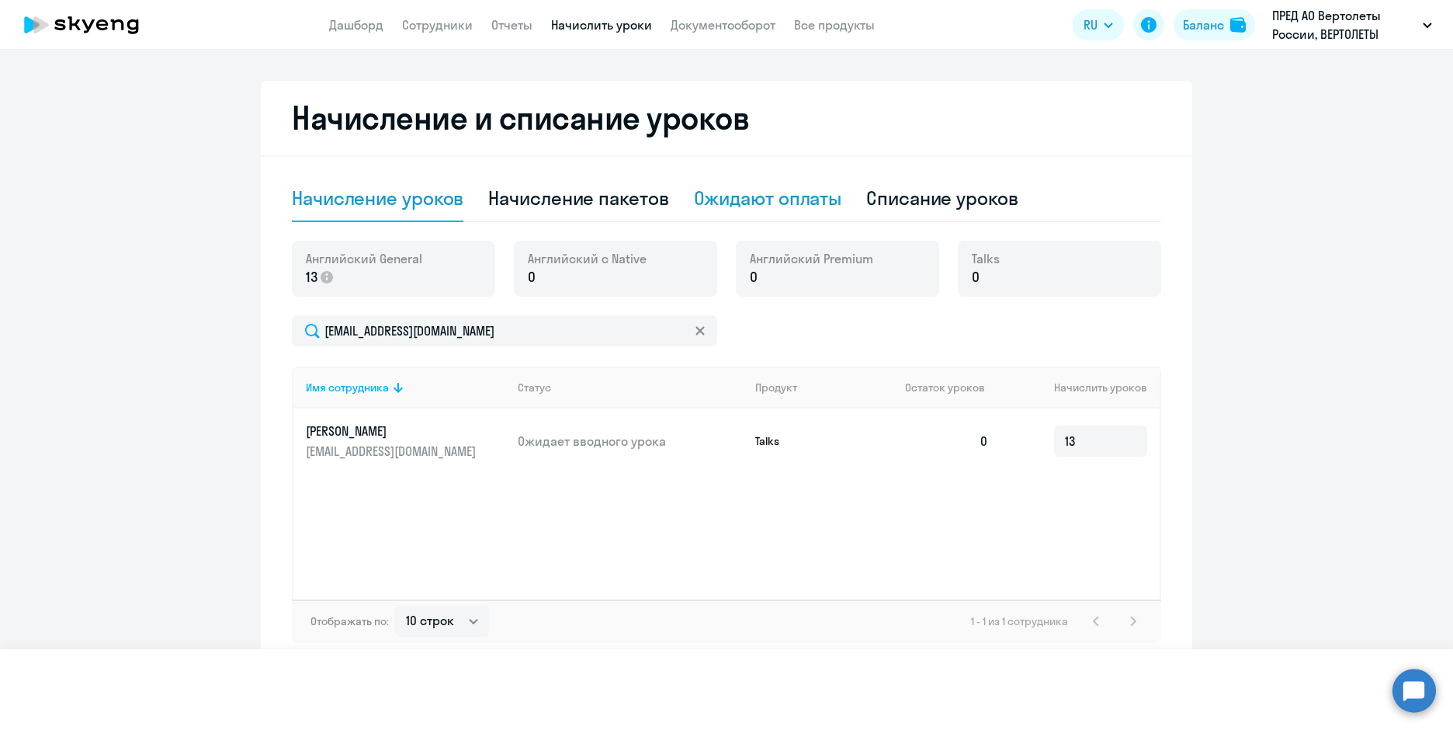
scroll to position [188, 0]
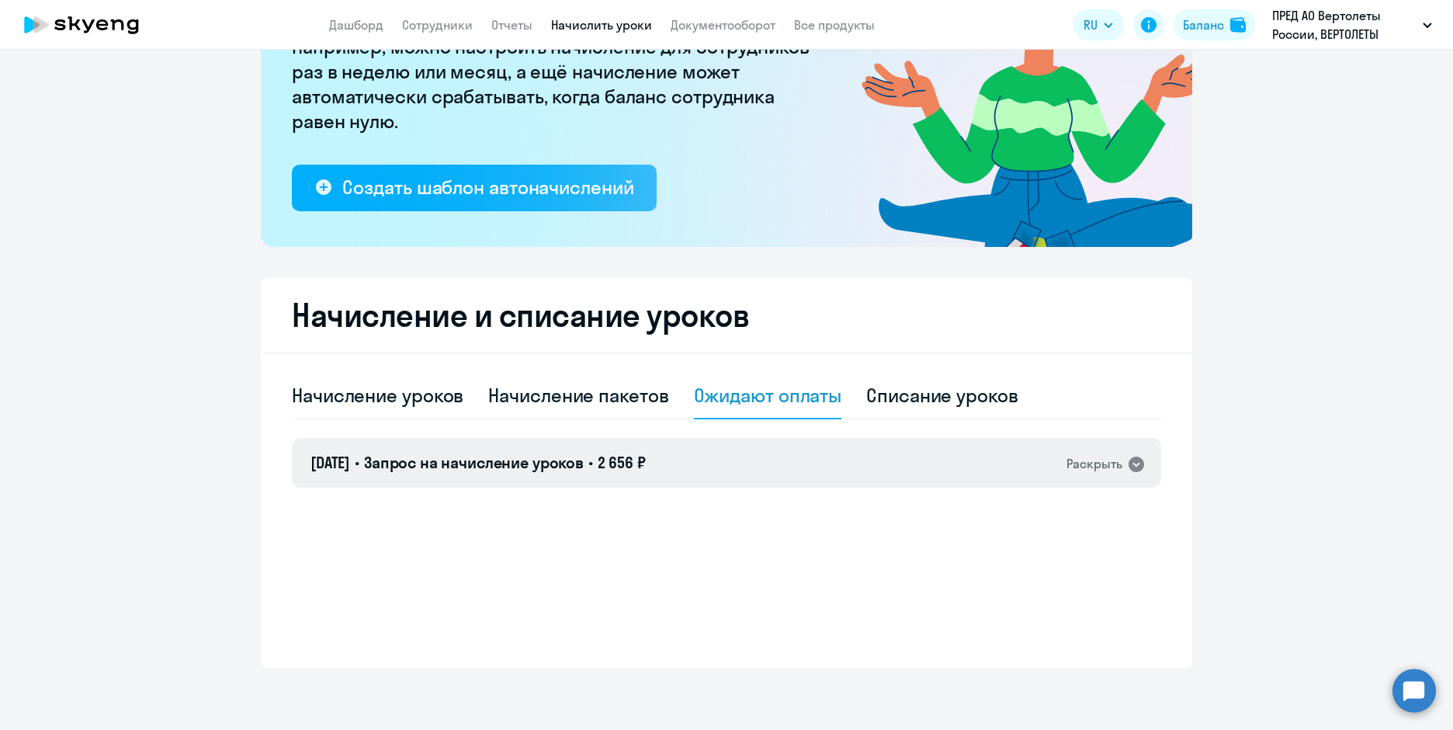
click at [1129, 468] on icon at bounding box center [1137, 464] width 16 height 16
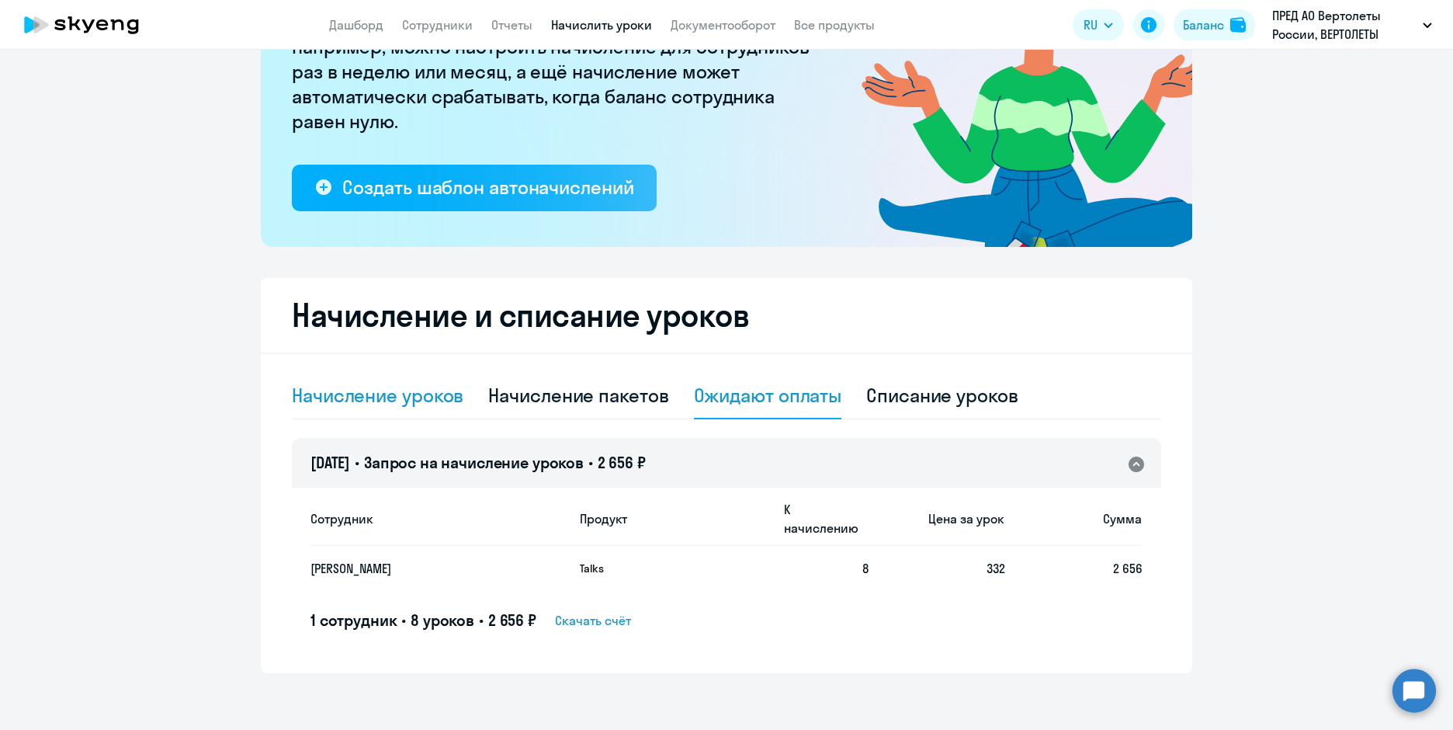
click at [385, 400] on div "Начисление уроков" at bounding box center [378, 395] width 172 height 25
select select "10"
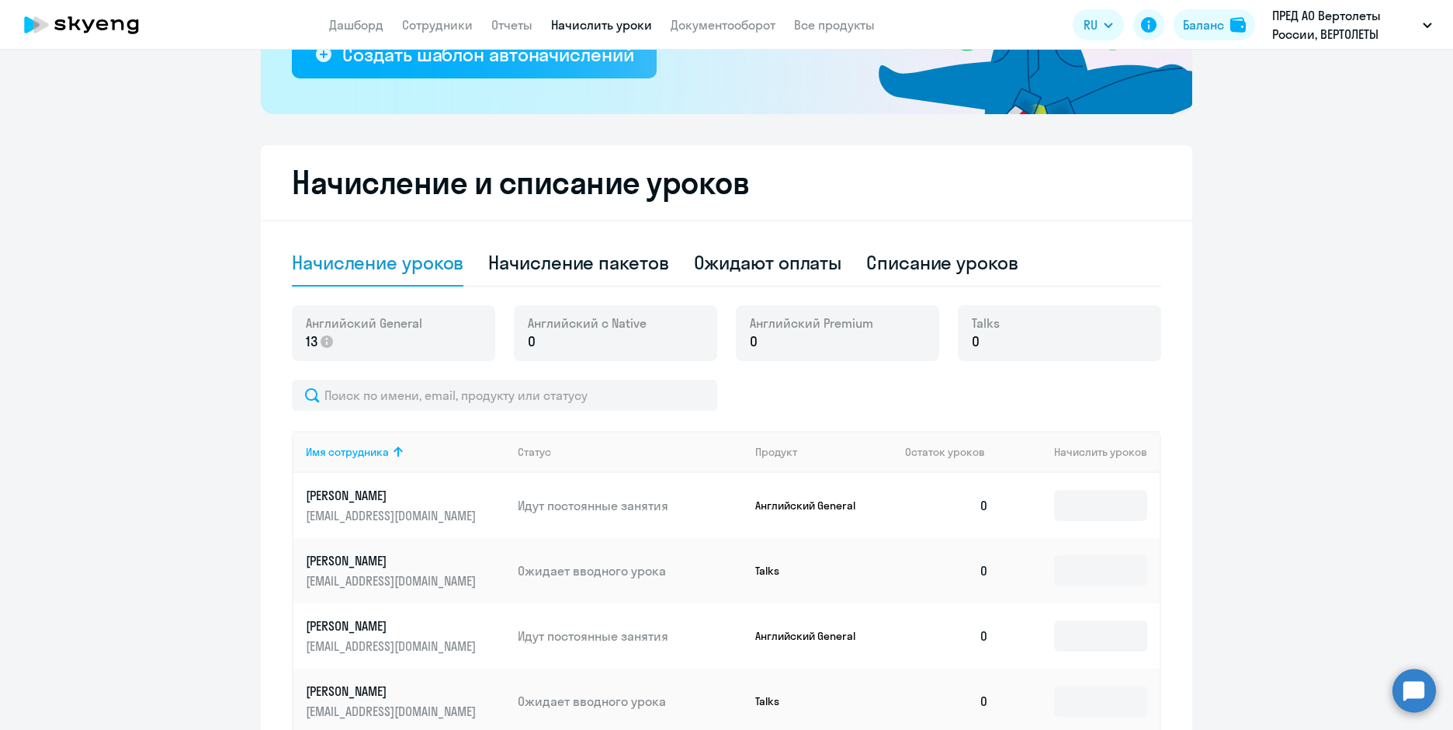
scroll to position [264, 0]
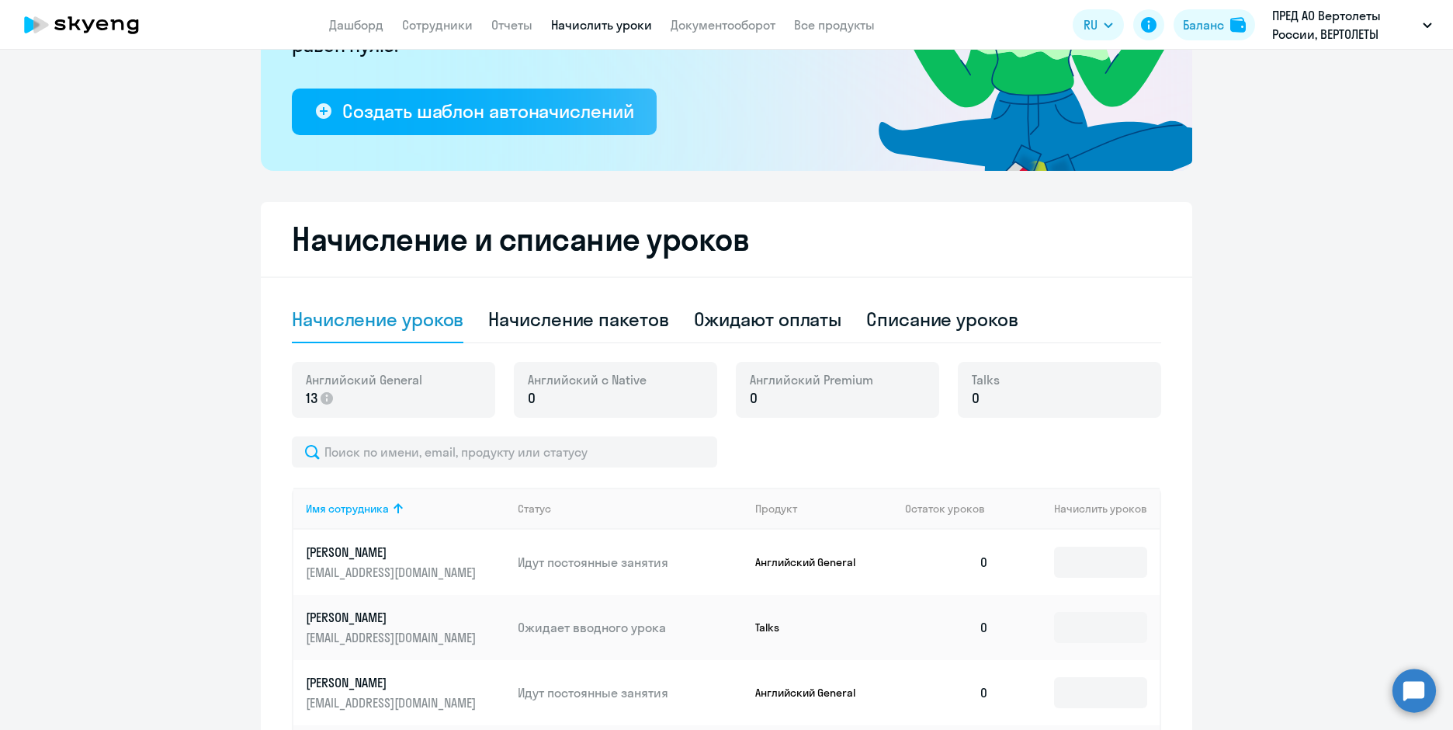
click at [846, 403] on p "0" at bounding box center [811, 398] width 123 height 20
click at [768, 510] on div "Продукт" at bounding box center [776, 508] width 42 height 14
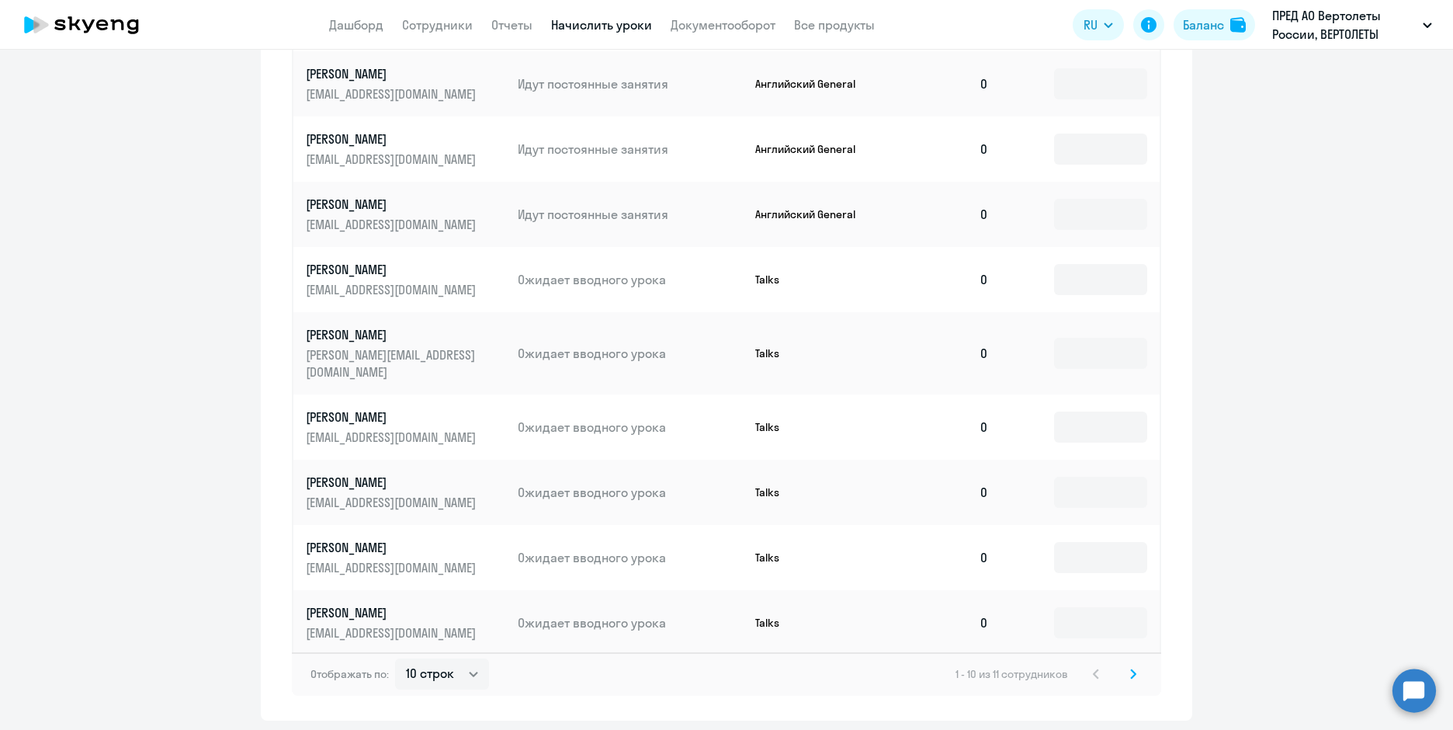
scroll to position [846, 0]
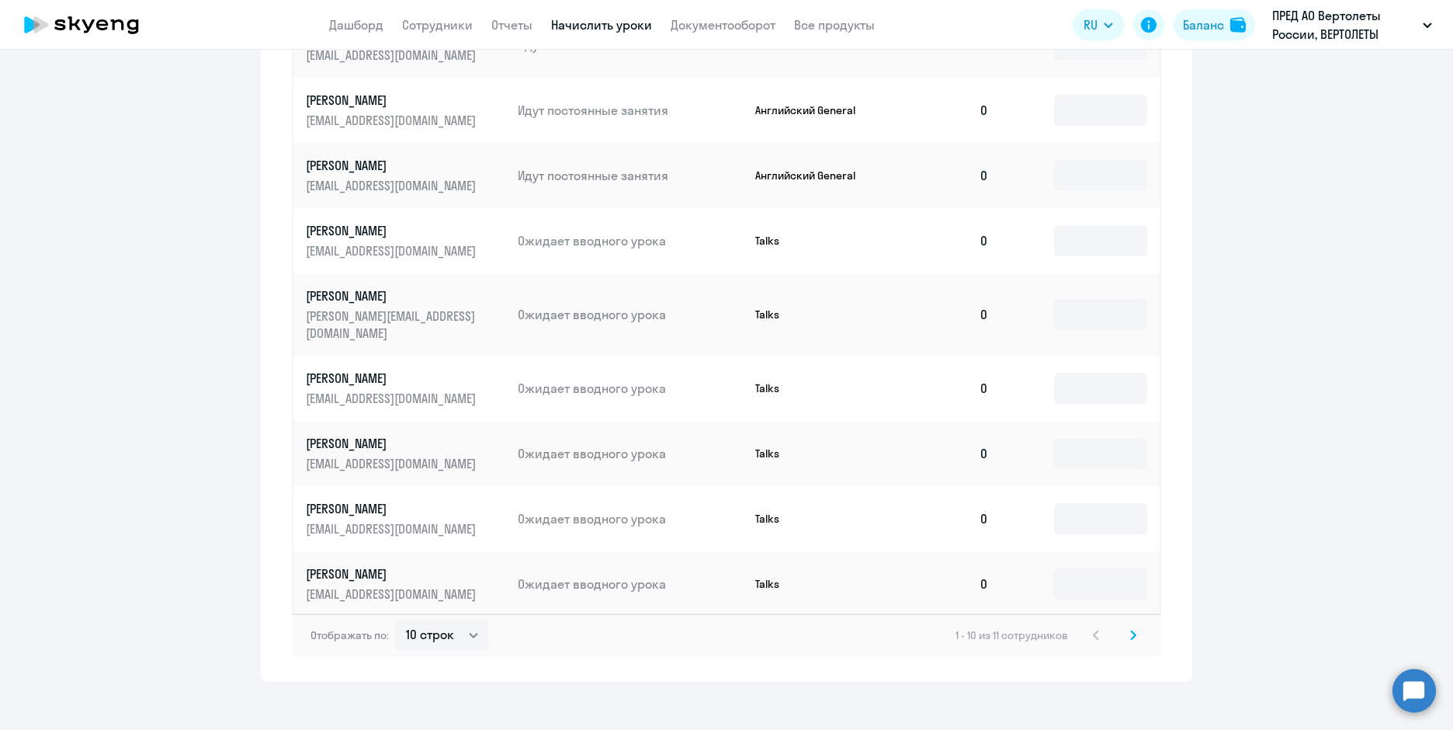
click at [1130, 630] on icon at bounding box center [1133, 635] width 6 height 11
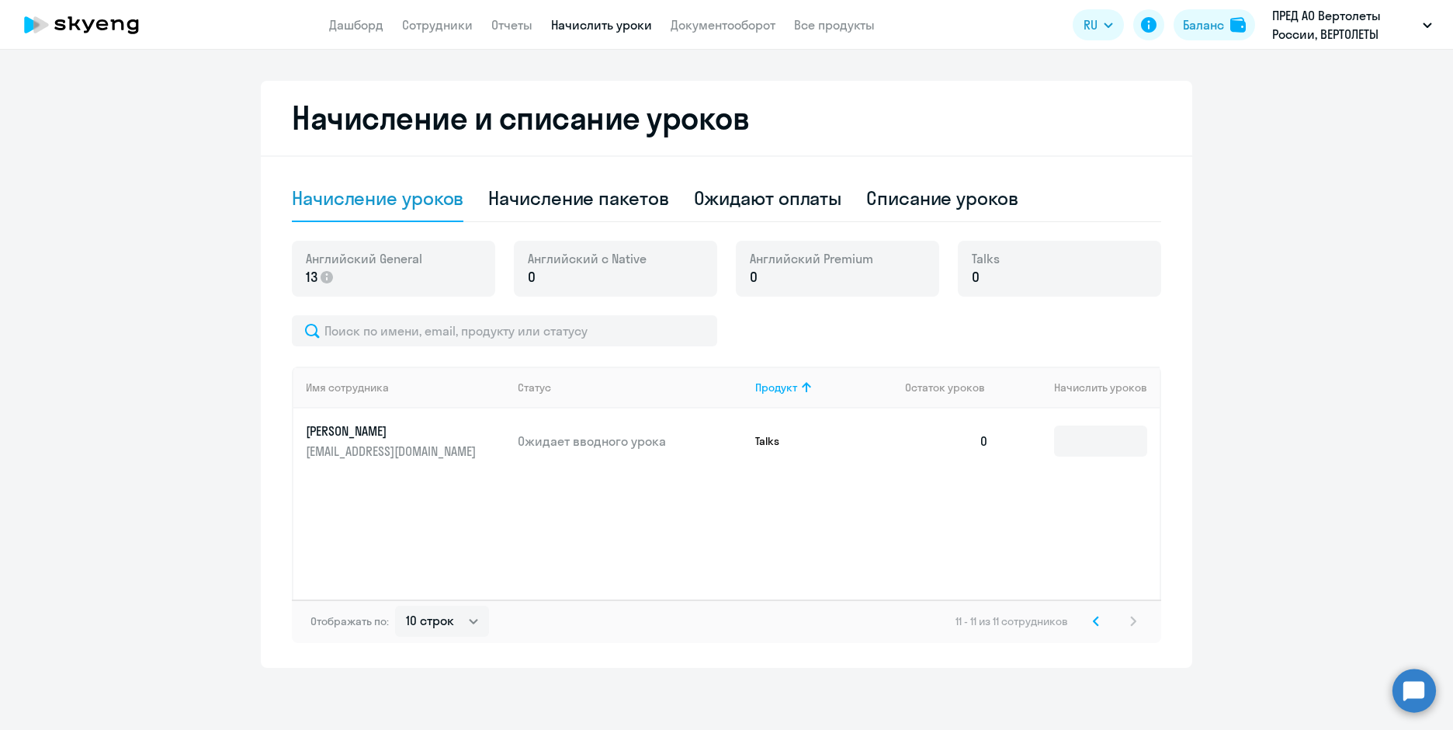
scroll to position [385, 0]
click at [1087, 621] on svg-icon at bounding box center [1096, 621] width 19 height 19
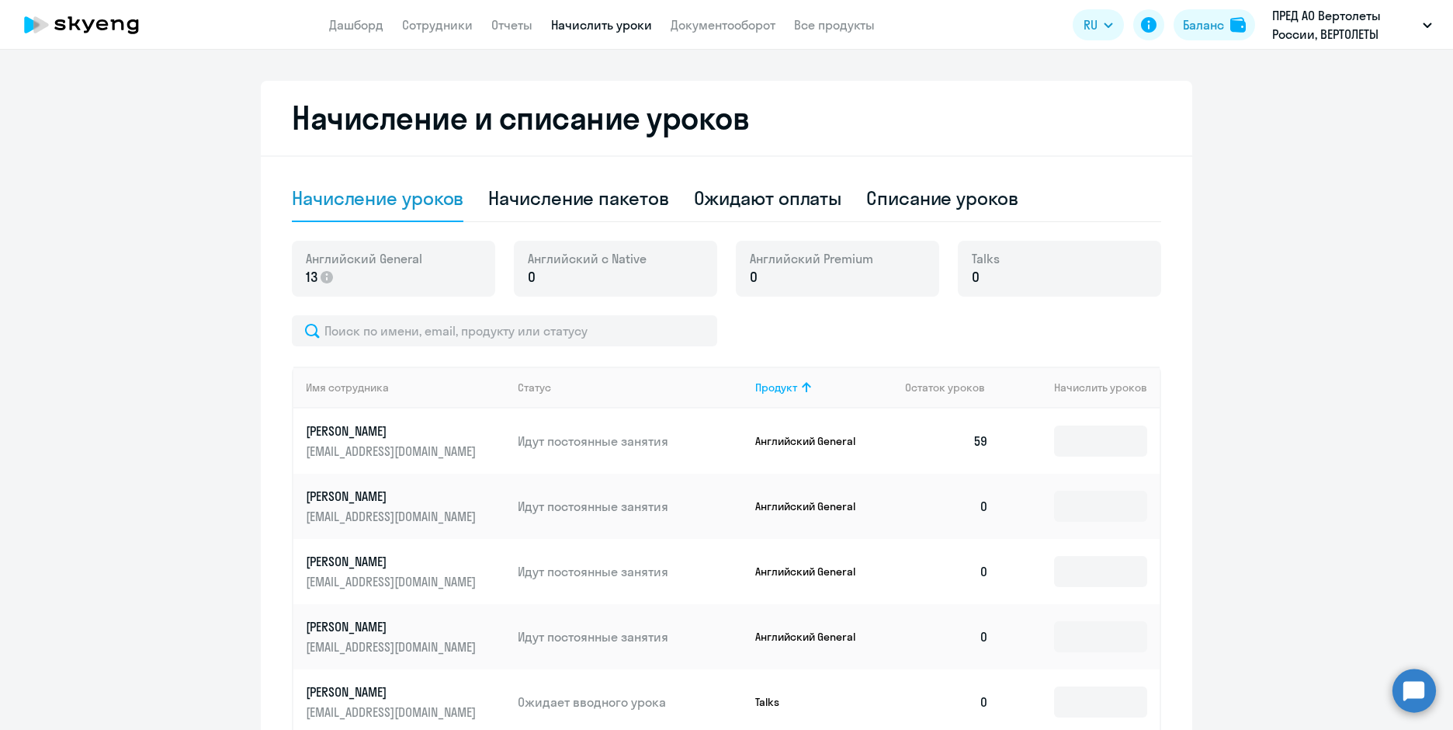
scroll to position [846, 0]
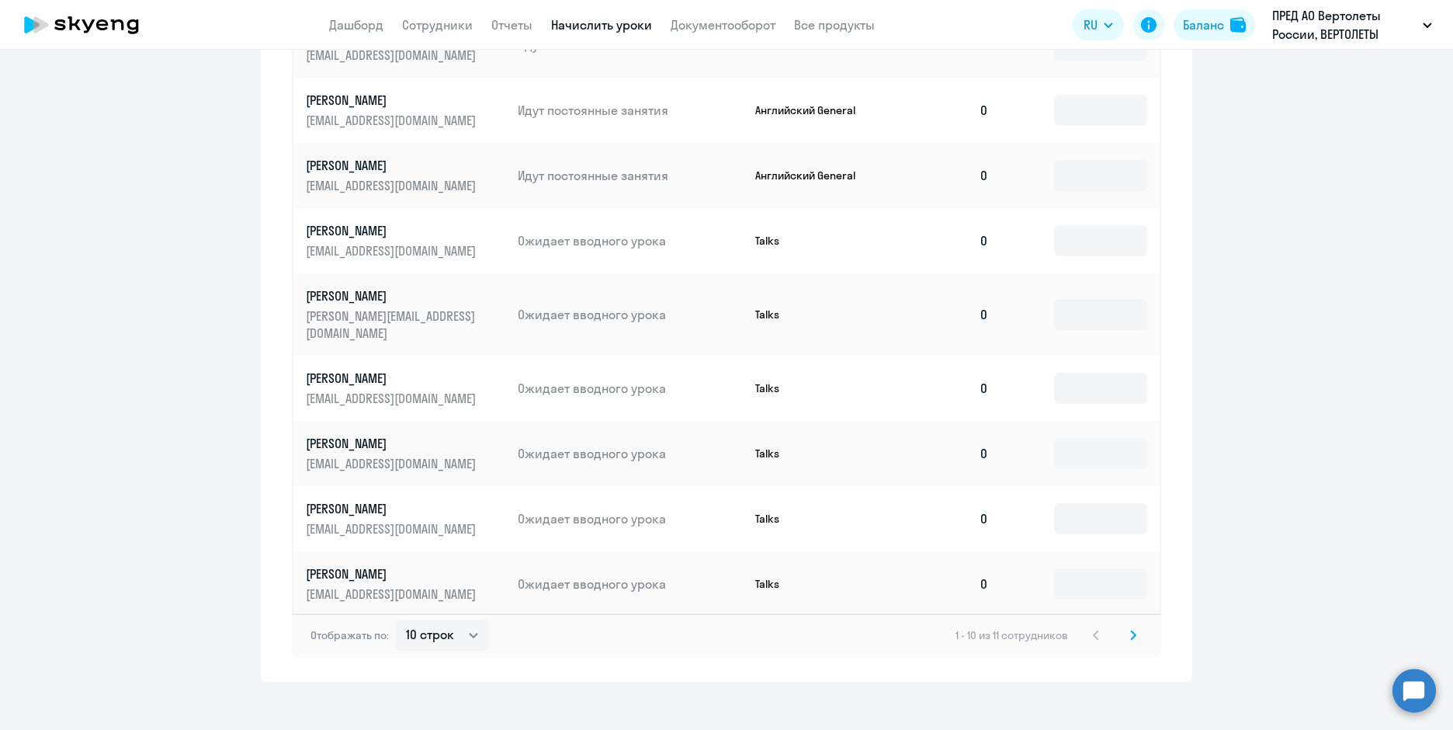
click at [1130, 630] on icon at bounding box center [1133, 635] width 6 height 11
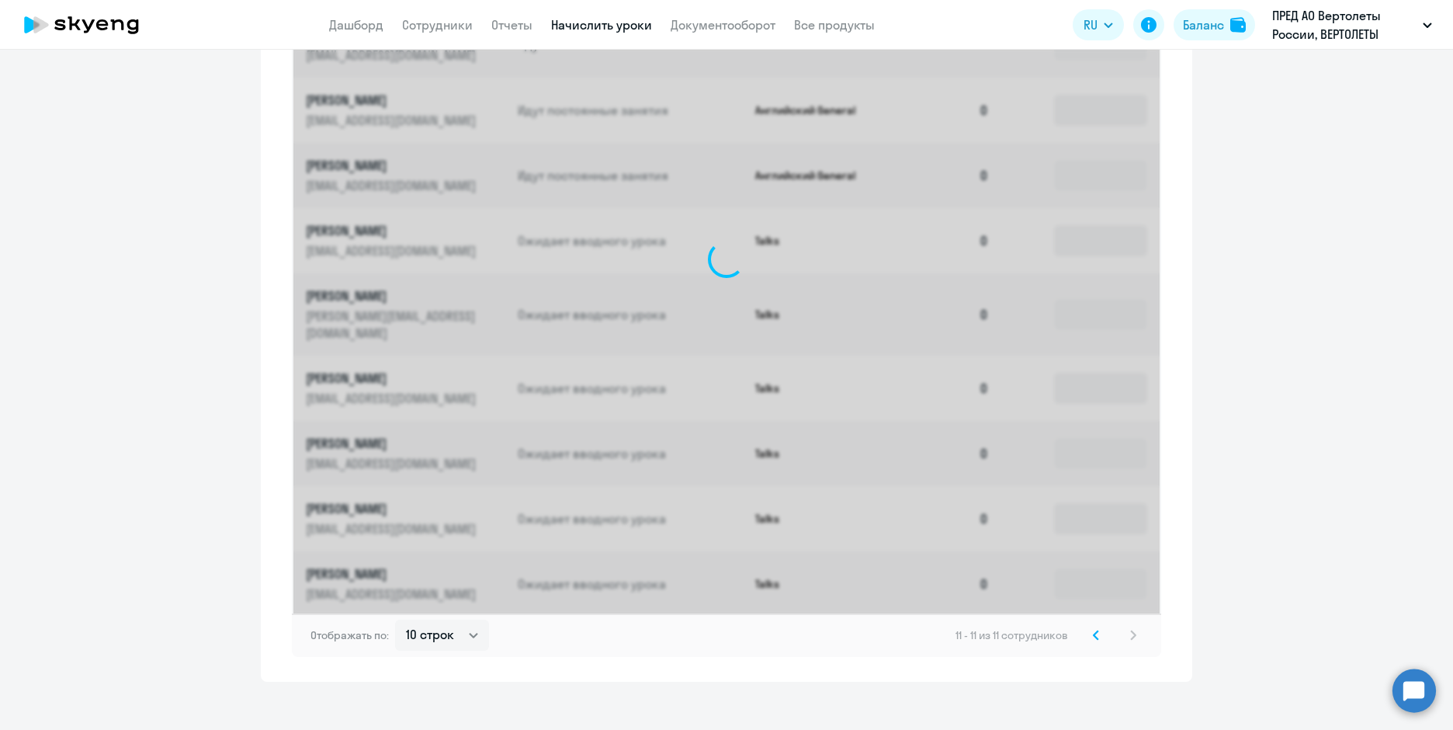
scroll to position [385, 0]
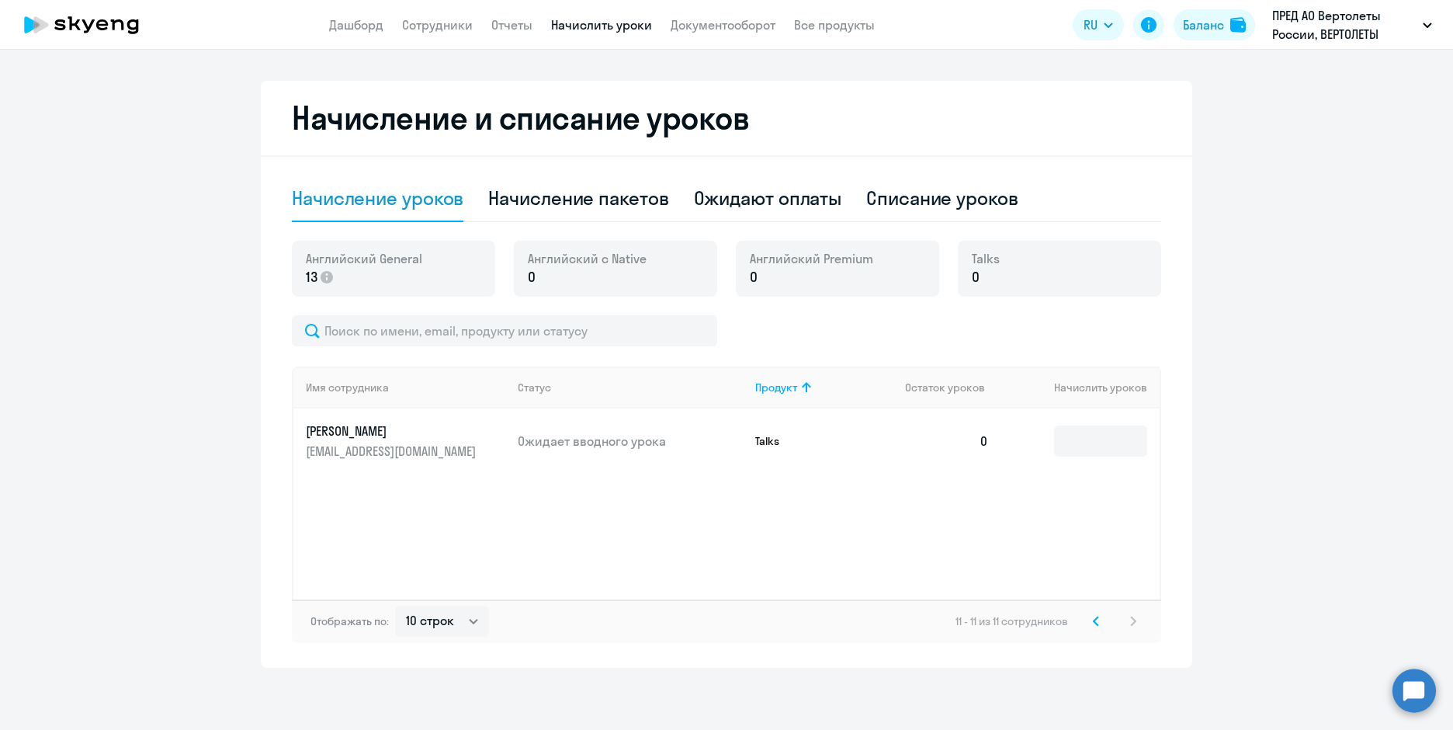
click at [341, 428] on p "[PERSON_NAME]" at bounding box center [393, 430] width 174 height 17
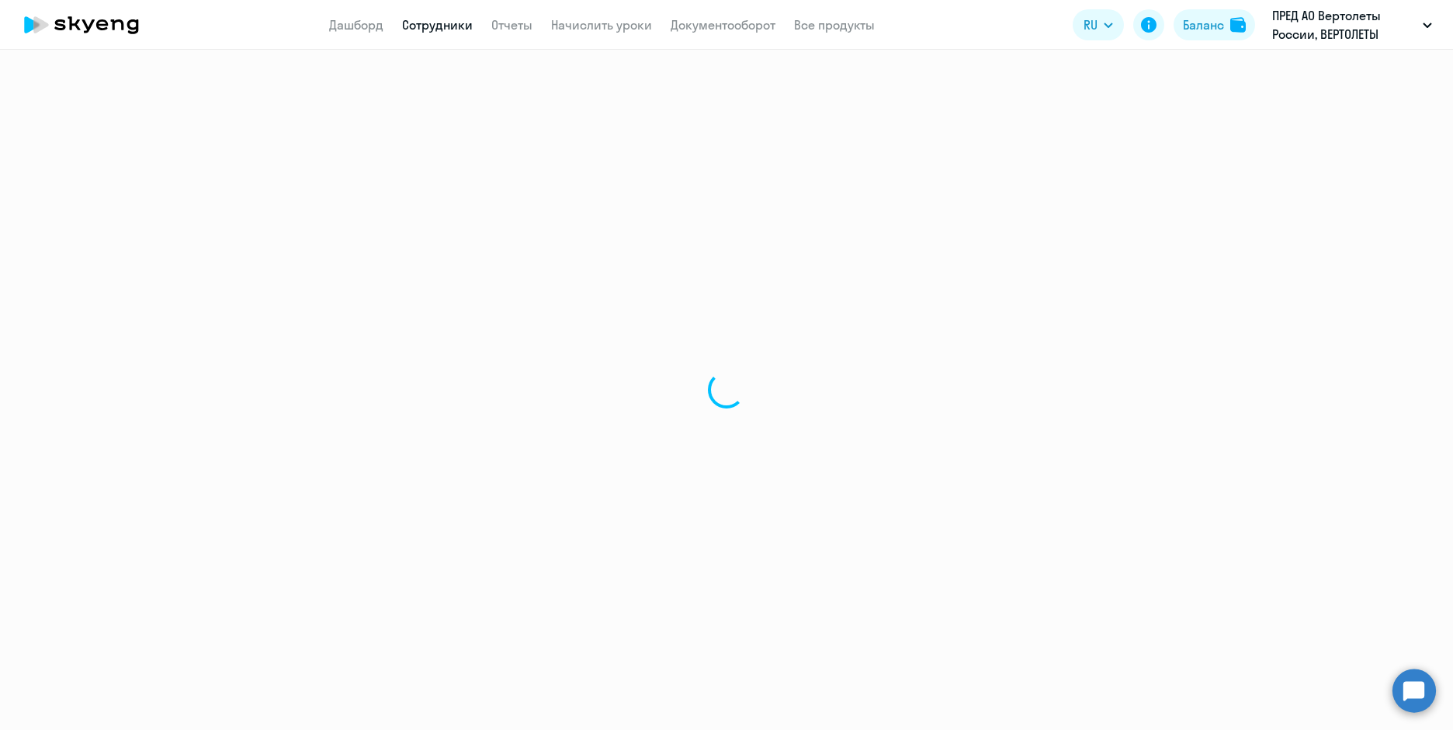
select select "english"
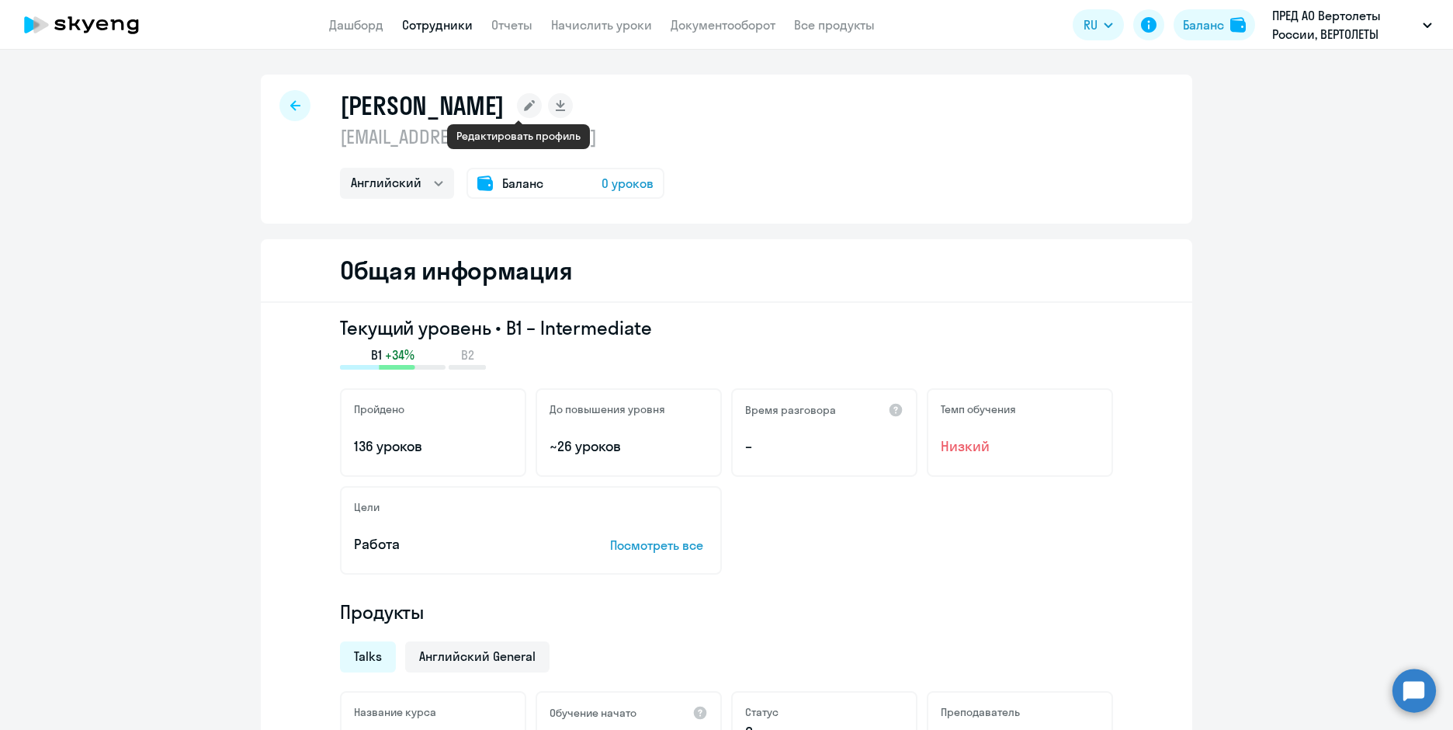
click at [524, 106] on icon at bounding box center [529, 105] width 11 height 11
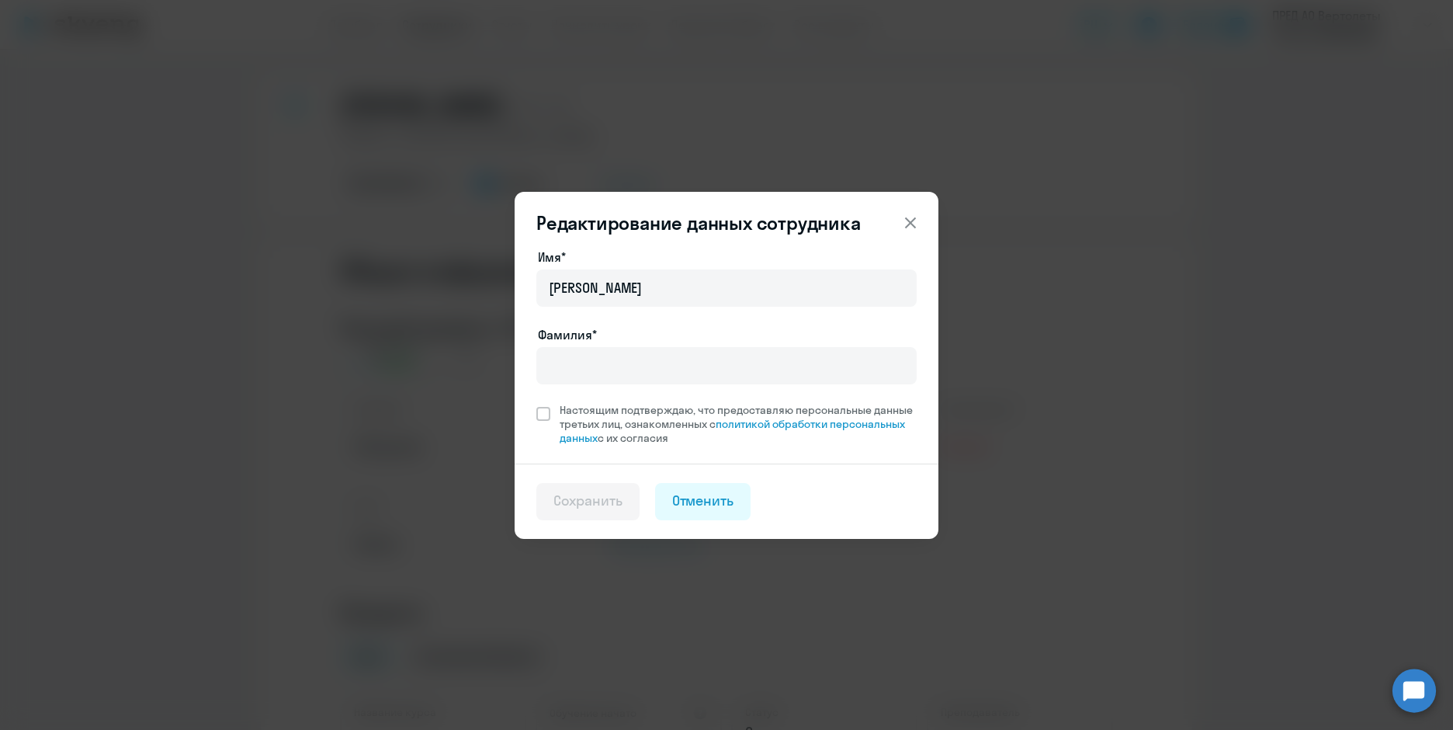
click at [915, 215] on icon at bounding box center [910, 222] width 19 height 19
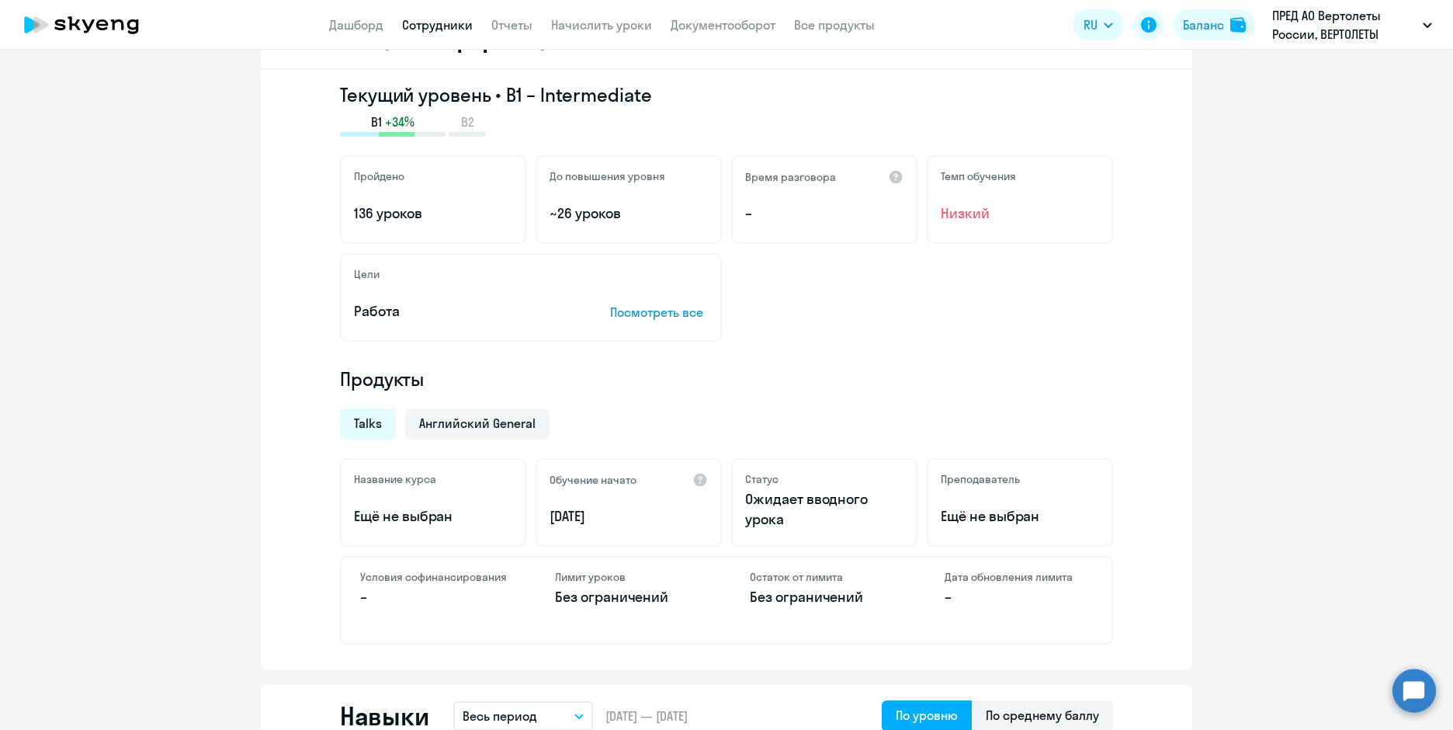
scroll to position [311, 0]
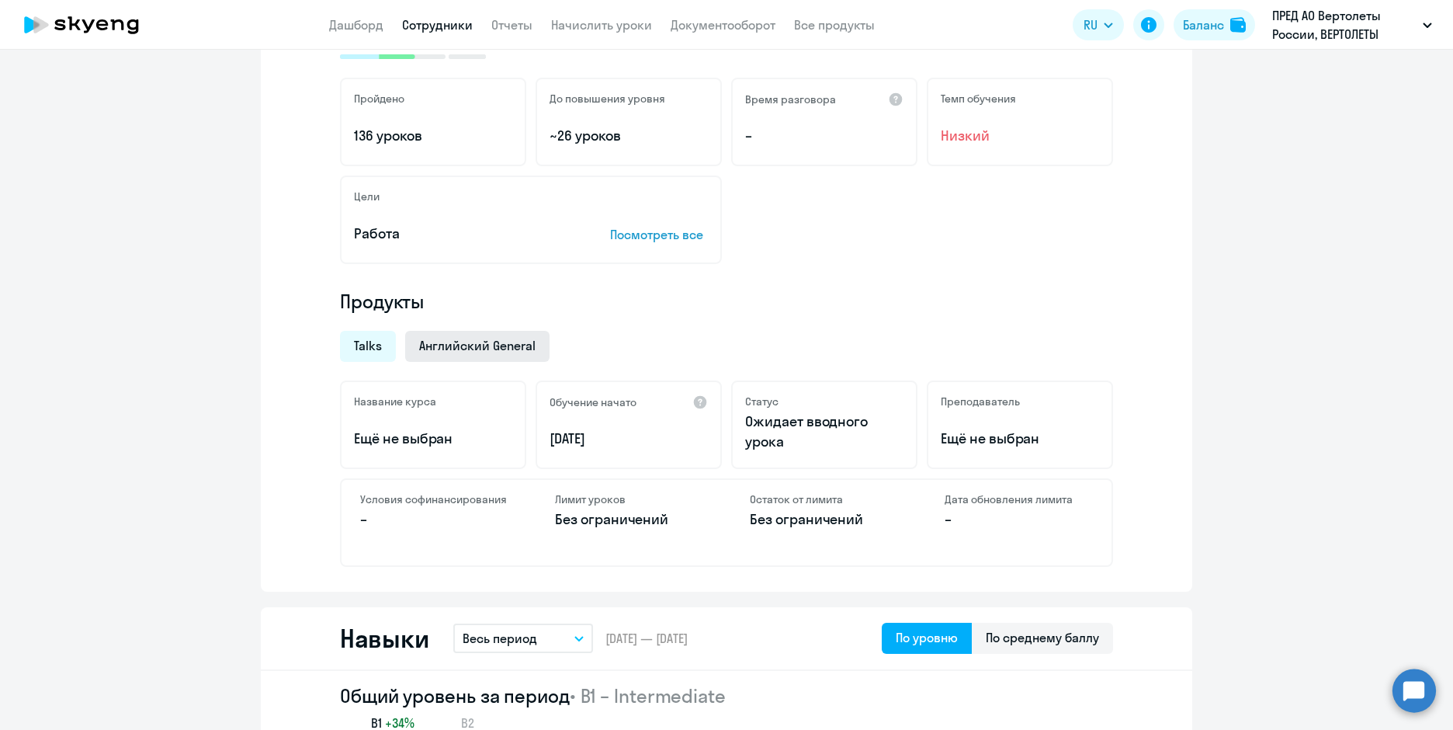
click at [527, 342] on span "Английский General" at bounding box center [477, 345] width 116 height 17
click at [370, 346] on span "Talks" at bounding box center [368, 345] width 28 height 17
click at [428, 348] on span "Английский General" at bounding box center [477, 345] width 116 height 17
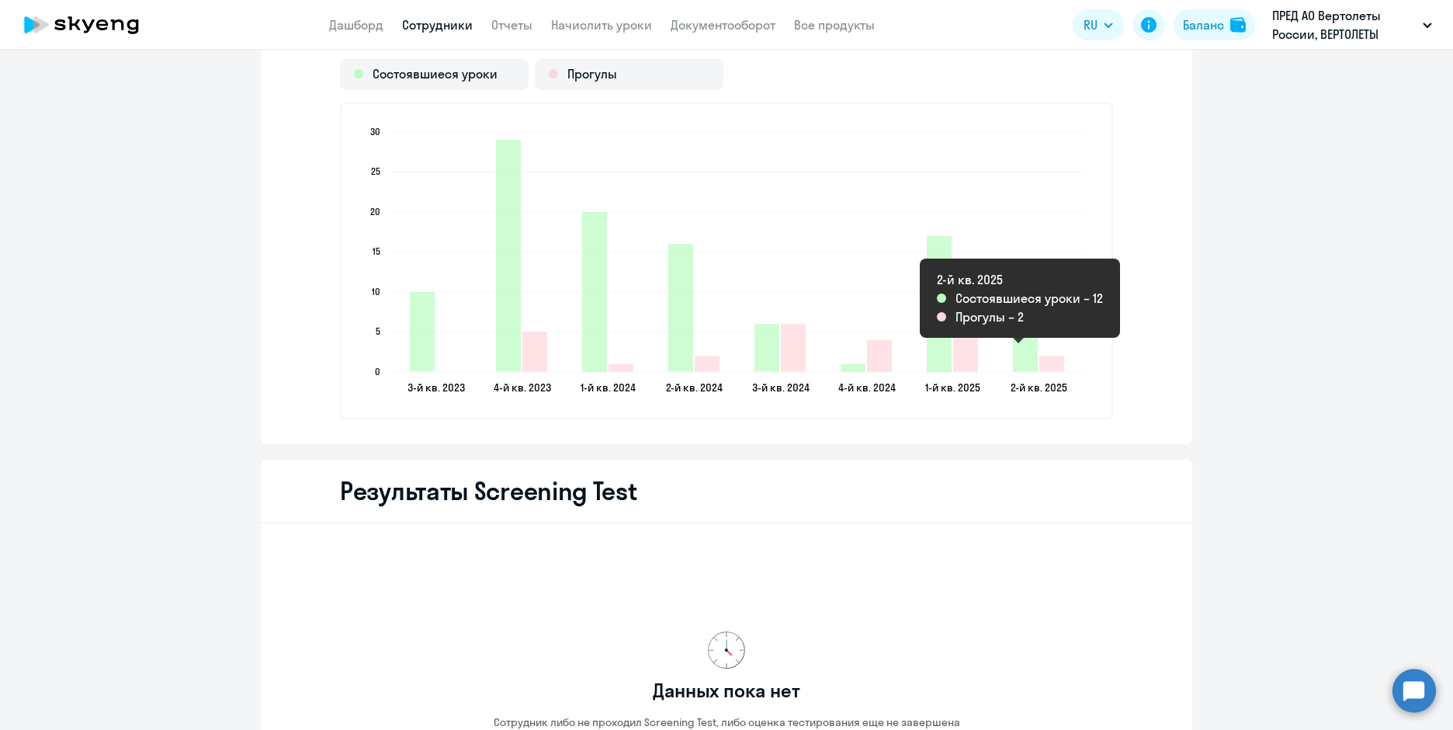
scroll to position [2011, 0]
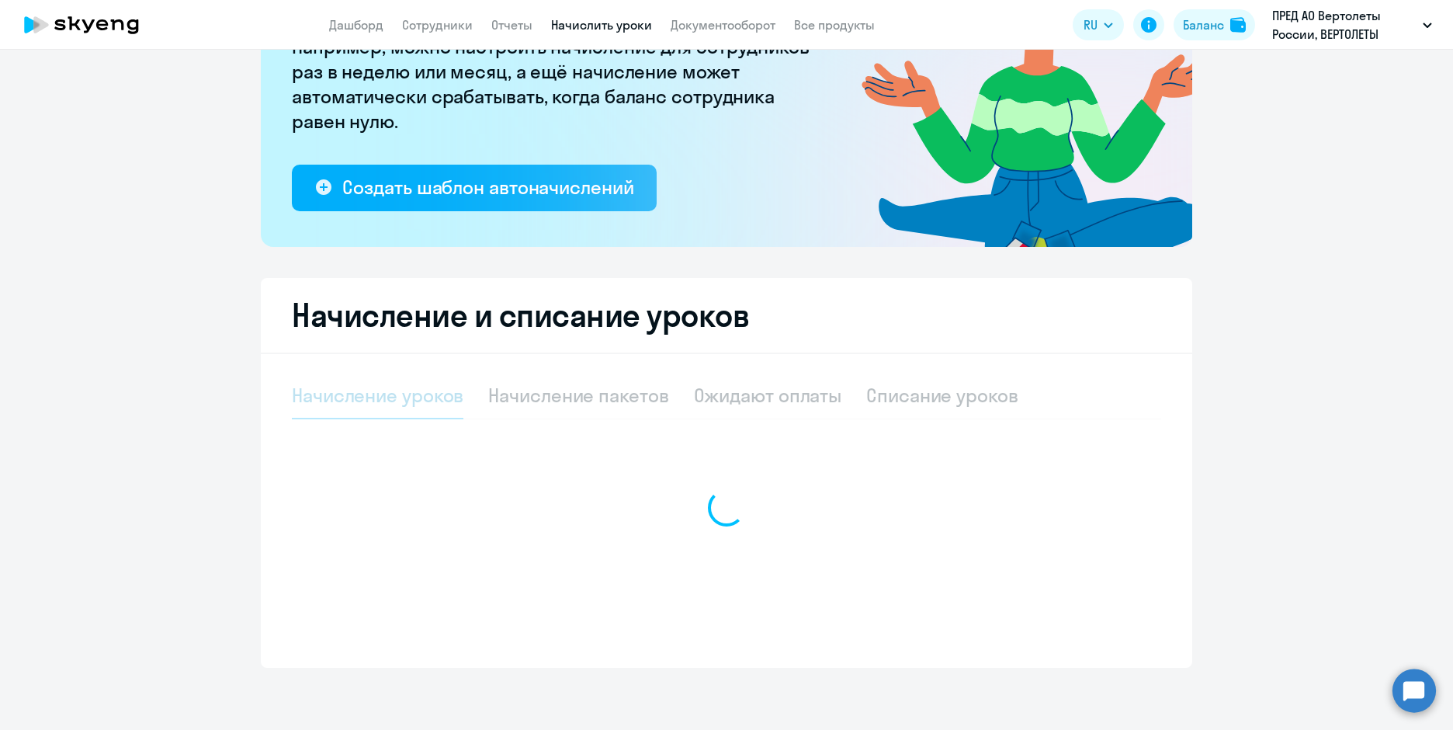
scroll to position [50, 0]
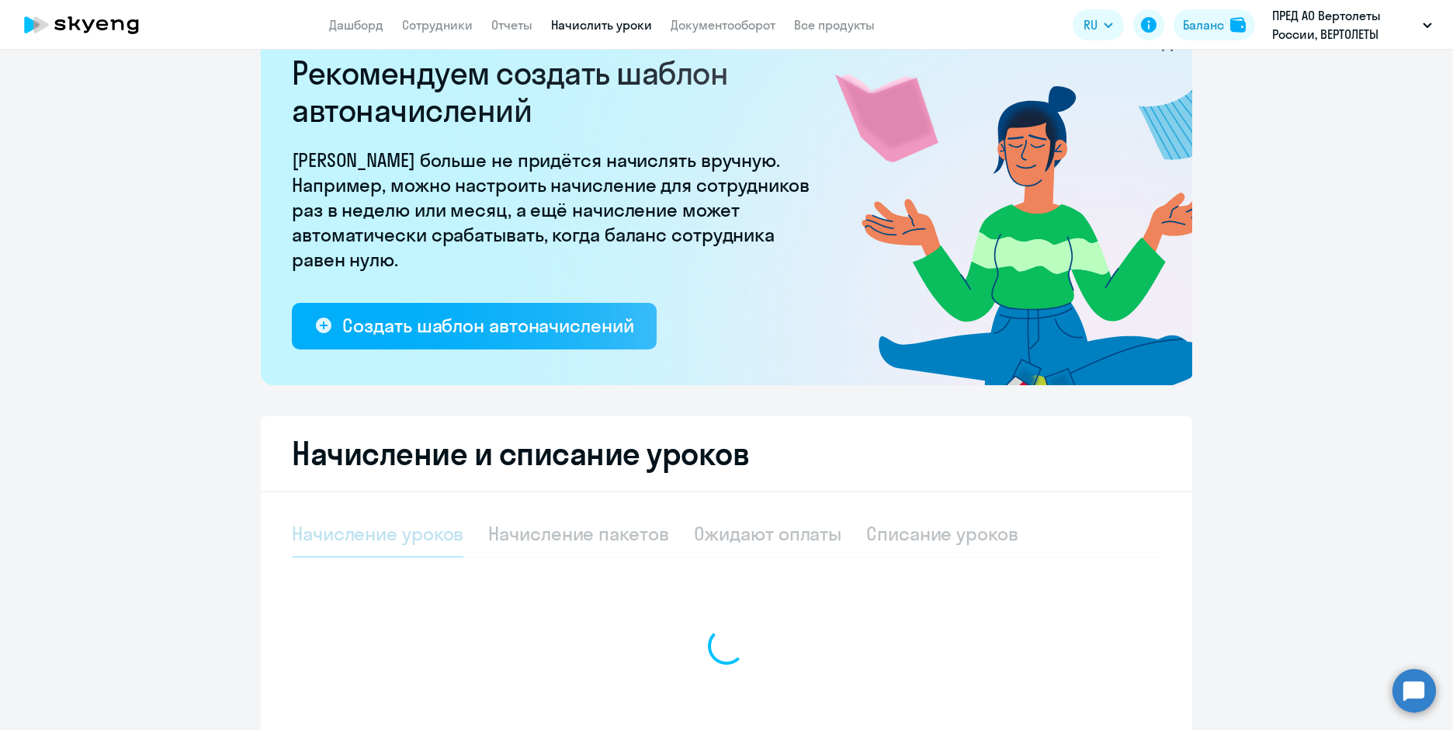
select select "10"
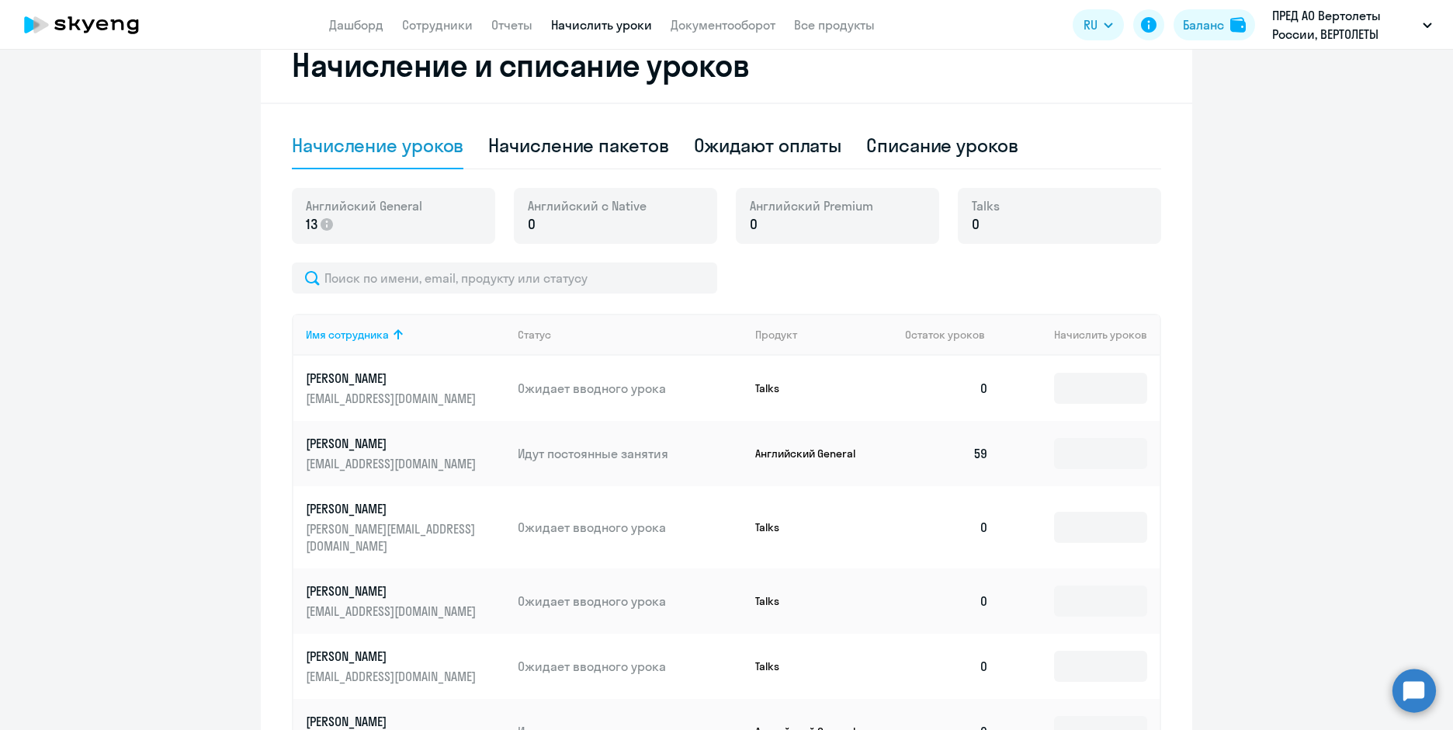
scroll to position [515, 0]
